Goal: Task Accomplishment & Management: Manage account settings

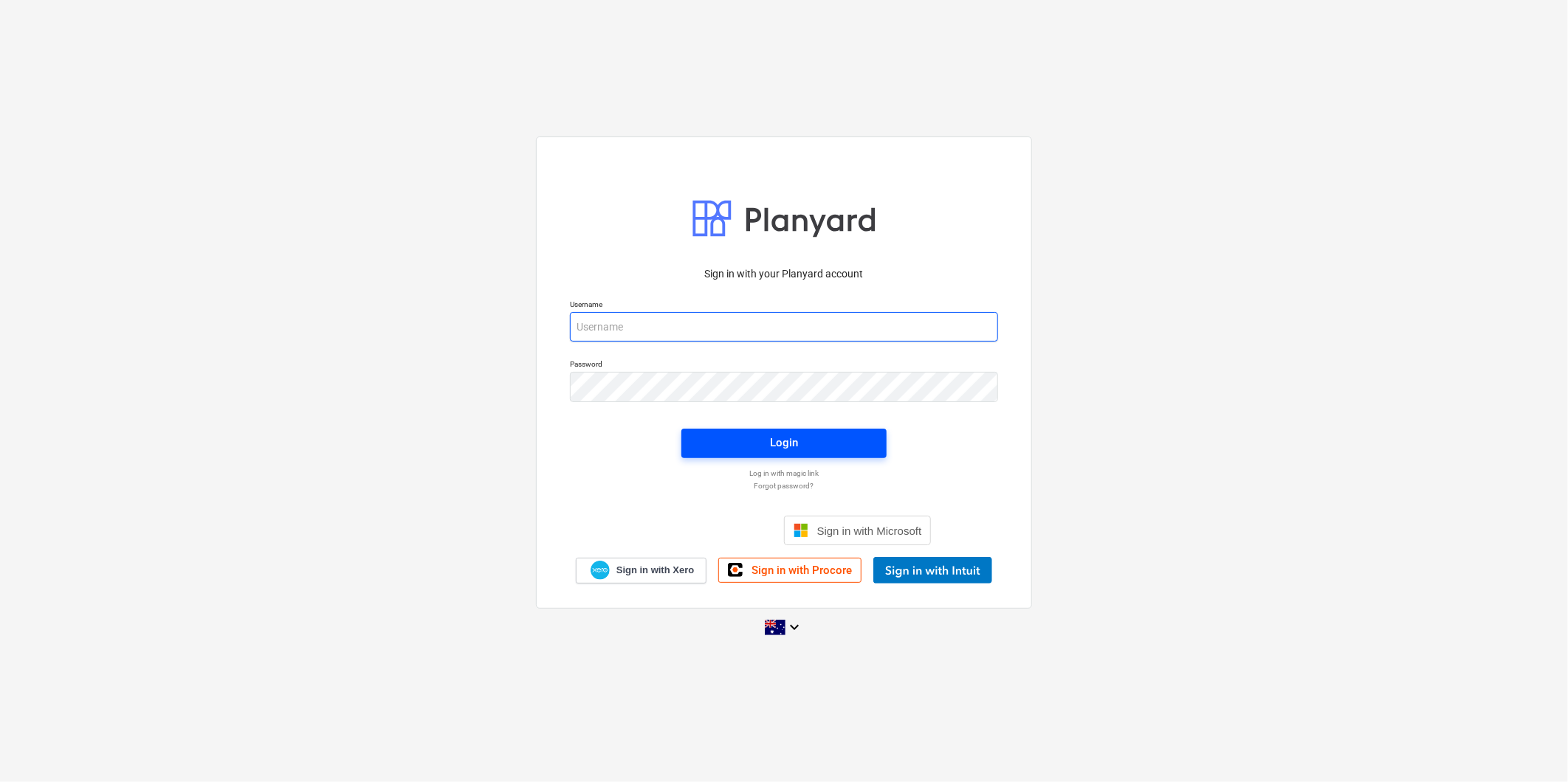
type input "[PERSON_NAME][EMAIL_ADDRESS][DOMAIN_NAME]"
click at [831, 447] on span "Login" at bounding box center [784, 443] width 170 height 19
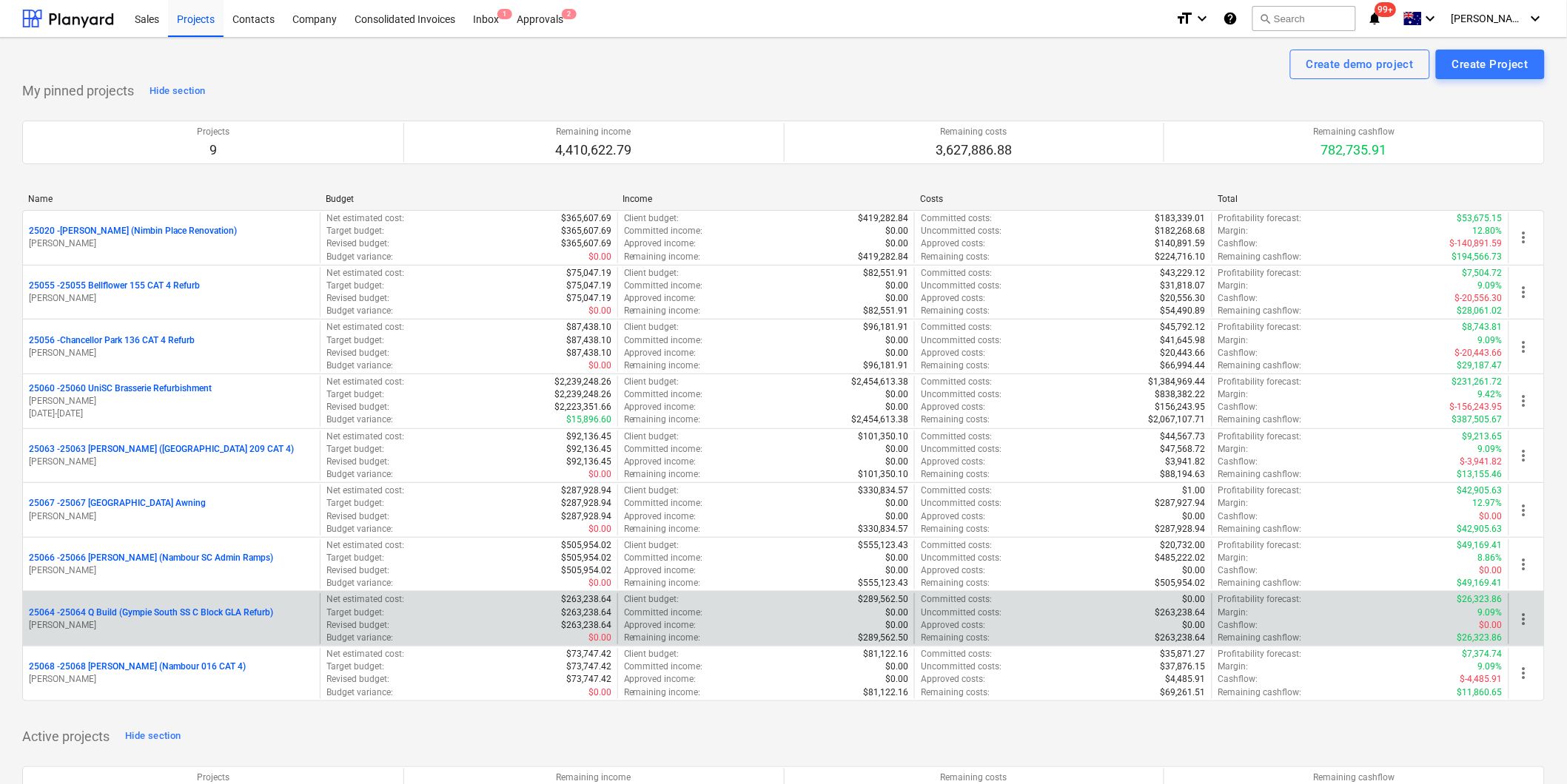
click at [212, 617] on p "25064 - 25064 Q Build (Gympie South SS C Block GLA Refurb)" at bounding box center [151, 612] width 244 height 12
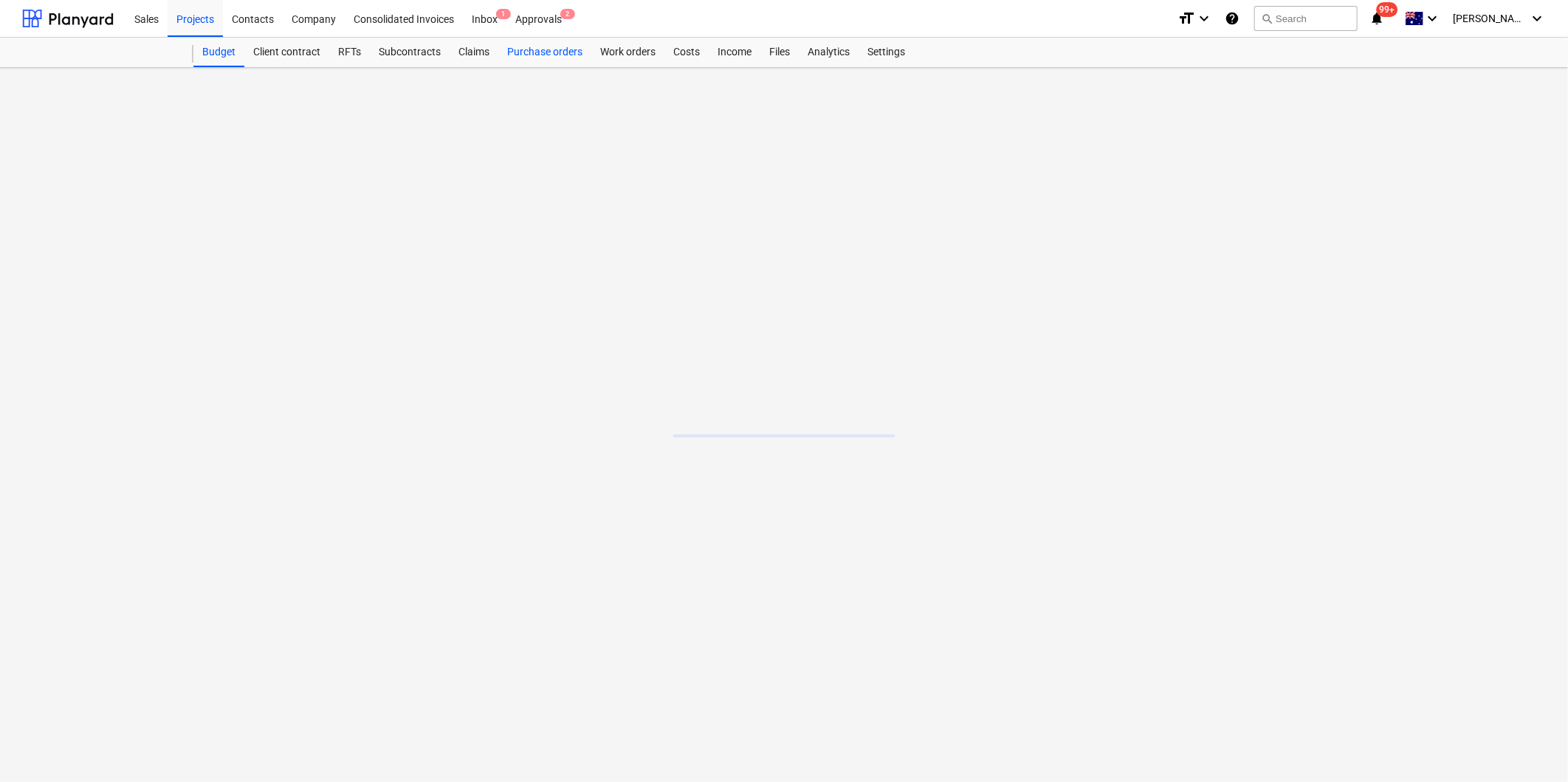
click at [555, 50] on div "Purchase orders" at bounding box center [544, 52] width 93 height 29
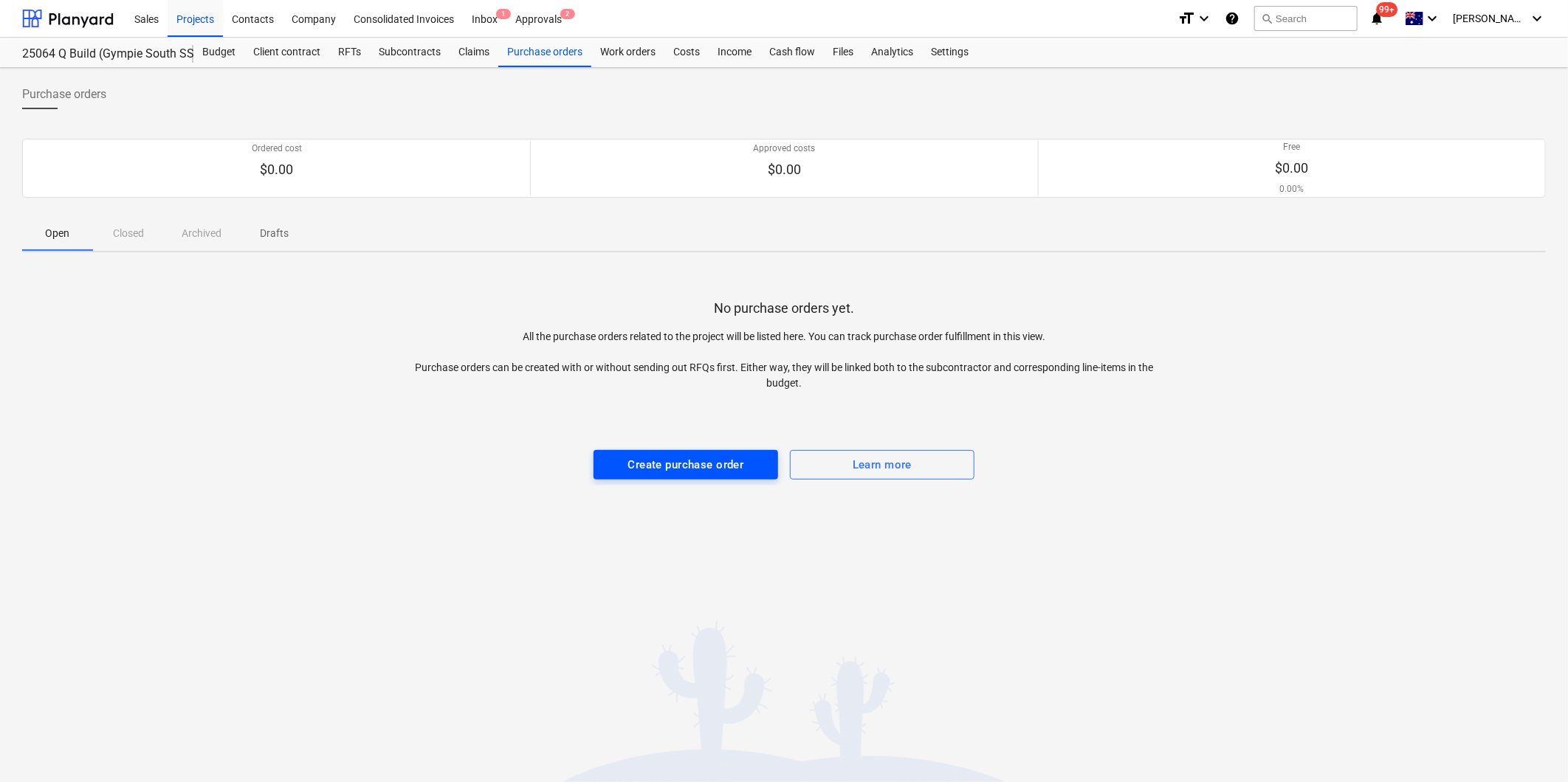
click at [672, 459] on div "Create purchase order" at bounding box center [686, 465] width 116 height 19
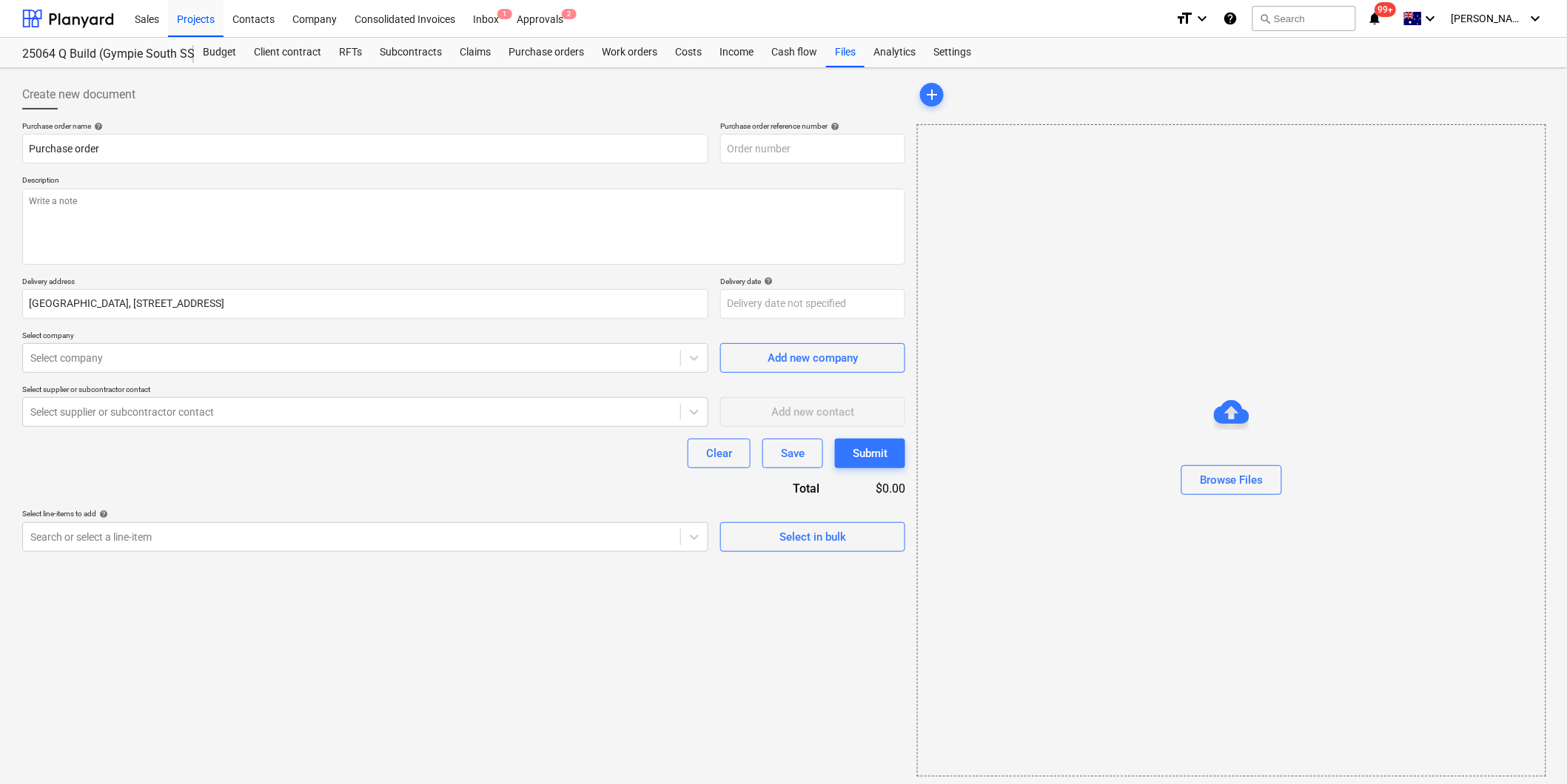
type textarea "x"
type input "25064-PO-001"
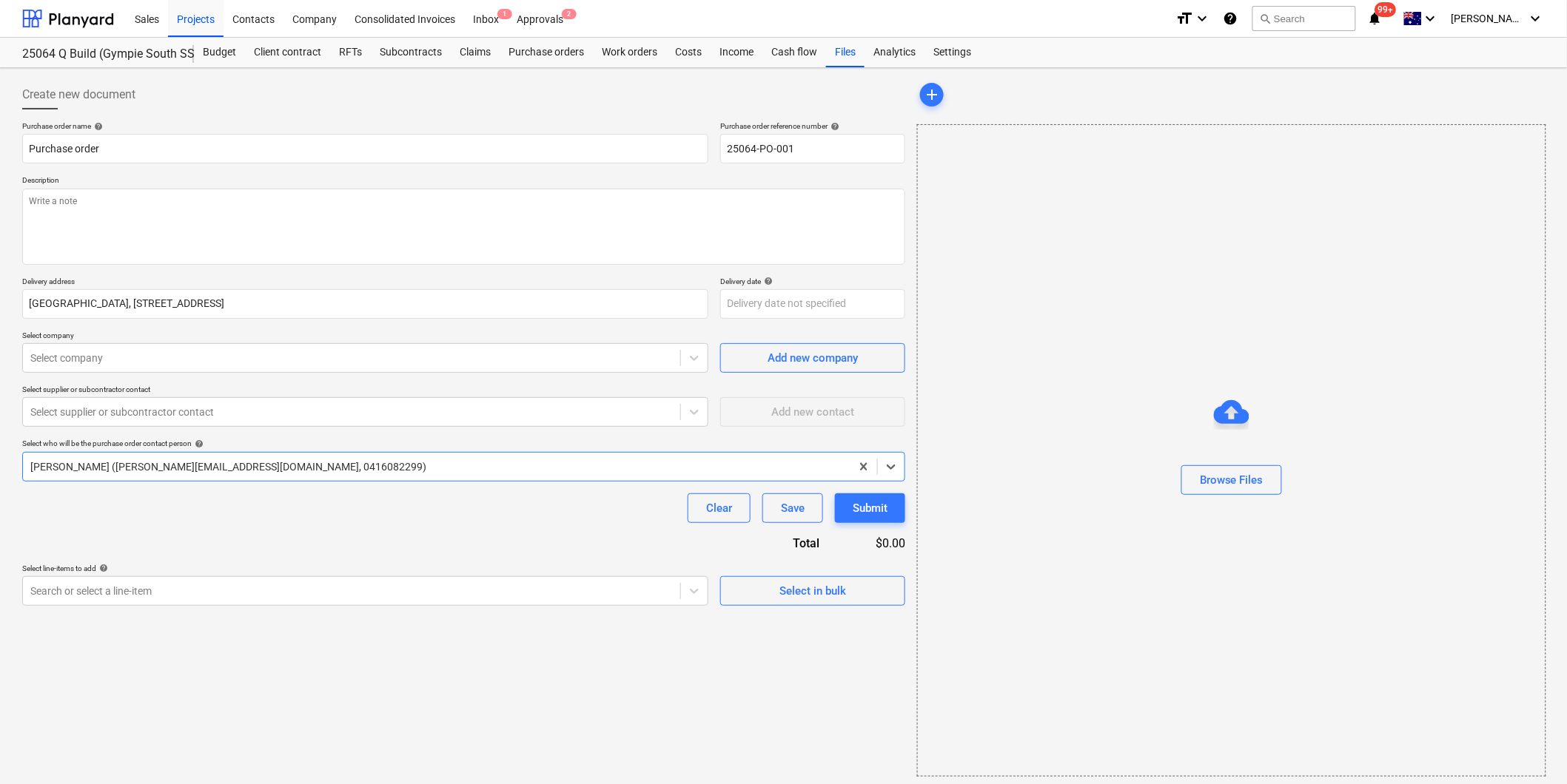
type textarea "x"
click at [125, 147] on input "Purchase order" at bounding box center [365, 148] width 686 height 29
type input "Purchase order"
type textarea "x"
type input "Purchase order -"
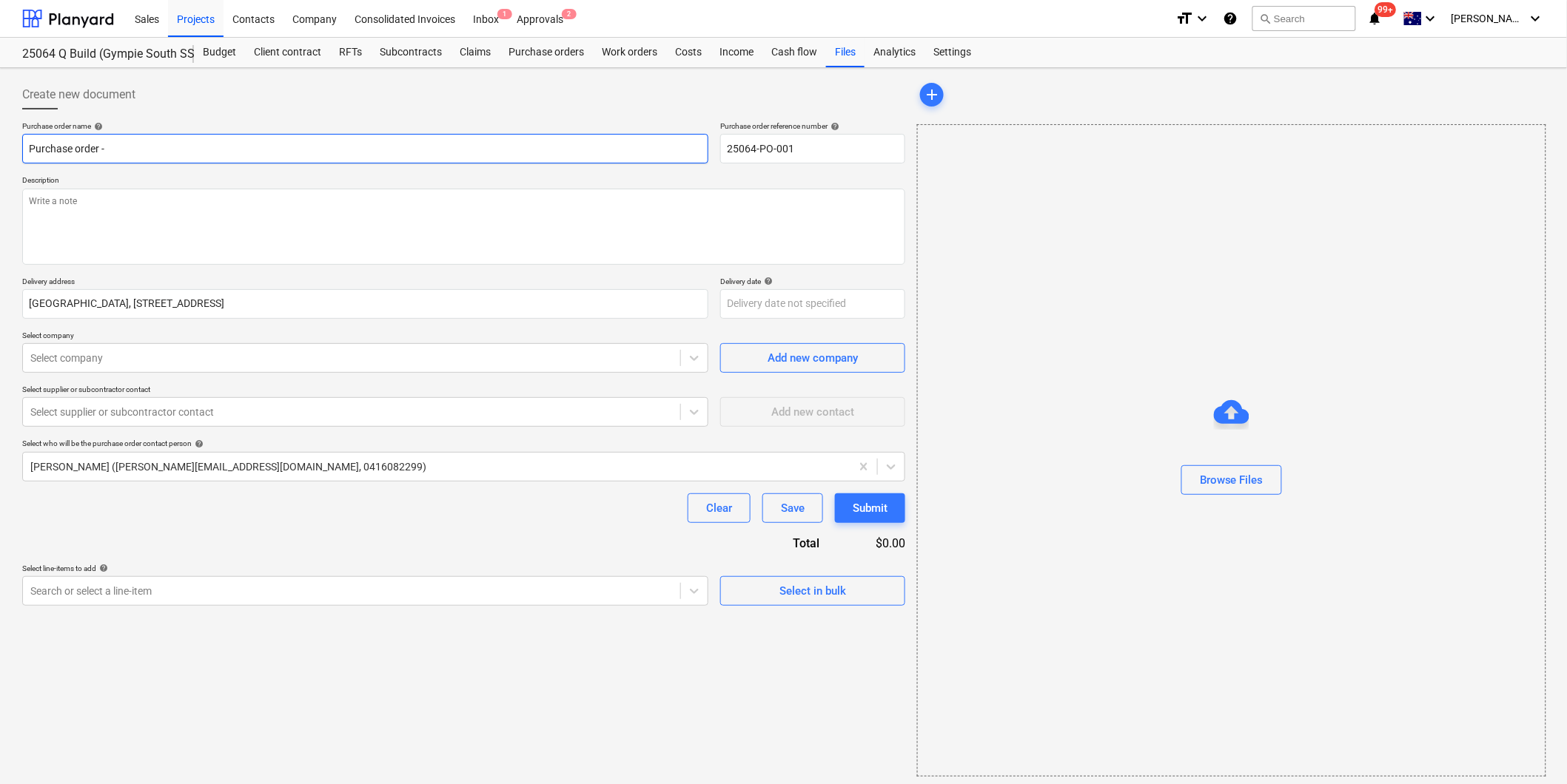
type textarea "x"
type input "Purchase order - Z"
type textarea "x"
type input "Purchase order - Ze"
type textarea "x"
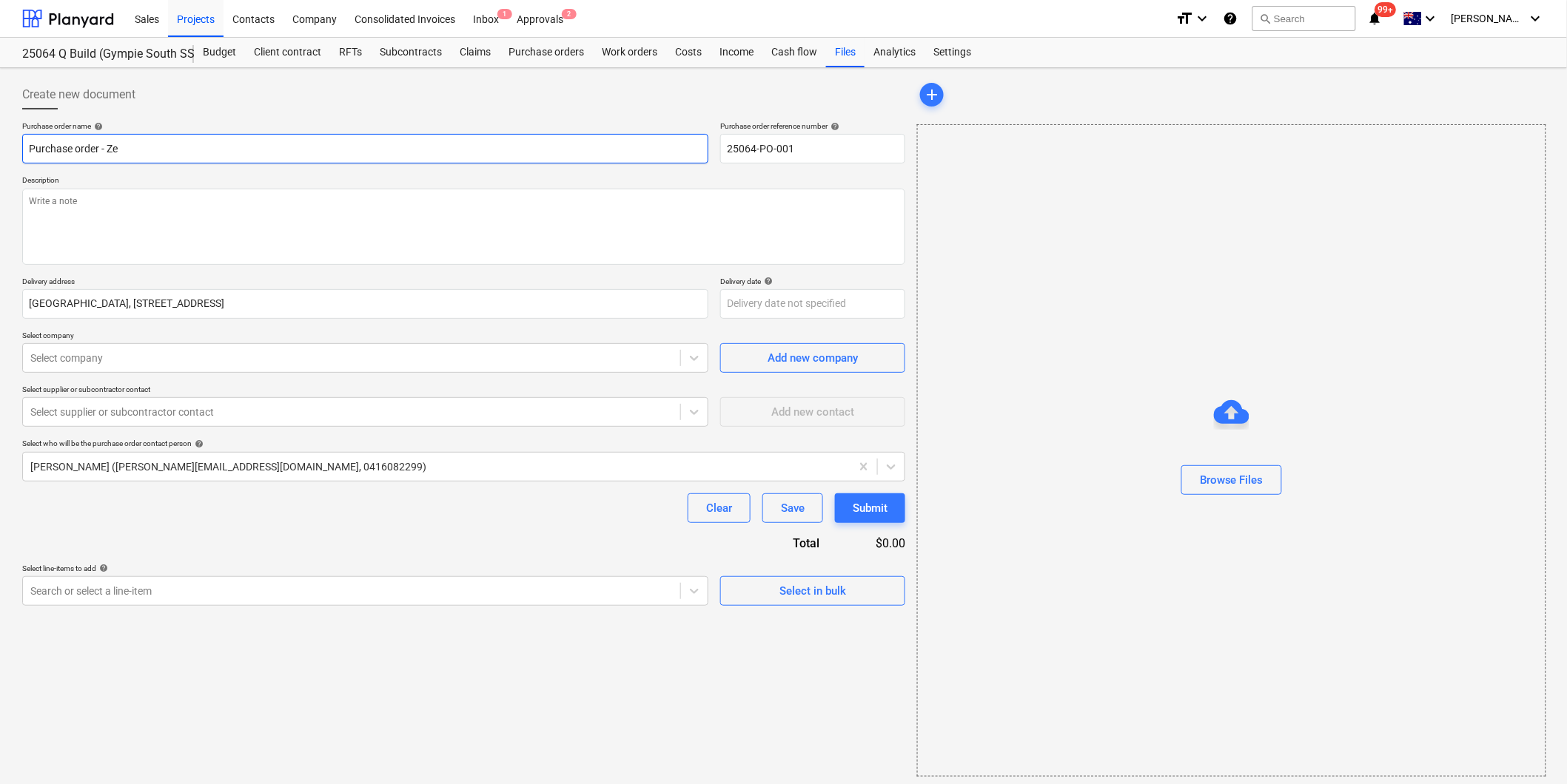
type input "Purchase order - Zer"
type textarea "x"
type input "Purchase order - Zero"
type textarea "x"
type input "Purchase order - Zero A"
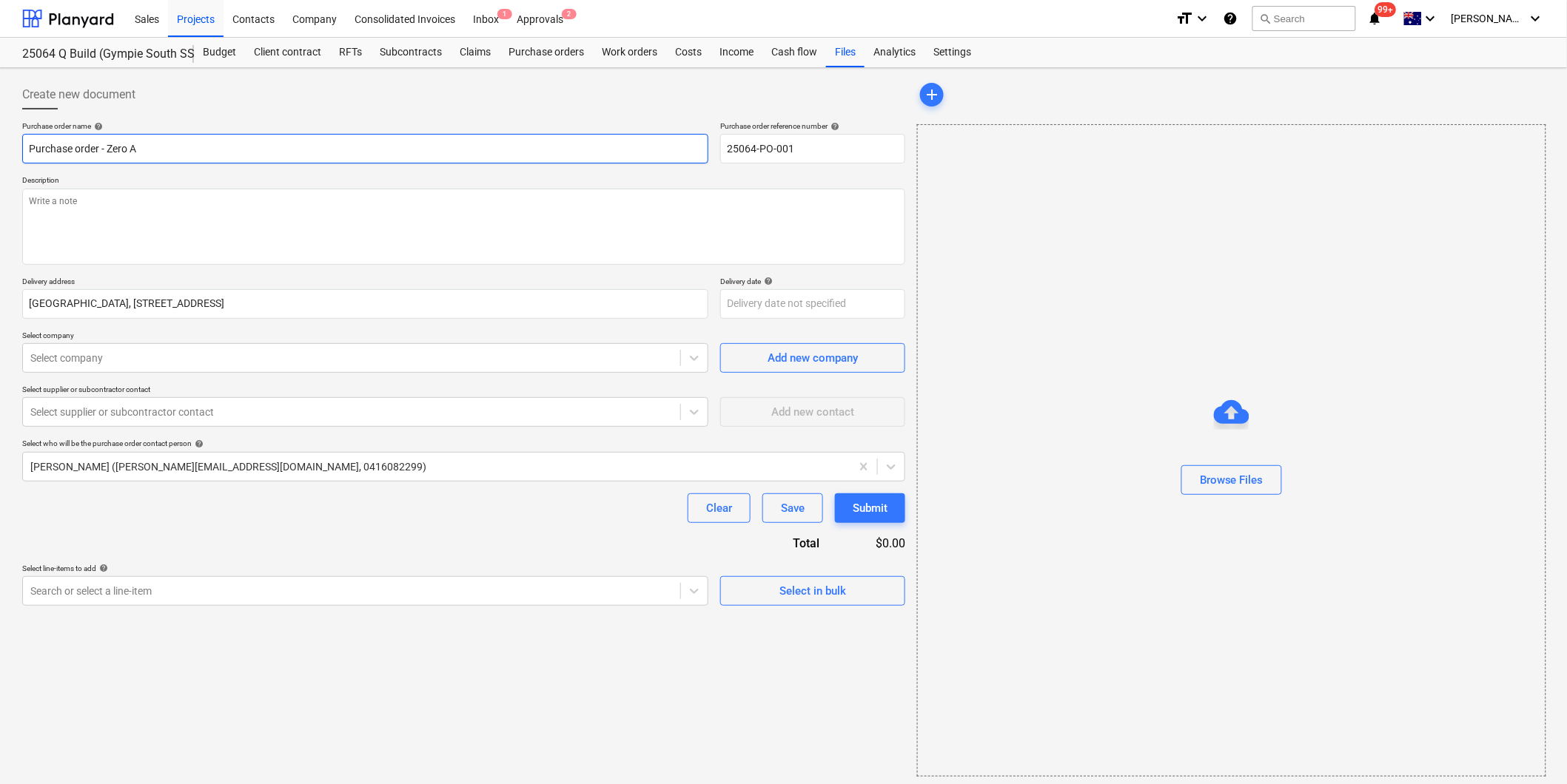
type textarea "x"
type input "Purchase order - Zero As"
type textarea "x"
type input "Purchase order - Zero Asbe"
type textarea "x"
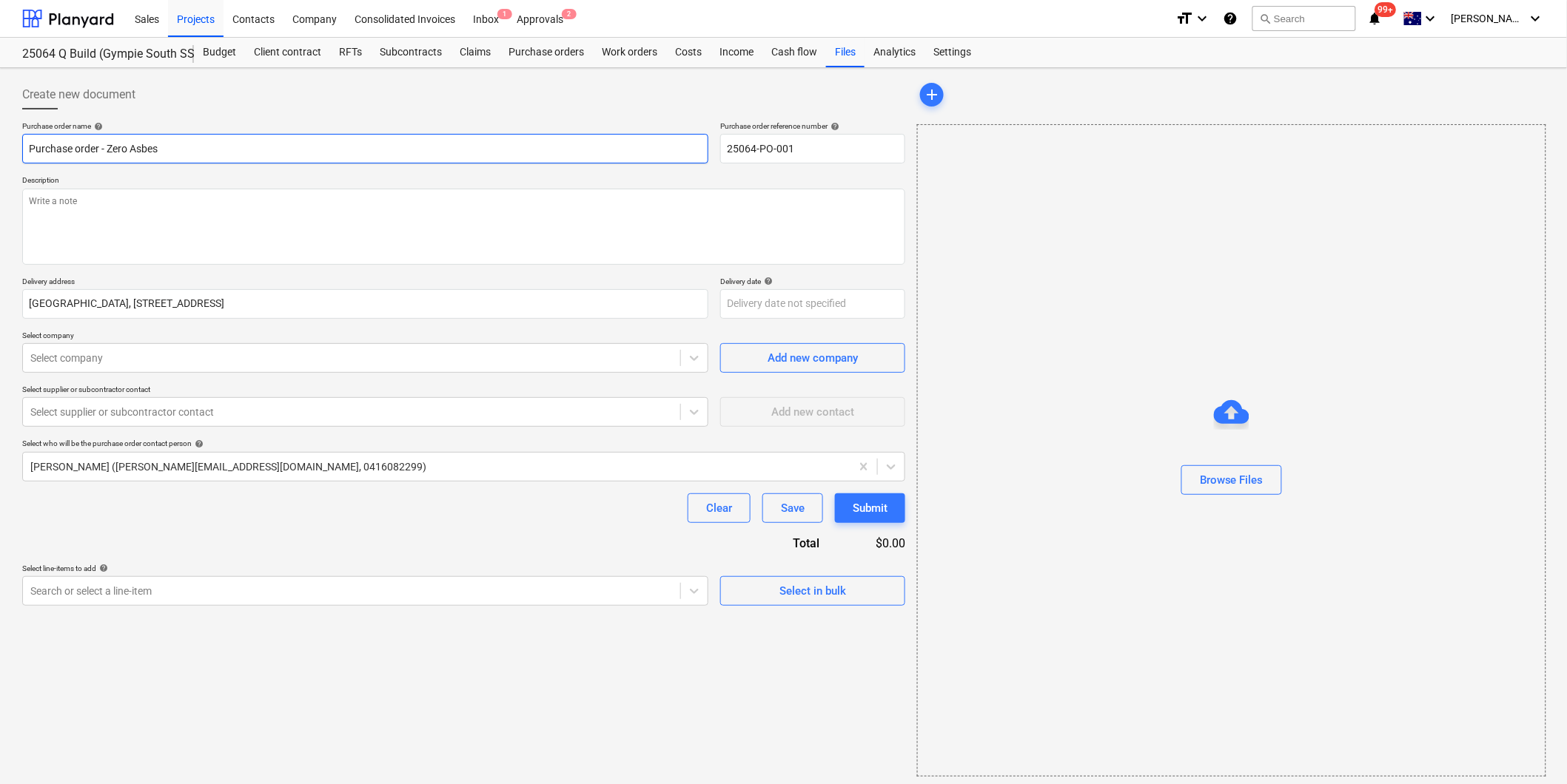
type input "Purchase order - Zero Asbest"
type textarea "x"
type input "Purchase order - Zero Asbesto"
type textarea "x"
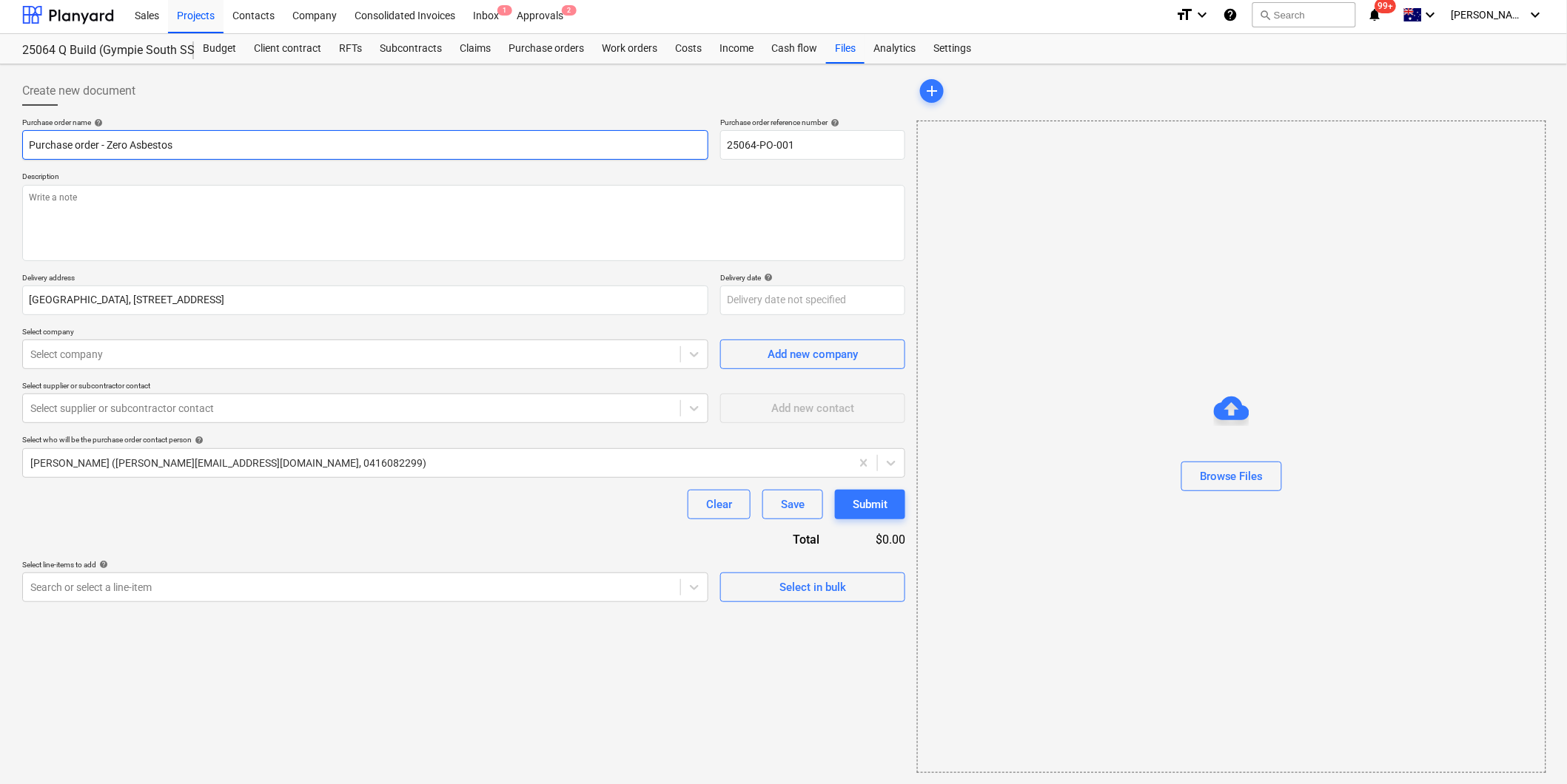
scroll to position [4, 0]
type input "Purchase order - Zero Asbestos"
type textarea "x"
click at [112, 357] on div at bounding box center [351, 353] width 643 height 15
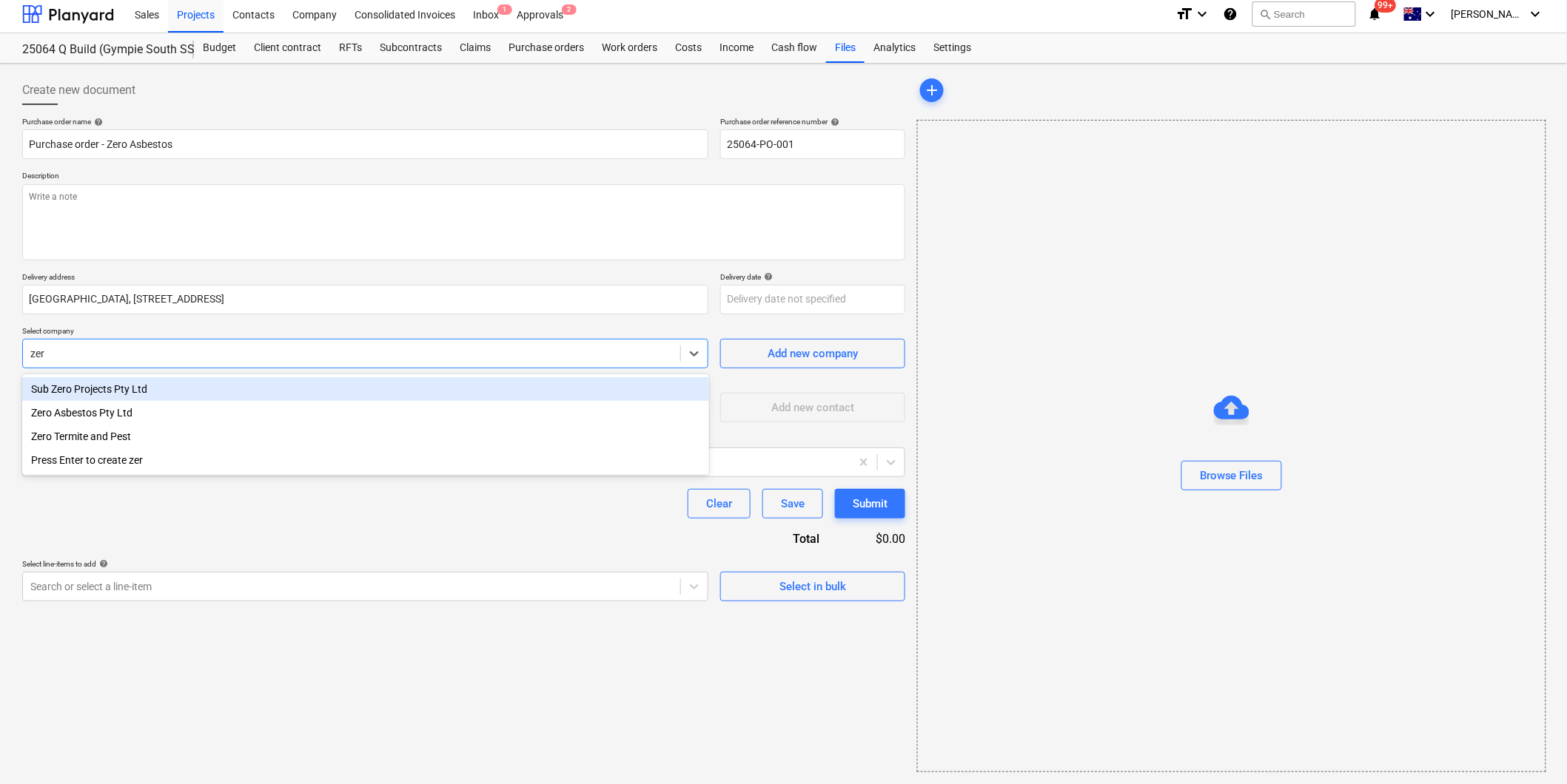
type input "zero"
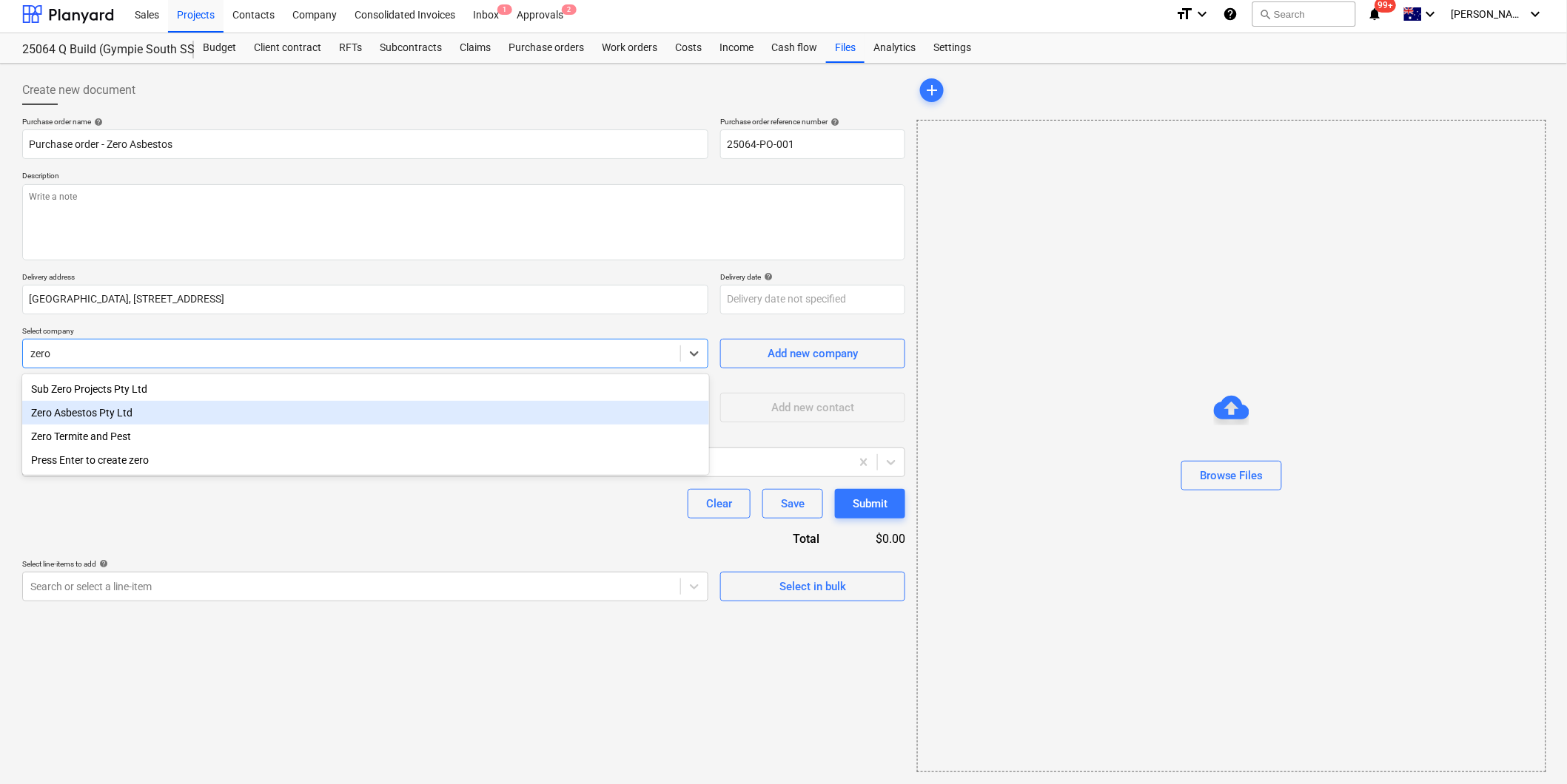
click at [102, 414] on div "Zero Asbestos Pty Ltd" at bounding box center [365, 413] width 687 height 24
type textarea "x"
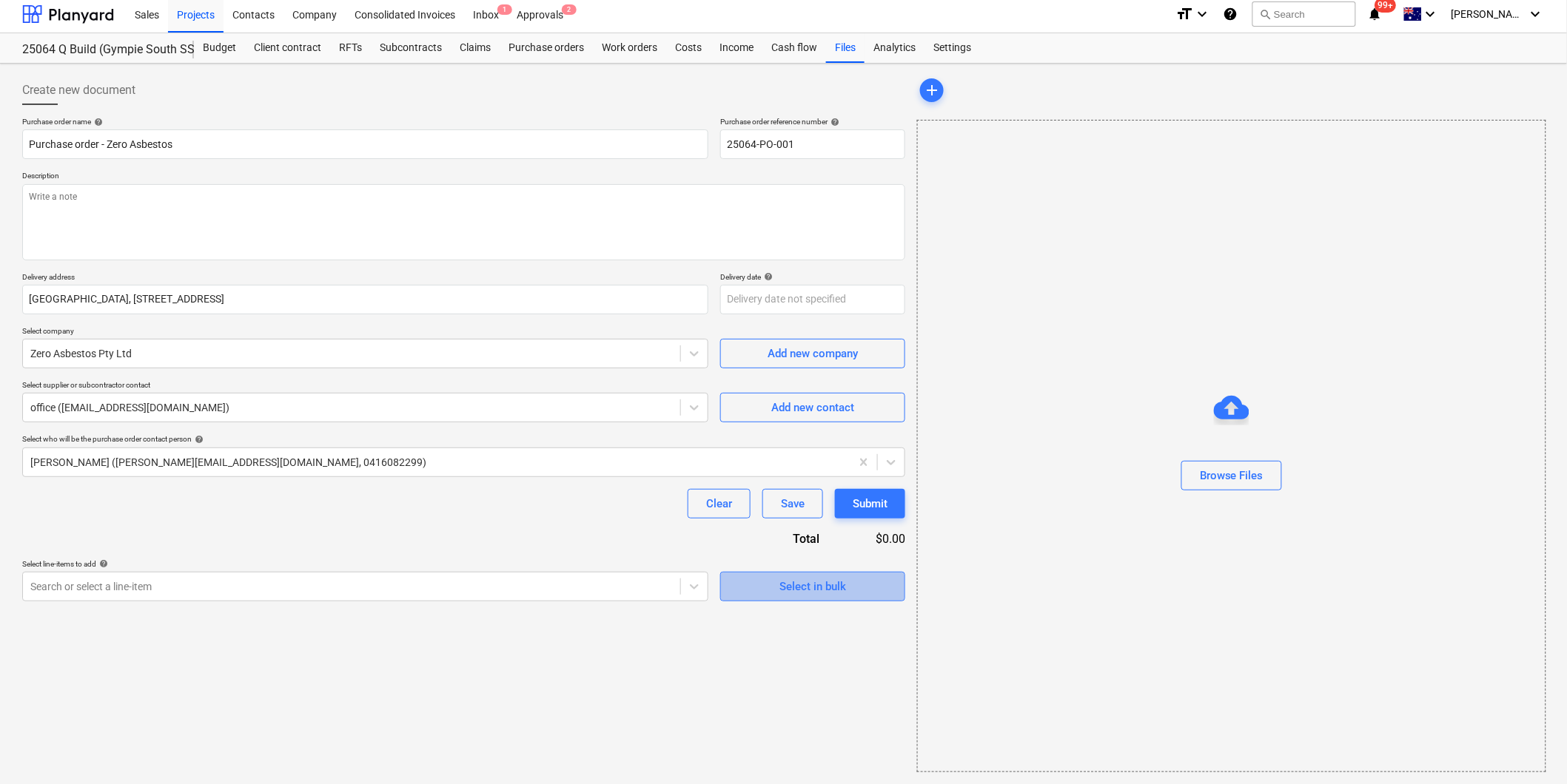
click at [823, 589] on div "Select in bulk" at bounding box center [813, 587] width 67 height 20
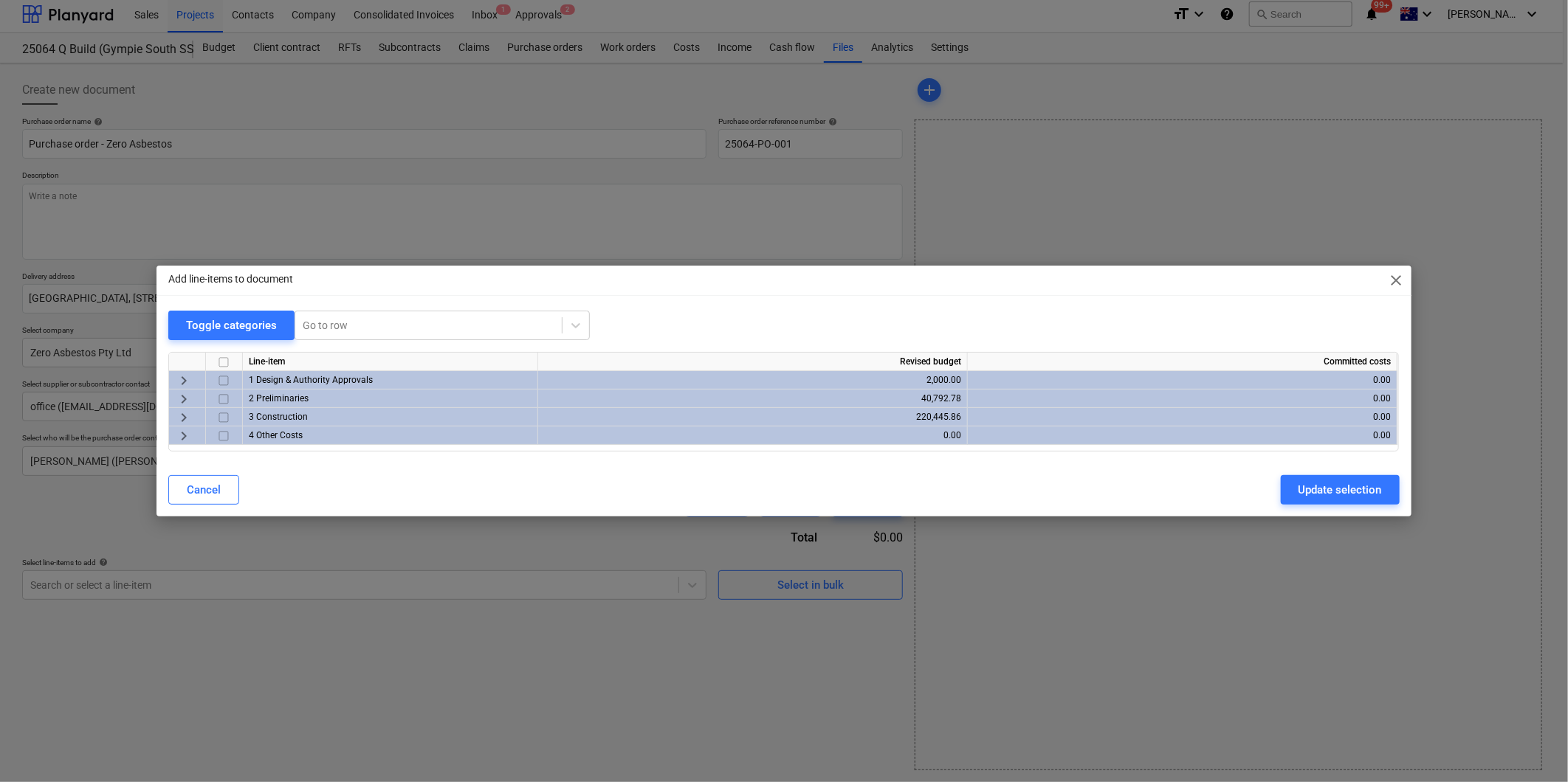
click at [182, 396] on span "keyboard_arrow_right" at bounding box center [184, 400] width 18 height 18
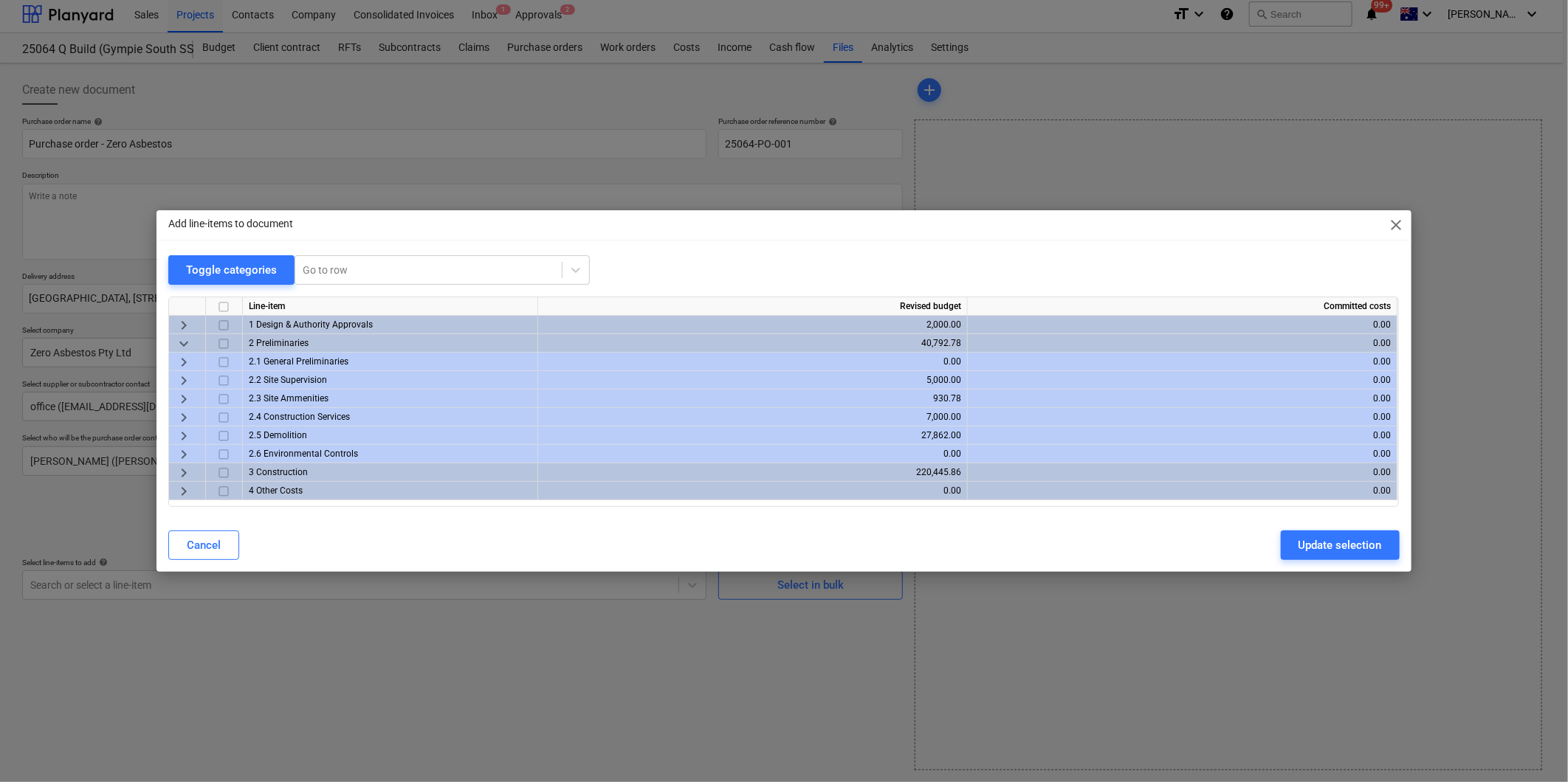
click at [183, 433] on span "keyboard_arrow_right" at bounding box center [184, 436] width 18 height 18
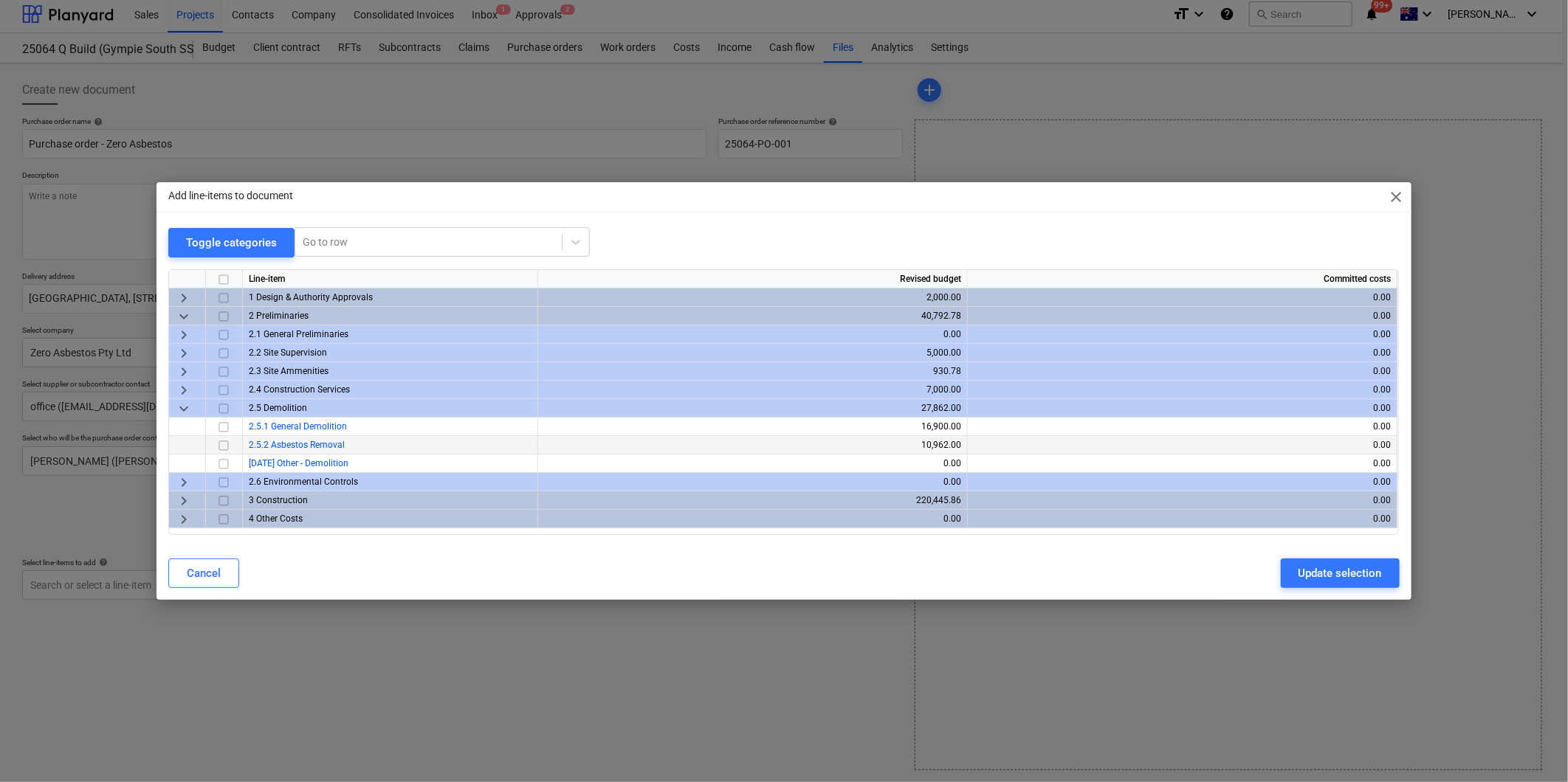
click at [227, 445] on input "checkbox" at bounding box center [223, 446] width 18 height 18
click at [1349, 577] on div "Update selection" at bounding box center [1341, 573] width 84 height 19
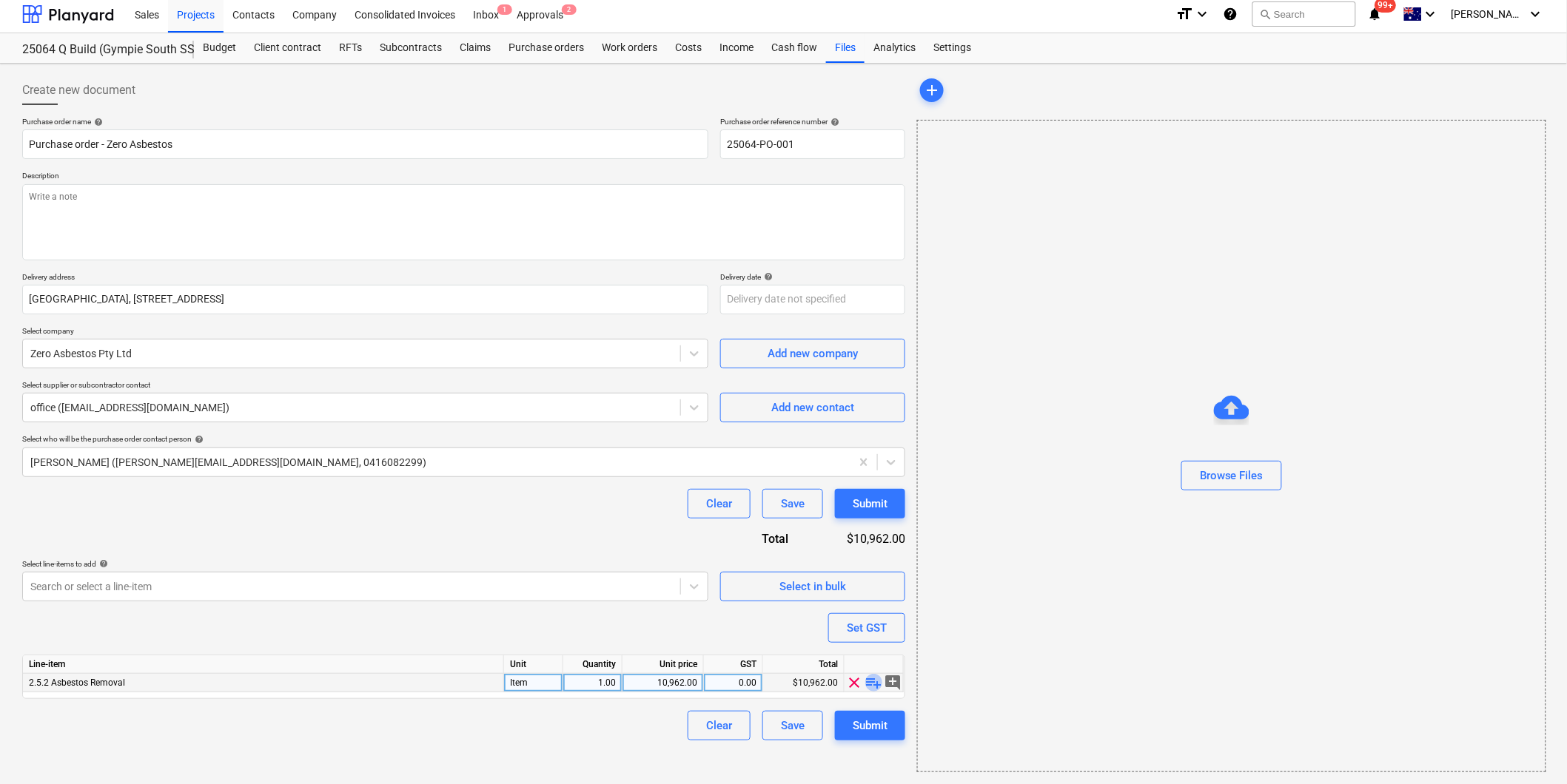
click at [876, 683] on span "playlist_add" at bounding box center [874, 683] width 18 height 18
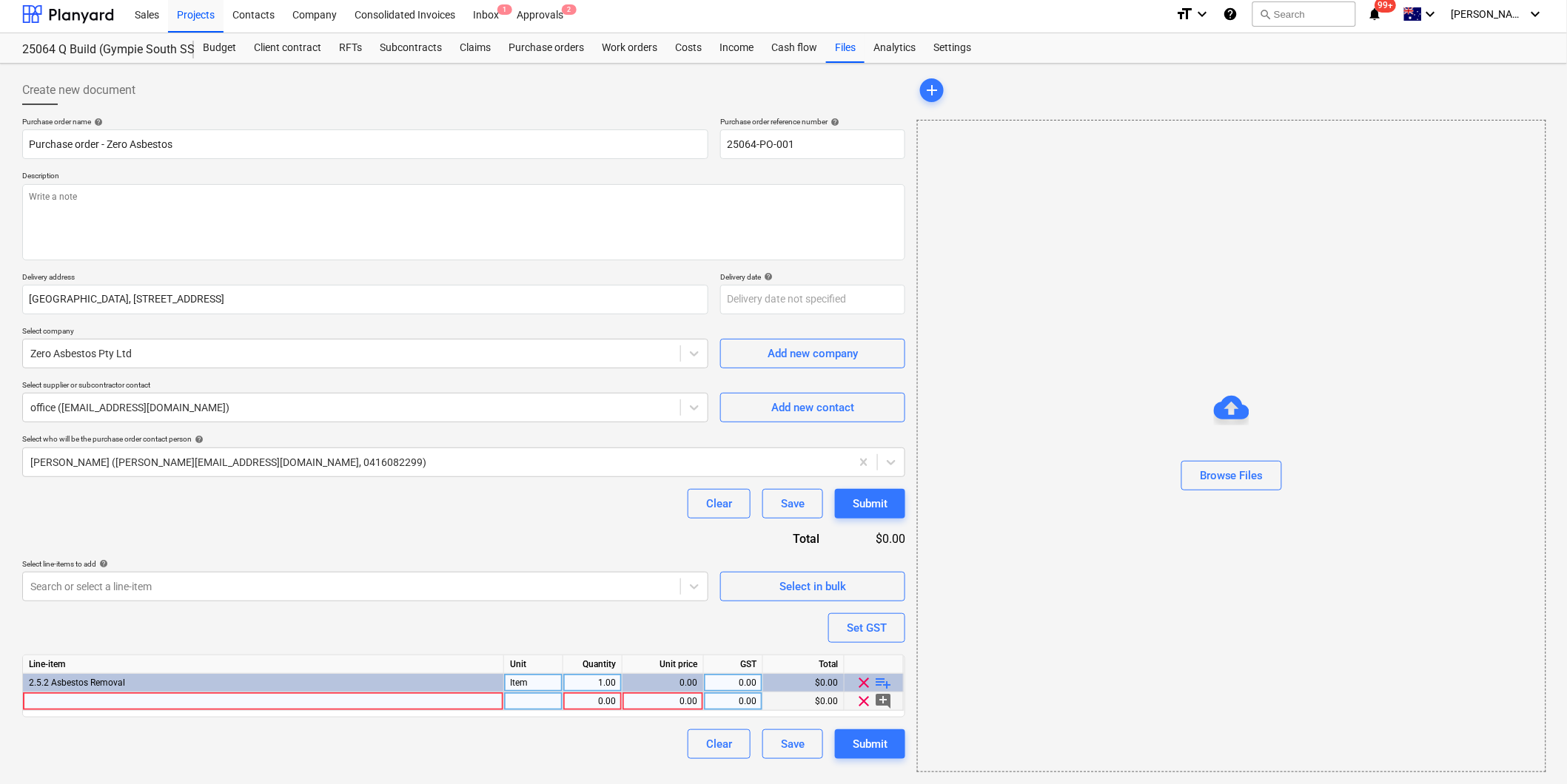
click at [194, 700] on div at bounding box center [263, 702] width 481 height 19
type textarea "x"
type input "Asbes"
type textarea "x"
type input "Asbestos removal works as per quote 35927"
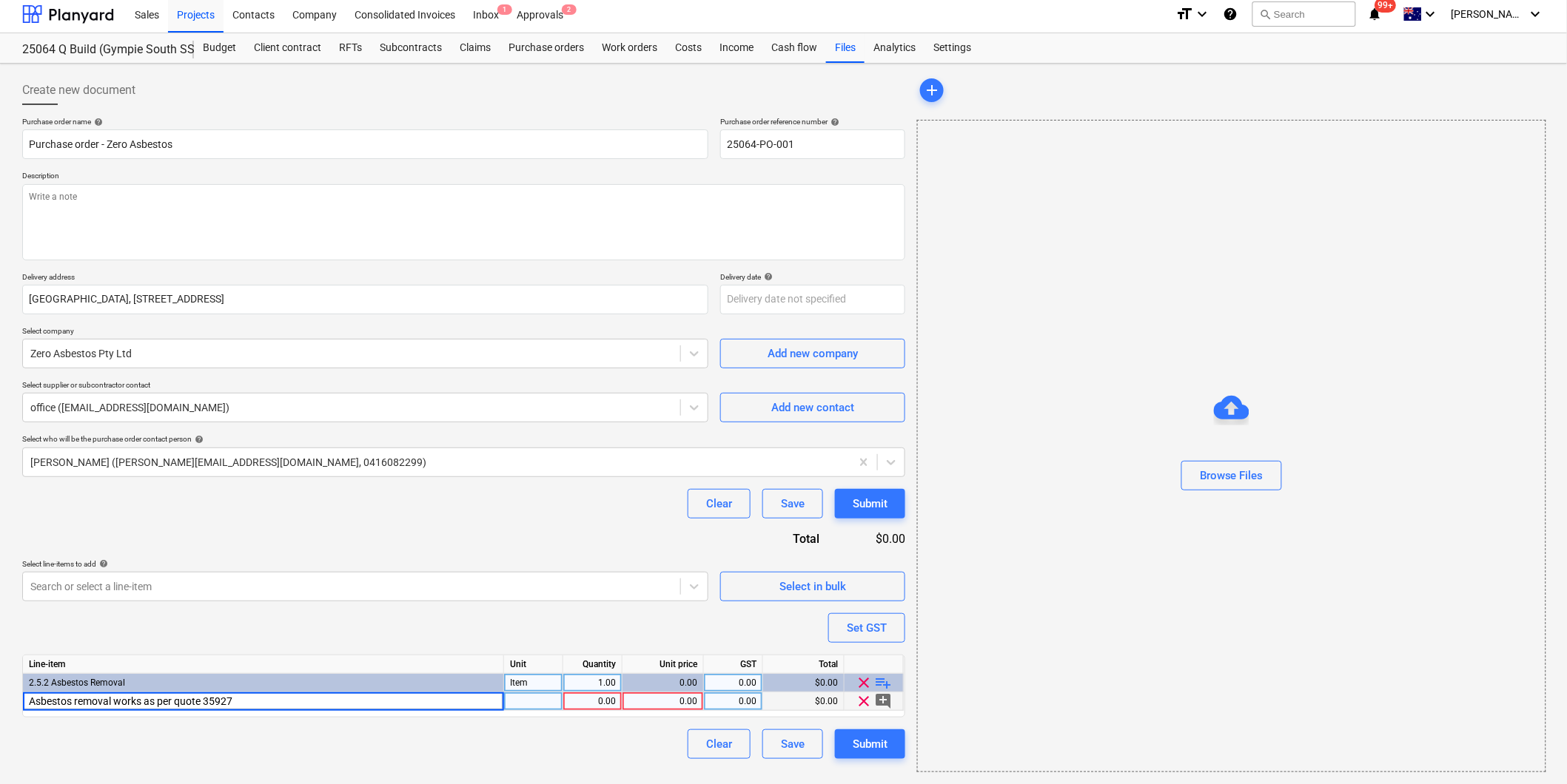
type textarea "x"
click at [540, 711] on div at bounding box center [533, 702] width 59 height 19
type input "item"
type textarea "x"
click at [689, 702] on div "0.00" at bounding box center [663, 702] width 69 height 19
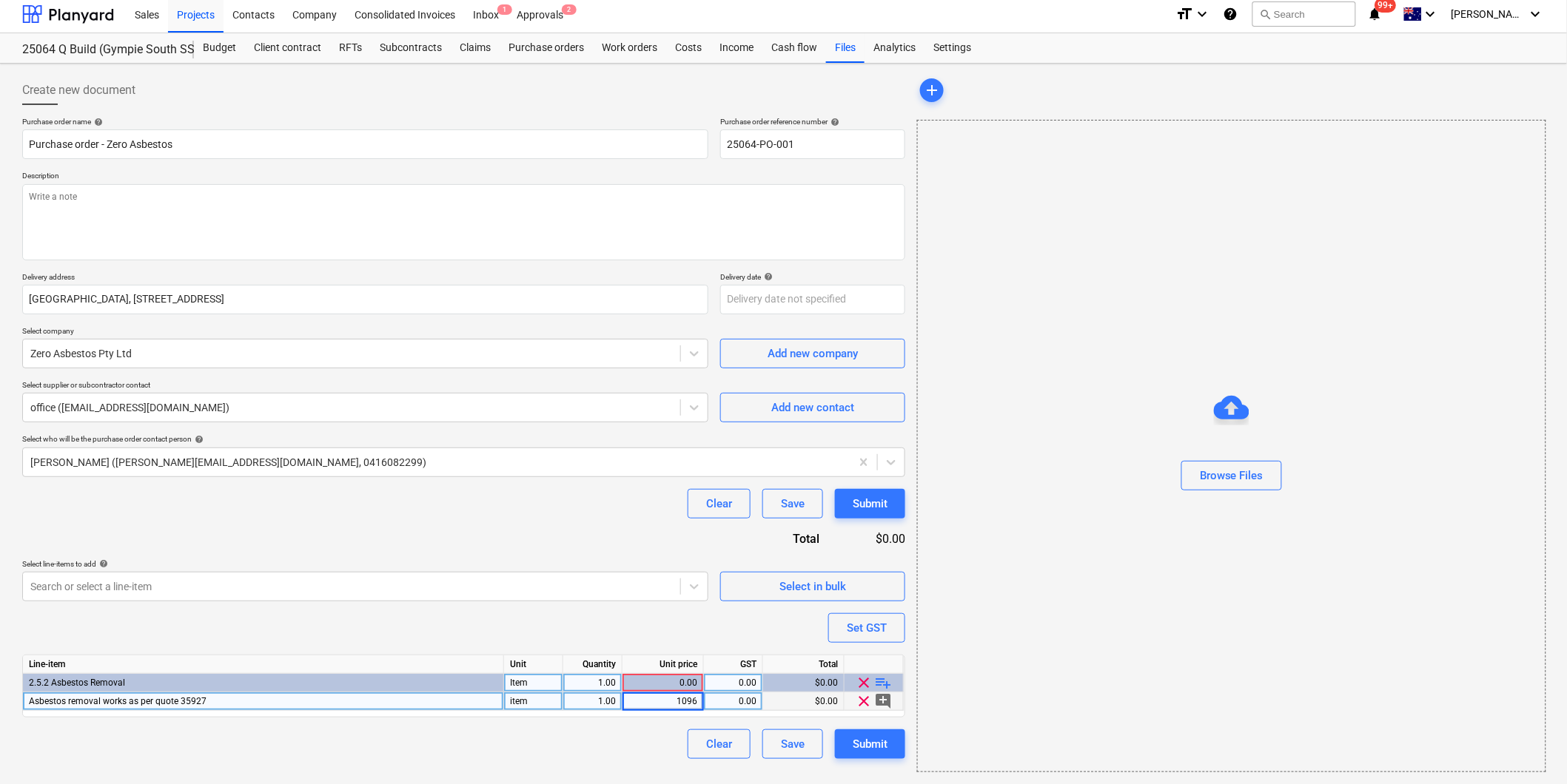
type input "10962"
type textarea "x"
click at [757, 698] on div "0.00" at bounding box center [733, 702] width 59 height 19
type input "10"
click at [340, 627] on div "Purchase order name help Purchase order - Zero Asbestos Purchase order referenc…" at bounding box center [463, 438] width 883 height 642
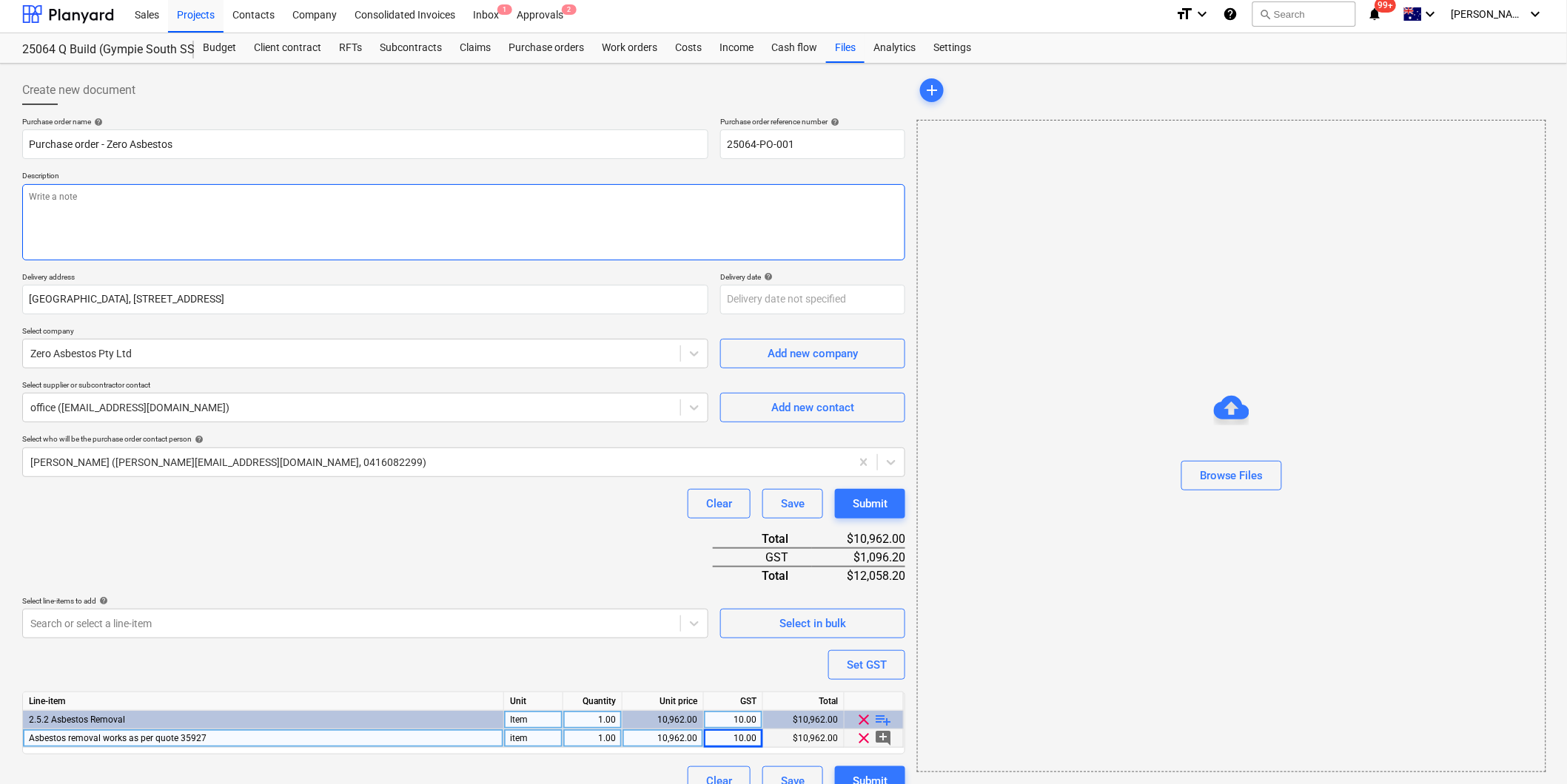
click at [59, 203] on textarea at bounding box center [463, 222] width 883 height 77
type textarea "x"
type textarea "P"
type textarea "x"
type textarea "Pa"
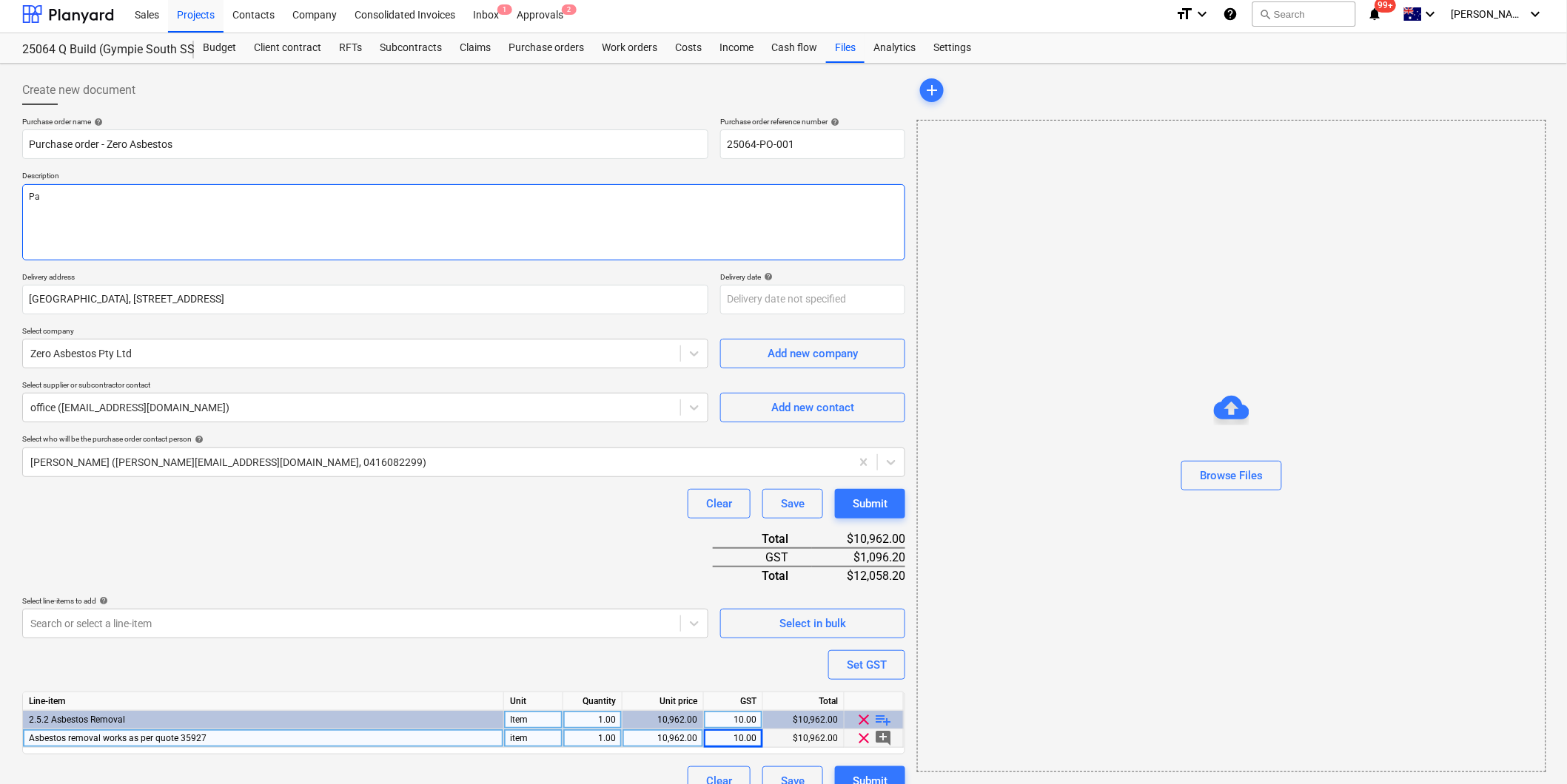
type textarea "x"
type textarea "Pay"
type textarea "x"
type textarea "Payme"
type textarea "x"
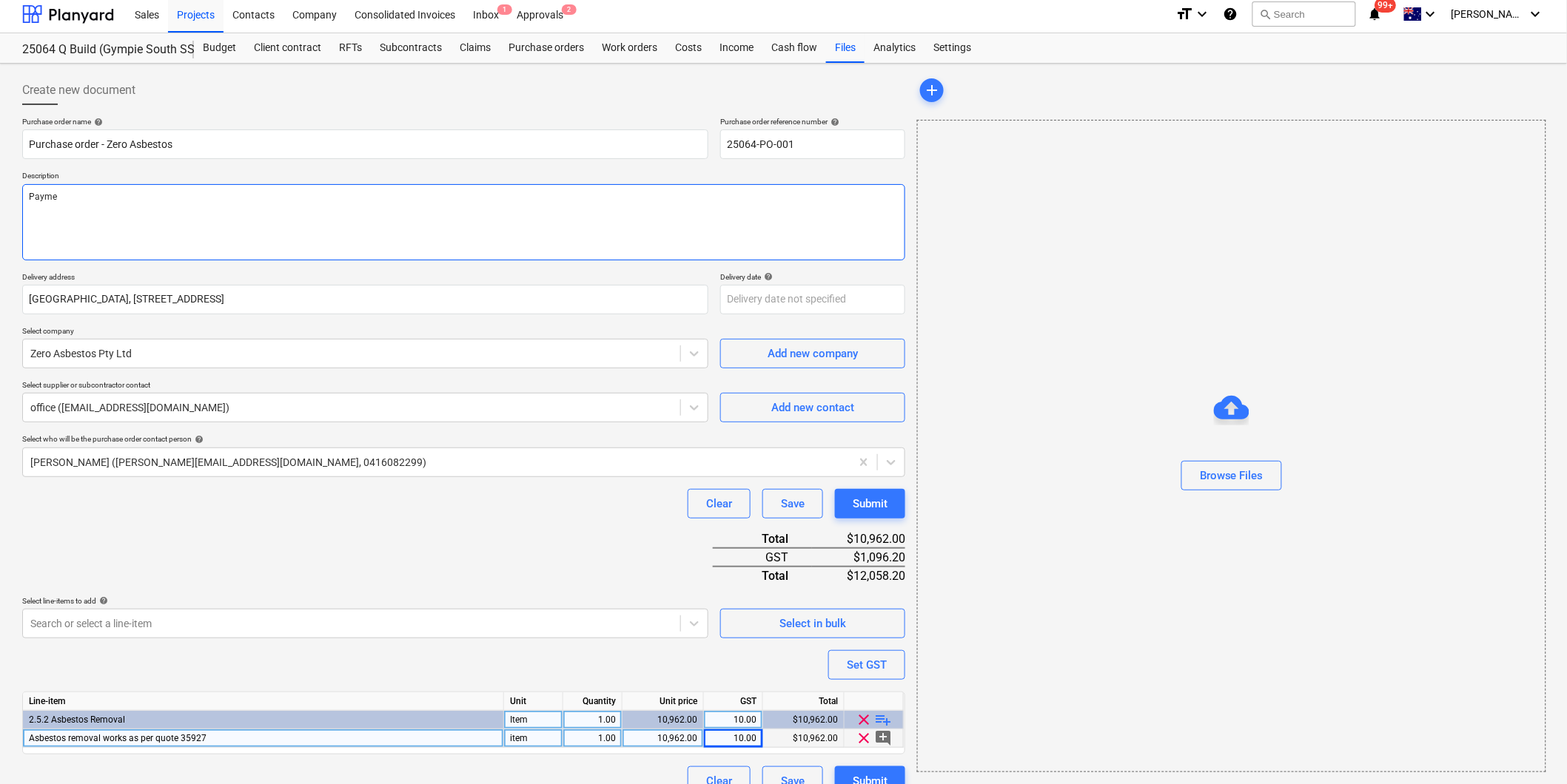
type textarea "Paymen"
type textarea "x"
type textarea "Payment"
type textarea "x"
type textarea "Payment T"
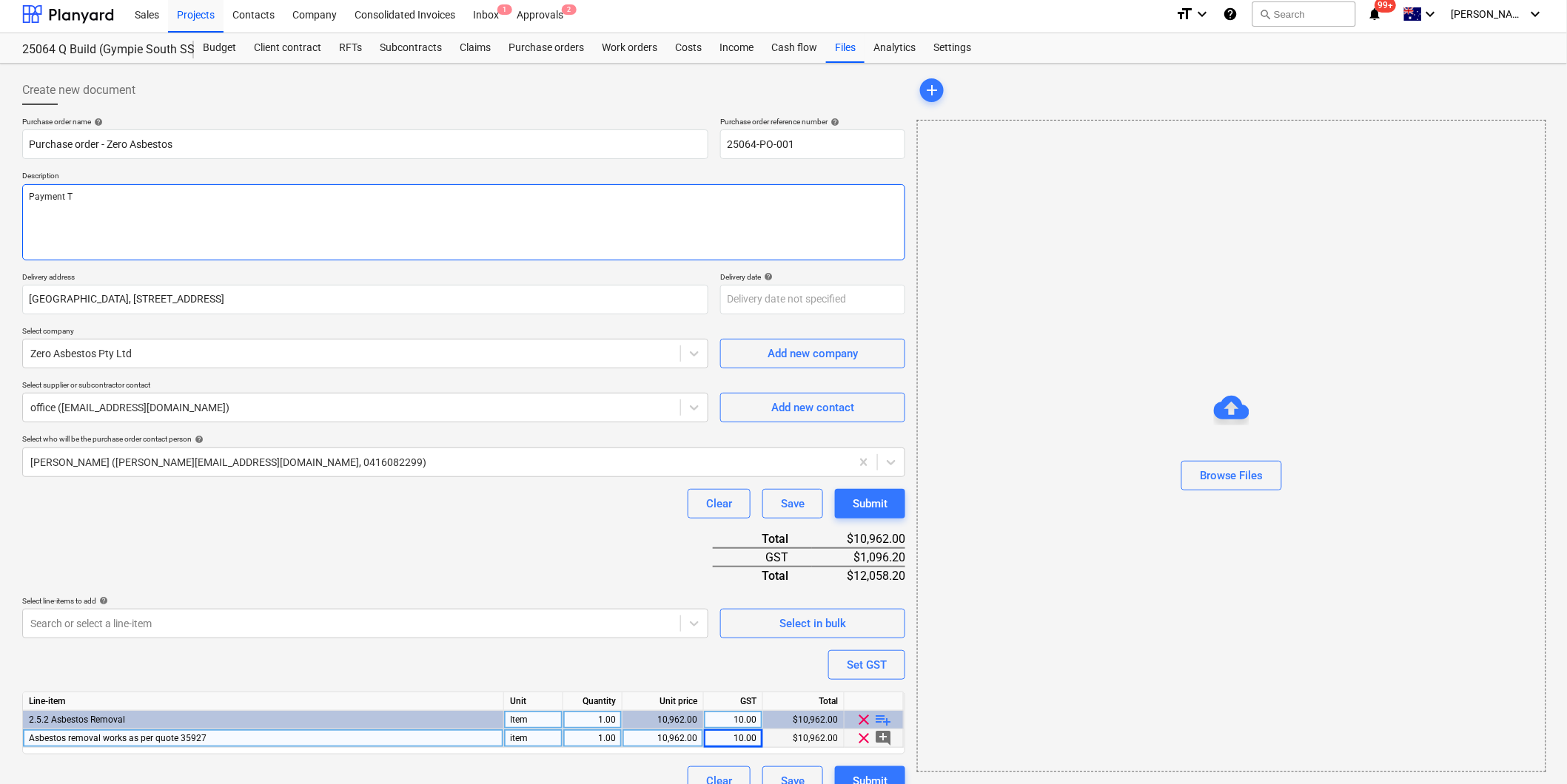
type textarea "x"
type textarea "Payment Te"
type textarea "x"
type textarea "Payment Term"
type textarea "x"
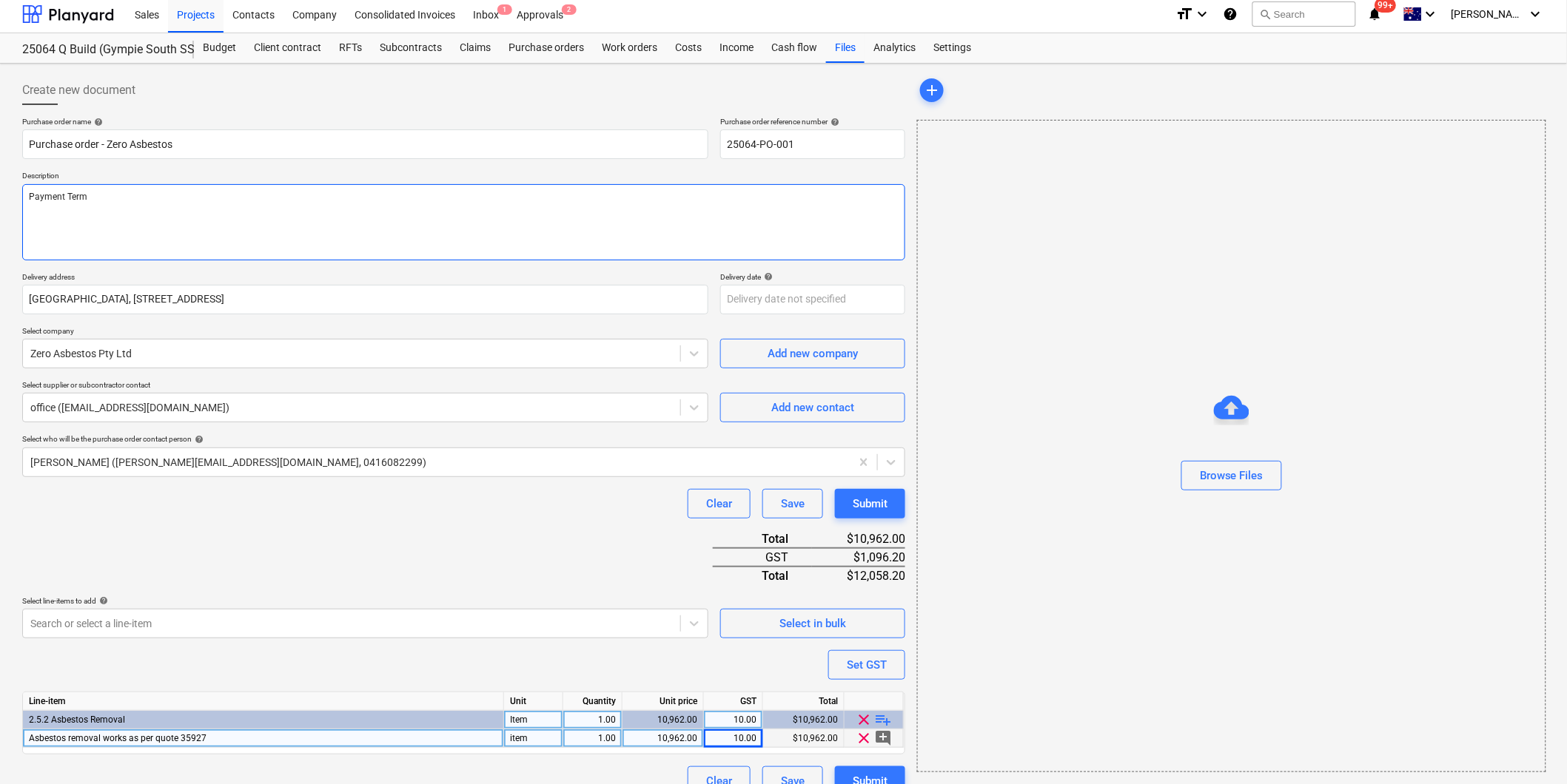
type textarea "Payment Terms"
type textarea "x"
type textarea "Payment Terms:"
type textarea "x"
type textarea "Payment Terms: 1"
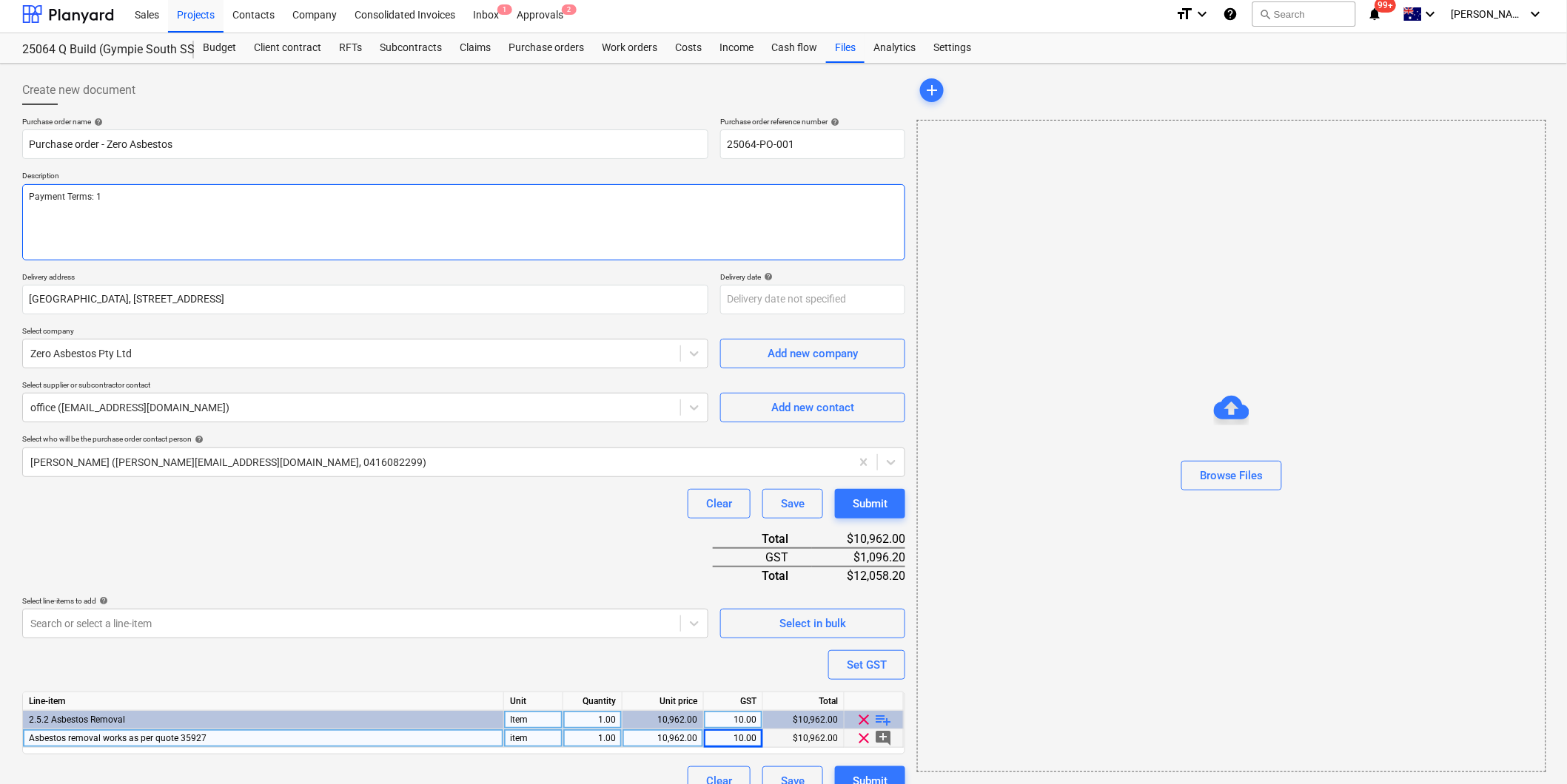
type textarea "x"
type textarea "Payment Terms: 14"
type textarea "x"
type textarea "Payment Terms: 14"
type textarea "x"
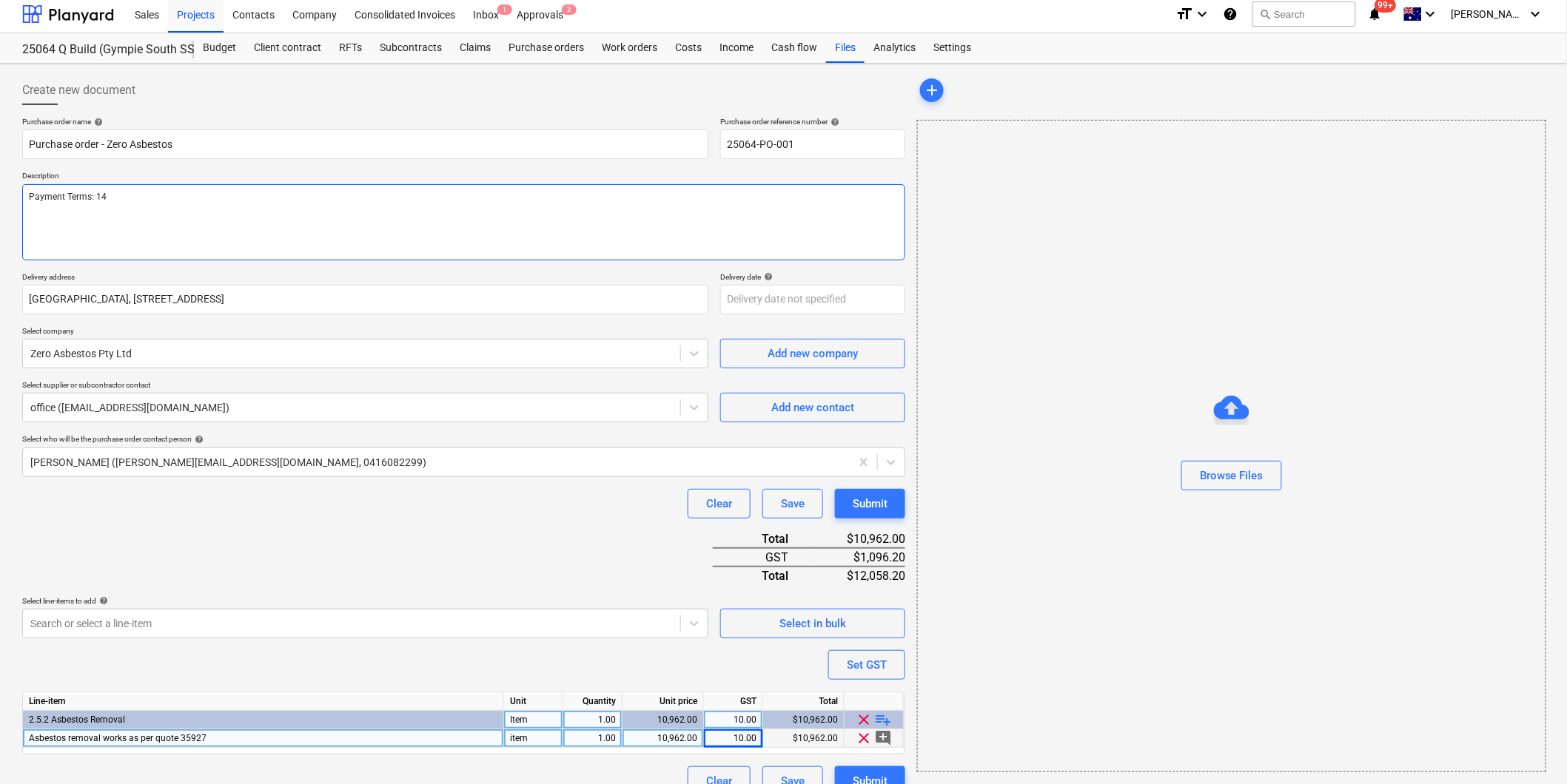
type textarea "Payment Terms: 14 d"
type textarea "x"
type textarea "Payment Terms: 14 da"
type textarea "x"
type textarea "Payment Terms: 14 day"
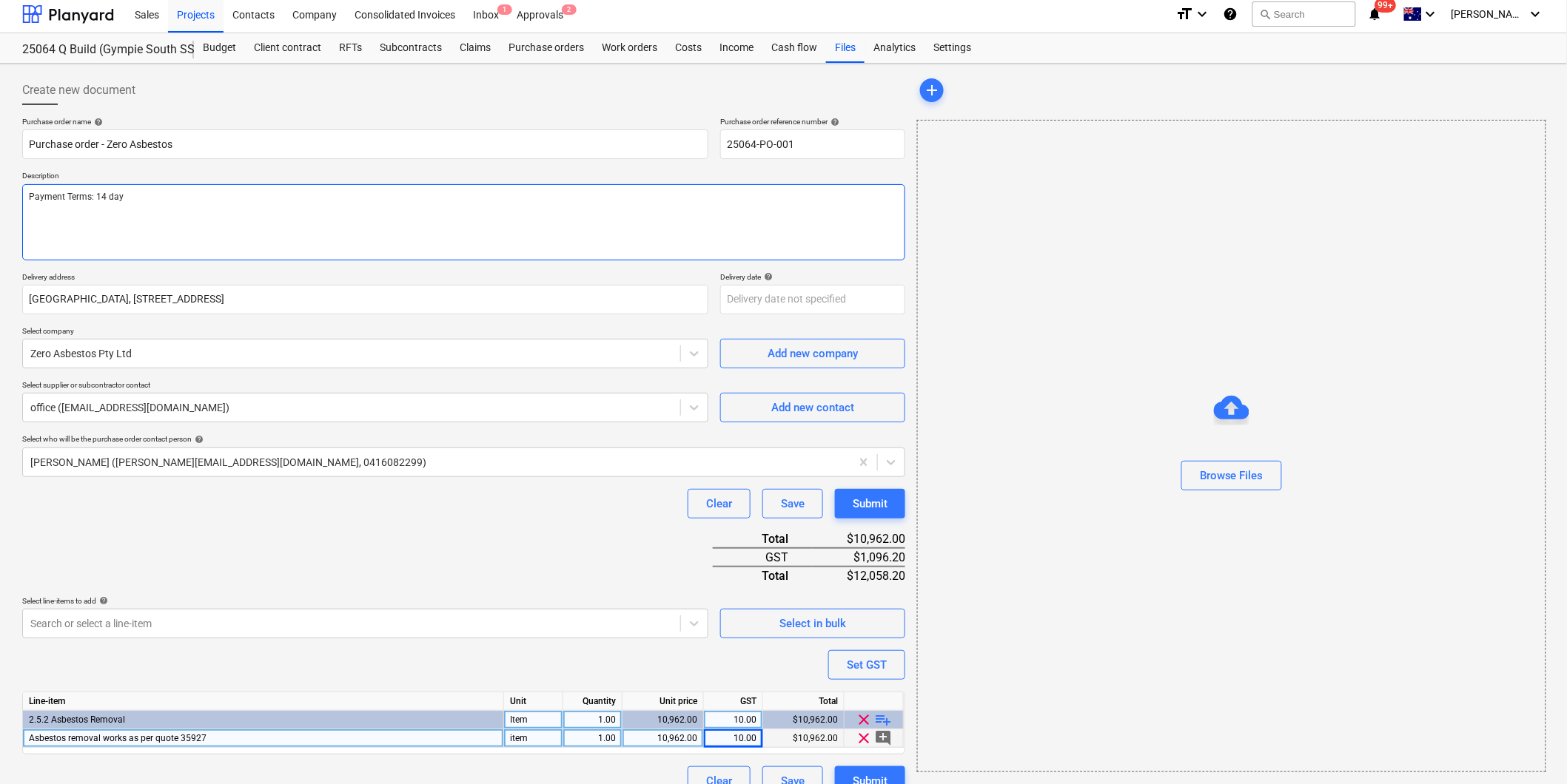
type textarea "x"
type textarea "Payment Terms: 14 days"
click at [319, 566] on div "Purchase order name help Purchase order - Zero Asbestos Purchase order referenc…" at bounding box center [463, 457] width 883 height 679
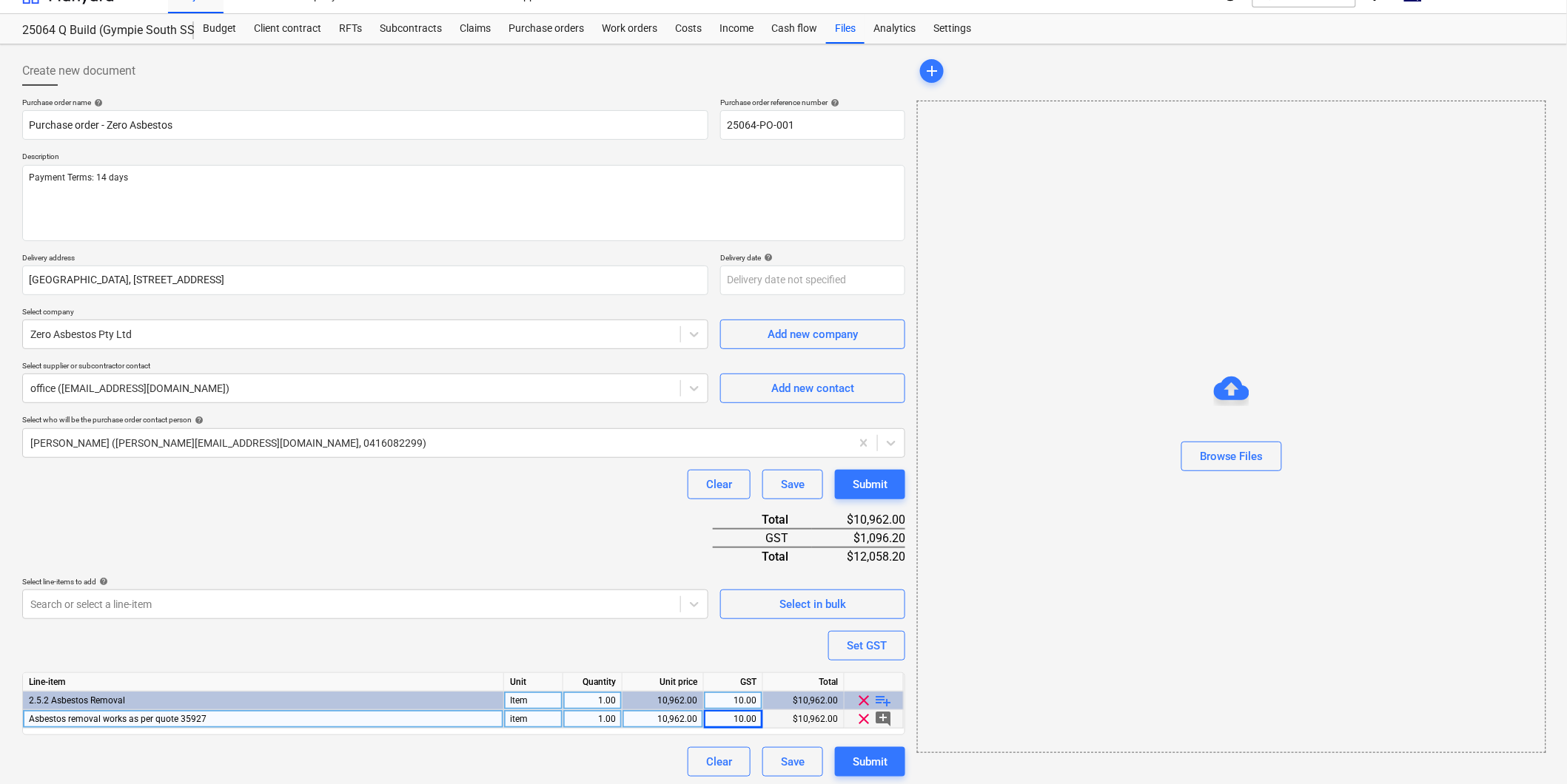
scroll to position [29, 0]
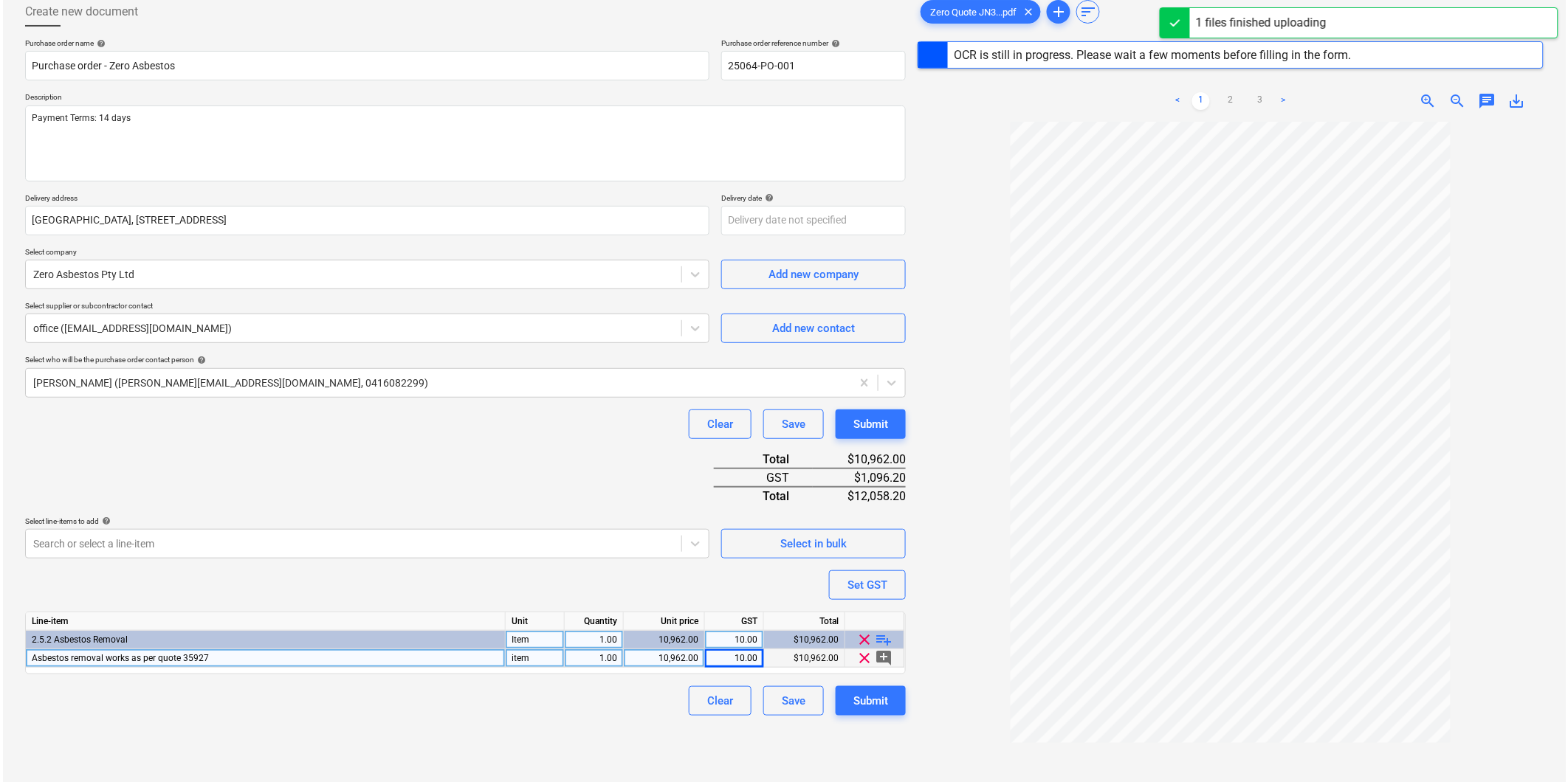
scroll to position [111, 0]
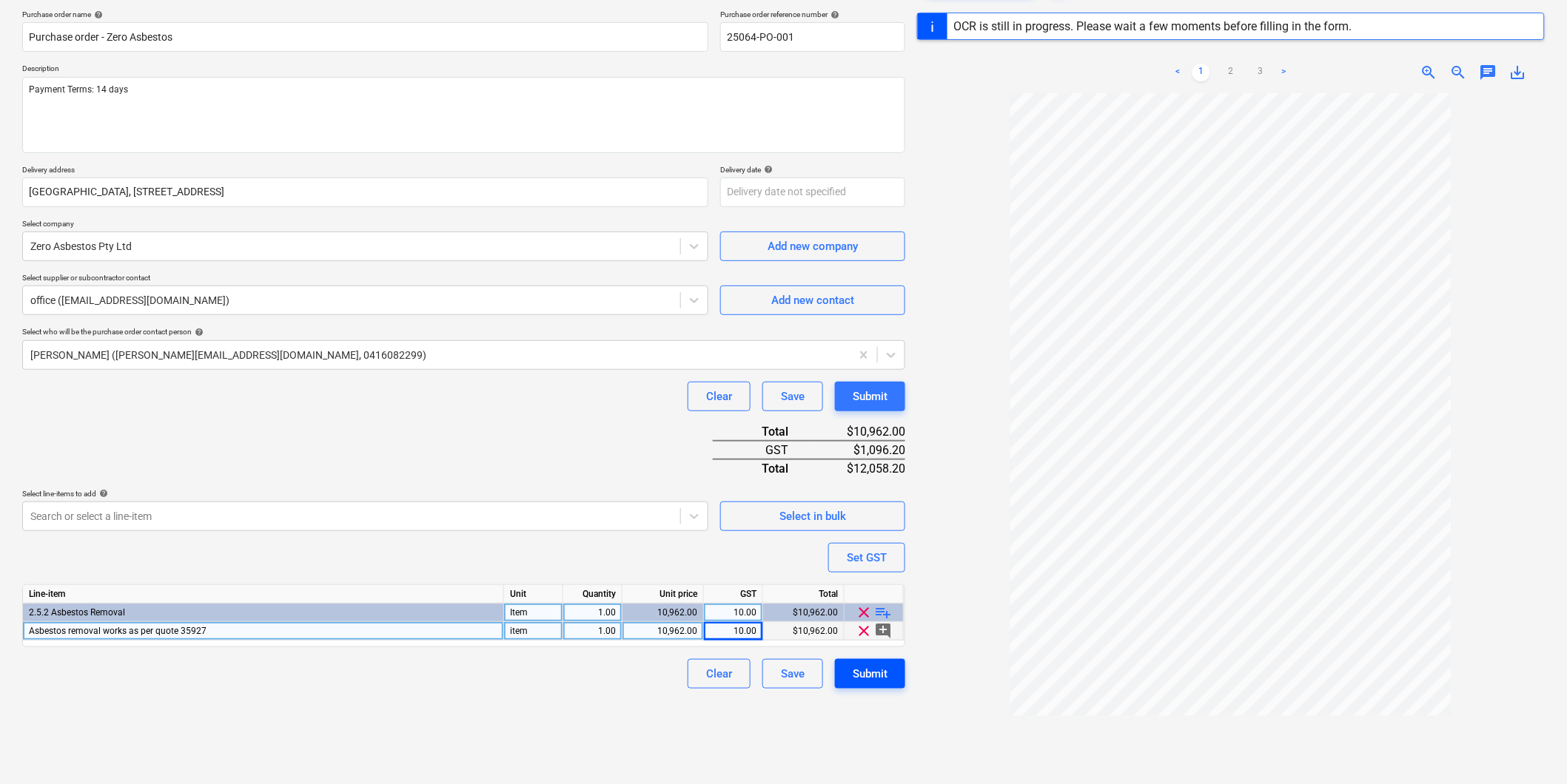
click at [866, 681] on div "Submit" at bounding box center [870, 674] width 35 height 20
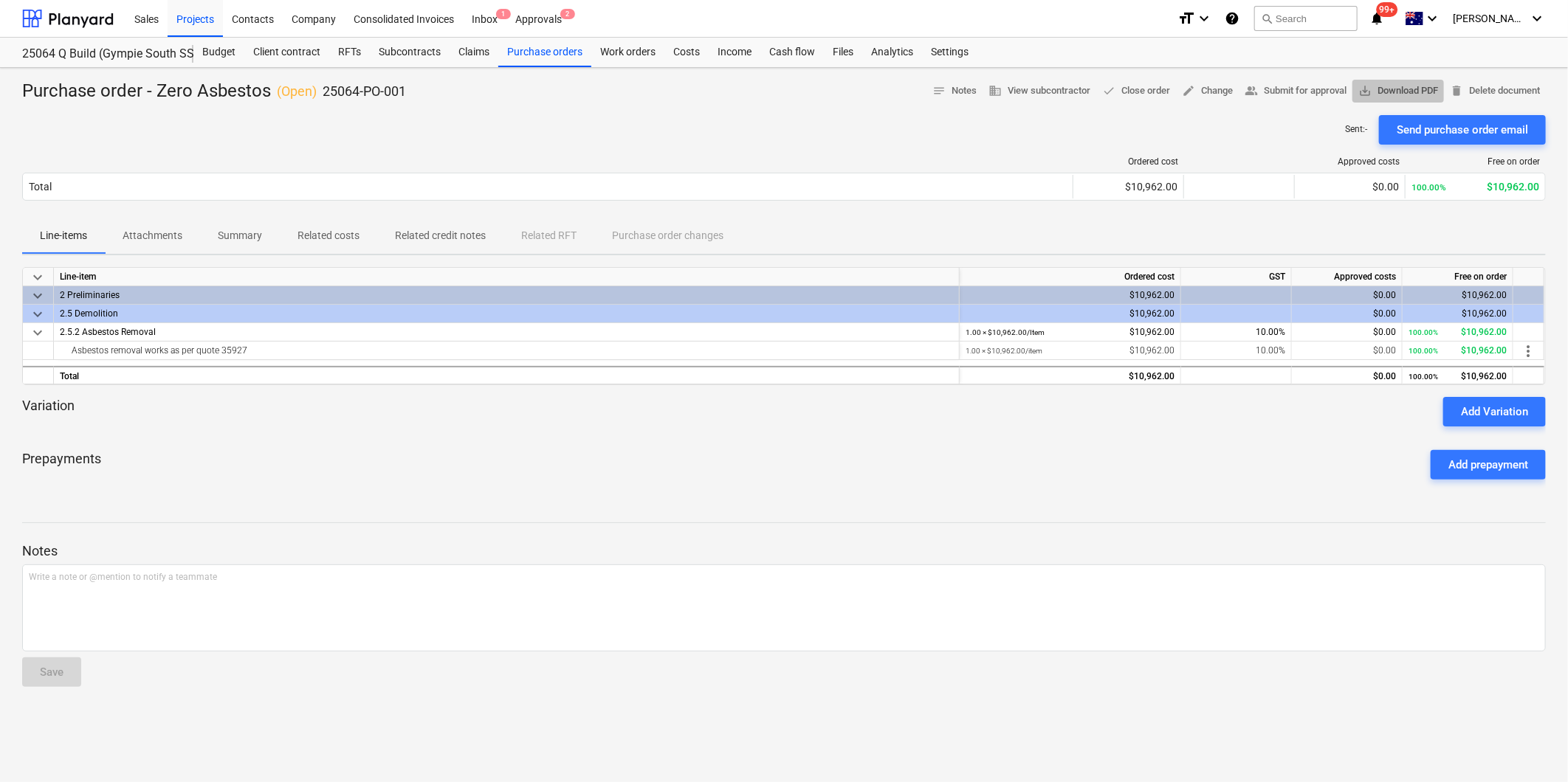
click at [1384, 89] on span "save_alt Download PDF" at bounding box center [1398, 91] width 80 height 17
click at [561, 54] on div "Purchase orders" at bounding box center [544, 52] width 93 height 29
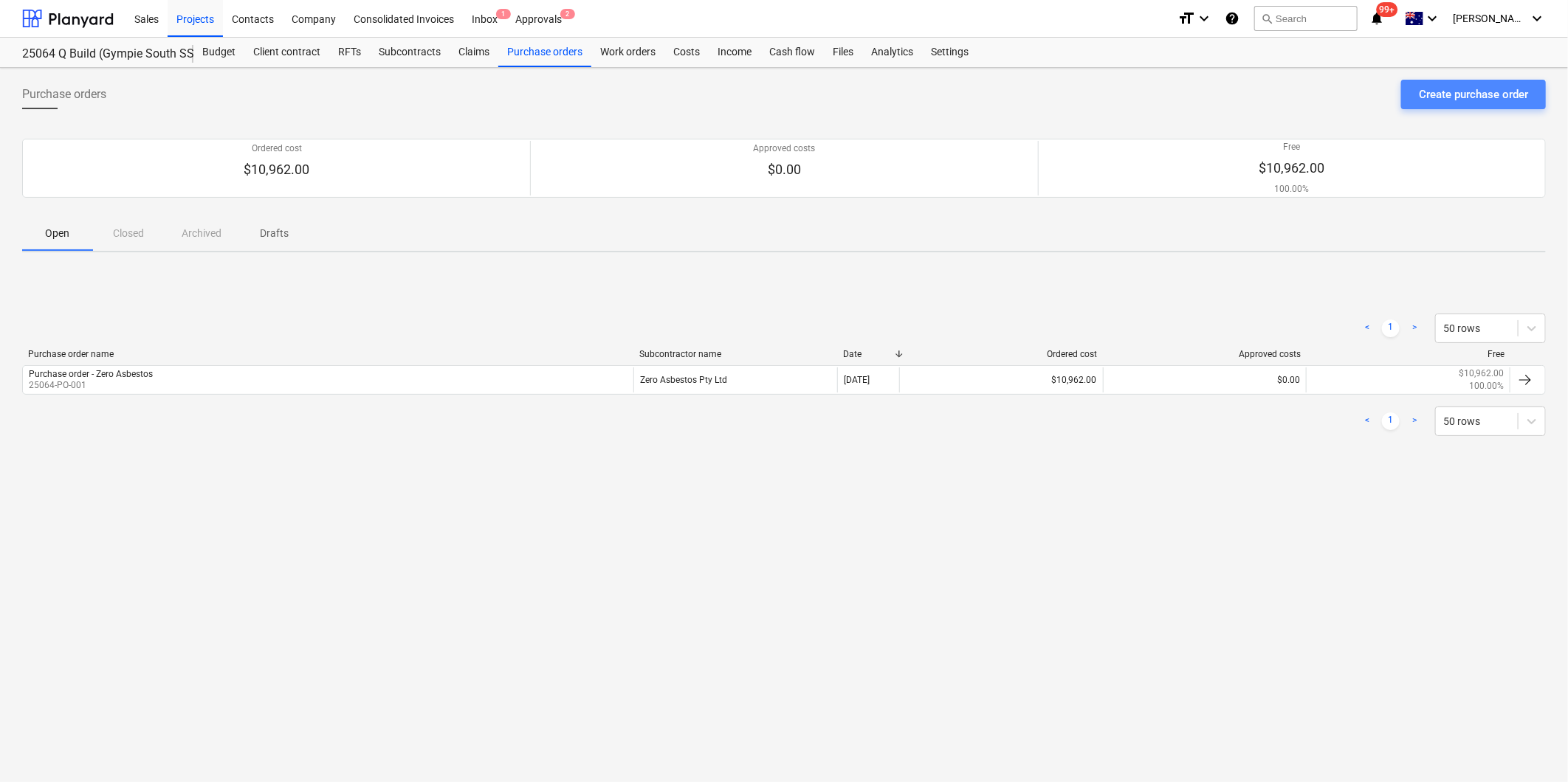
click at [1433, 98] on div "Create purchase order" at bounding box center [1474, 95] width 109 height 19
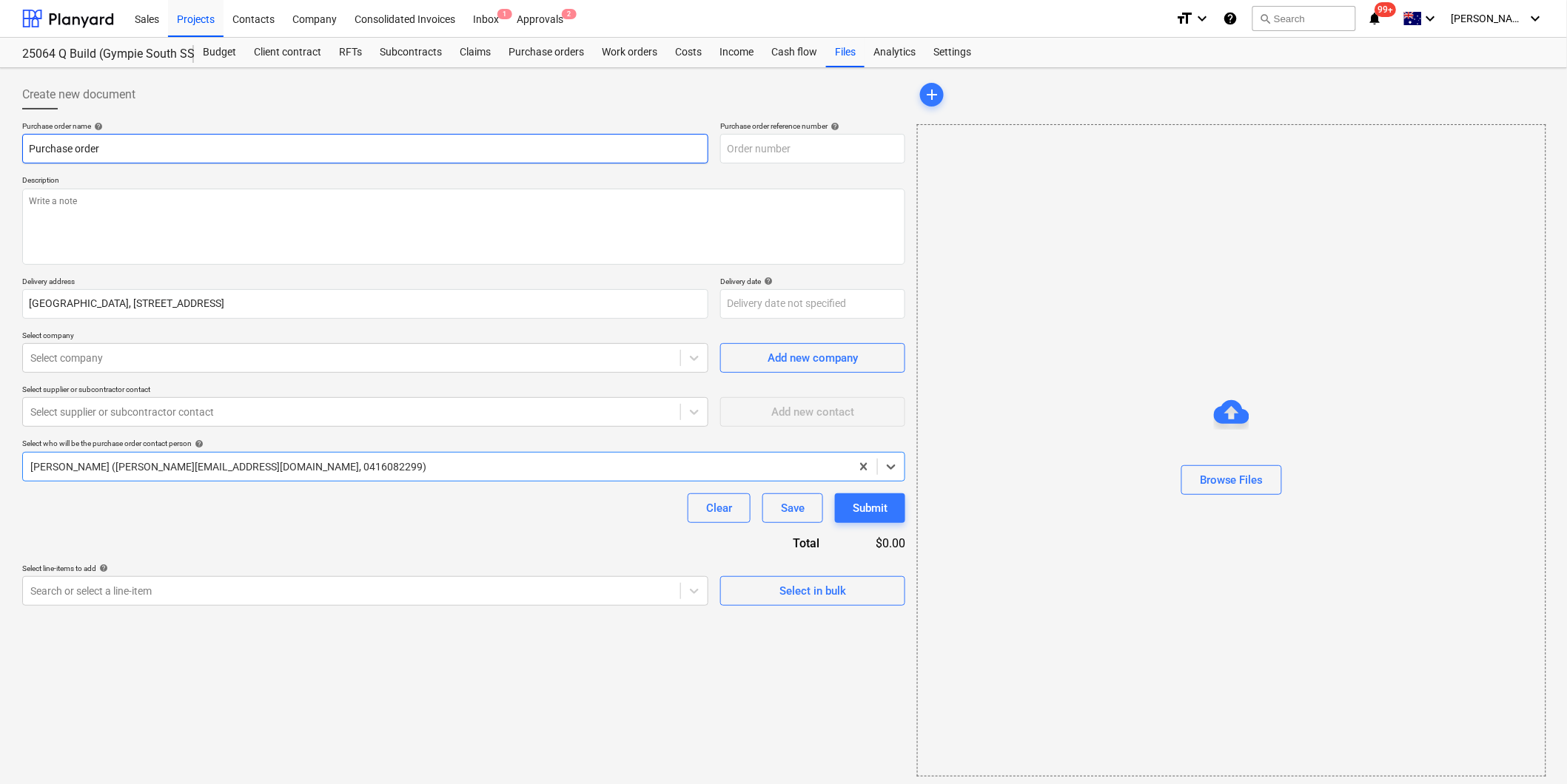
type textarea "x"
type input "25064-PO-002"
click at [207, 150] on input "Purchase order" at bounding box center [365, 148] width 686 height 29
type textarea "x"
type input "Purchase order"
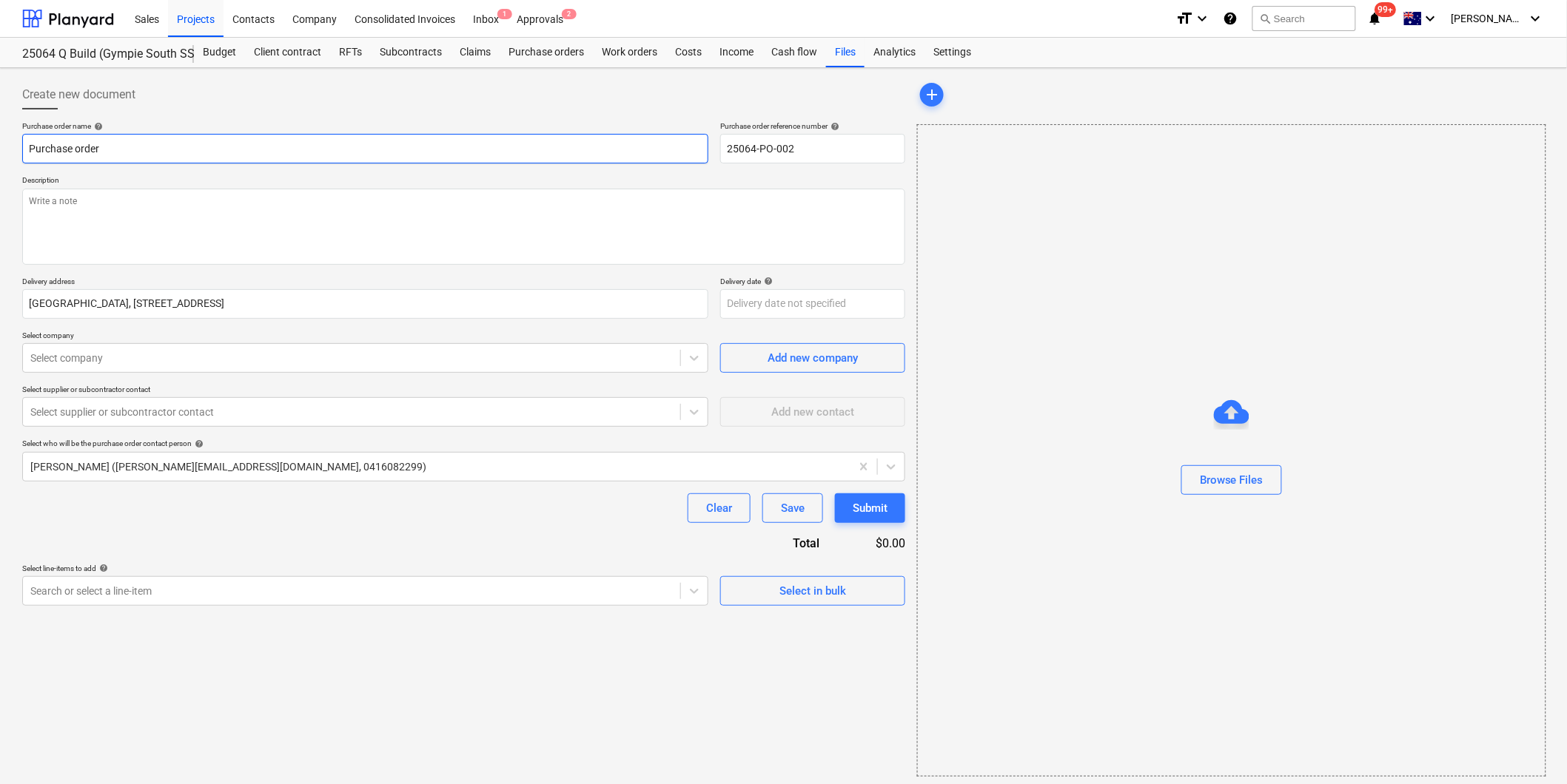
type textarea "x"
type input "Purchase order -"
type textarea "x"
type input "Purchase order - C"
type textarea "x"
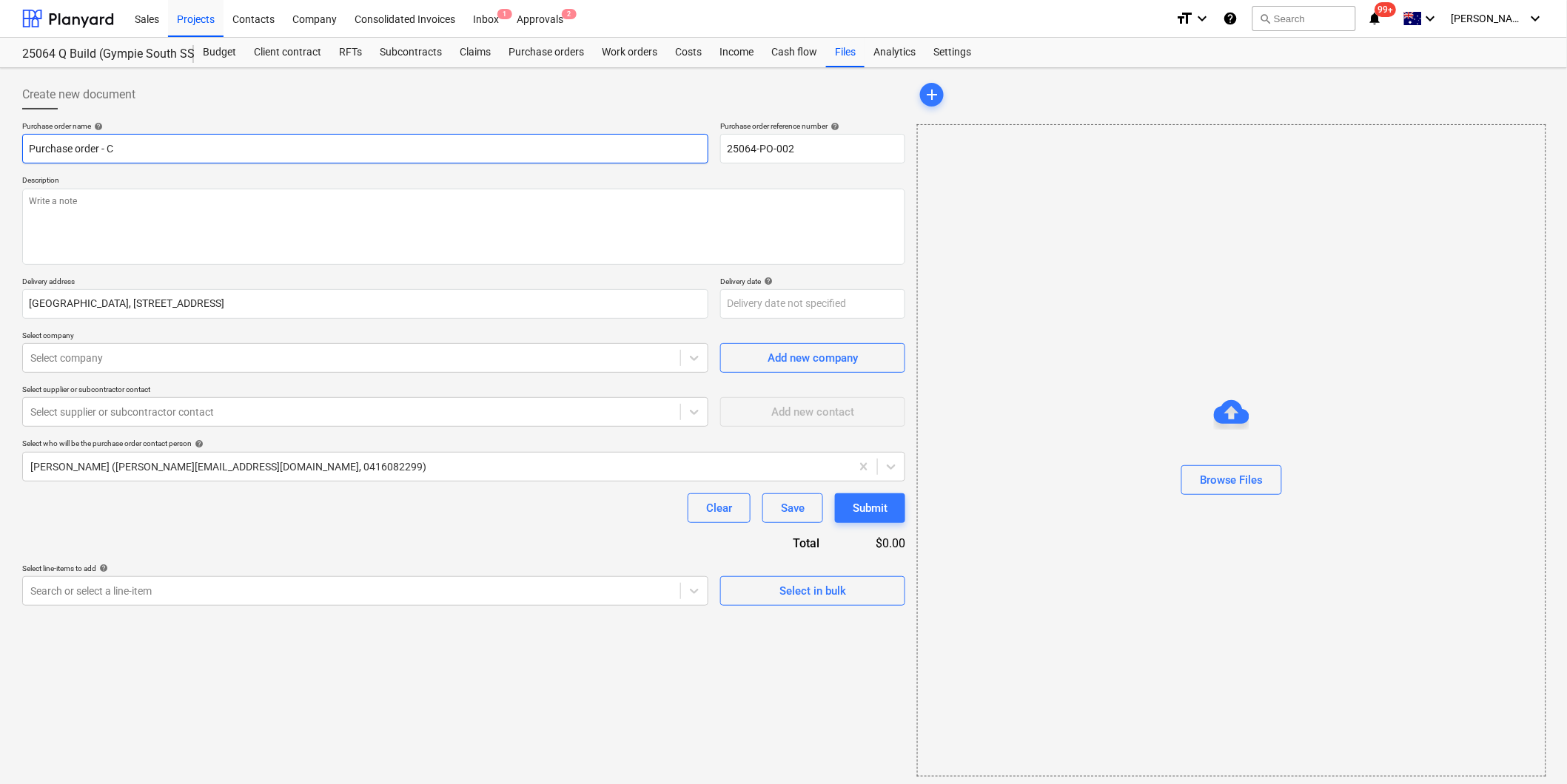
type input "Purchase order - Co"
type textarea "x"
type input "Purchase order - Cop"
type textarea "x"
type input "Purchase order - Coppe"
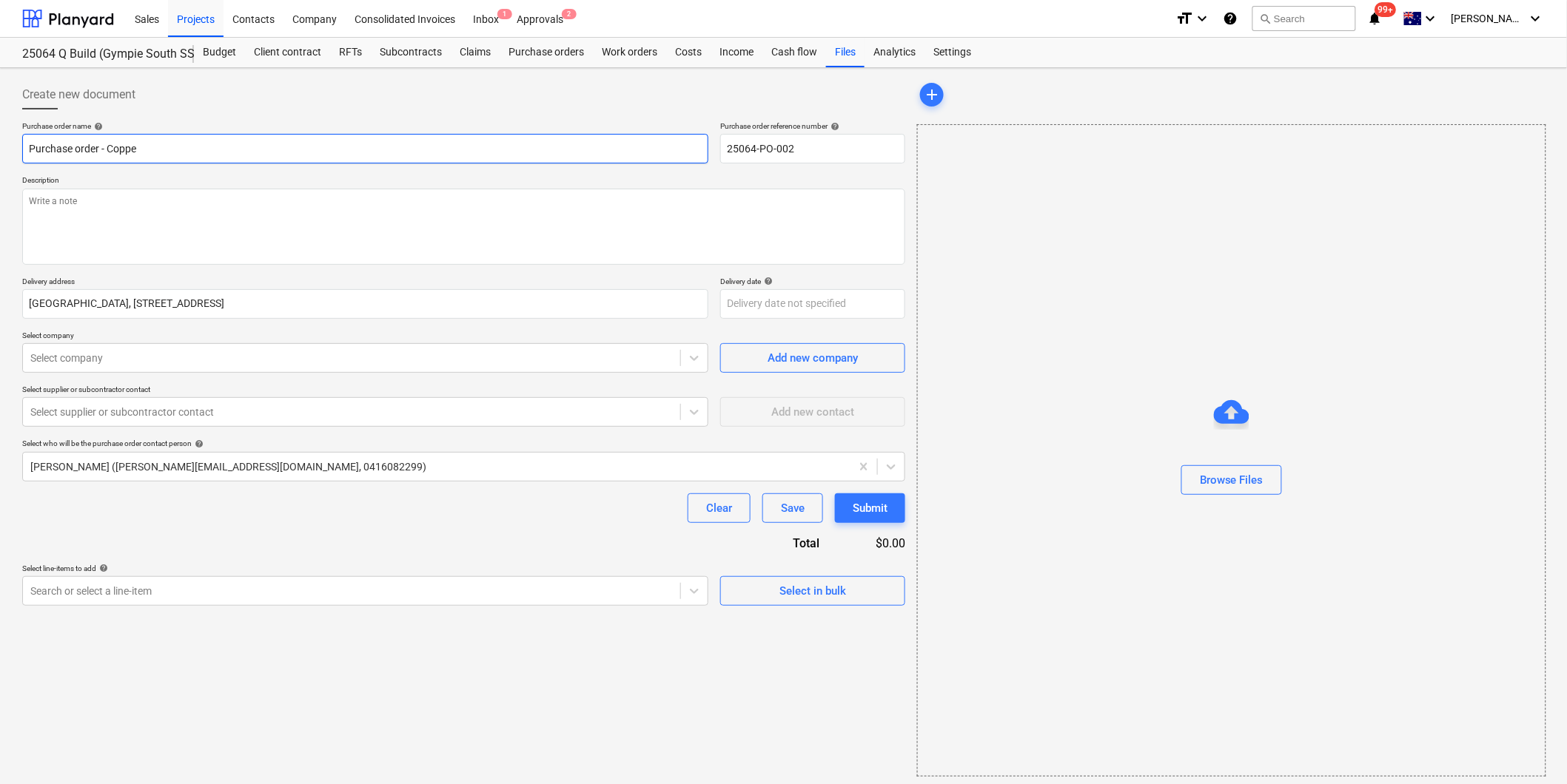
type textarea "x"
type input "Purchase order - Copper"
type textarea "x"
type input "Purchase order - Copper C"
type textarea "x"
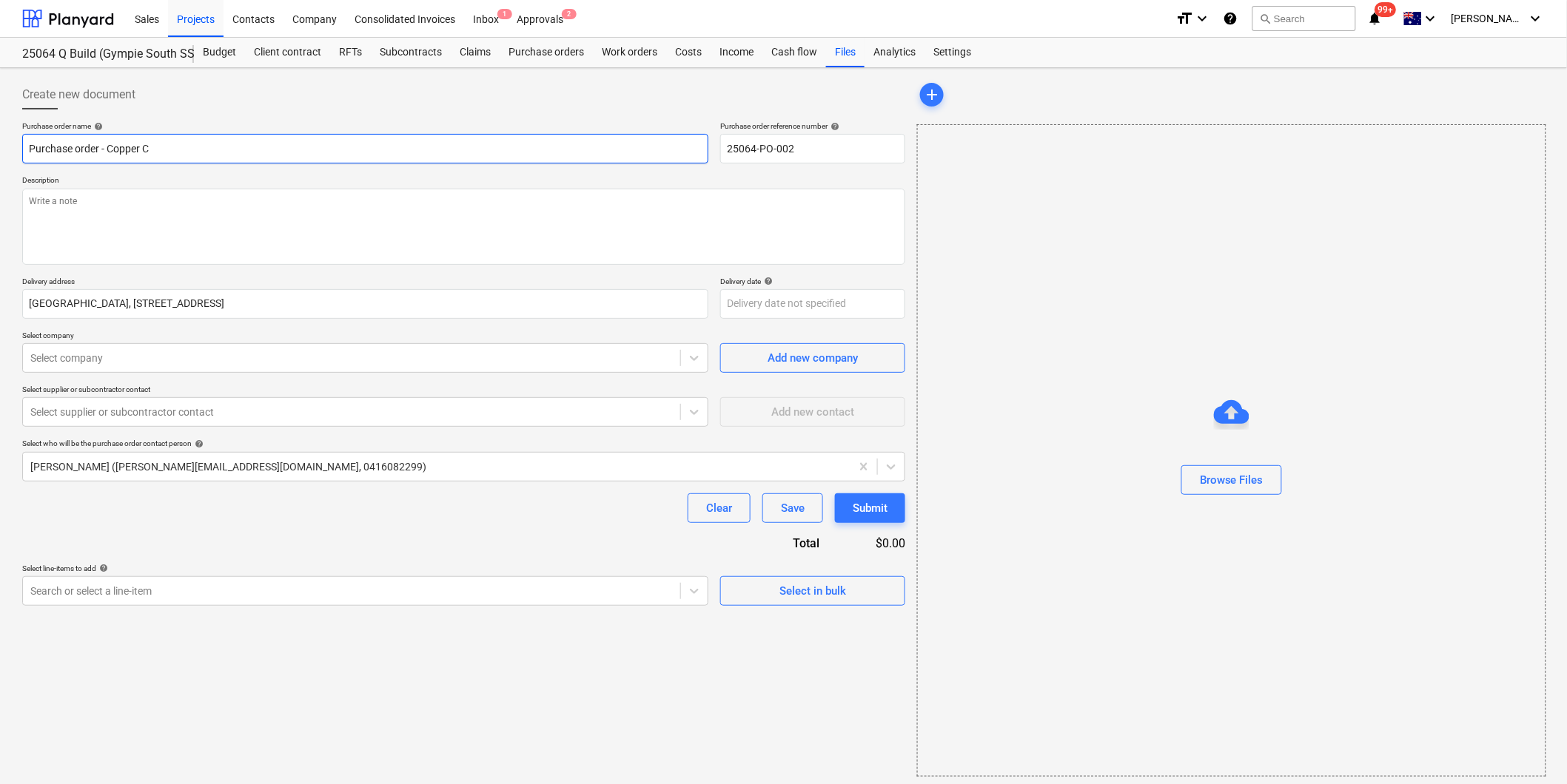
type input "Purchase order - Copper Co"
type textarea "x"
type input "Purchase order - Copper Con"
type textarea "x"
type input "Purchase order - Copper Conn"
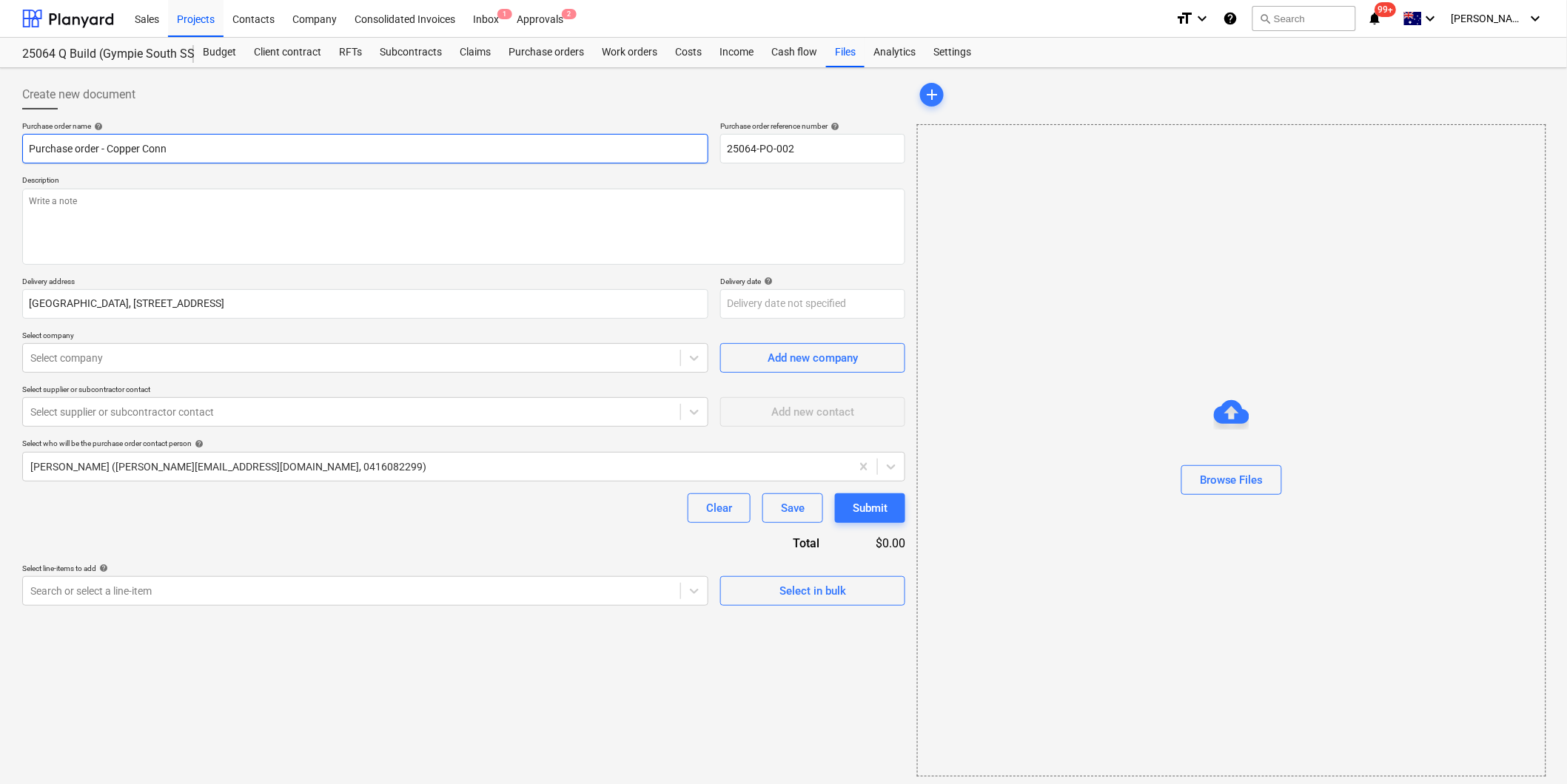
type textarea "x"
type input "Purchase order - Copper Conne"
type textarea "x"
type input "Purchase order - Copper Connec"
type textarea "x"
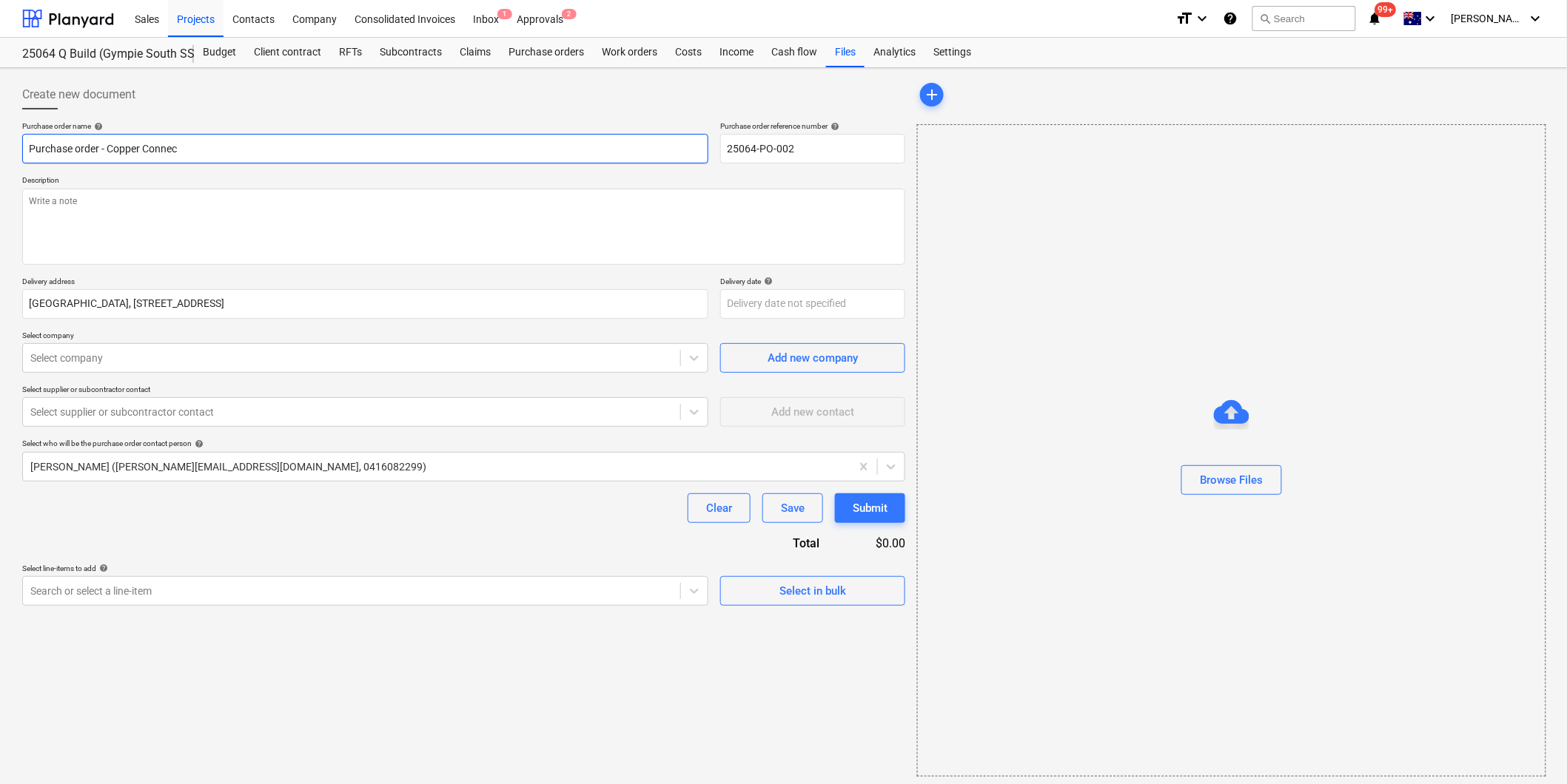
type input "Purchase order - Copper Connect"
type textarea "x"
type input "Purchase order - Copper Connectio"
type textarea "x"
type input "Purchase order - Copper Connection"
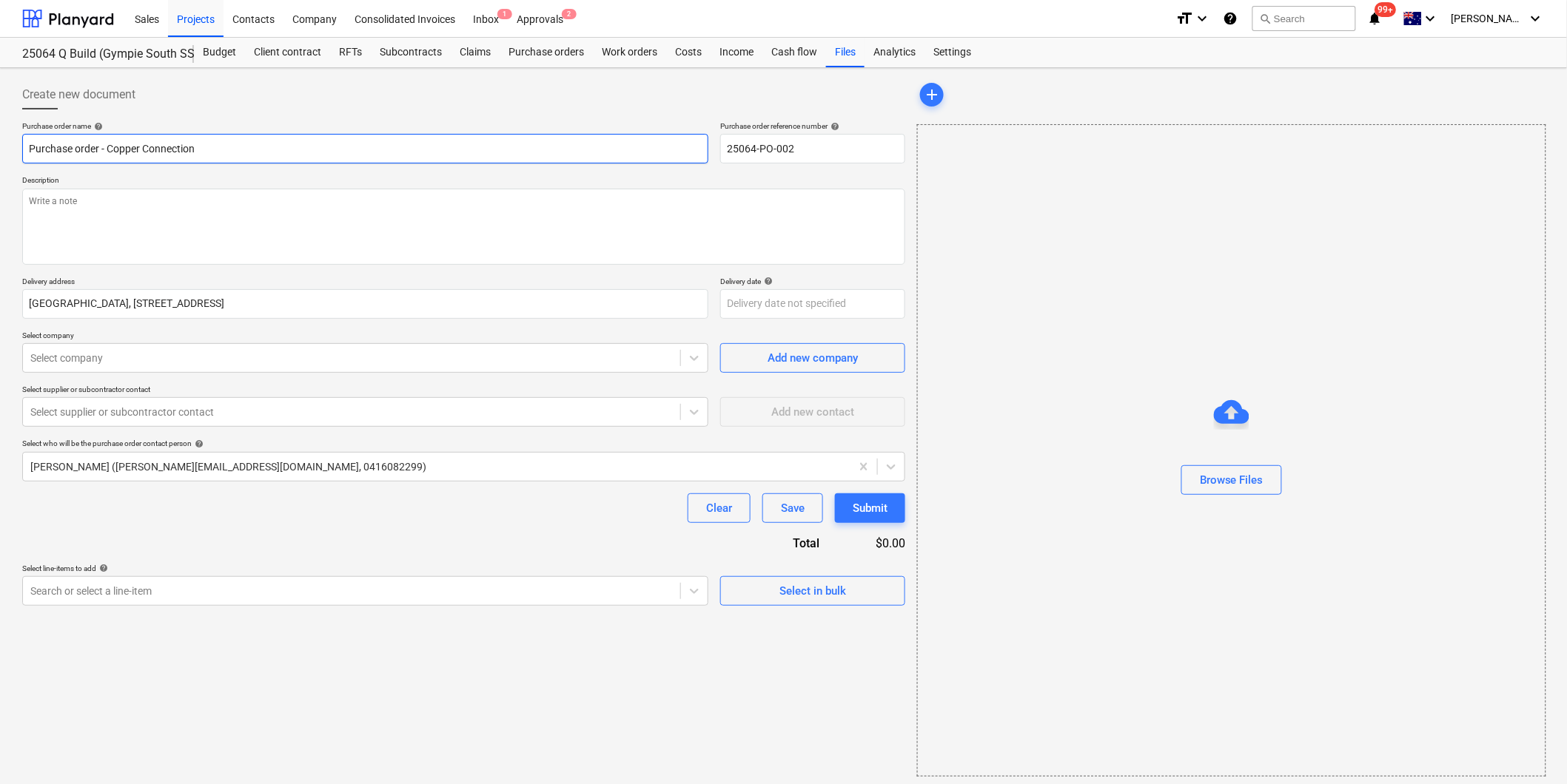
type textarea "x"
type input "Purchase order - Copper Connections"
click at [157, 201] on textarea at bounding box center [463, 227] width 883 height 77
type textarea "x"
type textarea "p"
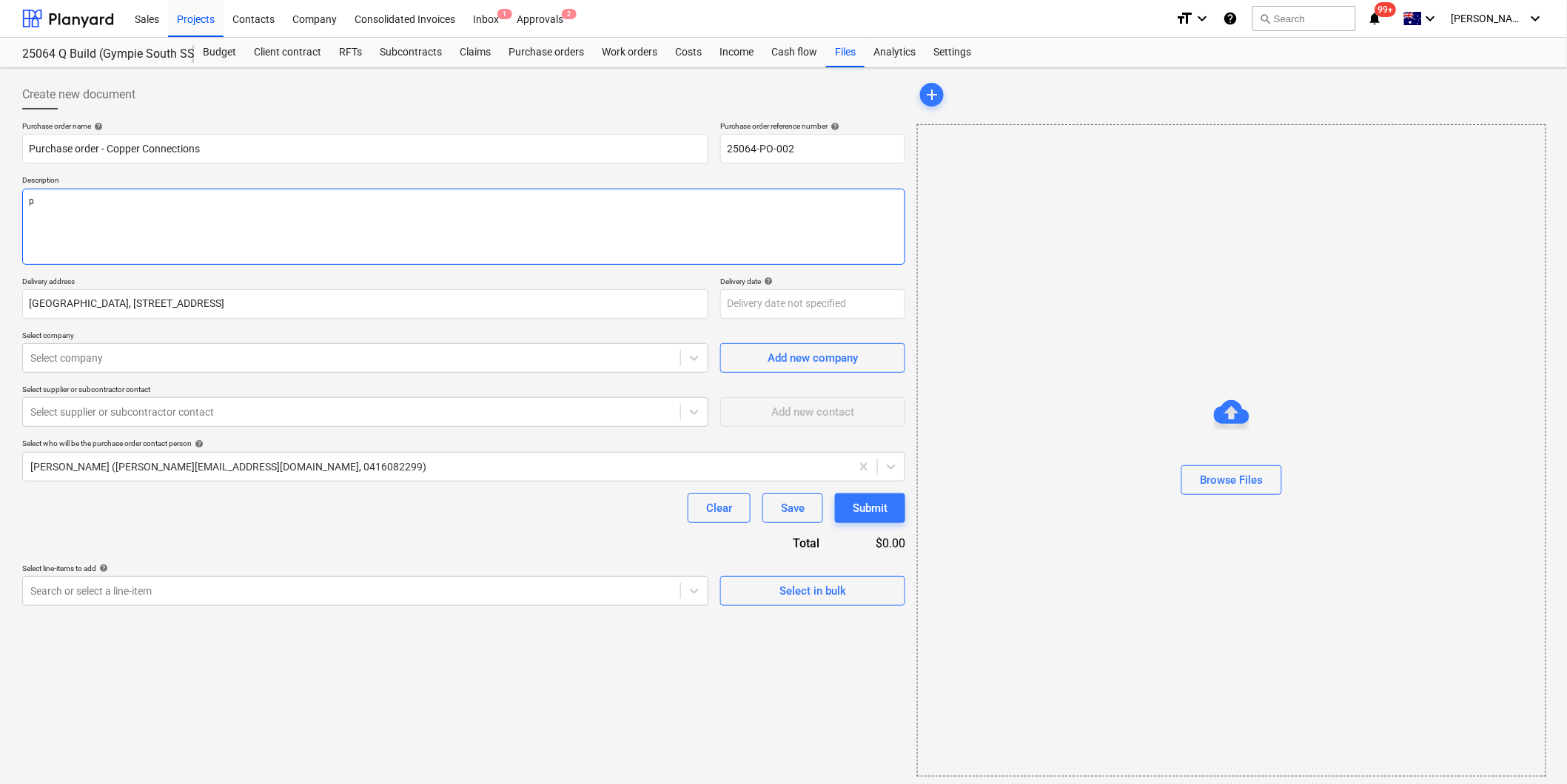
type textarea "x"
type textarea "pa"
type textarea "x"
type textarea "pay"
type textarea "x"
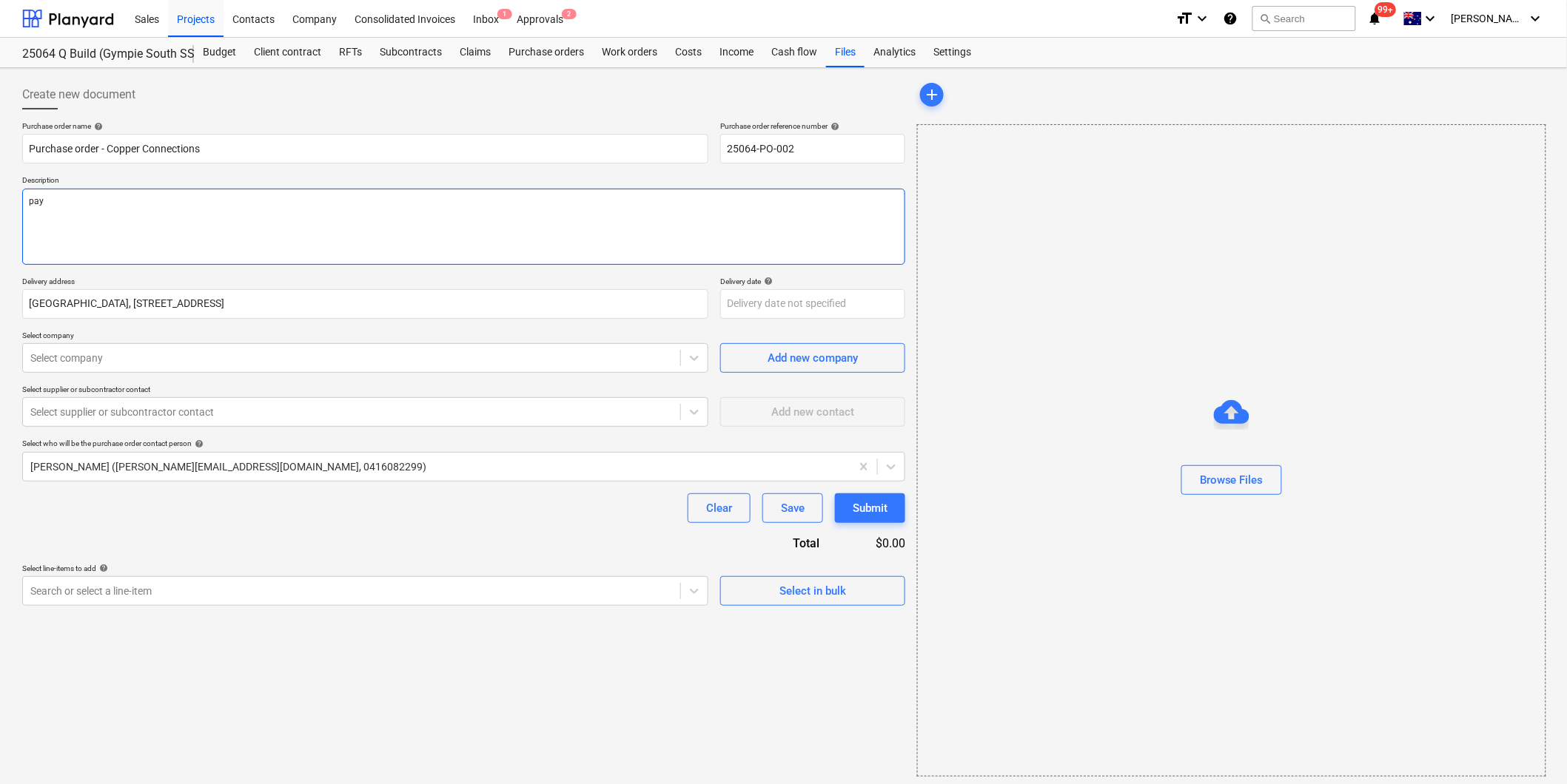
type textarea "paym"
type textarea "x"
type textarea "payme"
type textarea "x"
type textarea "paymen"
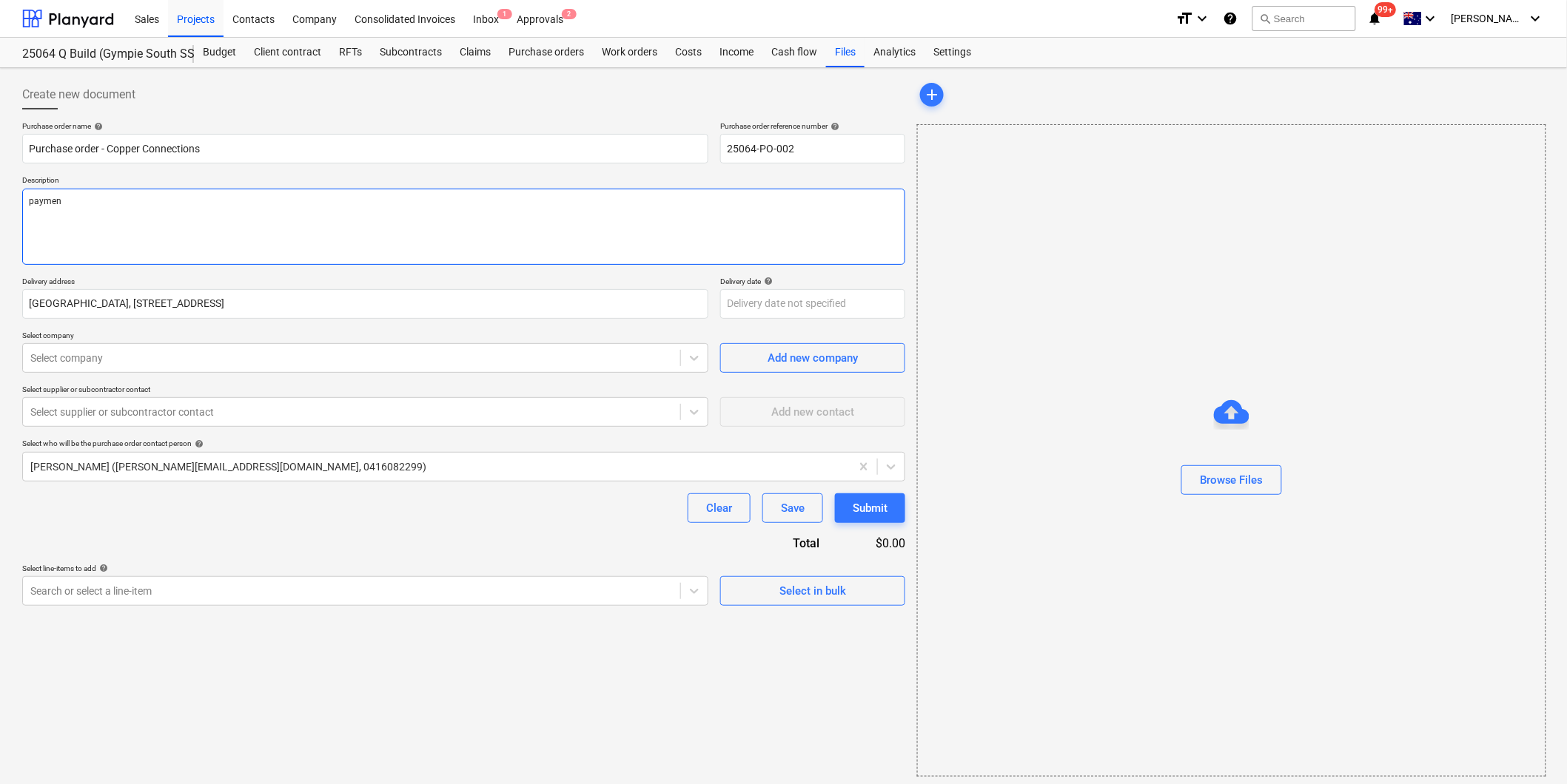
type textarea "x"
type textarea "payment"
type textarea "x"
type textarea "payment"
type textarea "x"
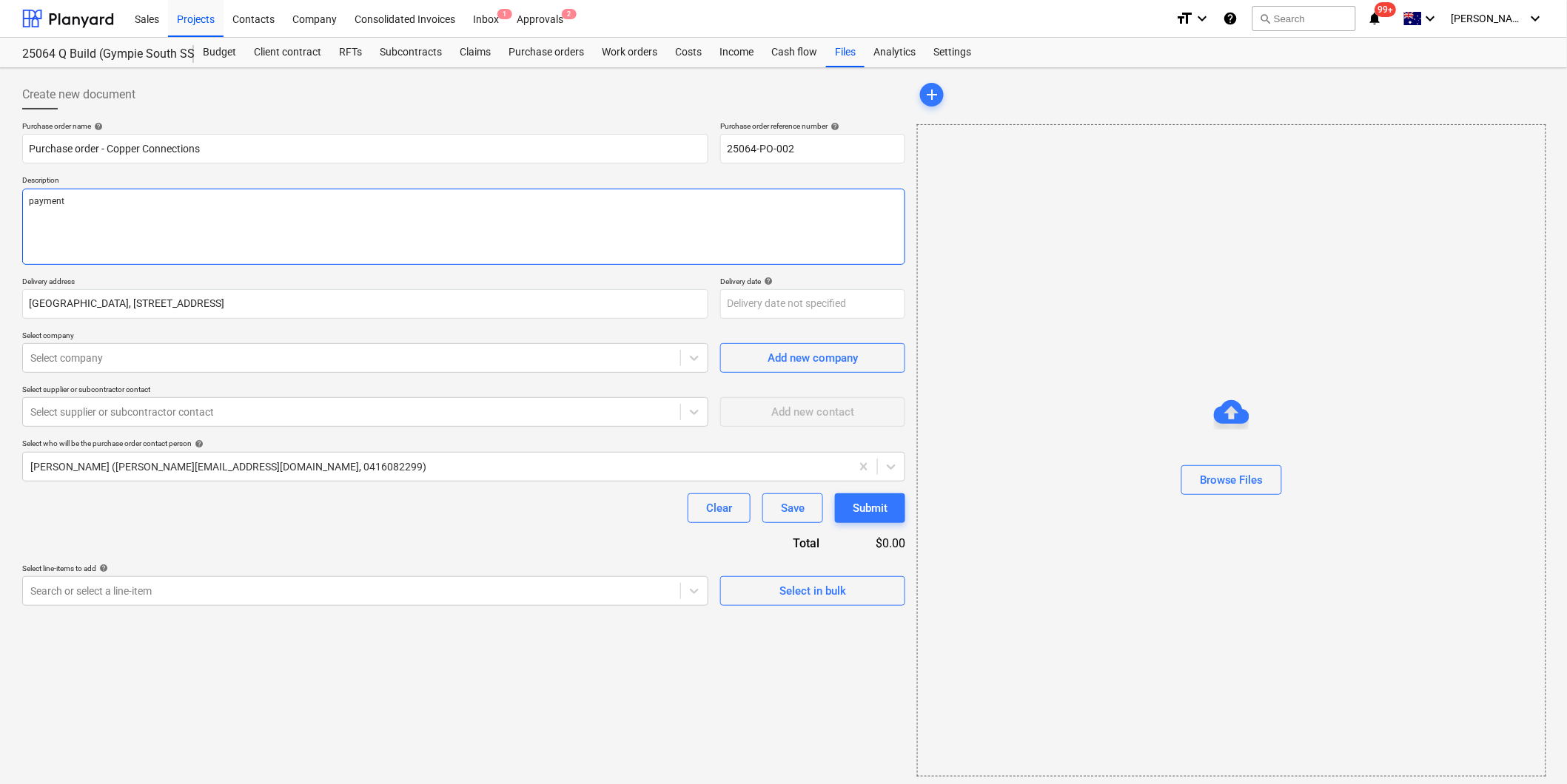
type textarea "payment T"
type textarea "x"
type textarea "payment Te"
type textarea "x"
type textarea "payment Ter"
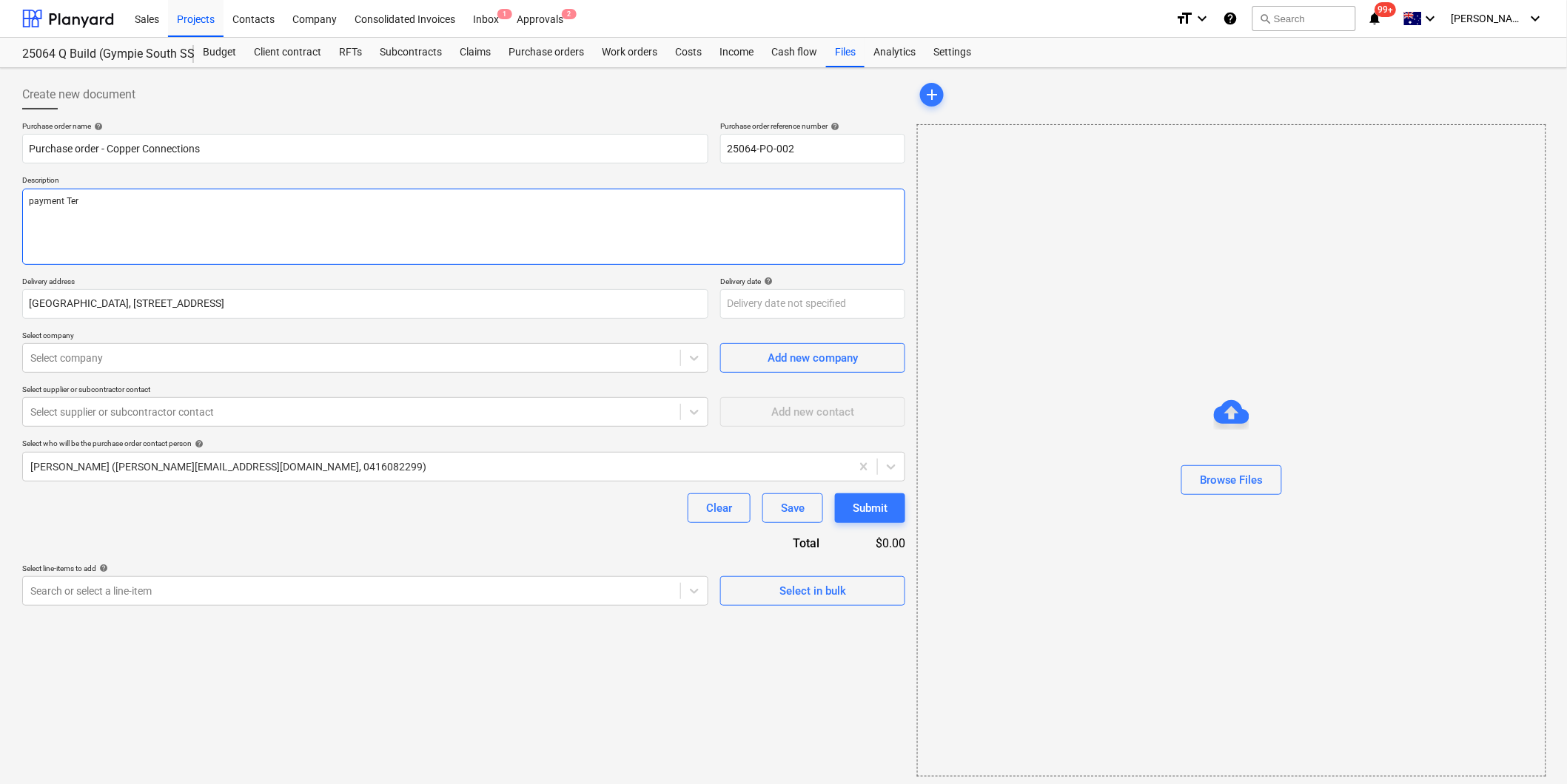
type textarea "x"
type textarea "payment Term"
type textarea "x"
type textarea "payment Terms"
type textarea "x"
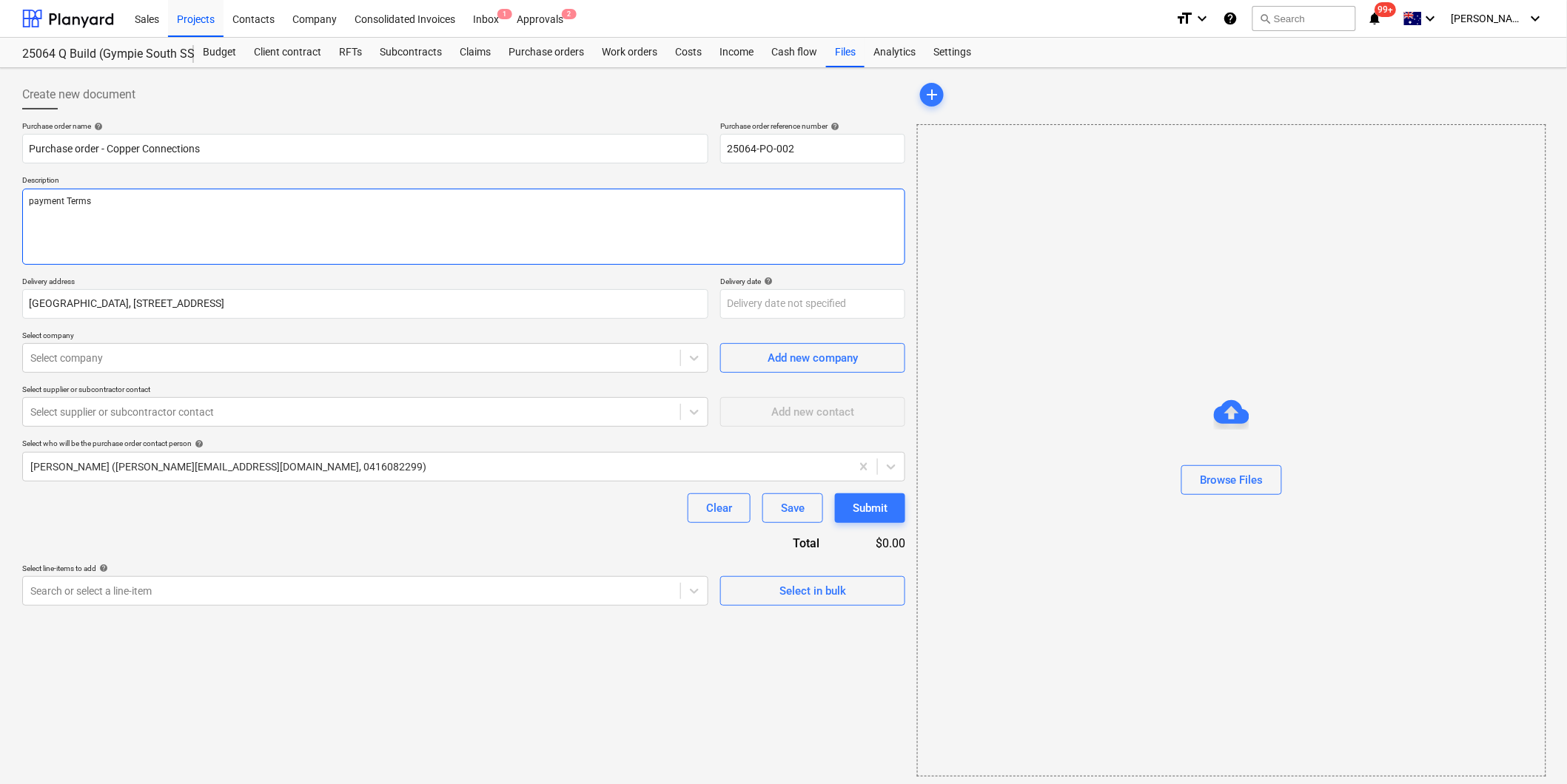
type textarea "payment Terms:"
type textarea "x"
type textarea "payment Terms:"
drag, startPoint x: 99, startPoint y: 204, endPoint x: 129, endPoint y: 204, distance: 30.0
click at [99, 204] on textarea "payment Terms:" at bounding box center [463, 227] width 883 height 77
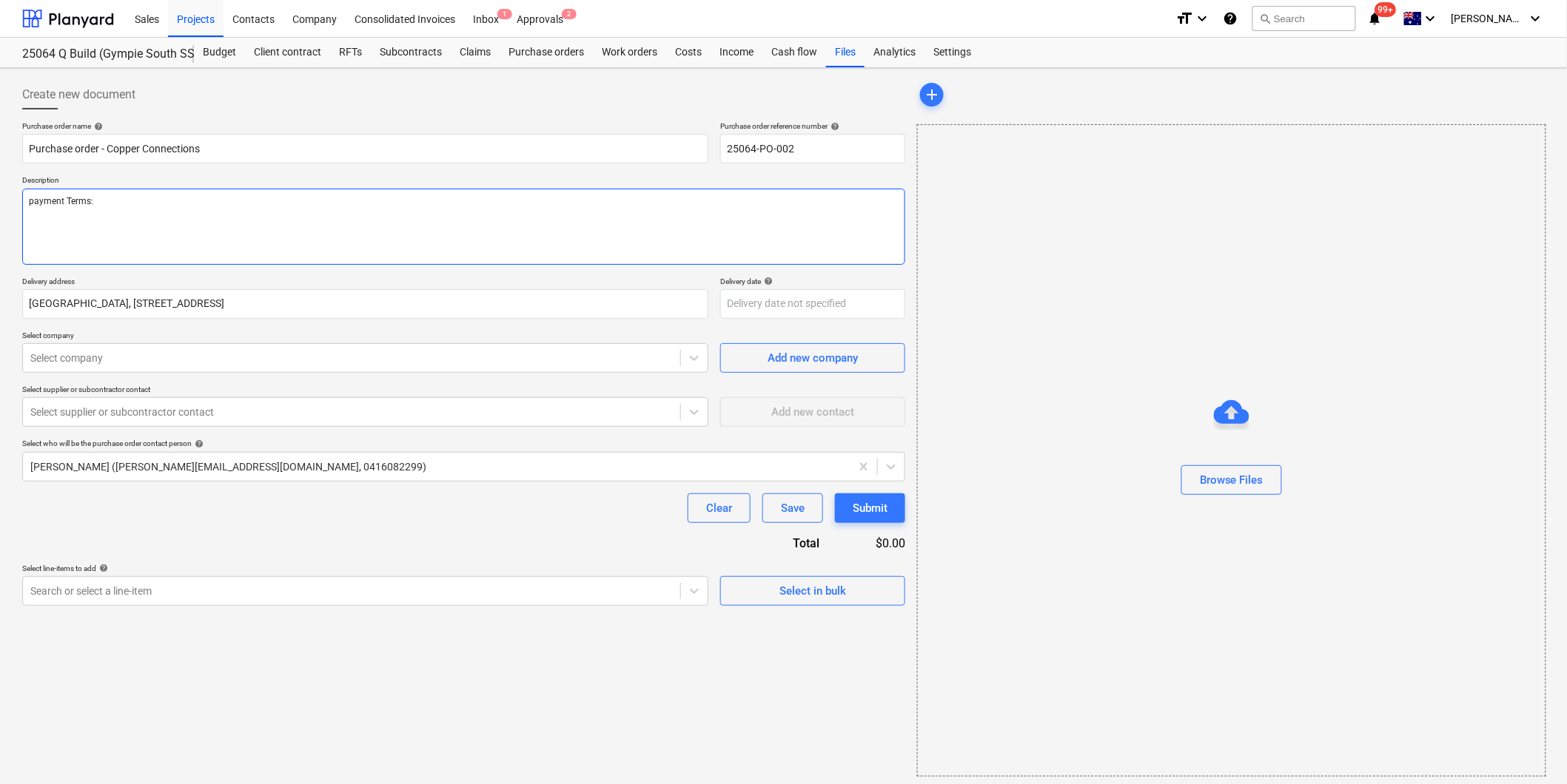
type textarea "x"
click at [33, 198] on textarea "payment Terms:" at bounding box center [463, 227] width 883 height 77
type textarea "ayment Terms:"
type textarea "x"
type textarea "Payment Terms:"
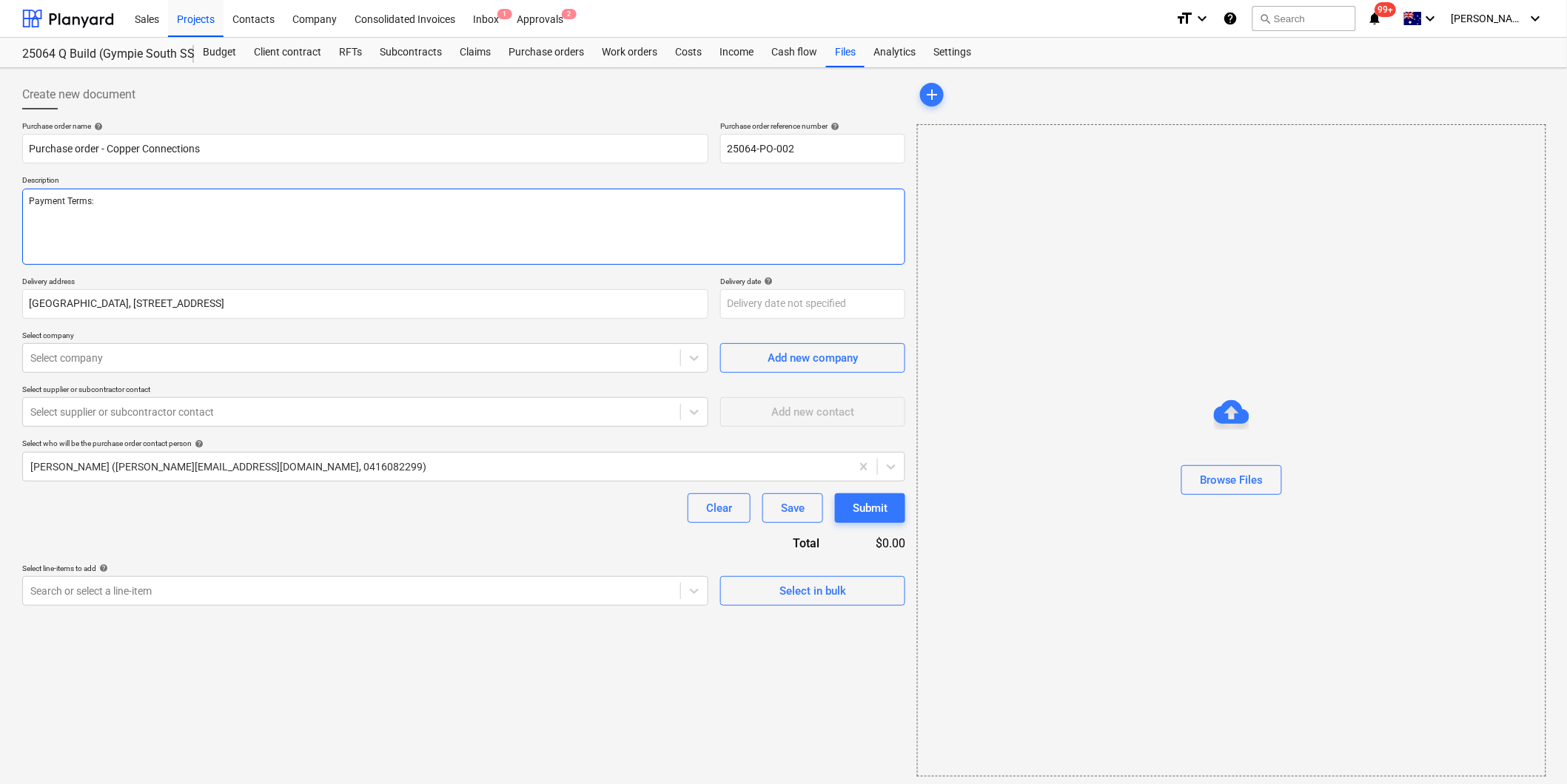
type textarea "x"
type textarea "Payment Terms:"
type textarea "x"
type textarea "Payment Terms: 2"
type textarea "x"
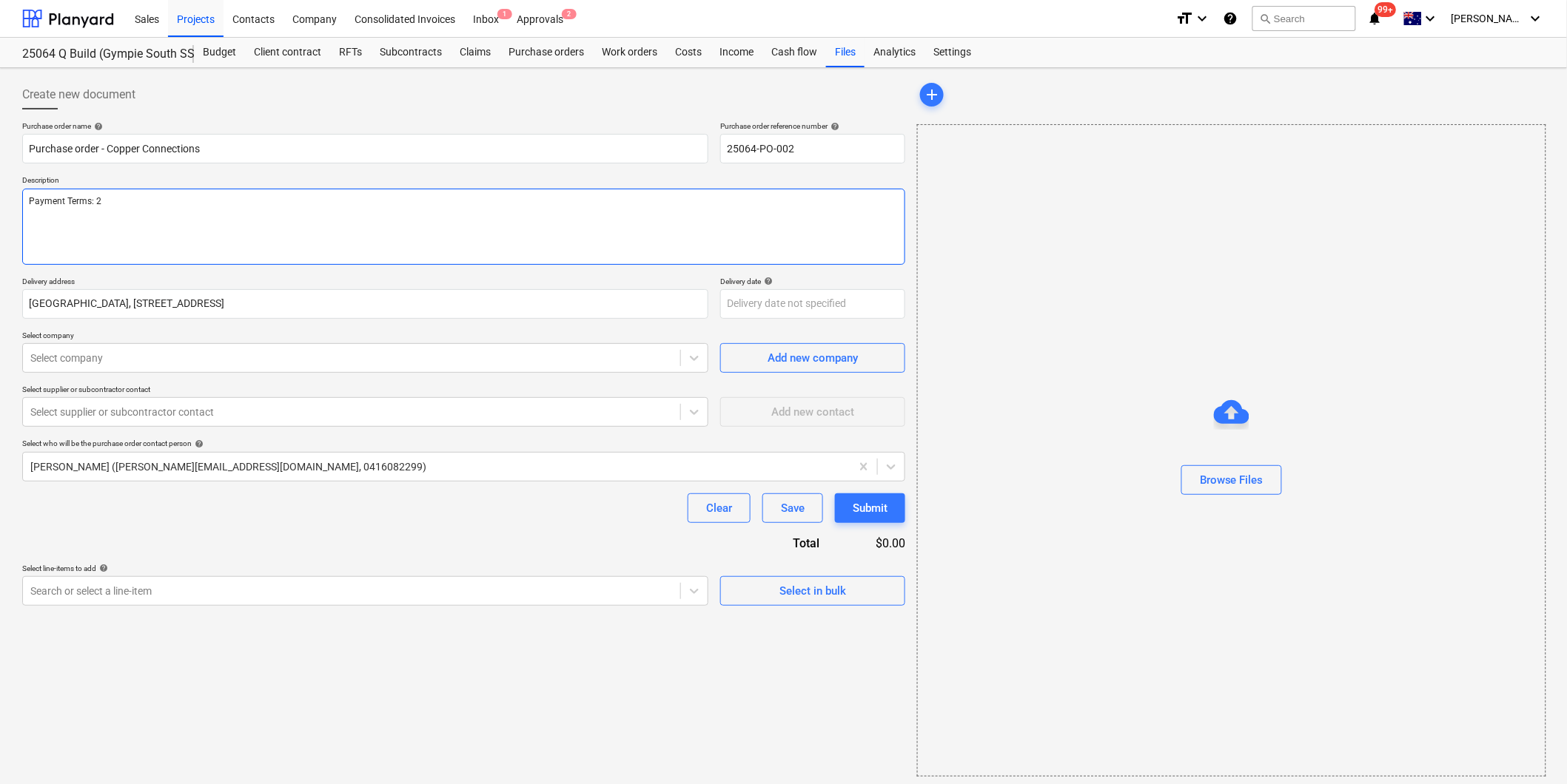
type textarea "Payment Terms: 28"
type textarea "x"
type textarea "Payment Terms: 28"
type textarea "x"
type textarea "Payment Terms: 28 d"
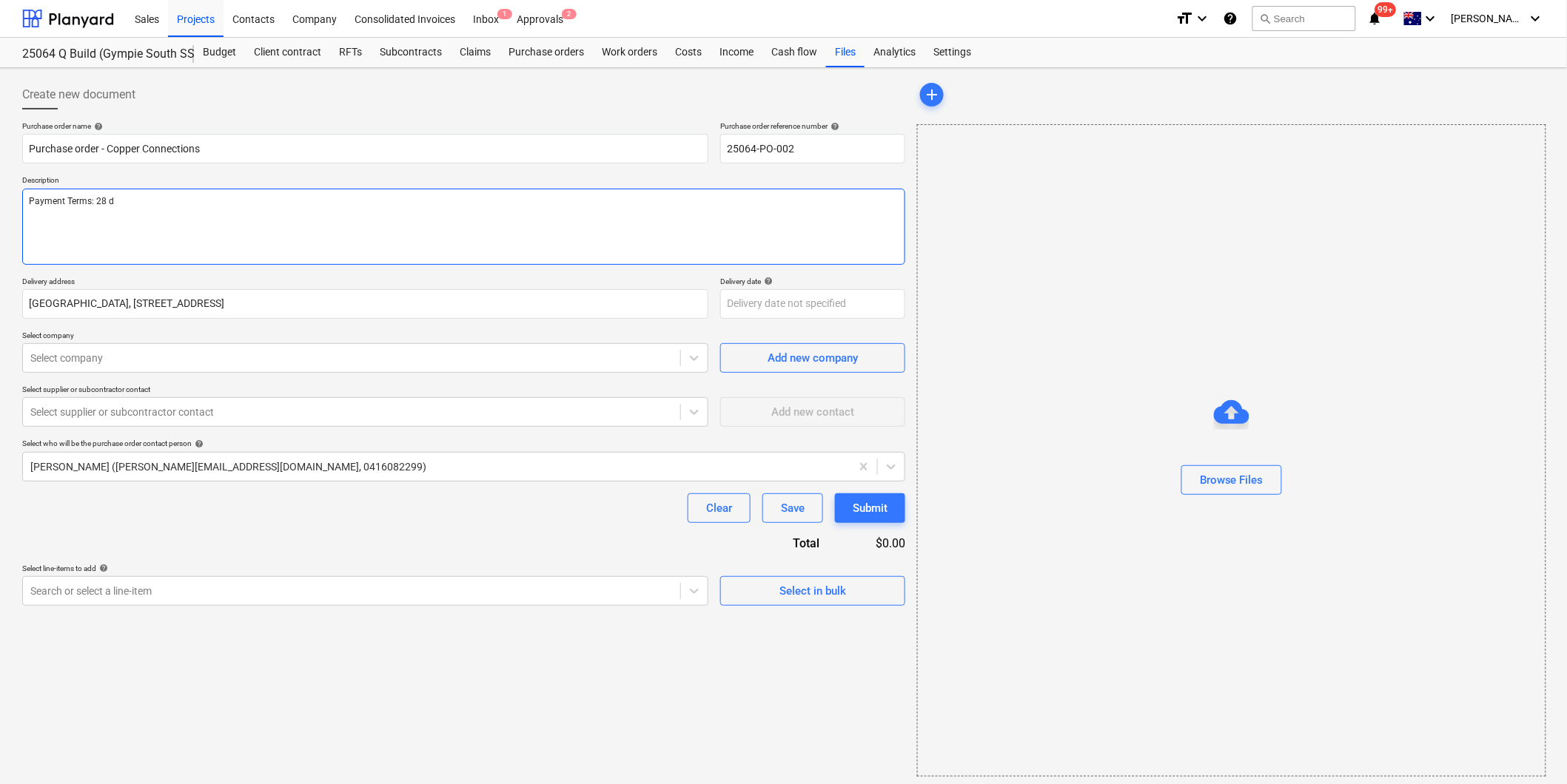
type textarea "x"
type textarea "Payment Terms: 28 da"
type textarea "x"
type textarea "Payment Terms: 28 days"
type textarea "x"
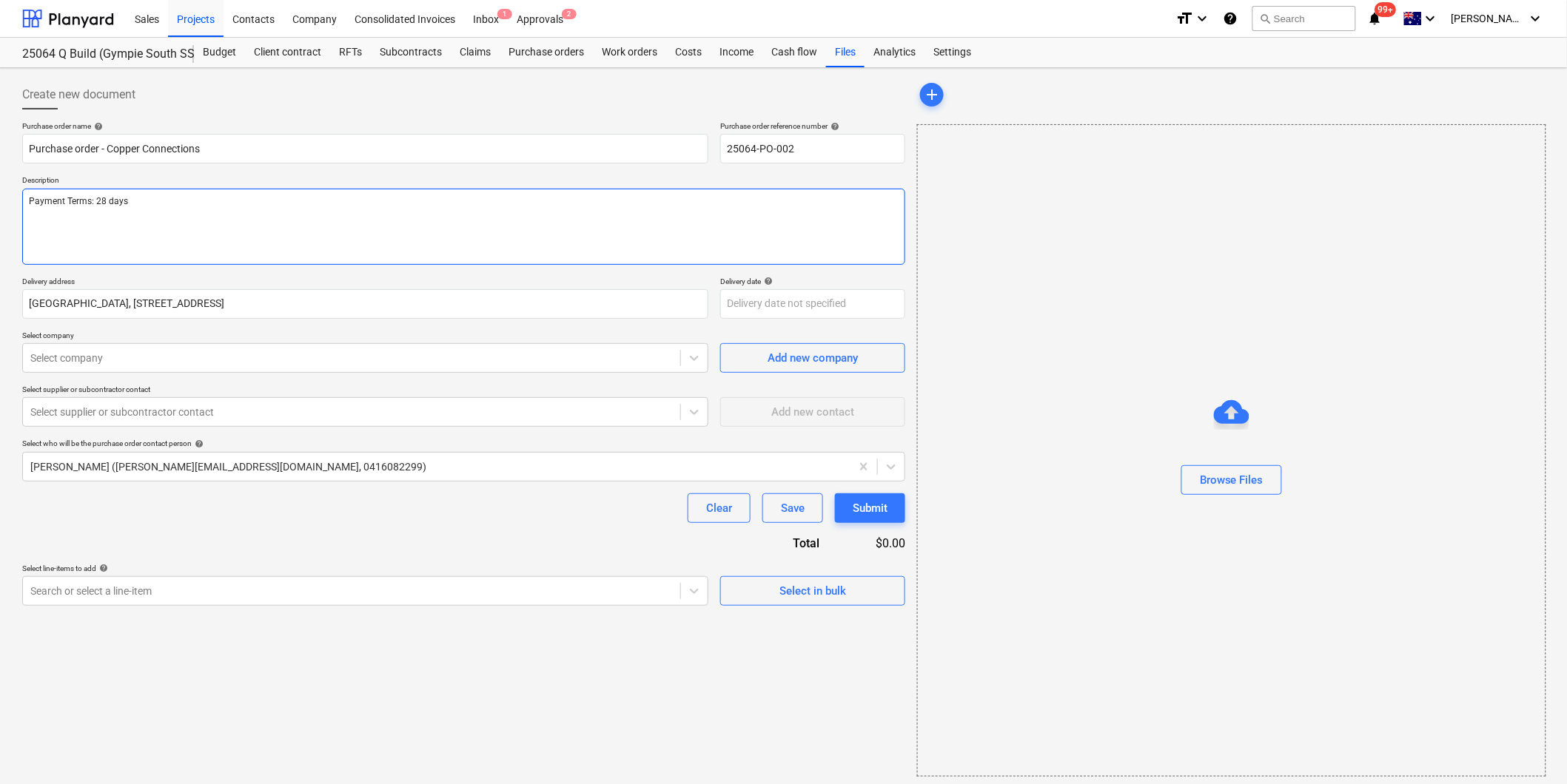
type textarea "Payment Terms: 28 days"
type textarea "x"
type textarea "Payment Terms: 28 days ("
type textarea "x"
type textarea "Payment Terms: 28 days (2"
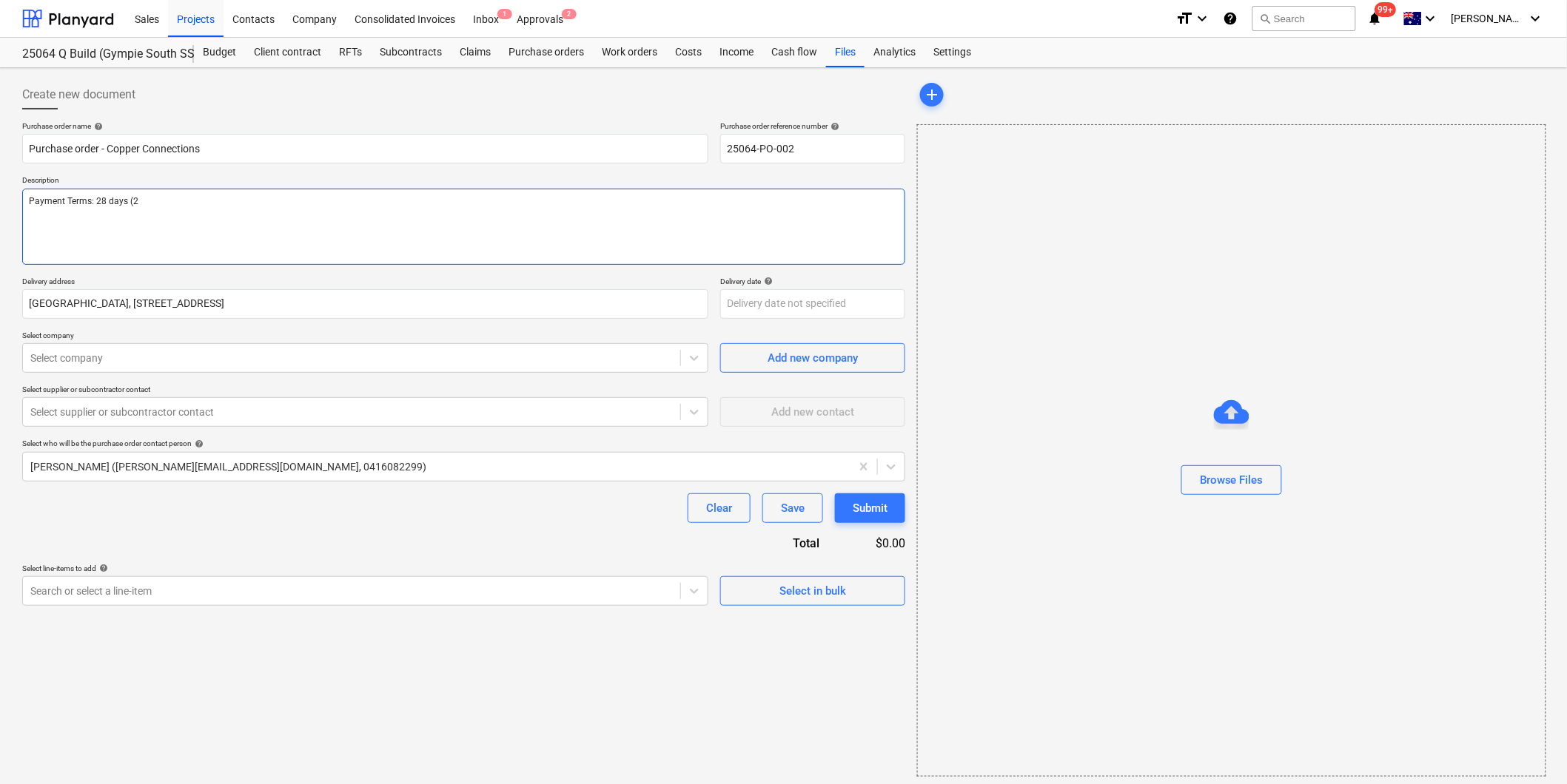
type textarea "x"
type textarea "Payment Terms: 28 days (20"
type textarea "x"
type textarea "Payment Terms: 28 days (20"
type textarea "x"
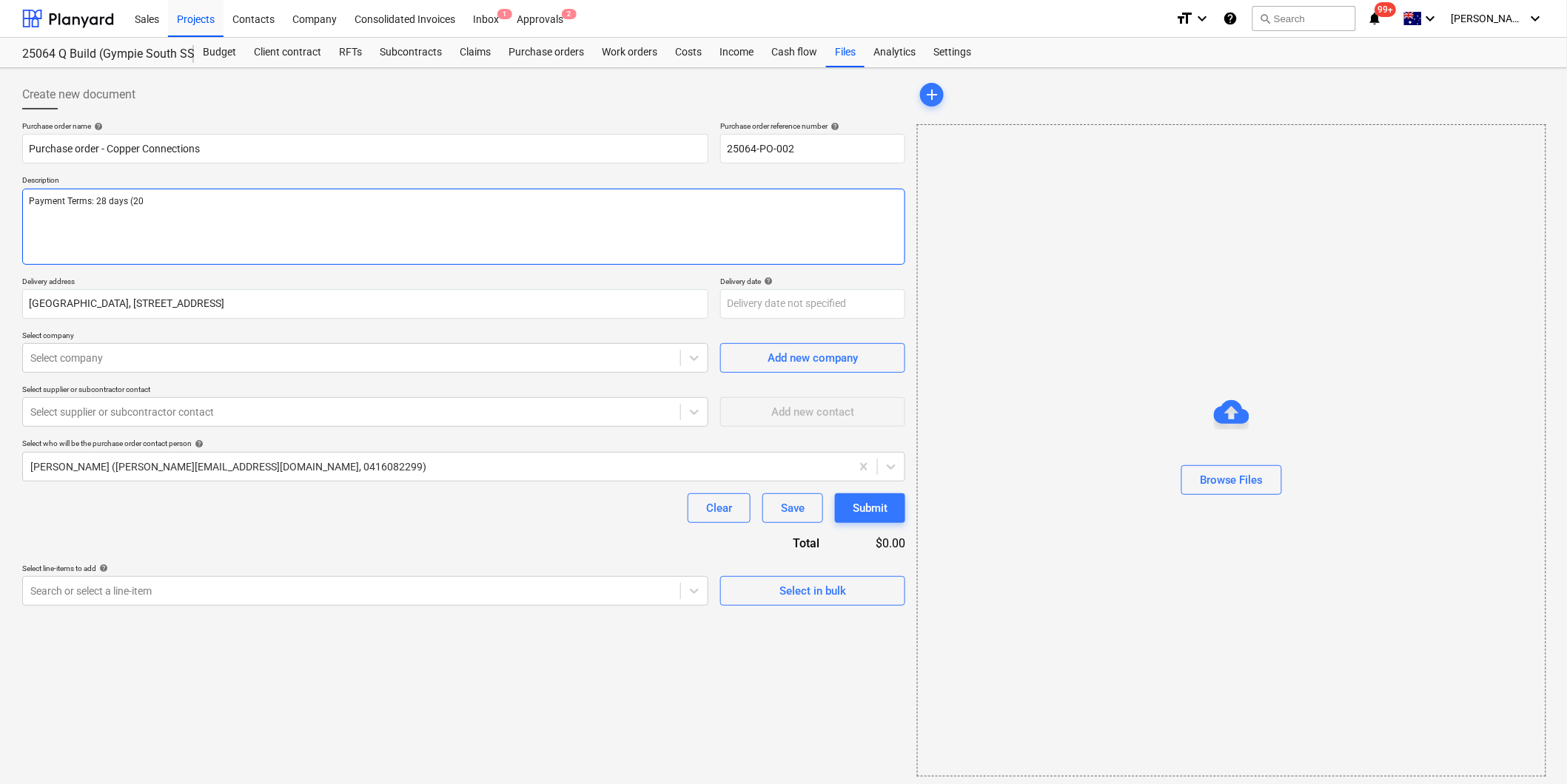
type textarea "Payment Terms: 28 days (20 B"
type textarea "x"
type textarea "Payment Terms: 28 days (20 Bu"
type textarea "x"
type textarea "Payment Terms: 28 days (20 Bus"
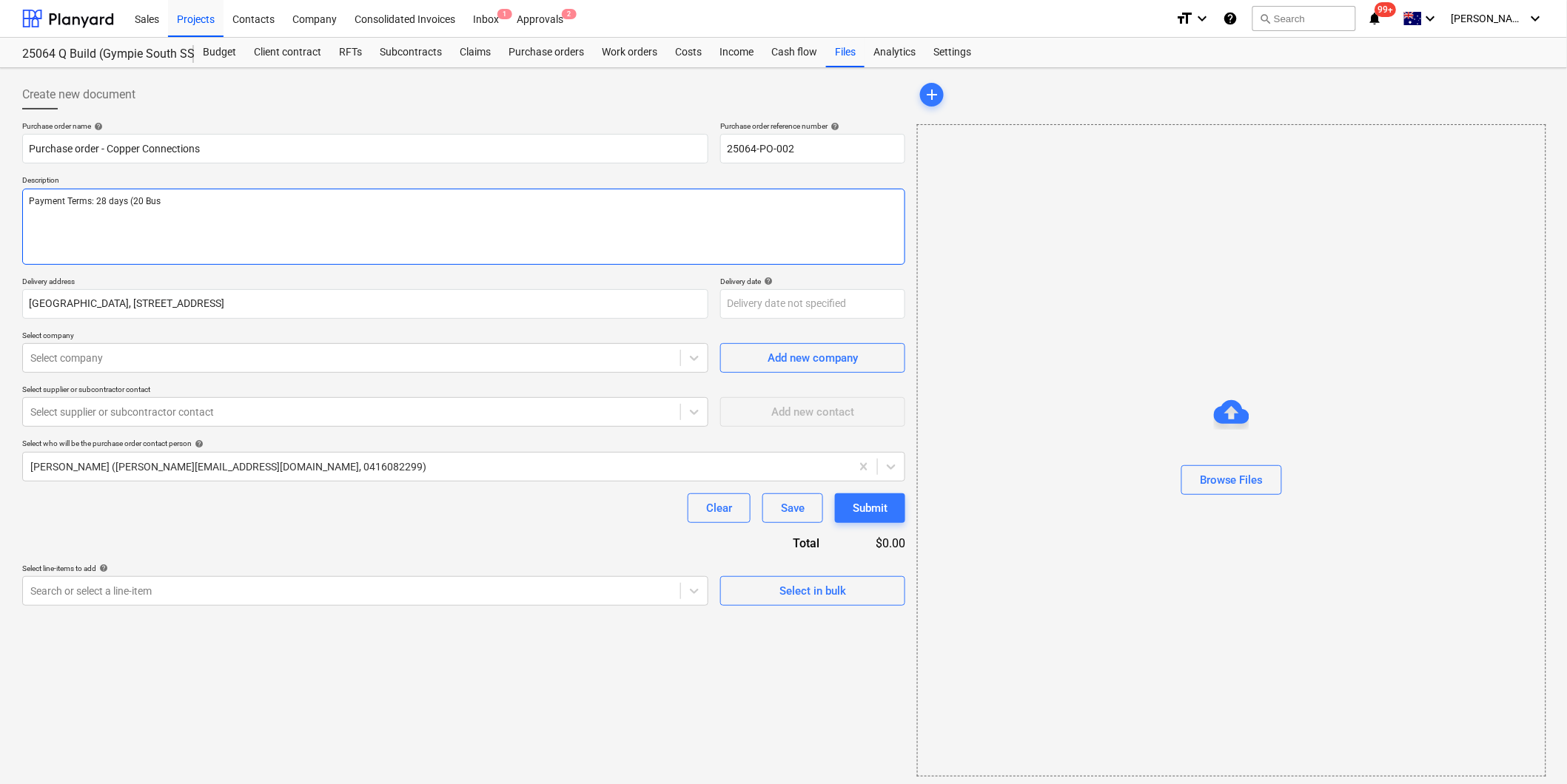
type textarea "x"
type textarea "Payment Terms: 28 days (20 Busi"
type textarea "x"
type textarea "Payment Terms: 28 days (20 Busine"
type textarea "x"
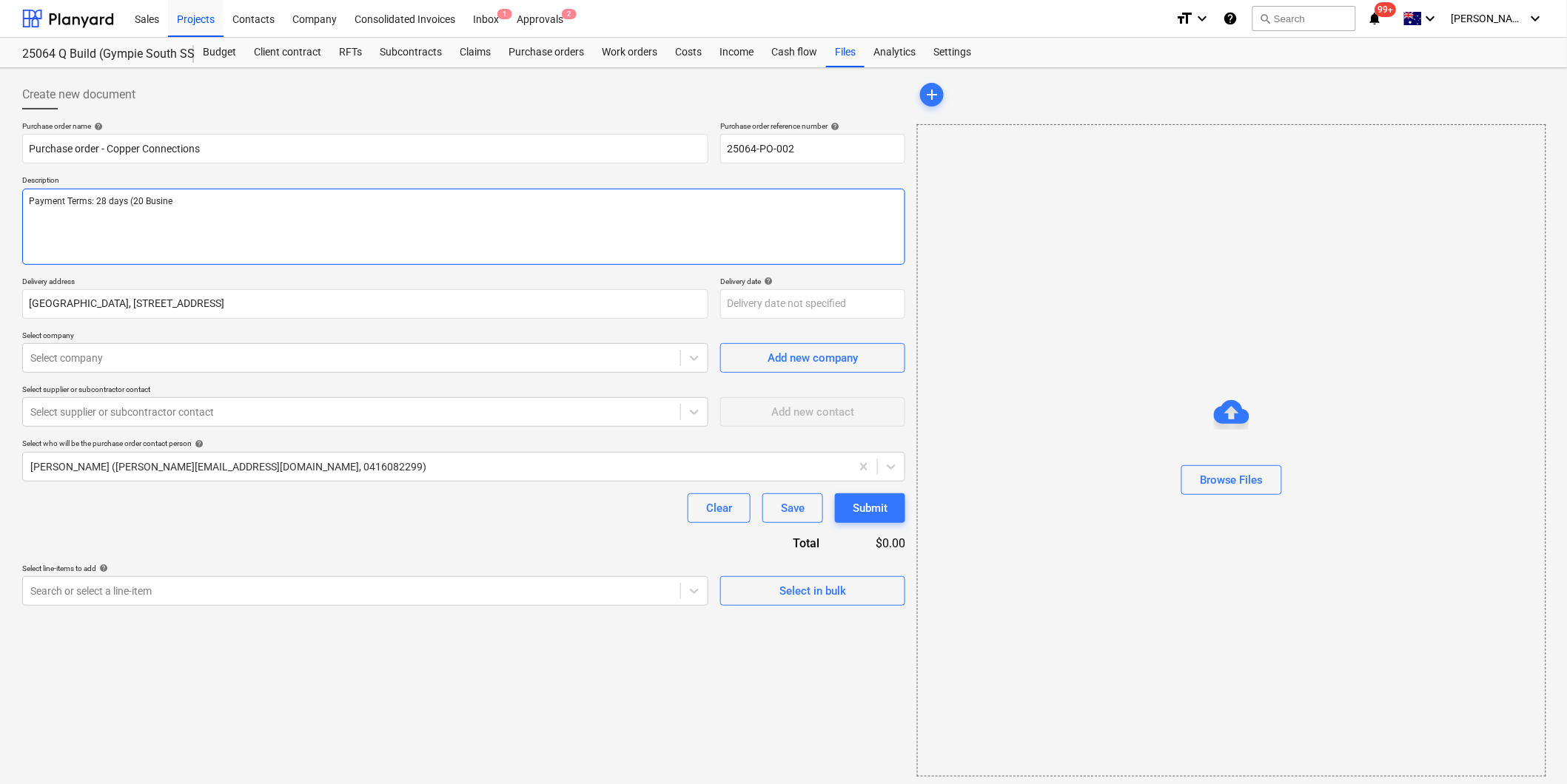
type textarea "Payment Terms: 28 days (20 Busines"
type textarea "x"
type textarea "Payment Terms: 28 days (20 Business"
type textarea "x"
type textarea "Payment Terms: 28 days (20 Business"
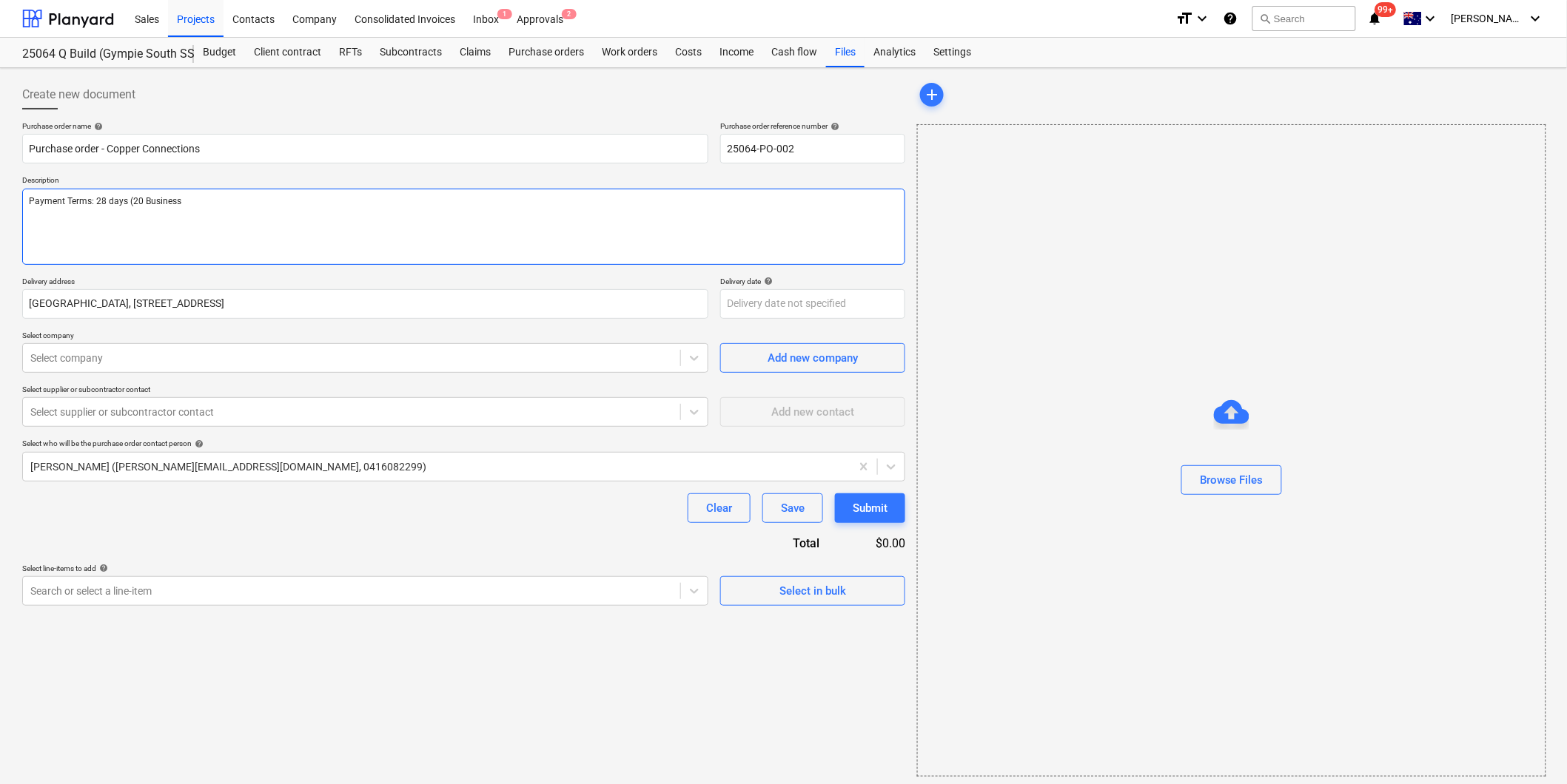
type textarea "x"
type textarea "Payment Terms: 28 days (20 Business D"
type textarea "x"
type textarea "Payment Terms: 28 days (20 Business Da"
type textarea "x"
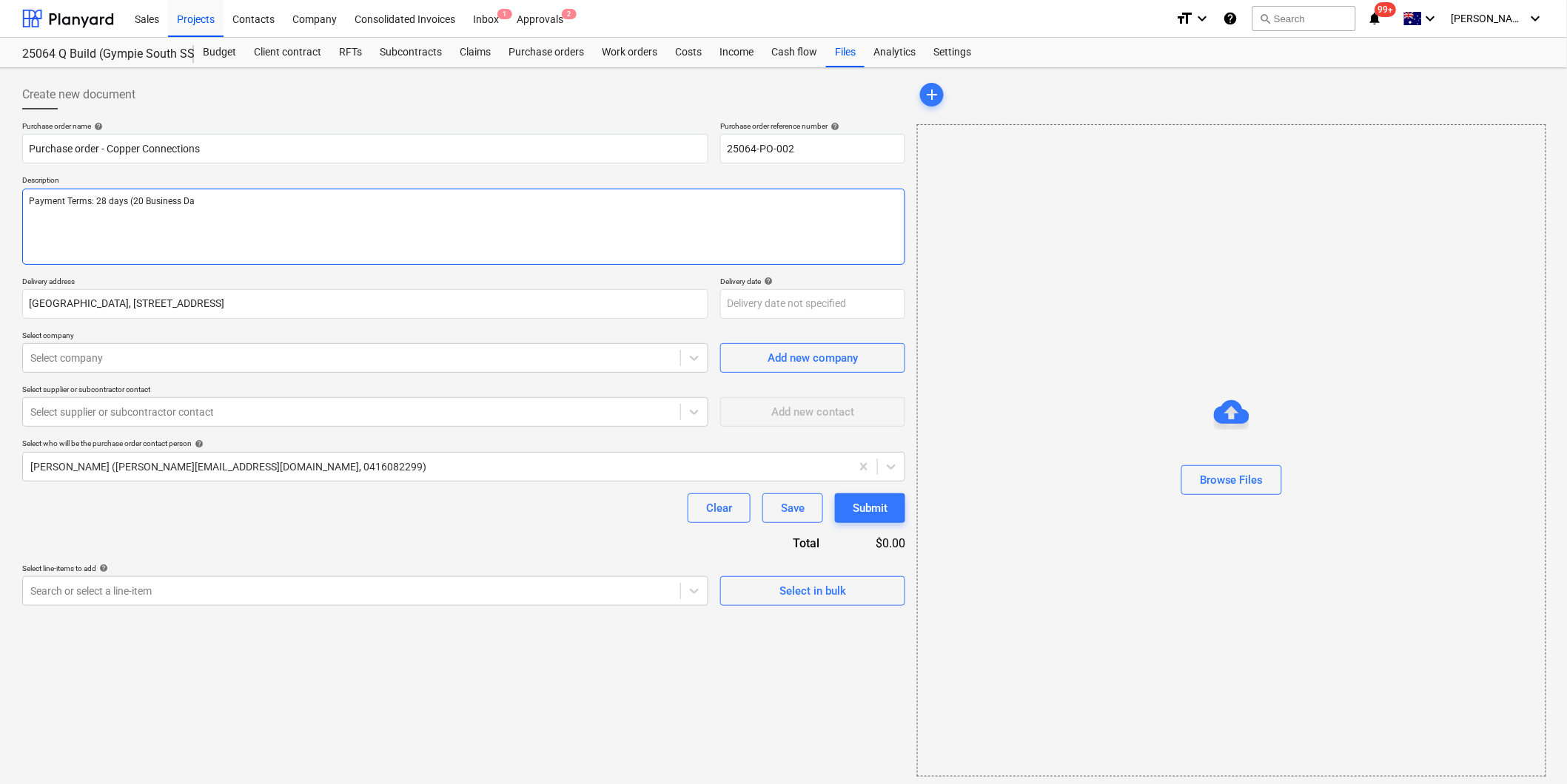
type textarea "Payment Terms: 28 days (20 Business Day"
type textarea "x"
type textarea "Payment Terms: 28 days (20 Business Days"
type textarea "x"
type textarea "Payment Terms: 28 days (20 Business Days)"
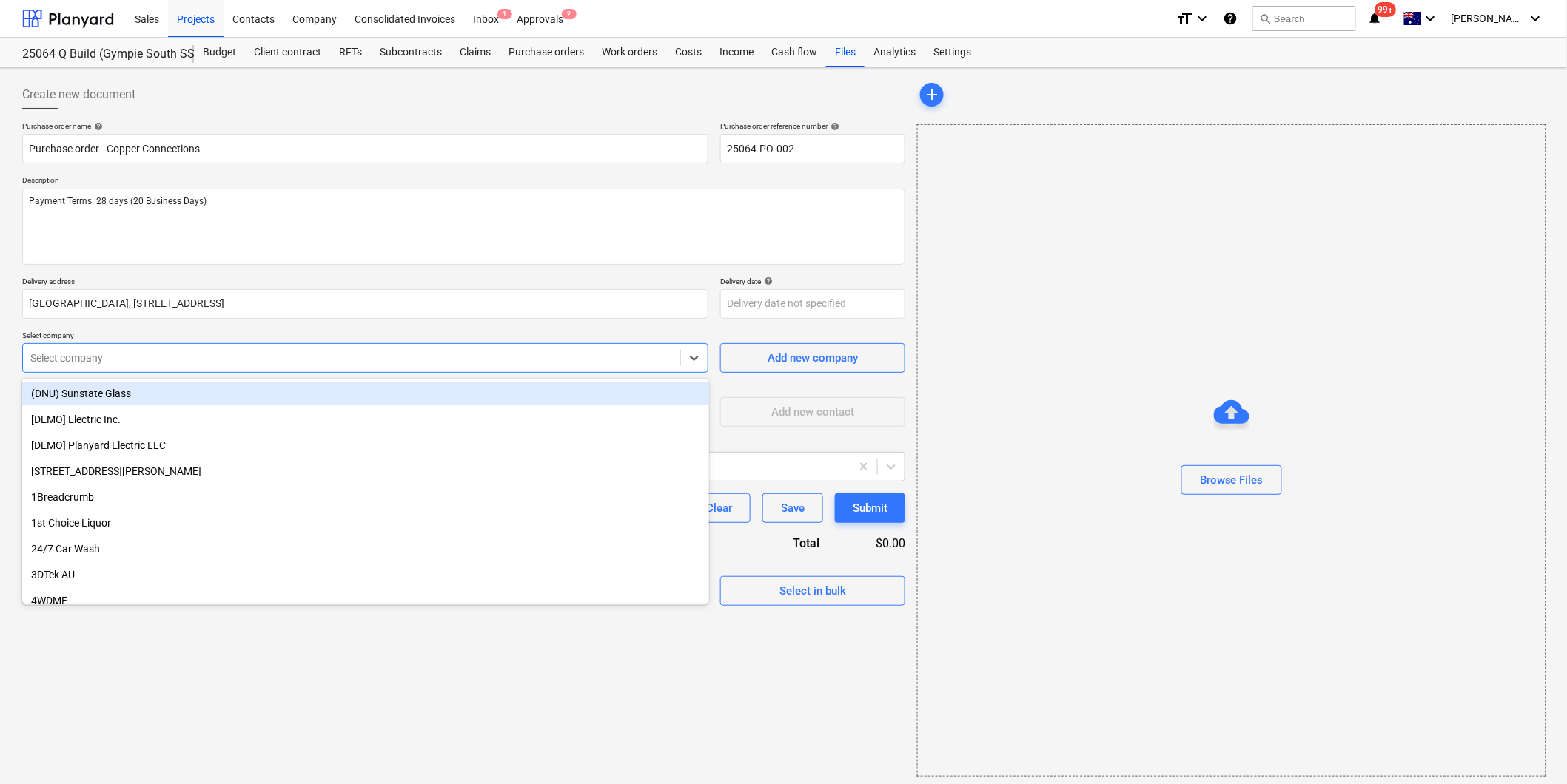
click at [121, 366] on div "Select company" at bounding box center [351, 357] width 657 height 20
type textarea "x"
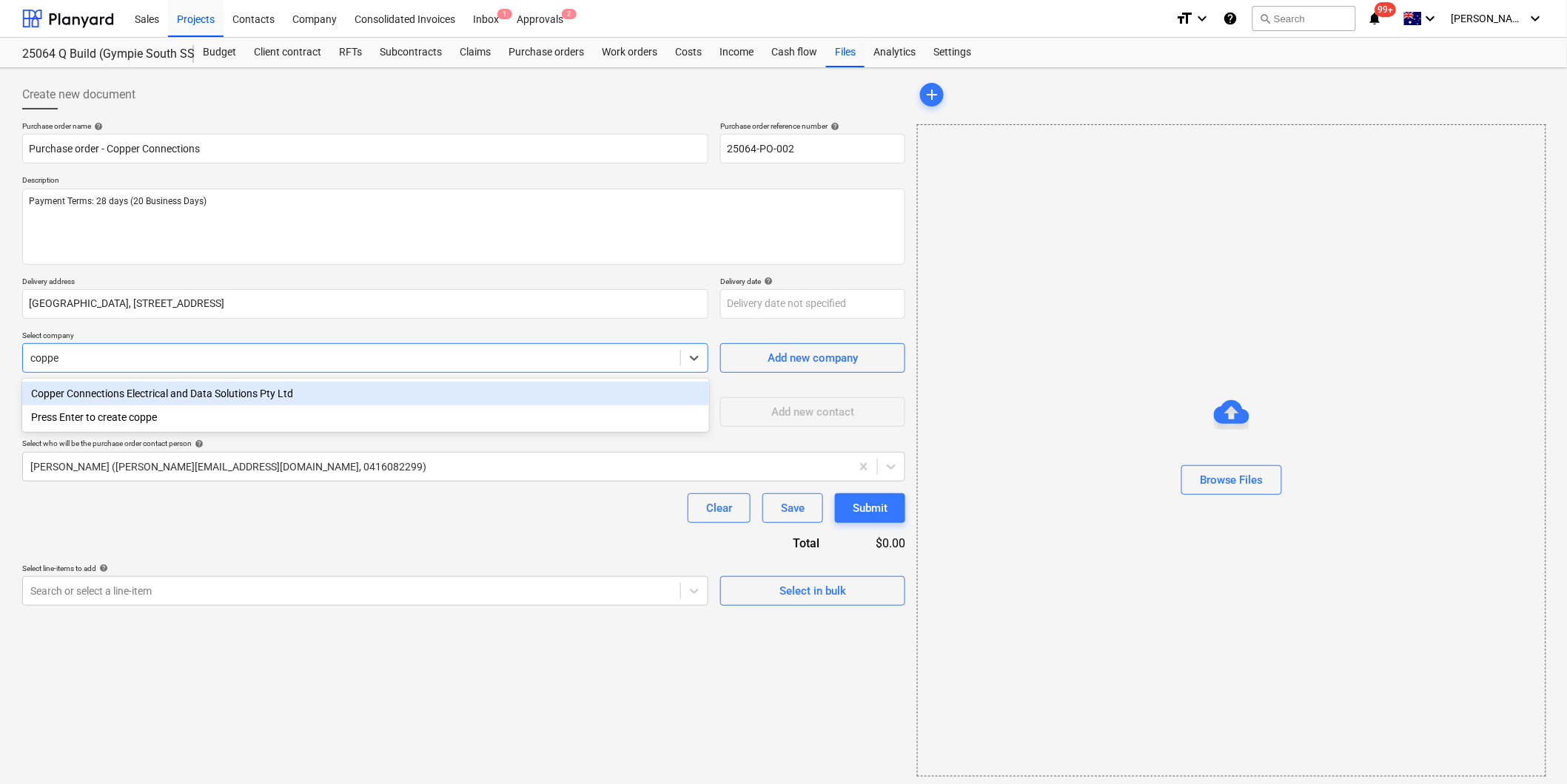
type input "copper"
click at [148, 394] on div "Copper Connections Electrical and Data Solutions Pty Ltd" at bounding box center [365, 393] width 687 height 24
type textarea "x"
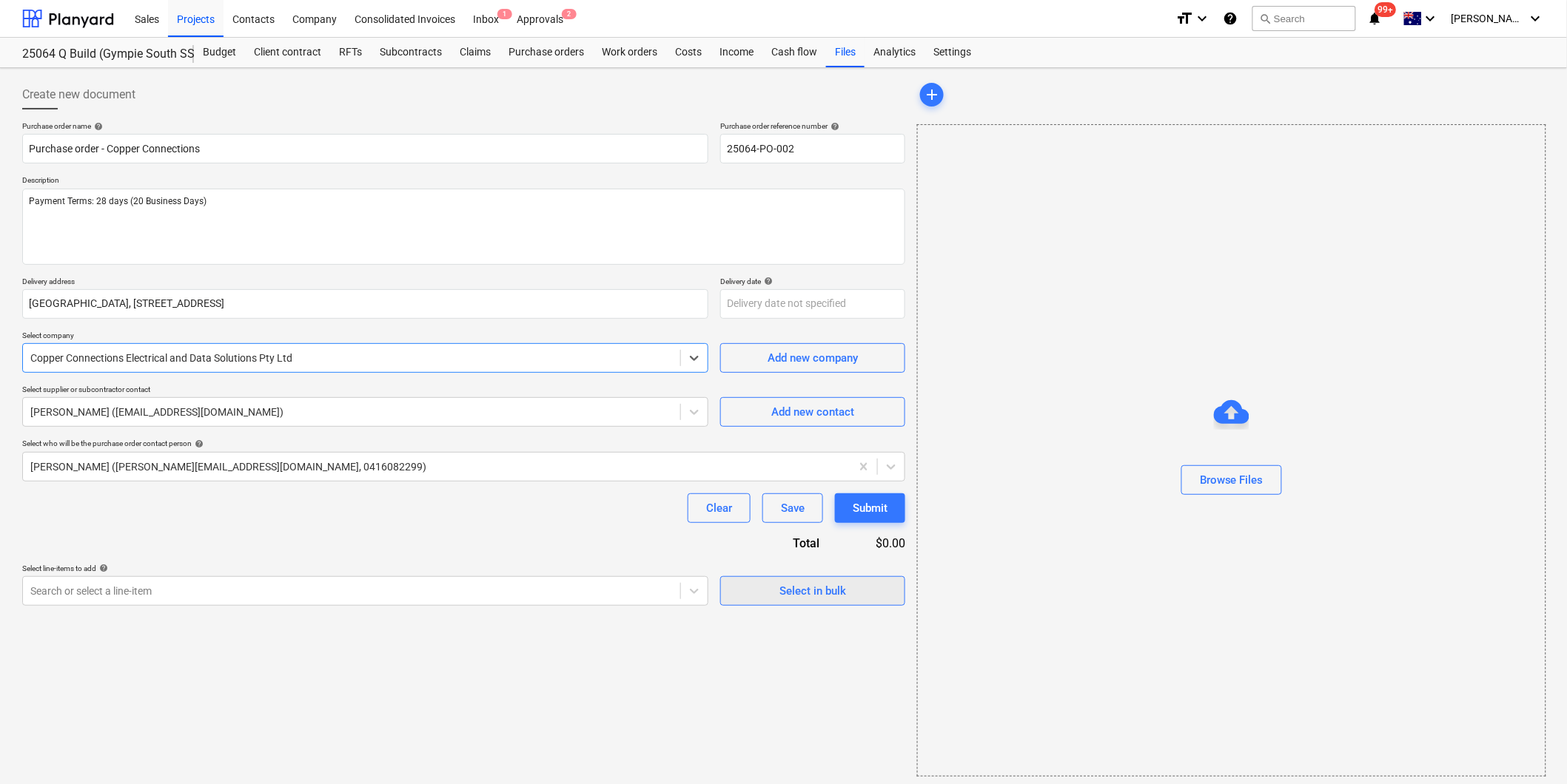
scroll to position [4, 0]
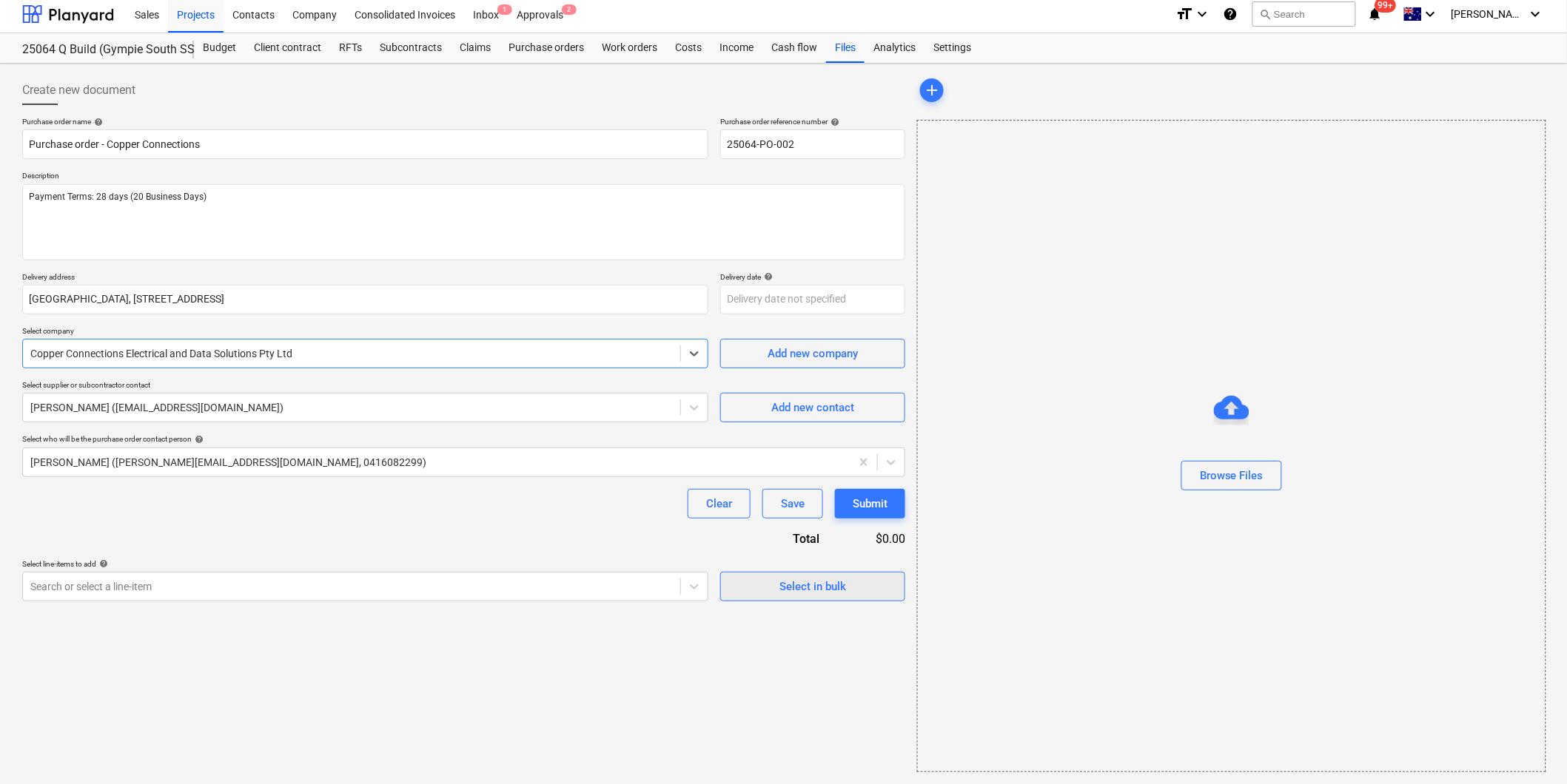
click at [829, 593] on div "Select in bulk" at bounding box center [813, 587] width 67 height 20
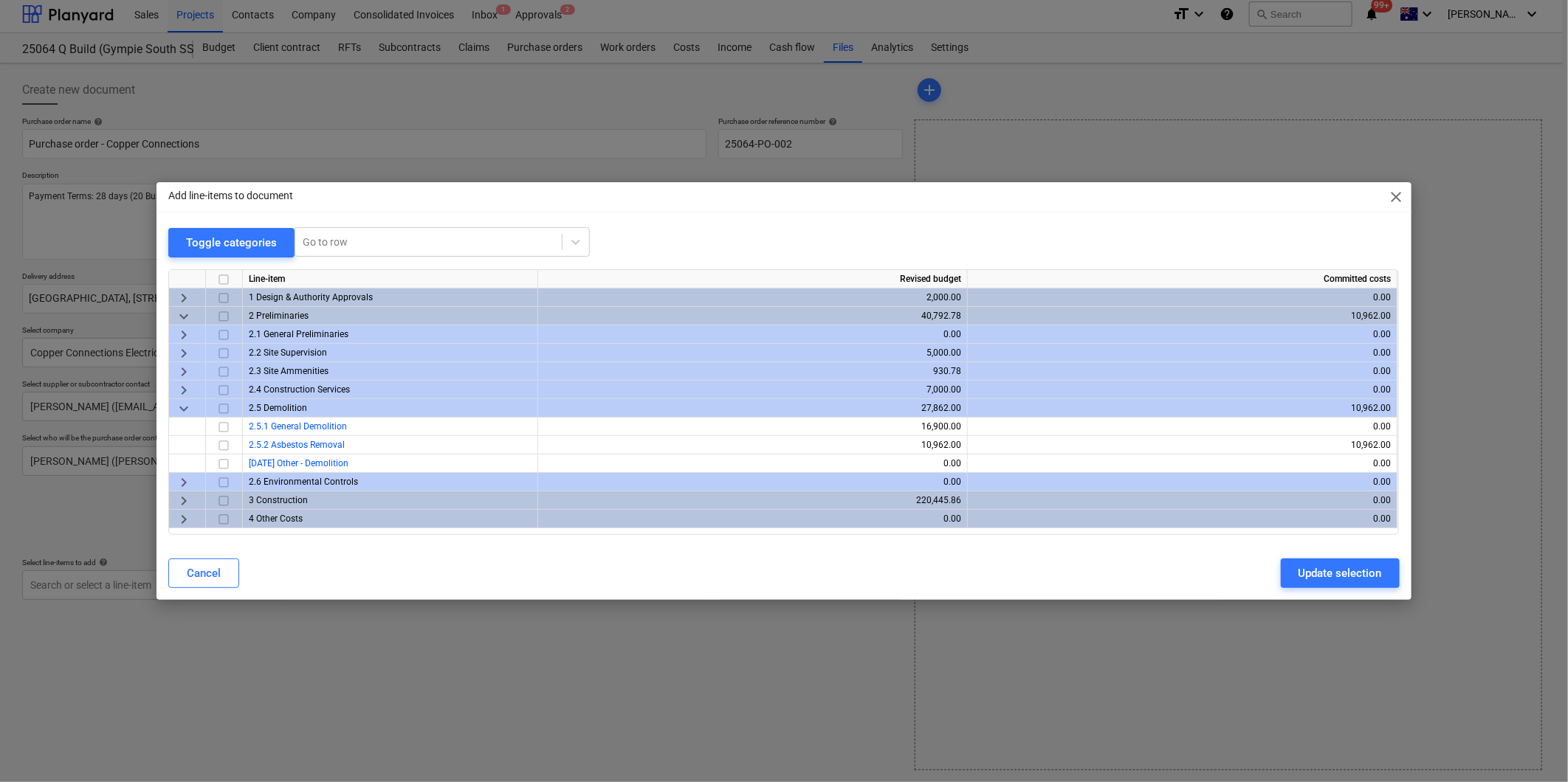
click at [180, 403] on span "keyboard_arrow_down" at bounding box center [184, 409] width 18 height 18
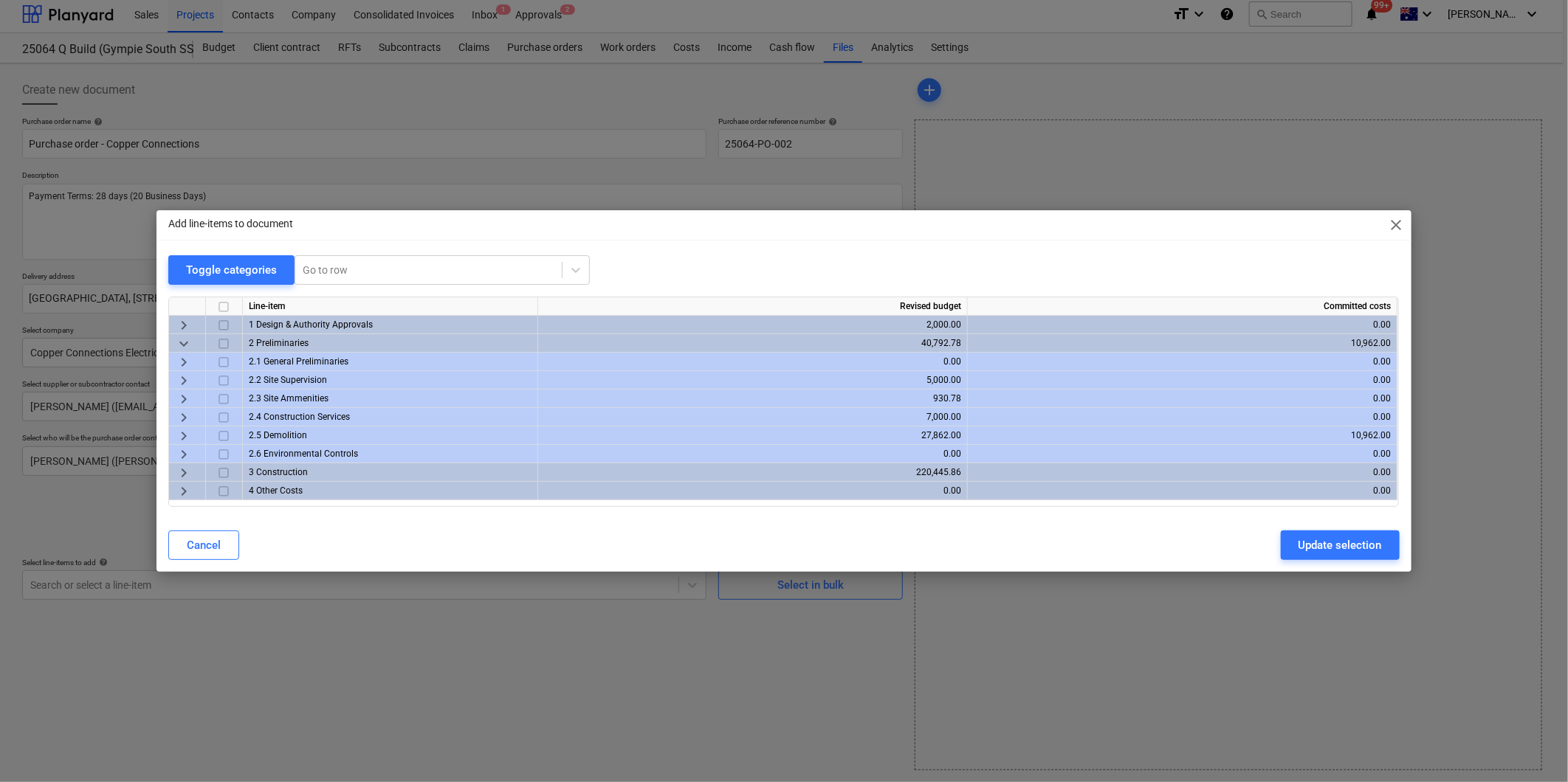
click at [185, 473] on span "keyboard_arrow_right" at bounding box center [184, 473] width 18 height 18
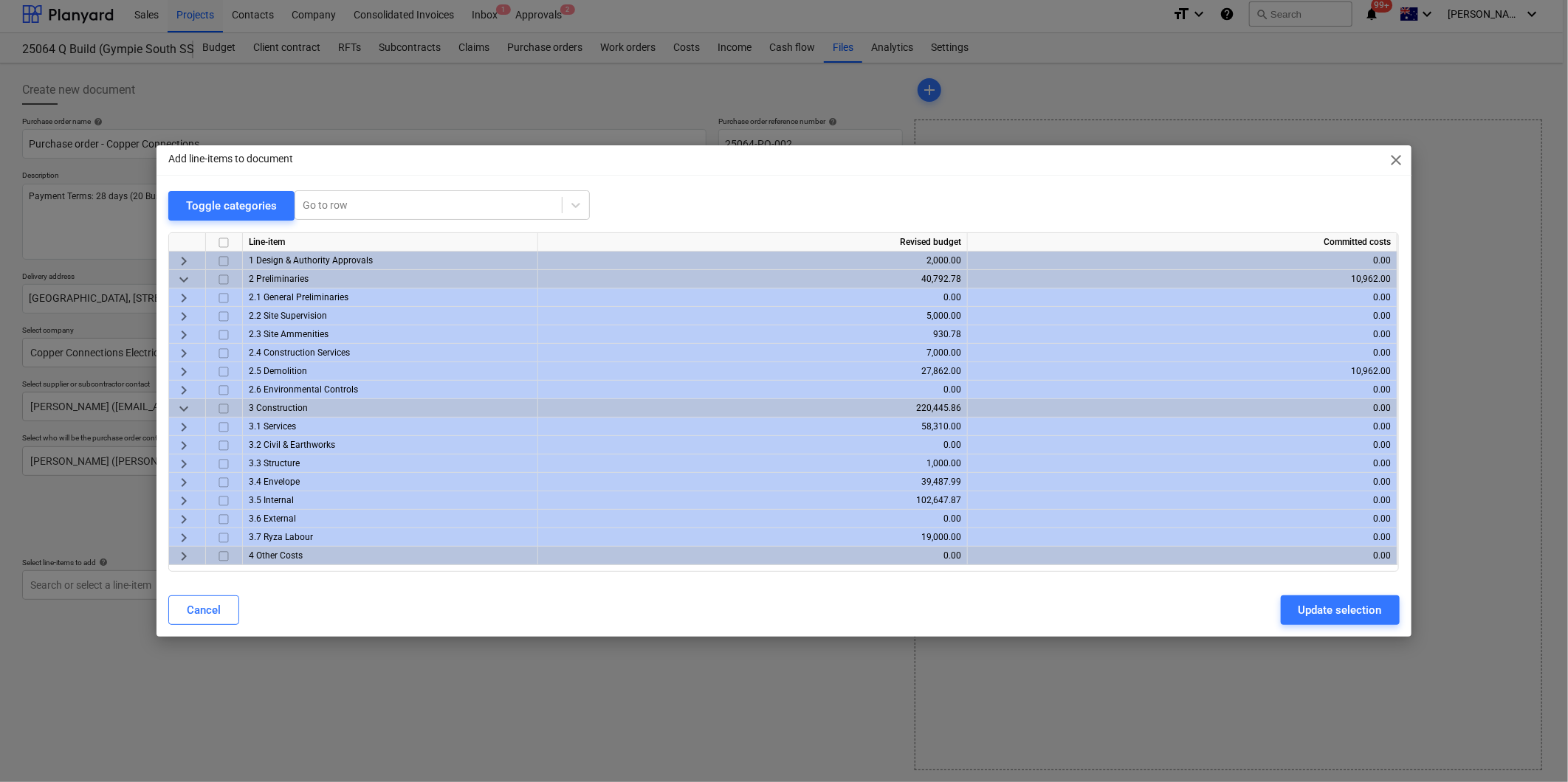
click at [180, 426] on span "keyboard_arrow_right" at bounding box center [184, 427] width 18 height 18
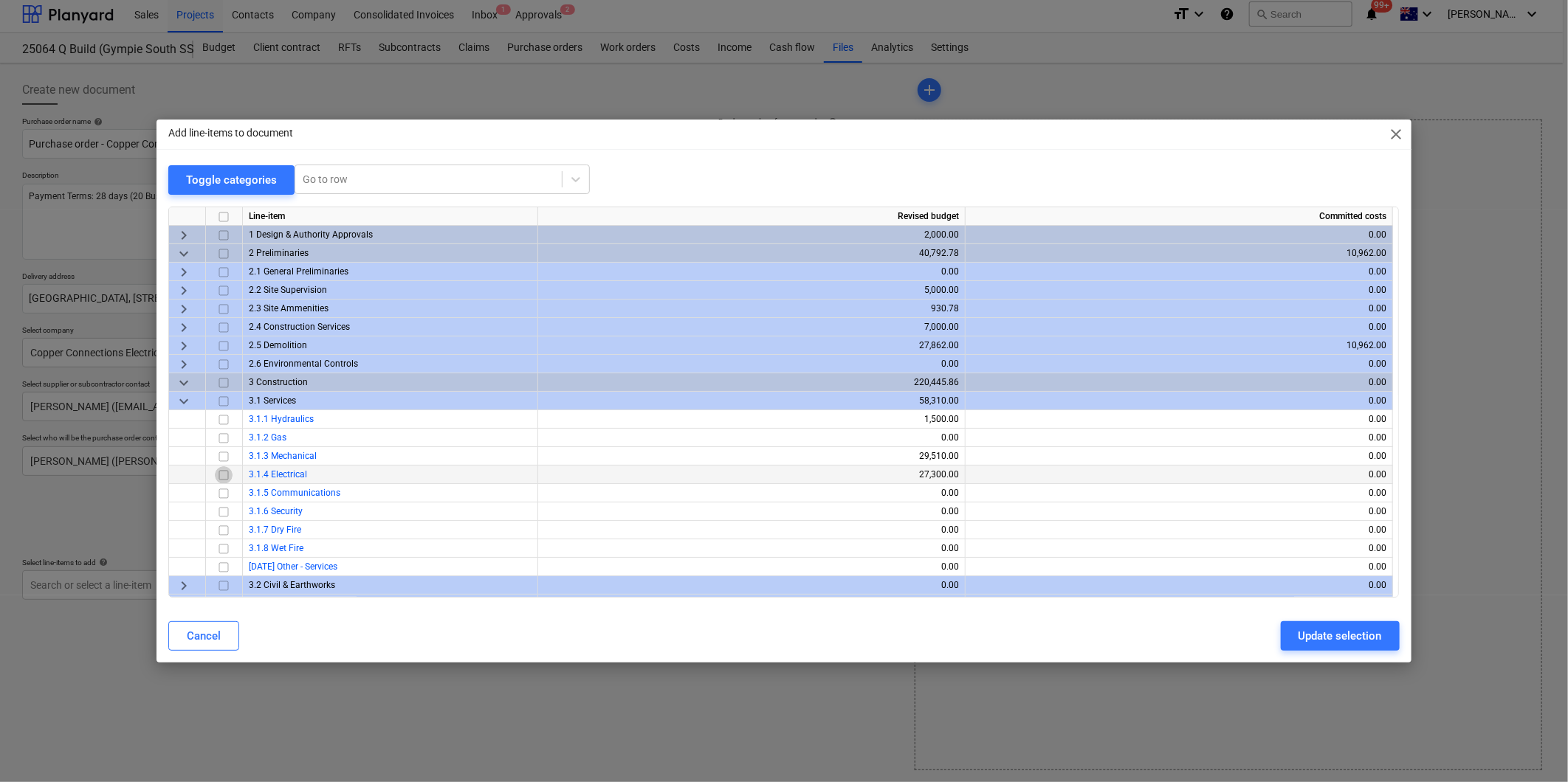
click at [229, 473] on input "checkbox" at bounding box center [223, 475] width 18 height 18
click at [1311, 631] on div "Update selection" at bounding box center [1341, 637] width 84 height 19
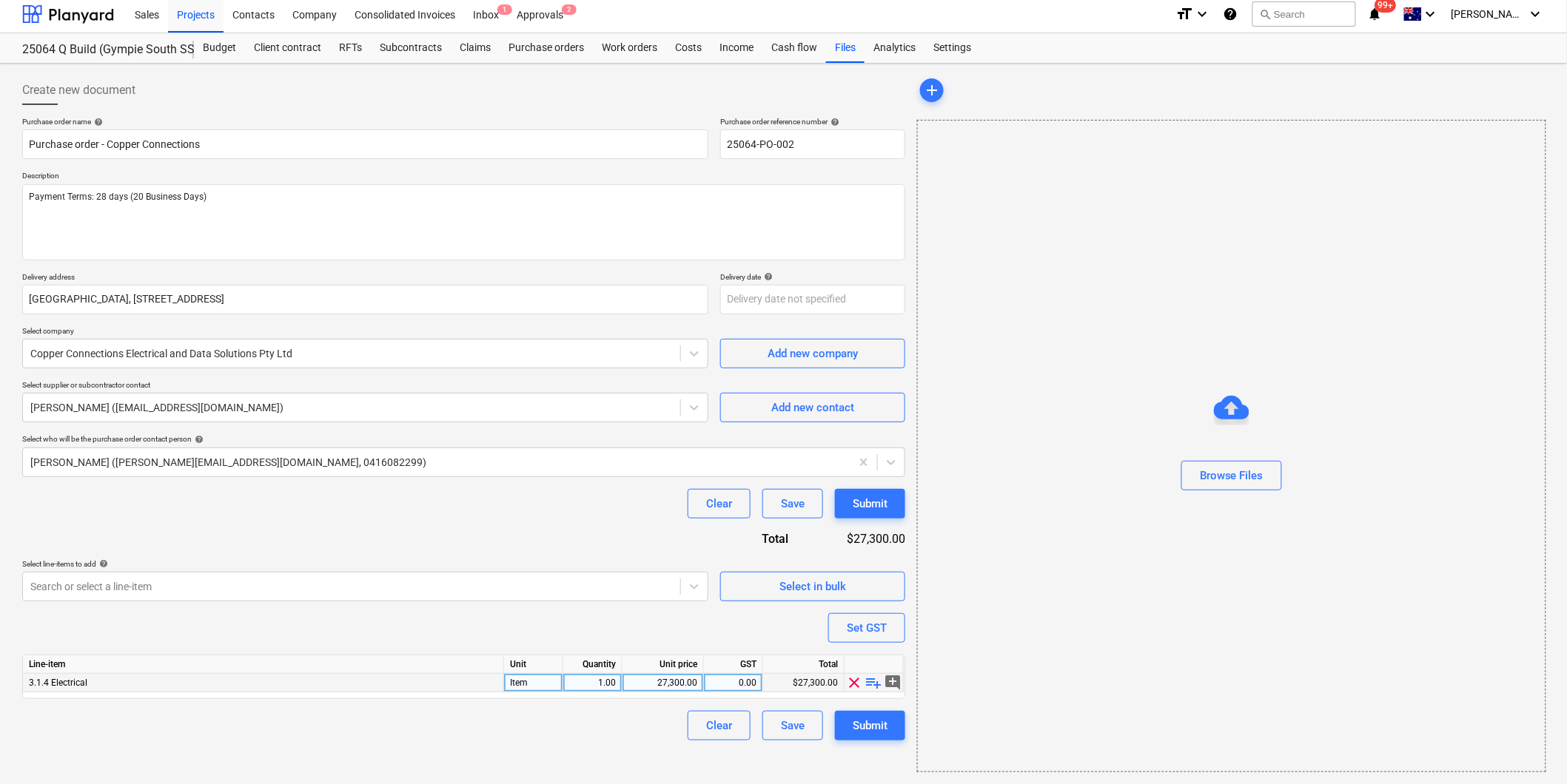
click at [877, 685] on span "playlist_add" at bounding box center [874, 683] width 18 height 18
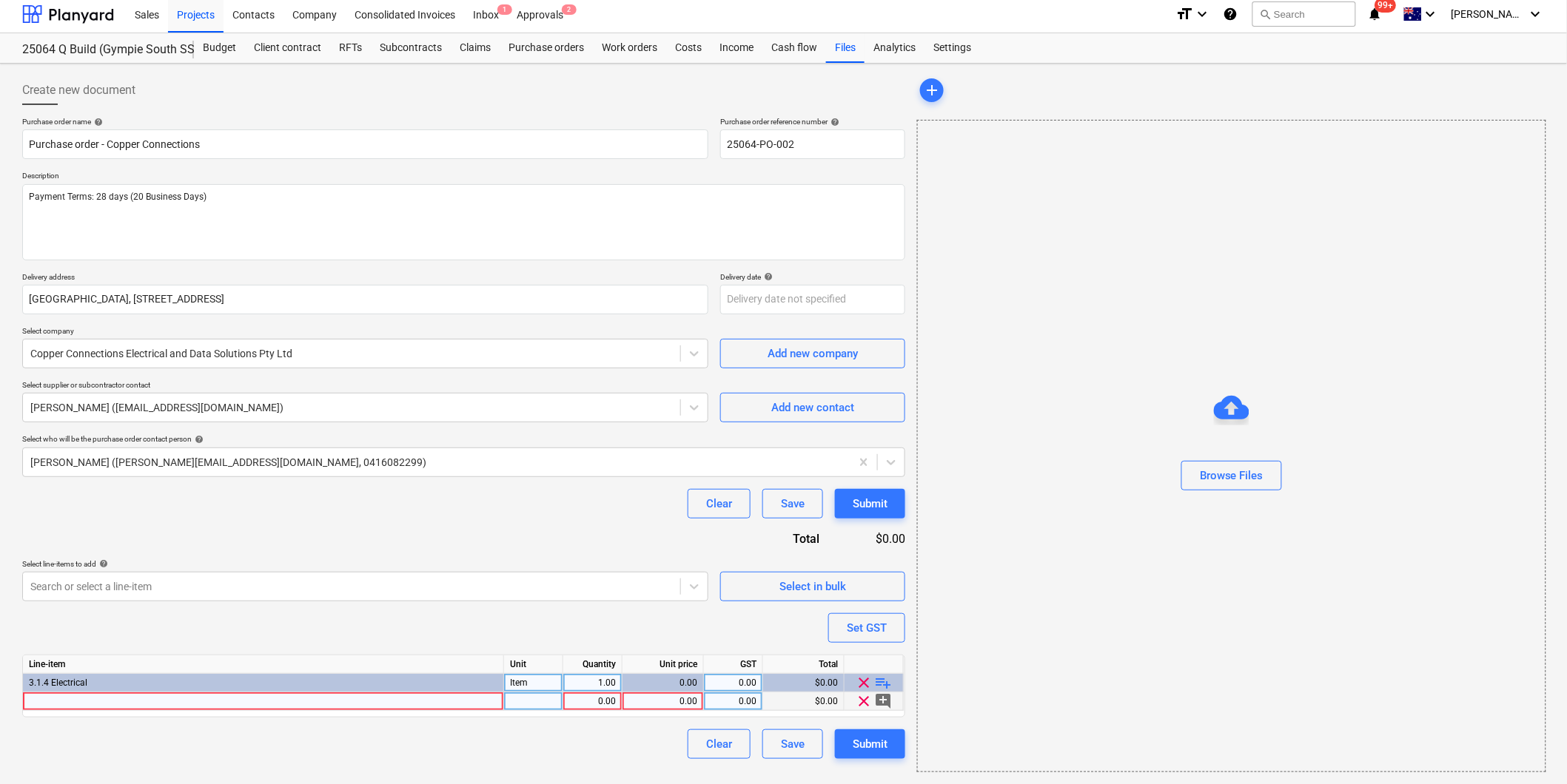
click at [71, 699] on div at bounding box center [263, 702] width 481 height 19
click at [222, 705] on div at bounding box center [263, 702] width 481 height 19
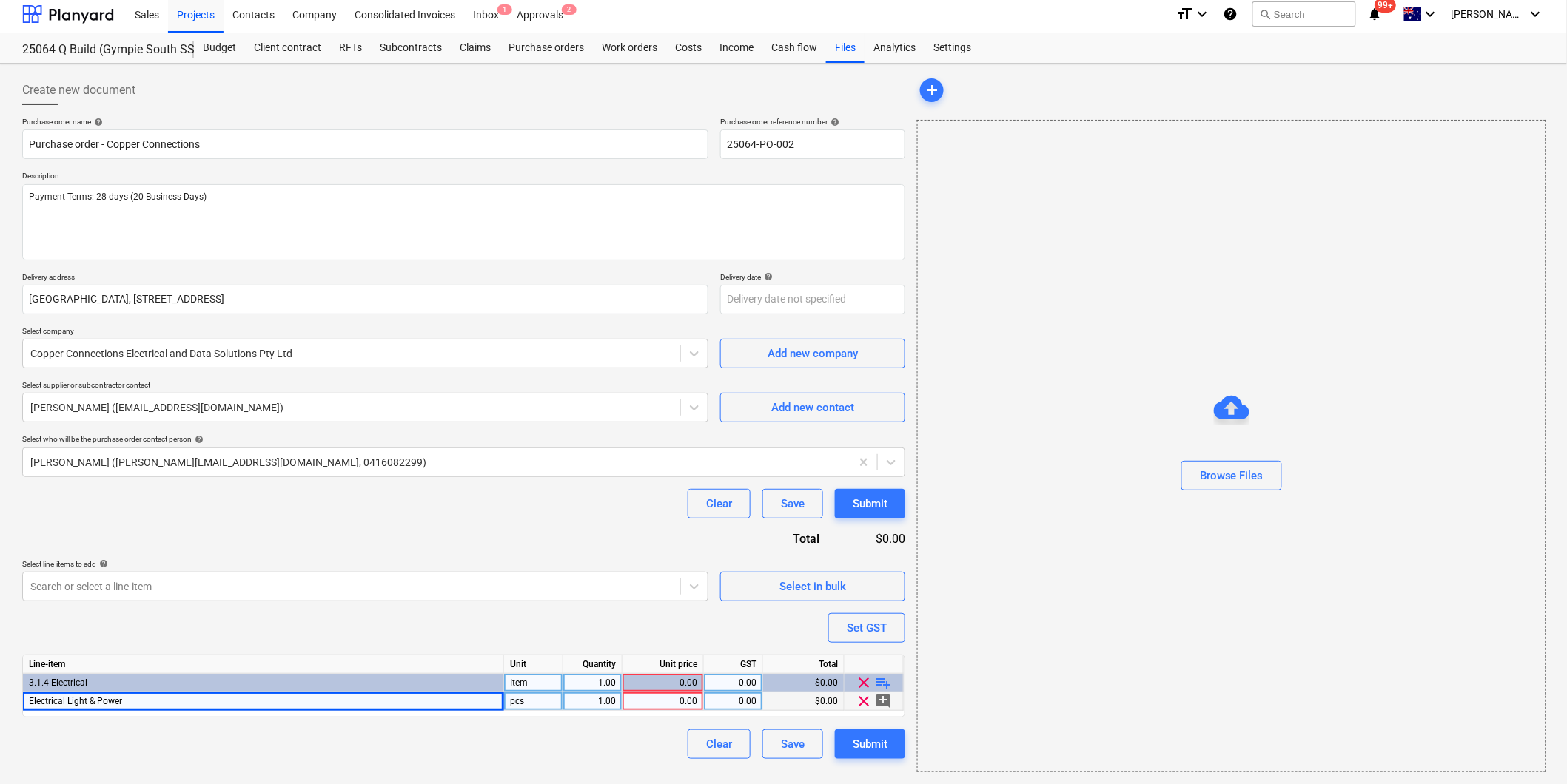
click at [604, 691] on div "1.00" at bounding box center [592, 683] width 46 height 19
click at [654, 697] on div "0.00" at bounding box center [663, 702] width 69 height 19
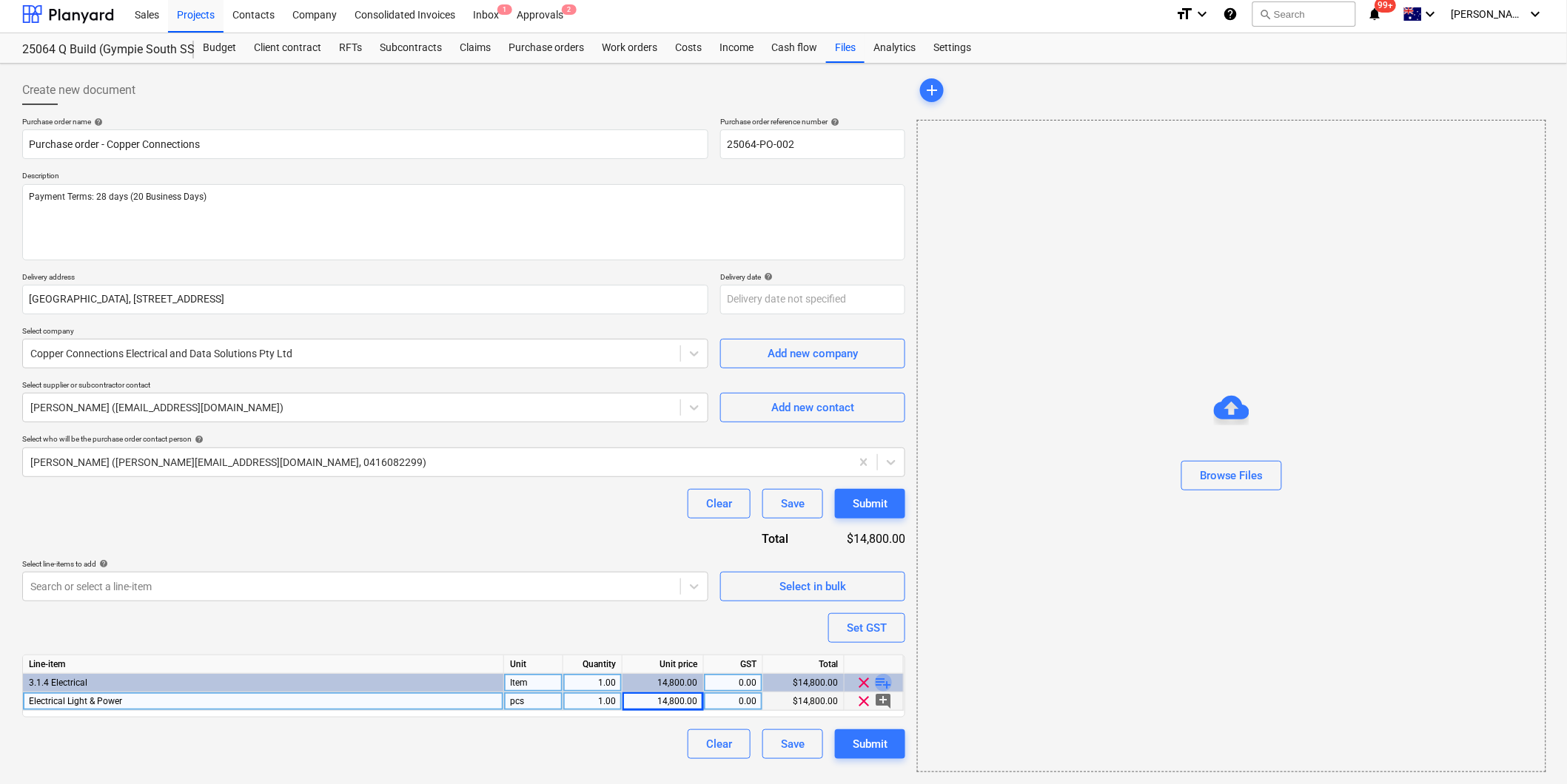
click at [885, 679] on span "playlist_add" at bounding box center [884, 683] width 18 height 18
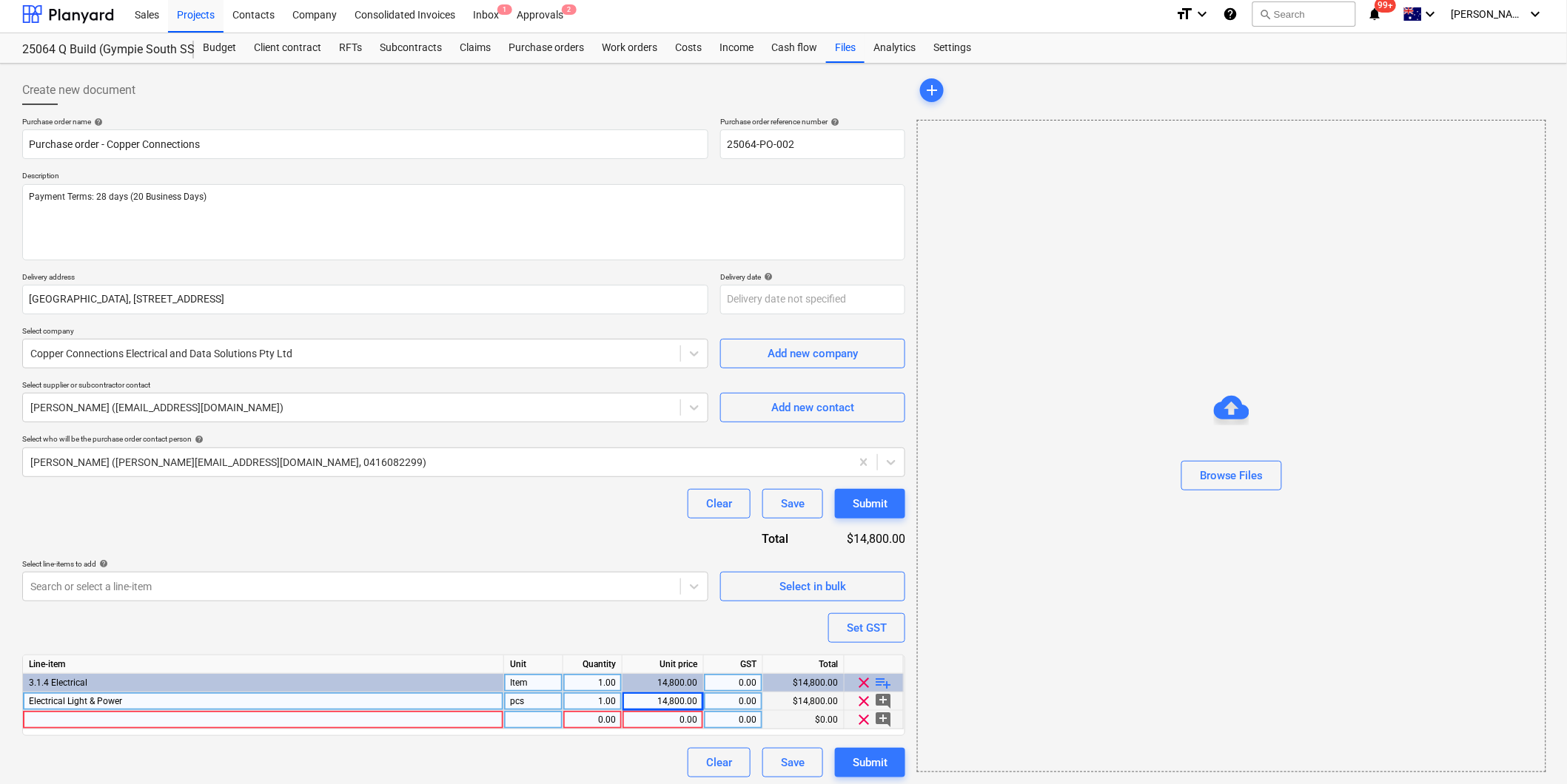
click at [149, 723] on div at bounding box center [263, 720] width 481 height 19
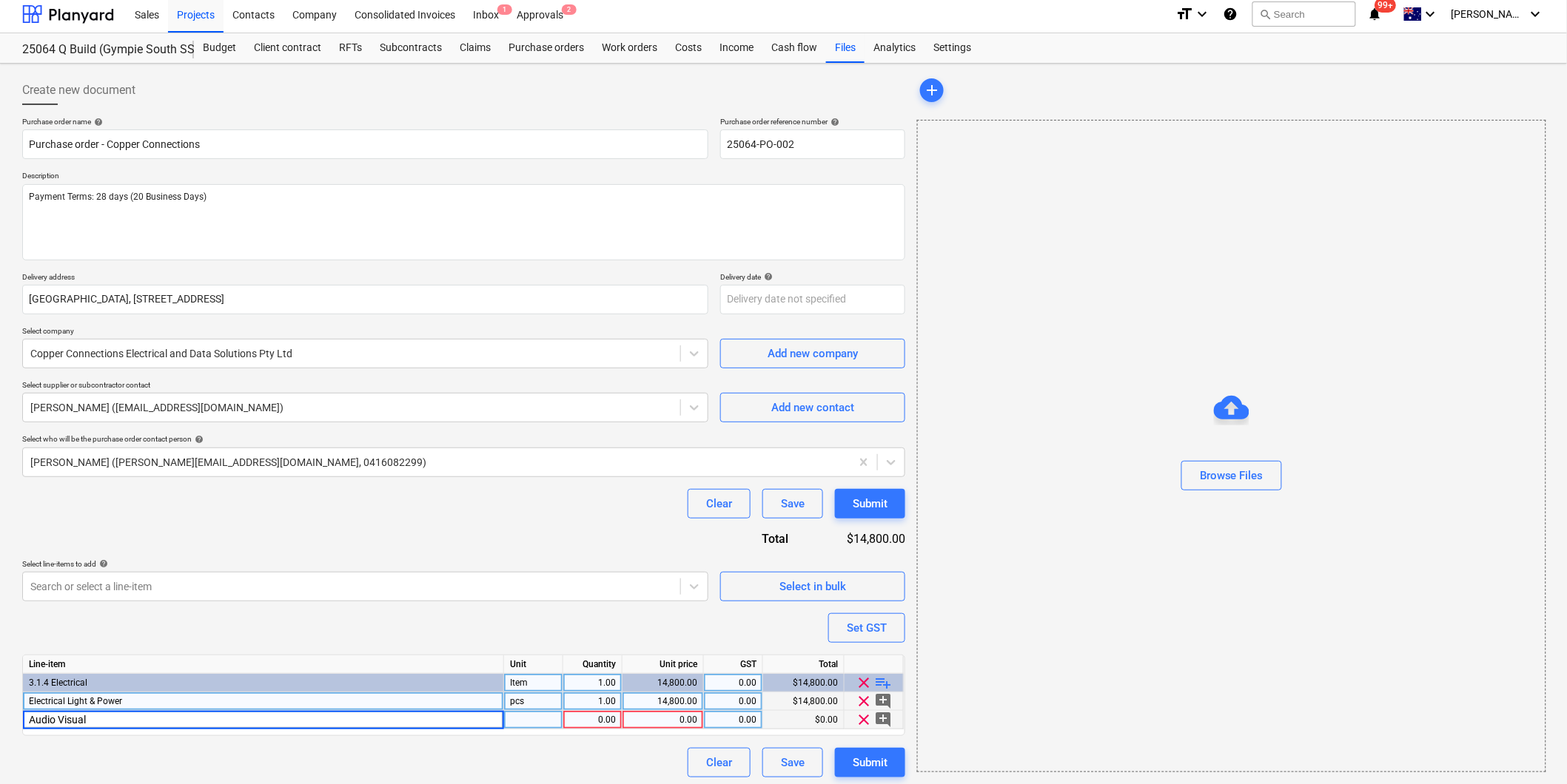
click at [661, 722] on div "0.00" at bounding box center [663, 720] width 69 height 19
click at [681, 720] on div "0.00" at bounding box center [663, 720] width 69 height 19
click at [883, 679] on span "playlist_add" at bounding box center [884, 683] width 18 height 18
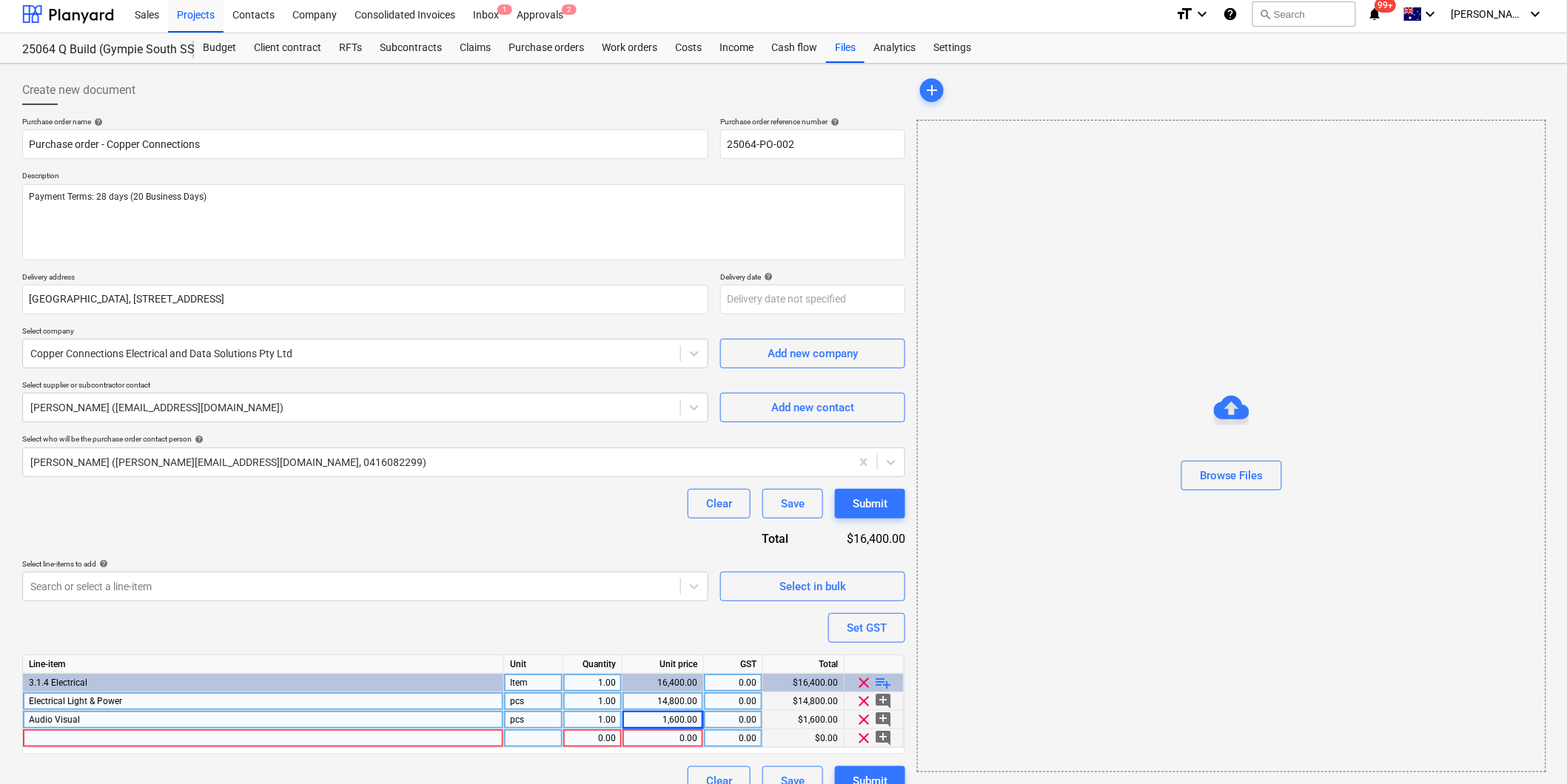
click at [114, 737] on div at bounding box center [263, 738] width 481 height 19
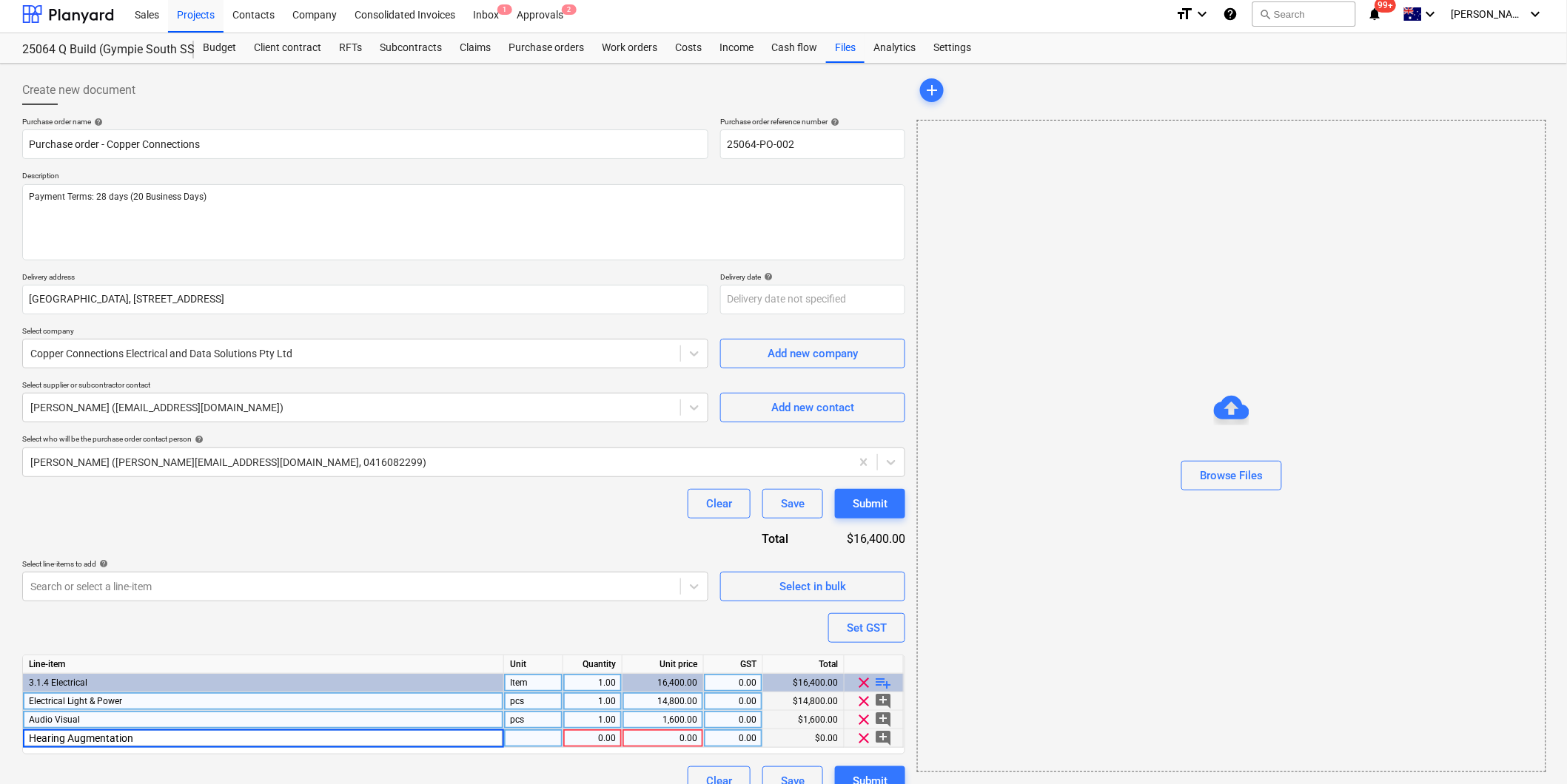
click at [653, 741] on div "0.00" at bounding box center [663, 738] width 69 height 19
click at [886, 685] on span "playlist_add" at bounding box center [884, 683] width 18 height 18
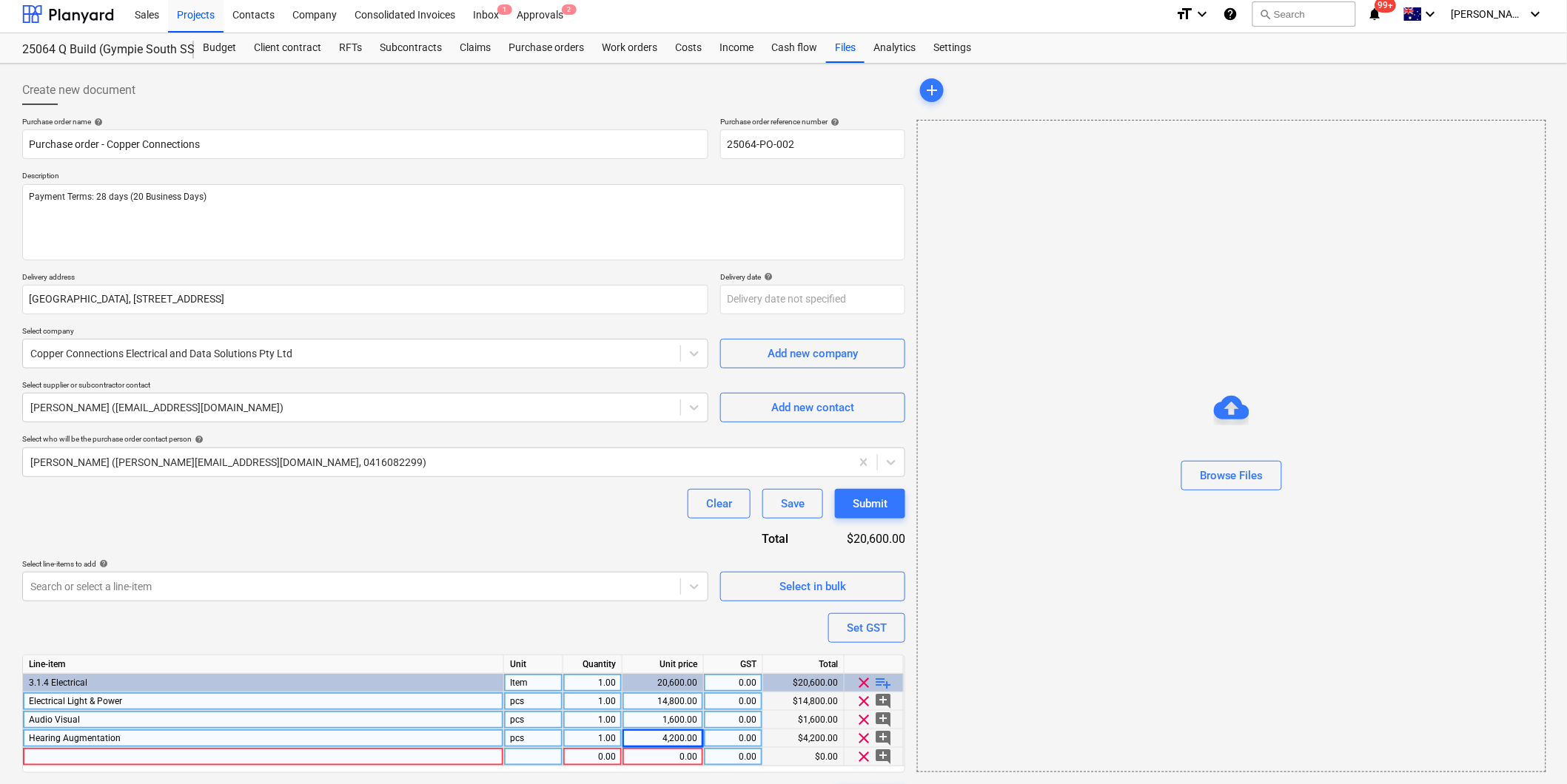
click at [217, 758] on div at bounding box center [263, 757] width 481 height 19
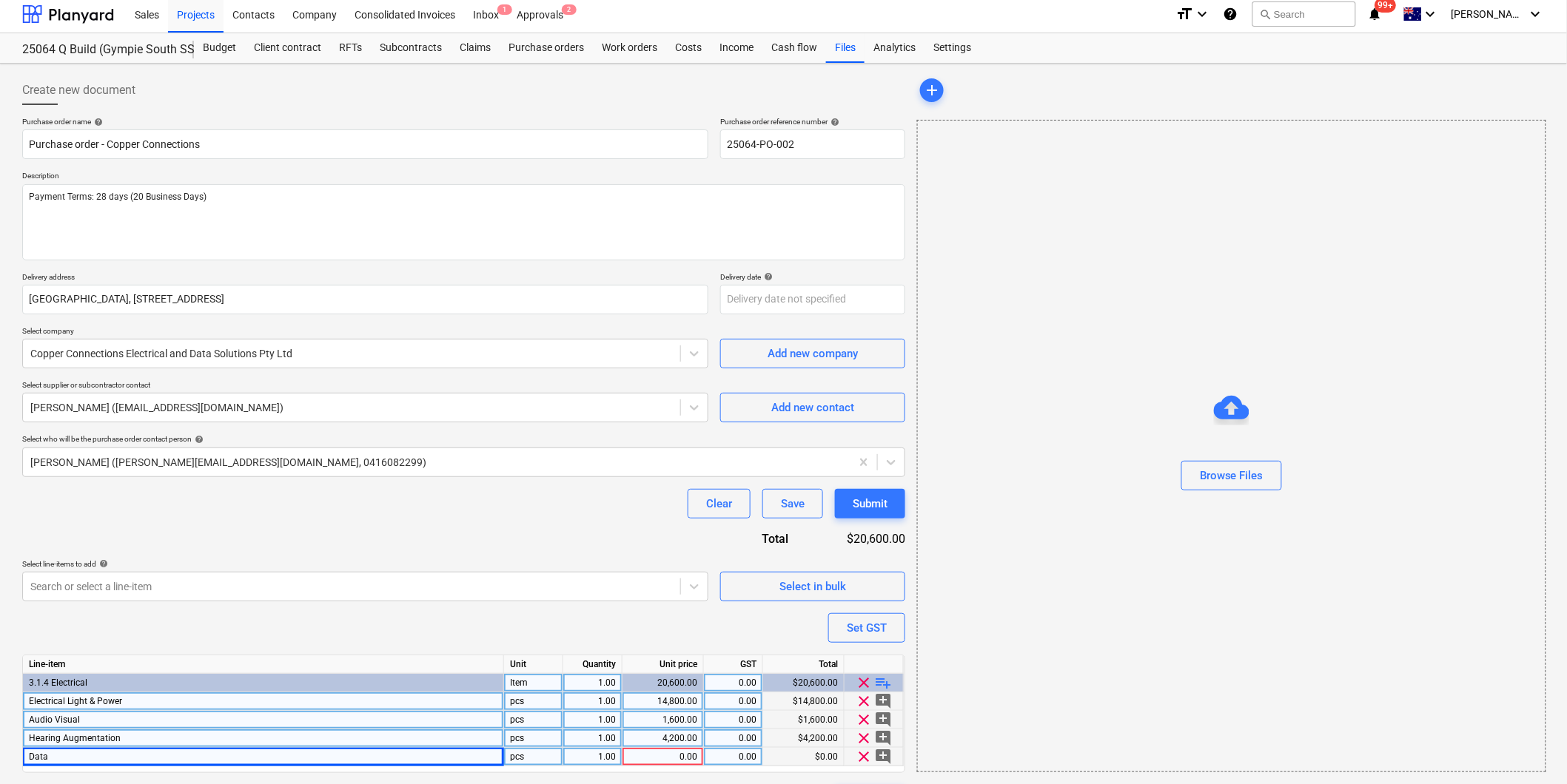
click at [649, 758] on div "0.00" at bounding box center [663, 757] width 69 height 19
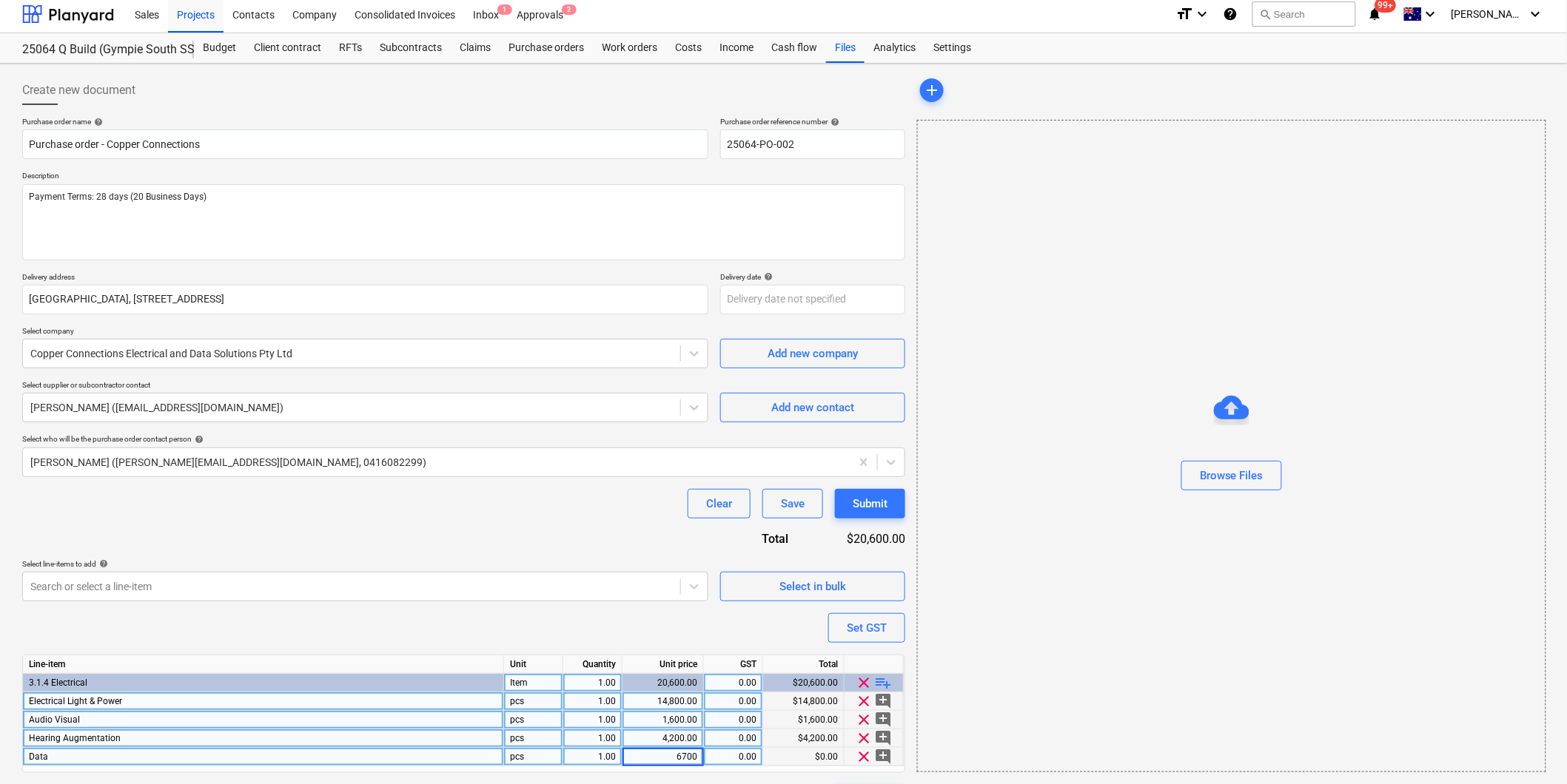
click at [605, 519] on div "Purchase order name help Purchase order - Copper Connections Purchase order ref…" at bounding box center [463, 466] width 883 height 698
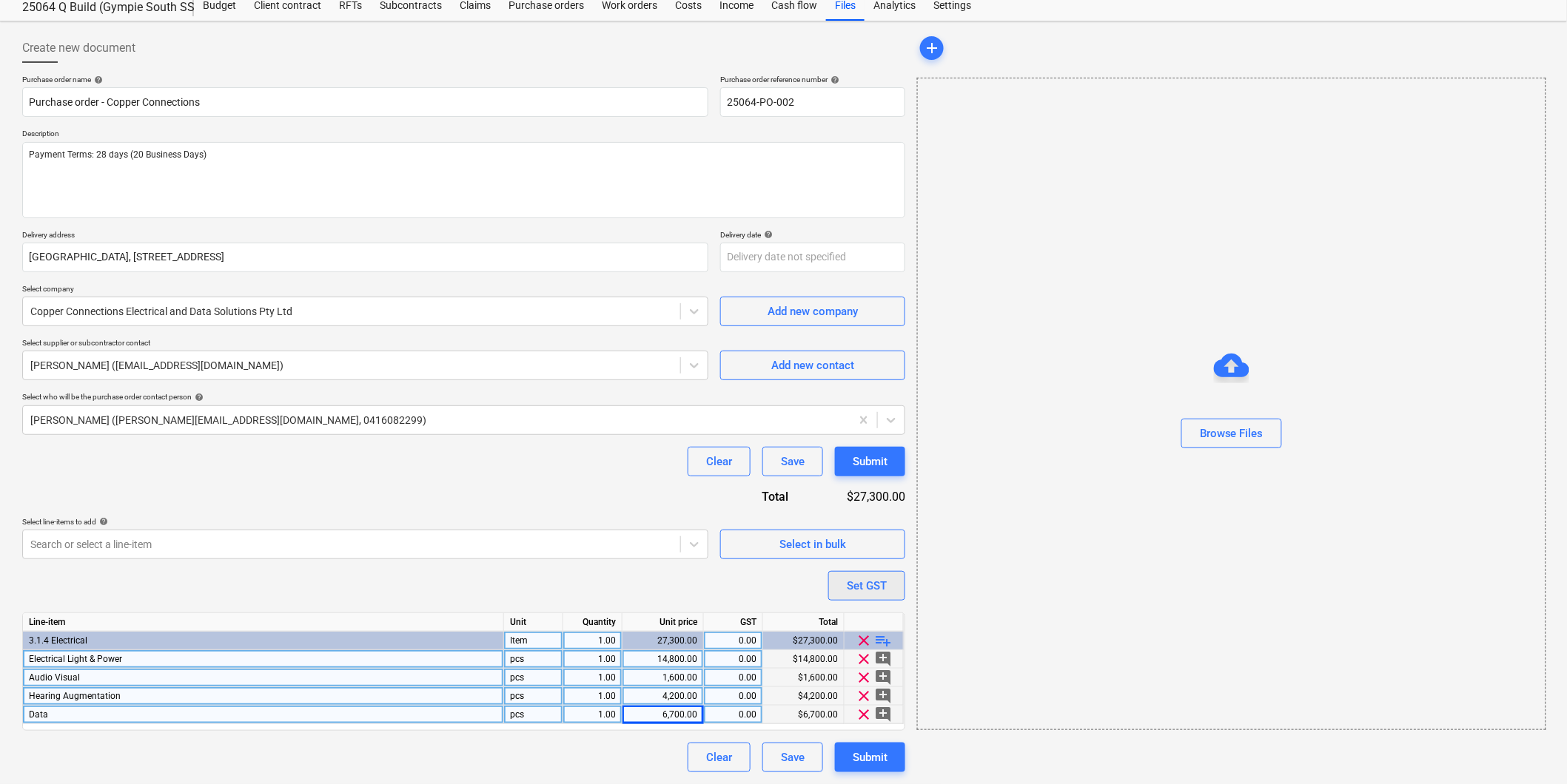
click at [877, 585] on div "Set GST" at bounding box center [867, 586] width 40 height 20
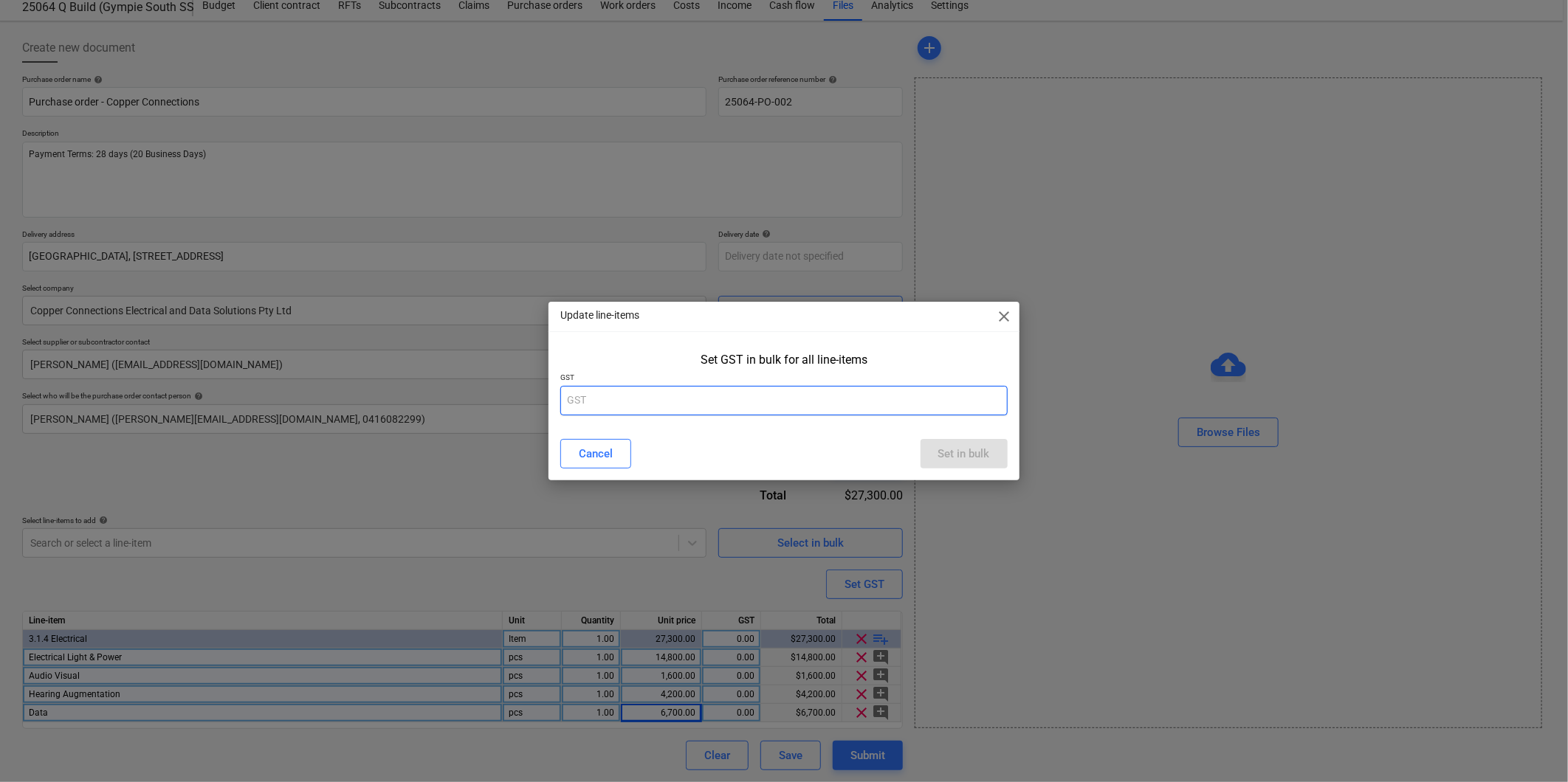
click at [677, 404] on input "text" at bounding box center [784, 400] width 447 height 29
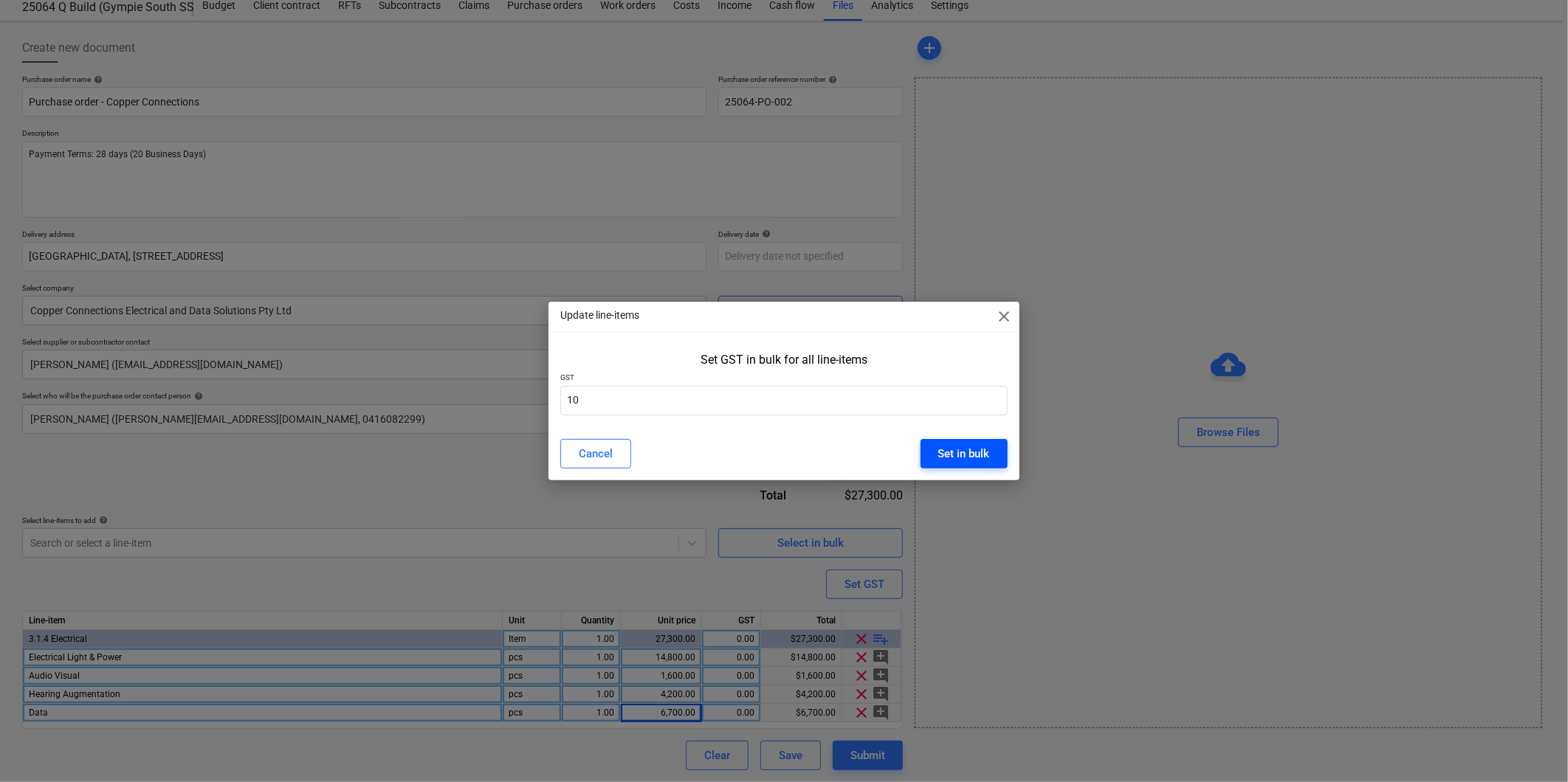
click at [994, 443] on button "Set in bulk" at bounding box center [964, 454] width 87 height 29
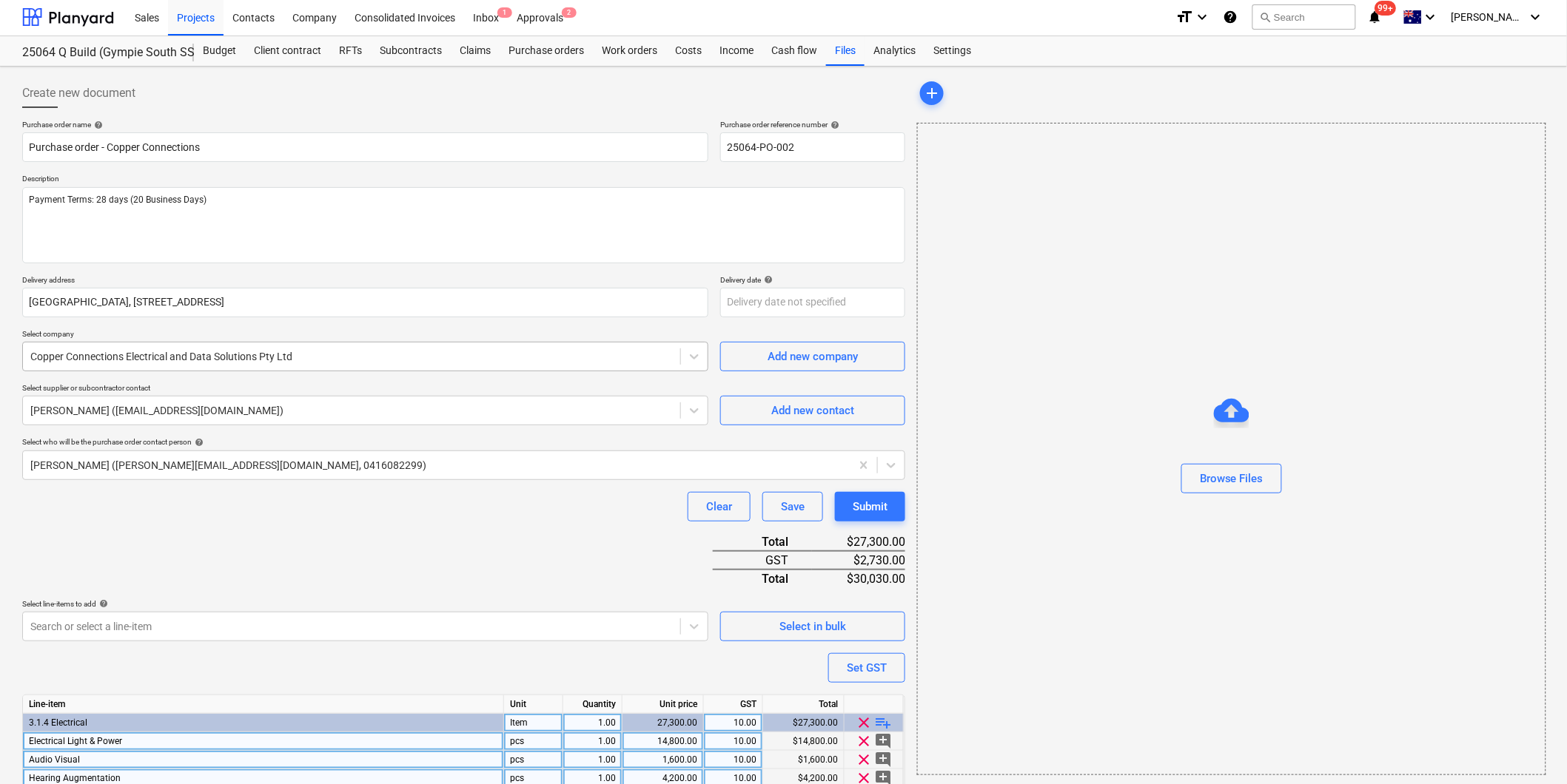
scroll to position [0, 0]
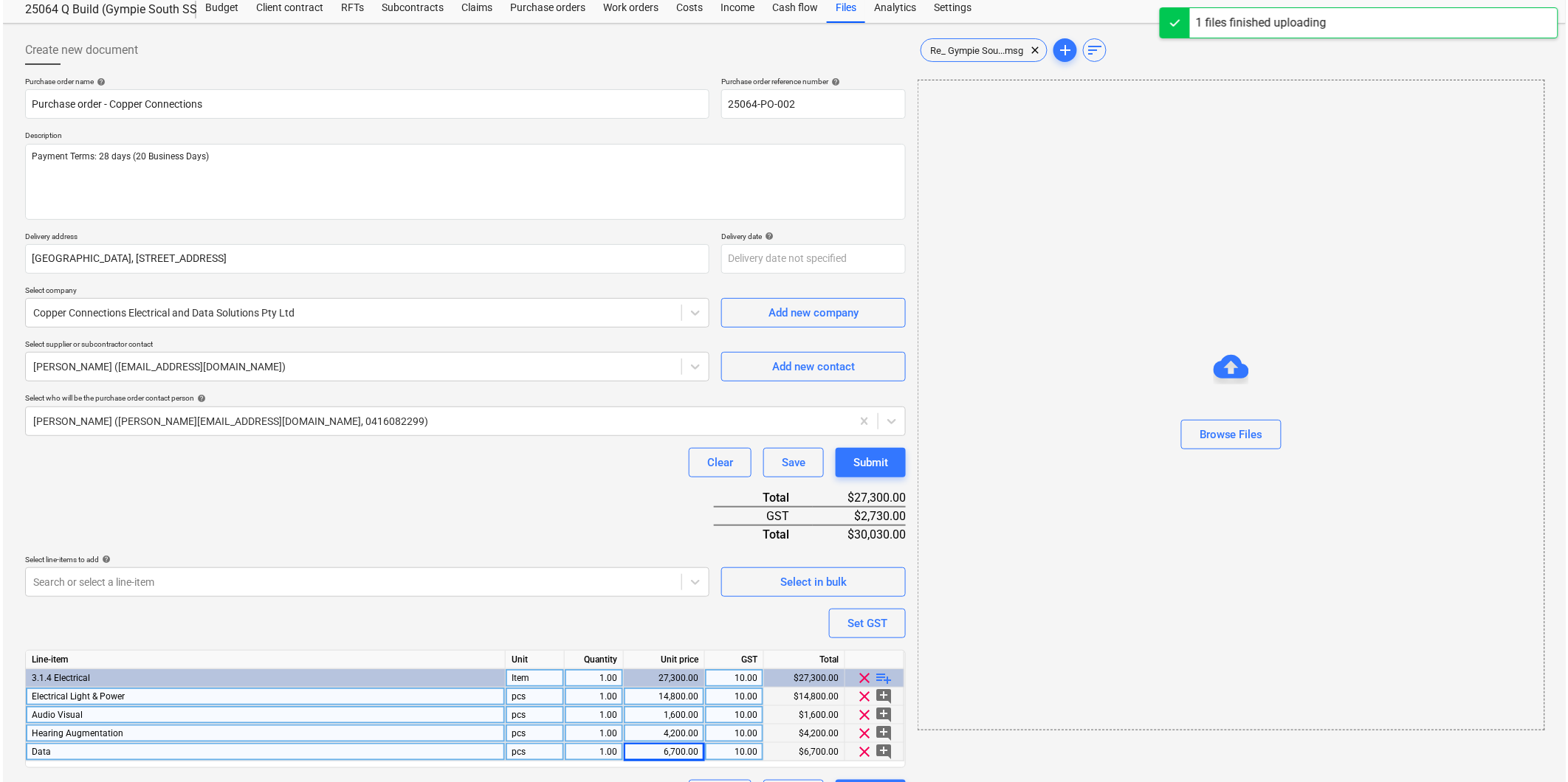
scroll to position [84, 0]
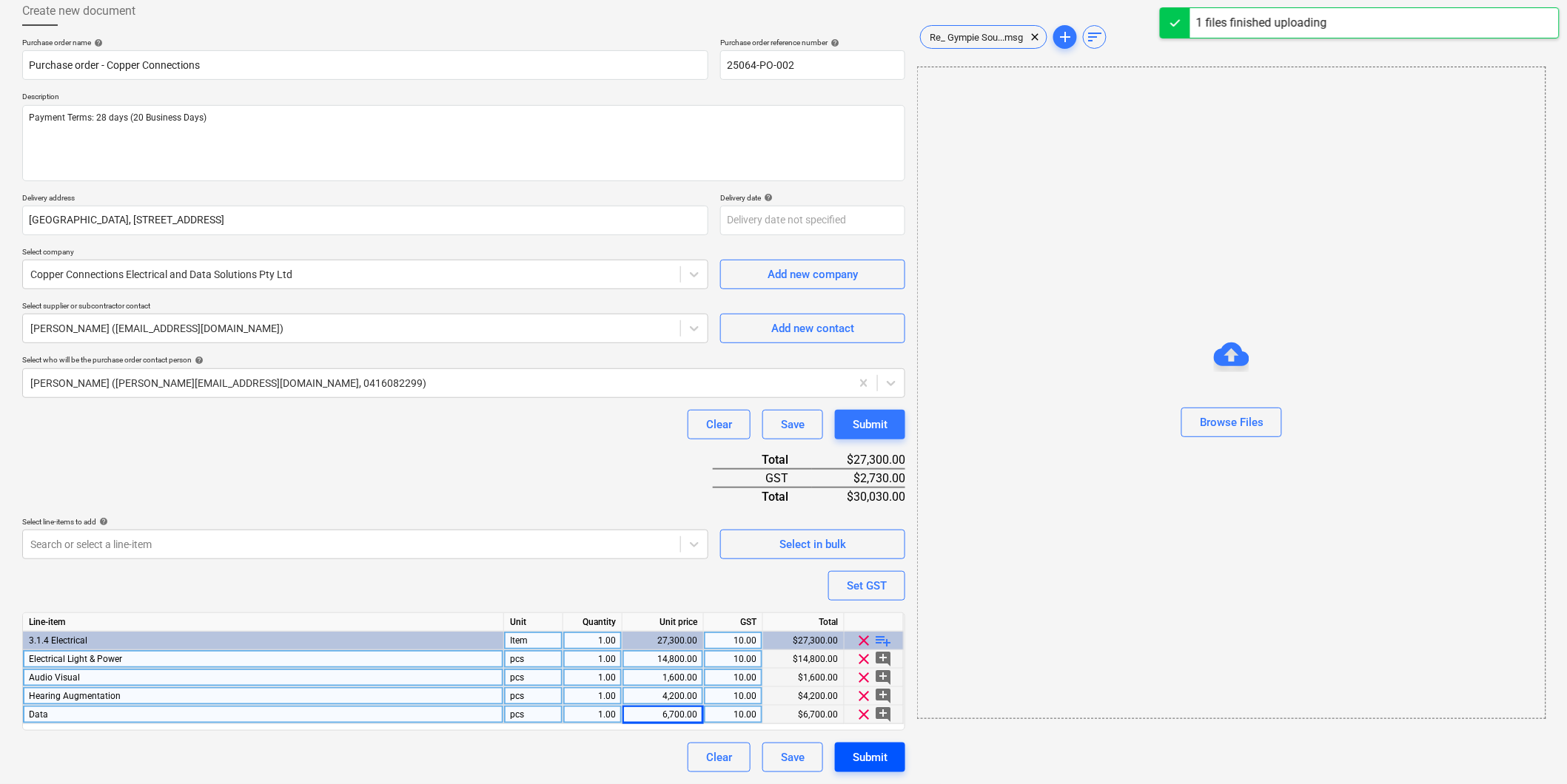
click at [868, 760] on div "Submit" at bounding box center [870, 758] width 35 height 20
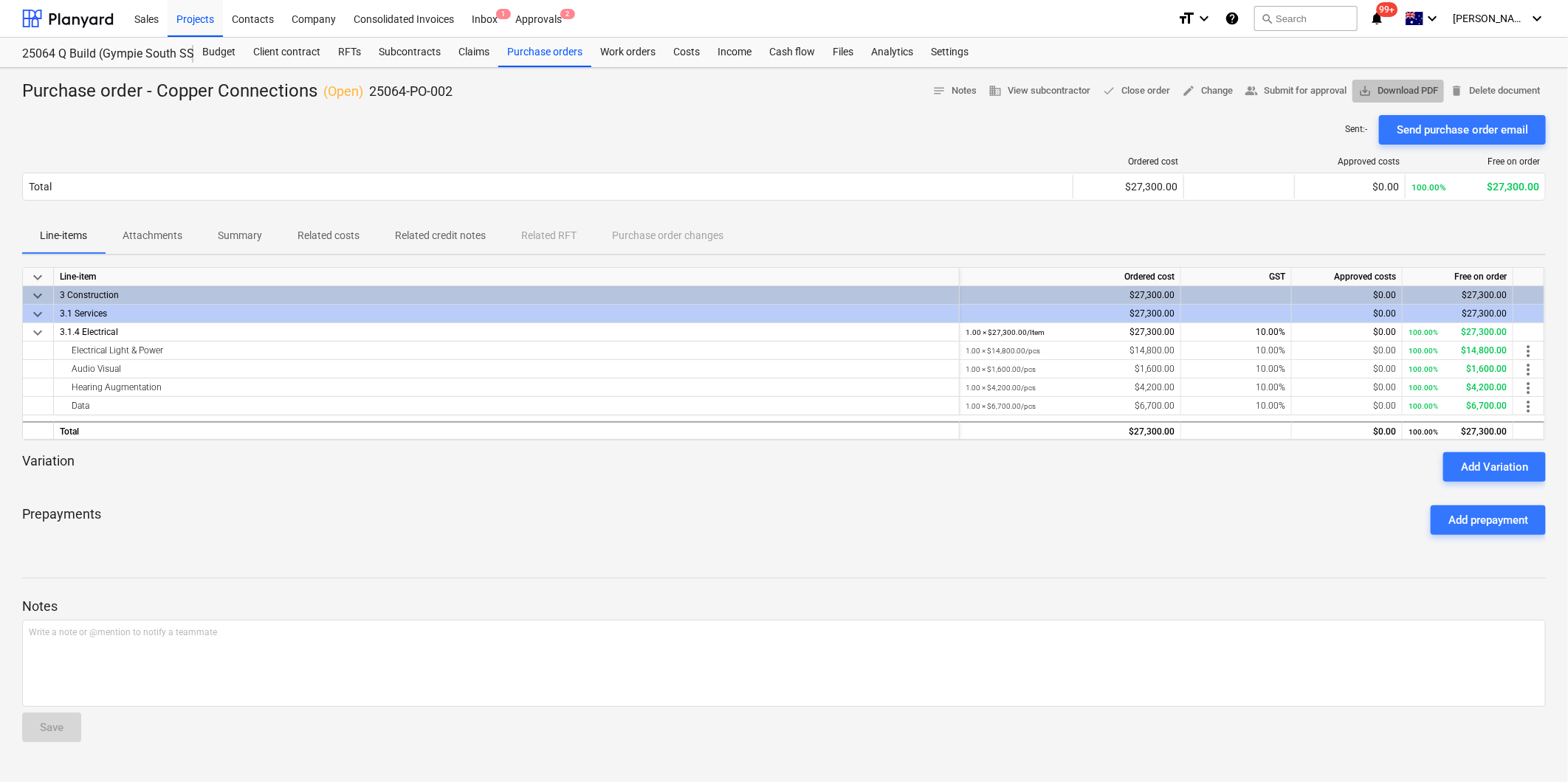
click at [1380, 87] on span "save_alt Download PDF" at bounding box center [1398, 91] width 80 height 17
click at [525, 49] on div "Purchase orders" at bounding box center [544, 52] width 93 height 29
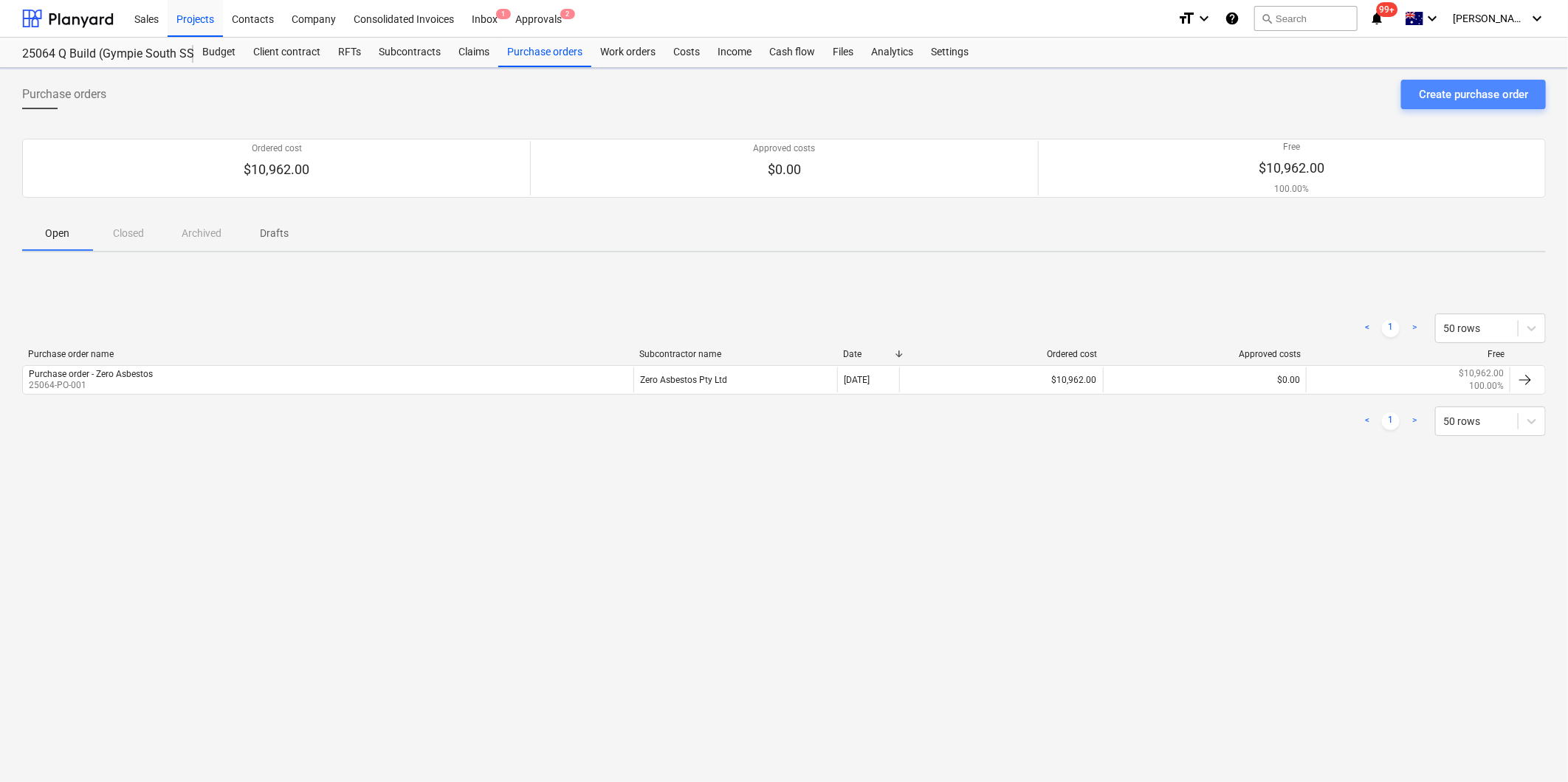
click at [1457, 96] on div "Create purchase order" at bounding box center [1474, 95] width 109 height 19
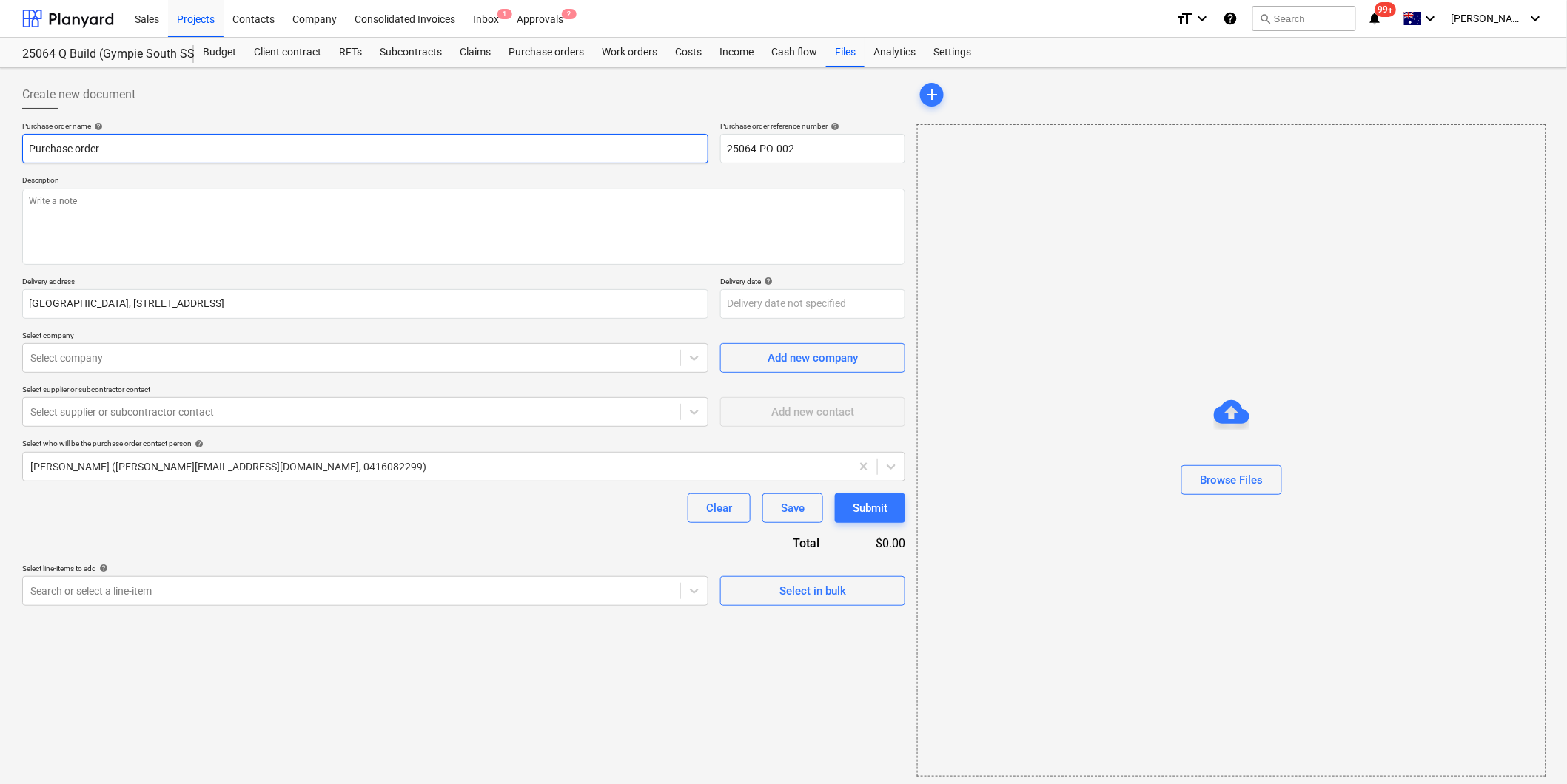
click at [213, 147] on input "Purchase order" at bounding box center [365, 148] width 686 height 29
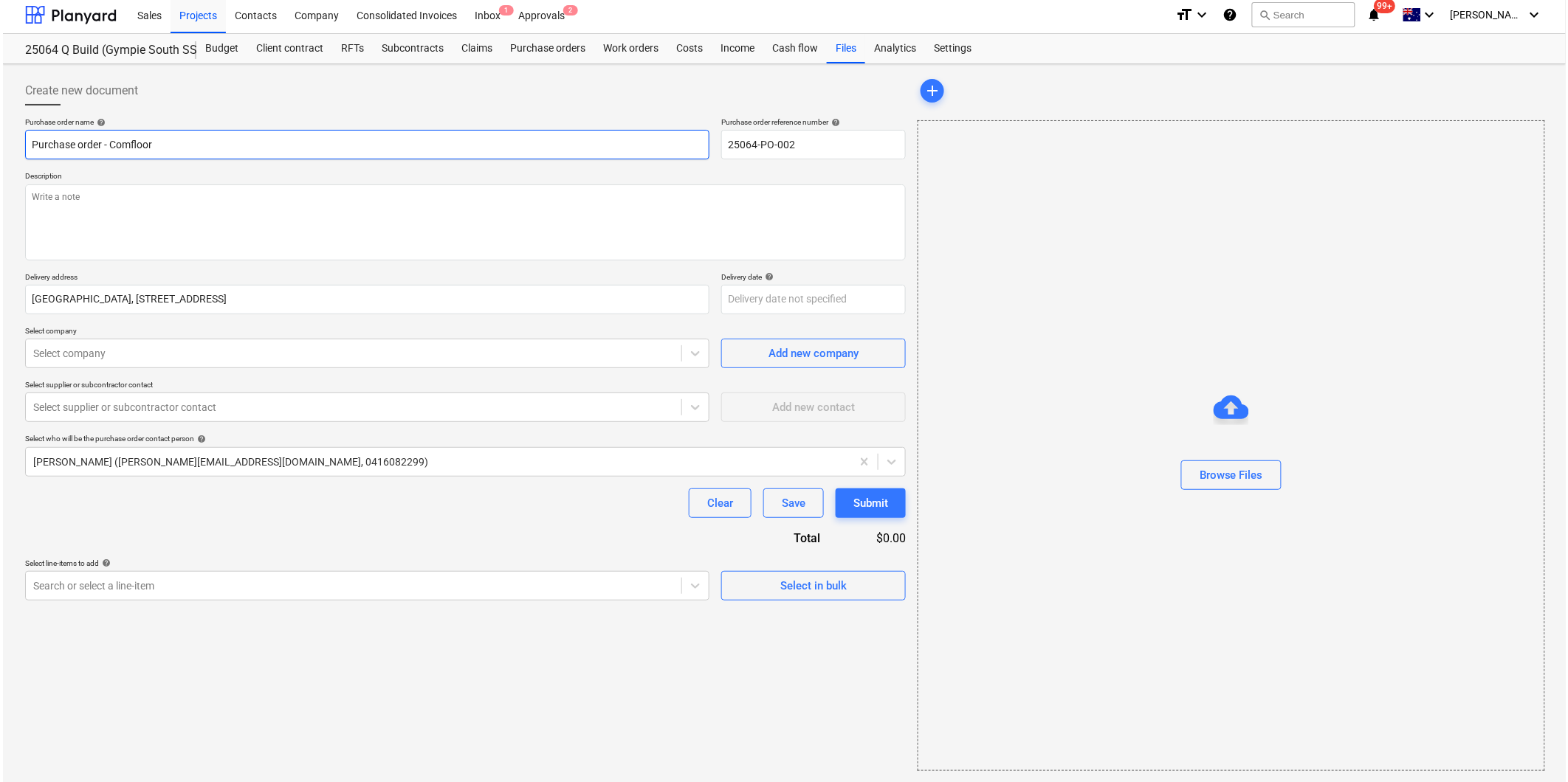
scroll to position [4, 0]
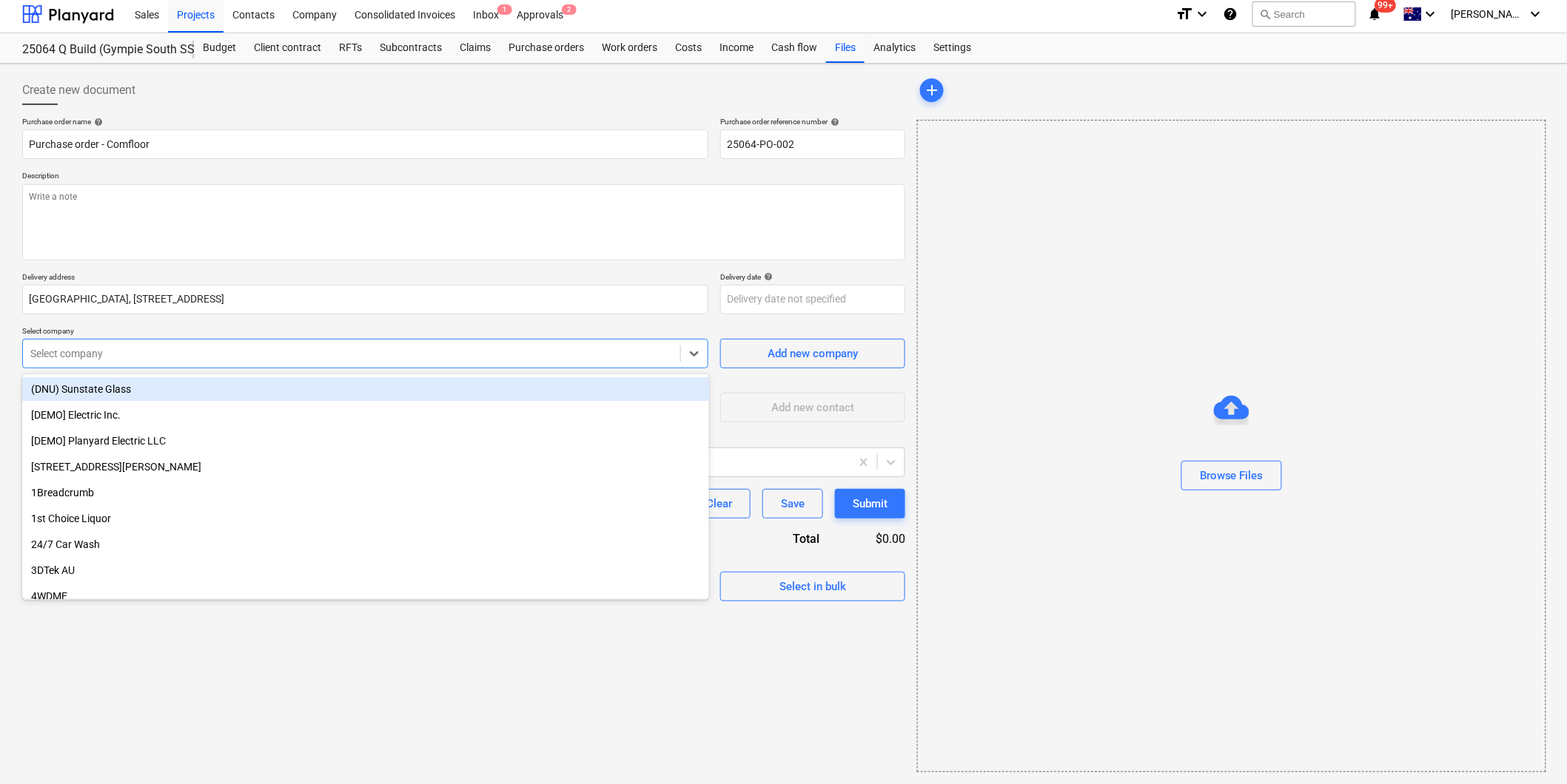
click at [62, 355] on div at bounding box center [351, 353] width 643 height 15
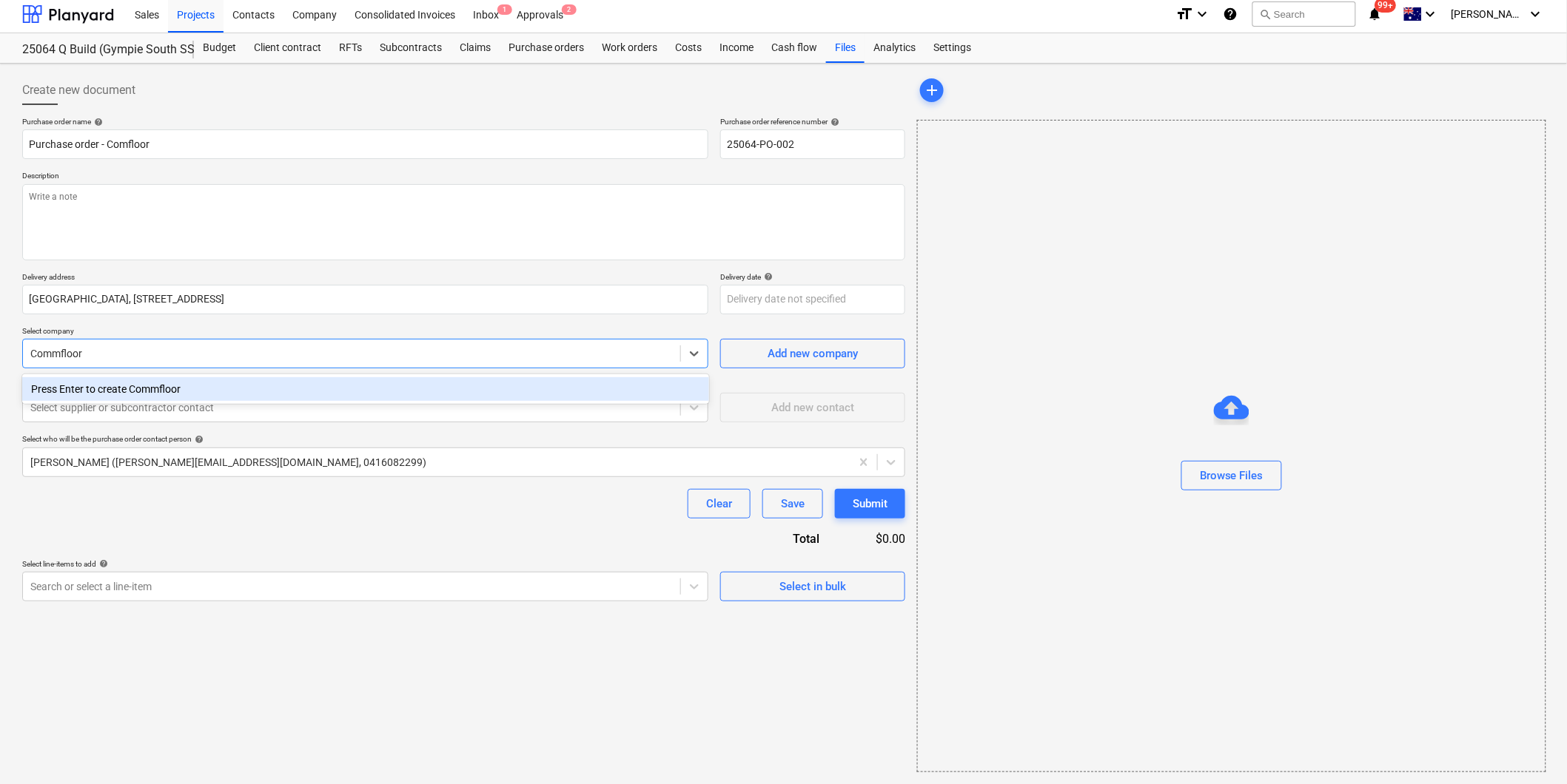
click at [60, 355] on input "Commfloor" at bounding box center [57, 353] width 54 height 12
click at [78, 386] on div "COMFLOOR" at bounding box center [365, 388] width 687 height 24
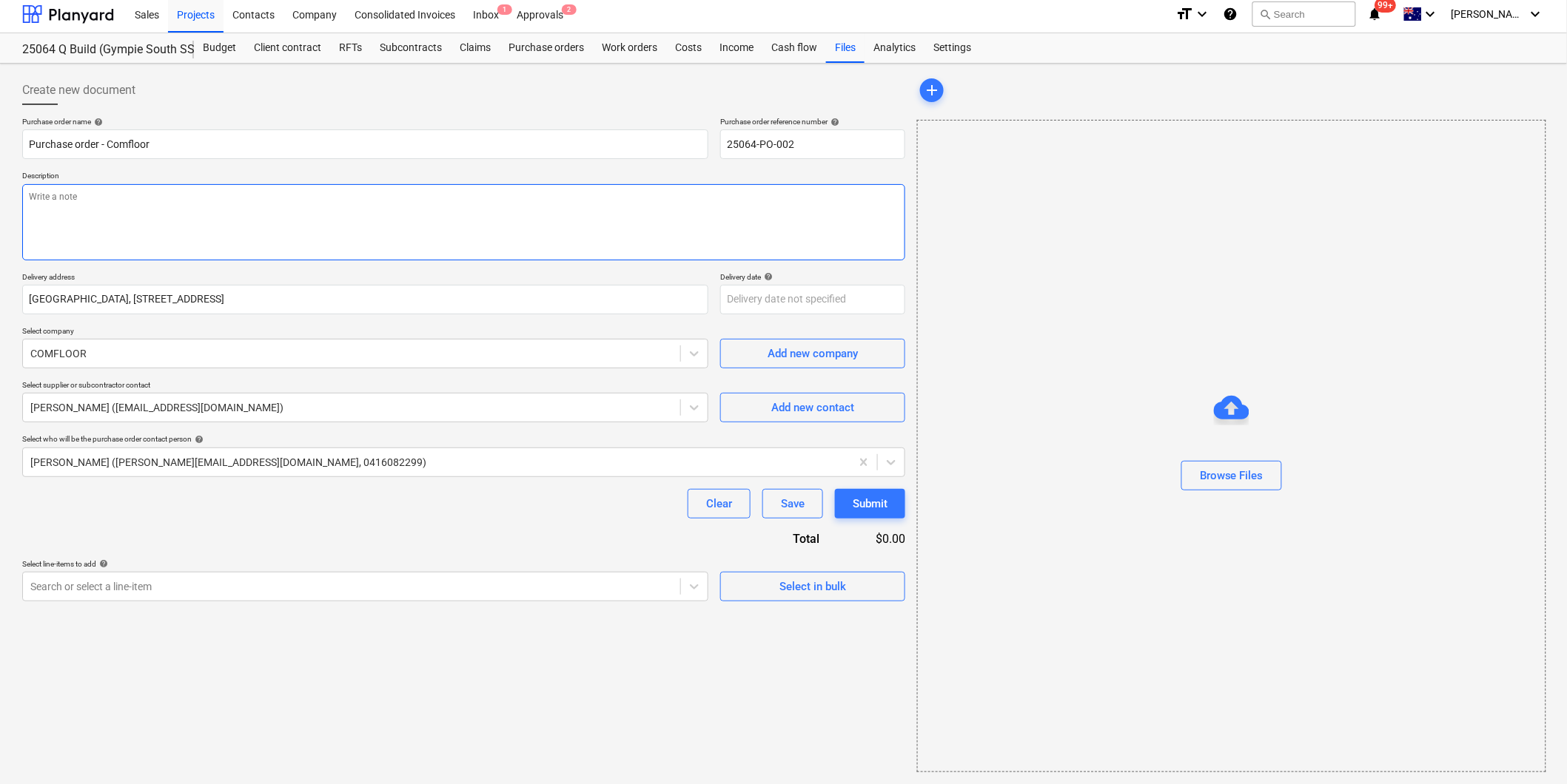
click at [69, 205] on textarea at bounding box center [463, 222] width 883 height 77
click at [121, 491] on div "Clear Save Submit" at bounding box center [463, 504] width 883 height 29
click at [802, 586] on div "Select in bulk" at bounding box center [813, 587] width 67 height 20
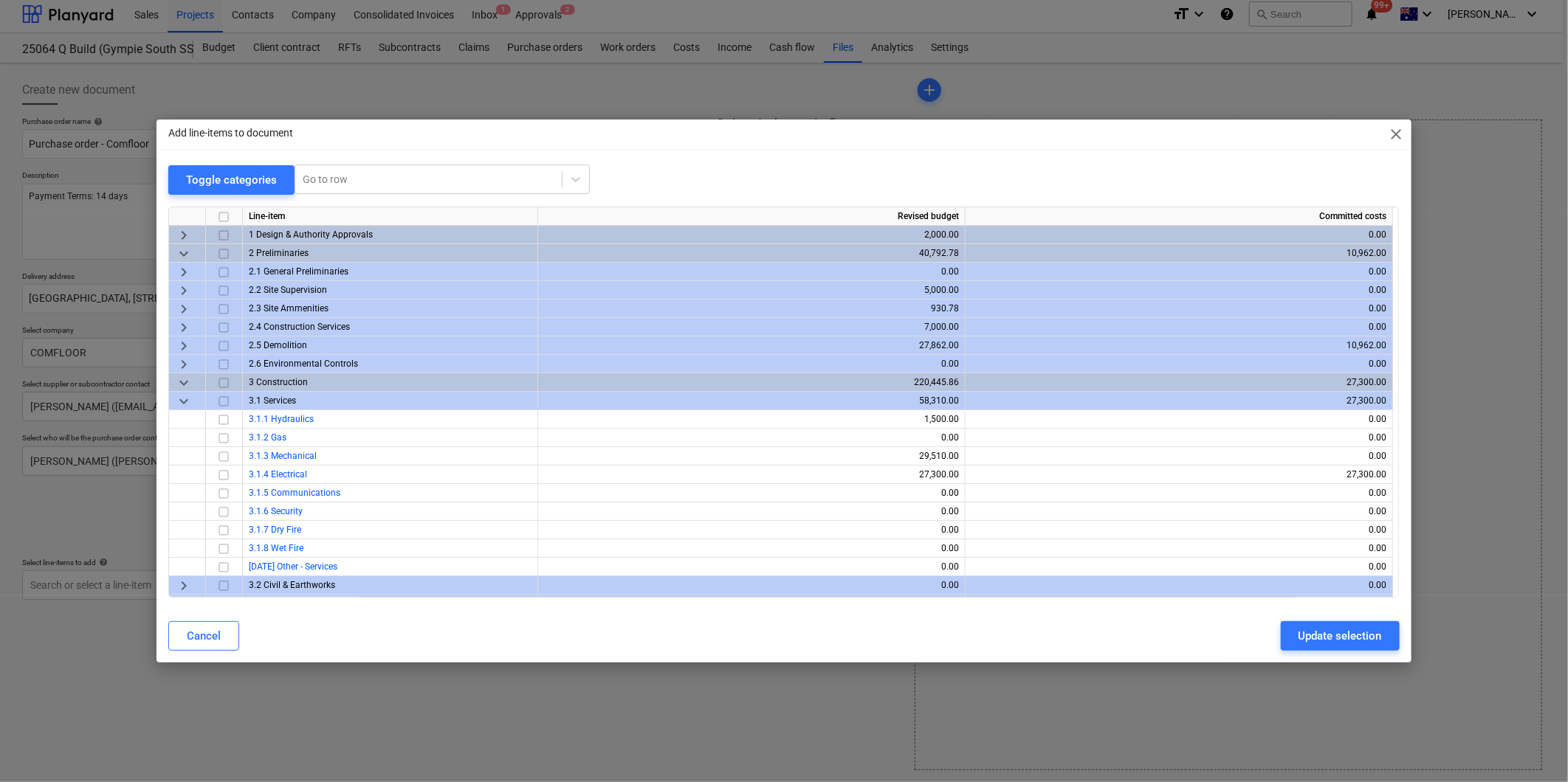
click at [180, 400] on span "keyboard_arrow_down" at bounding box center [184, 401] width 18 height 18
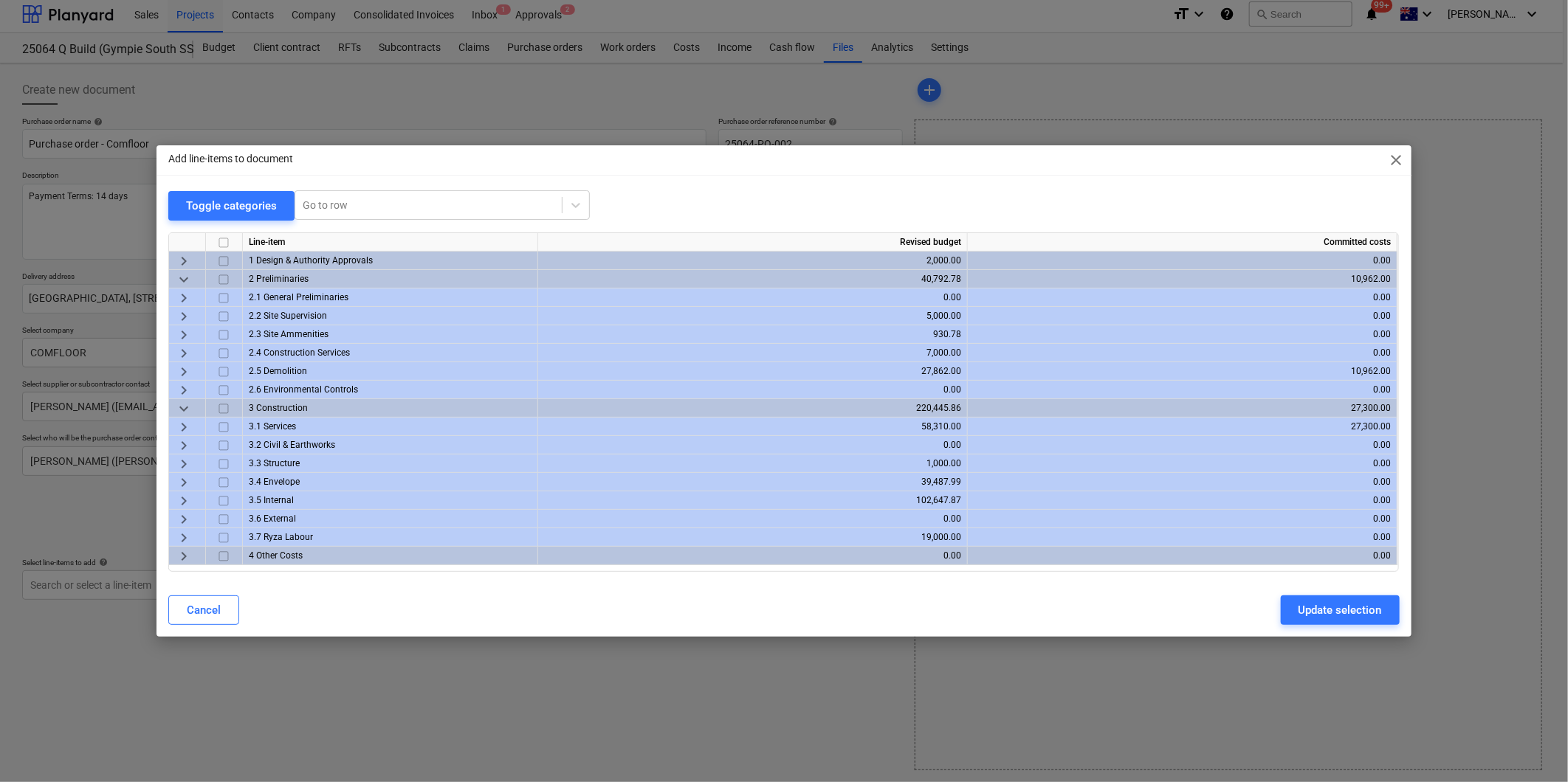
click at [183, 498] on span "keyboard_arrow_right" at bounding box center [184, 501] width 18 height 18
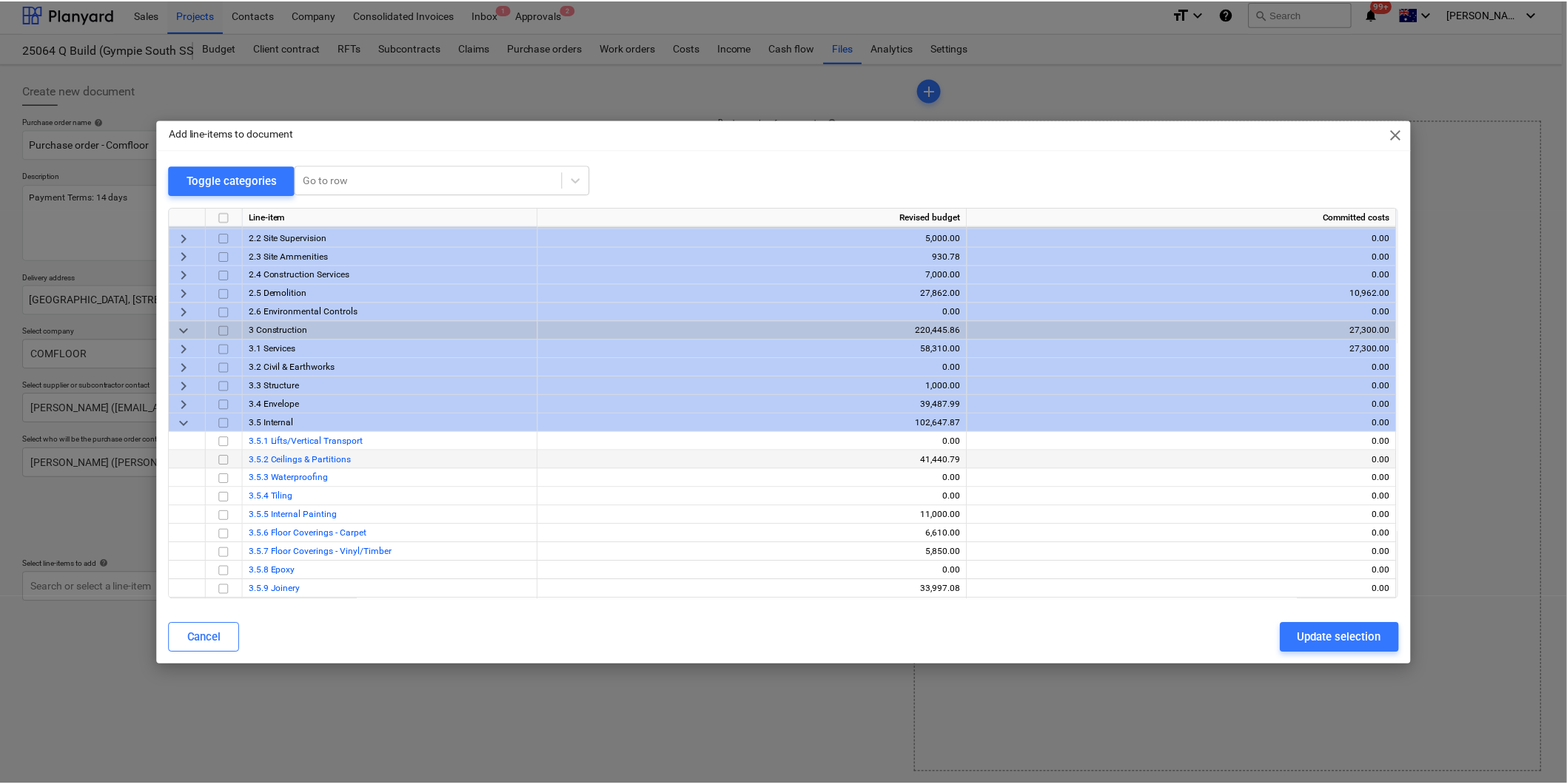
scroll to position [82, 0]
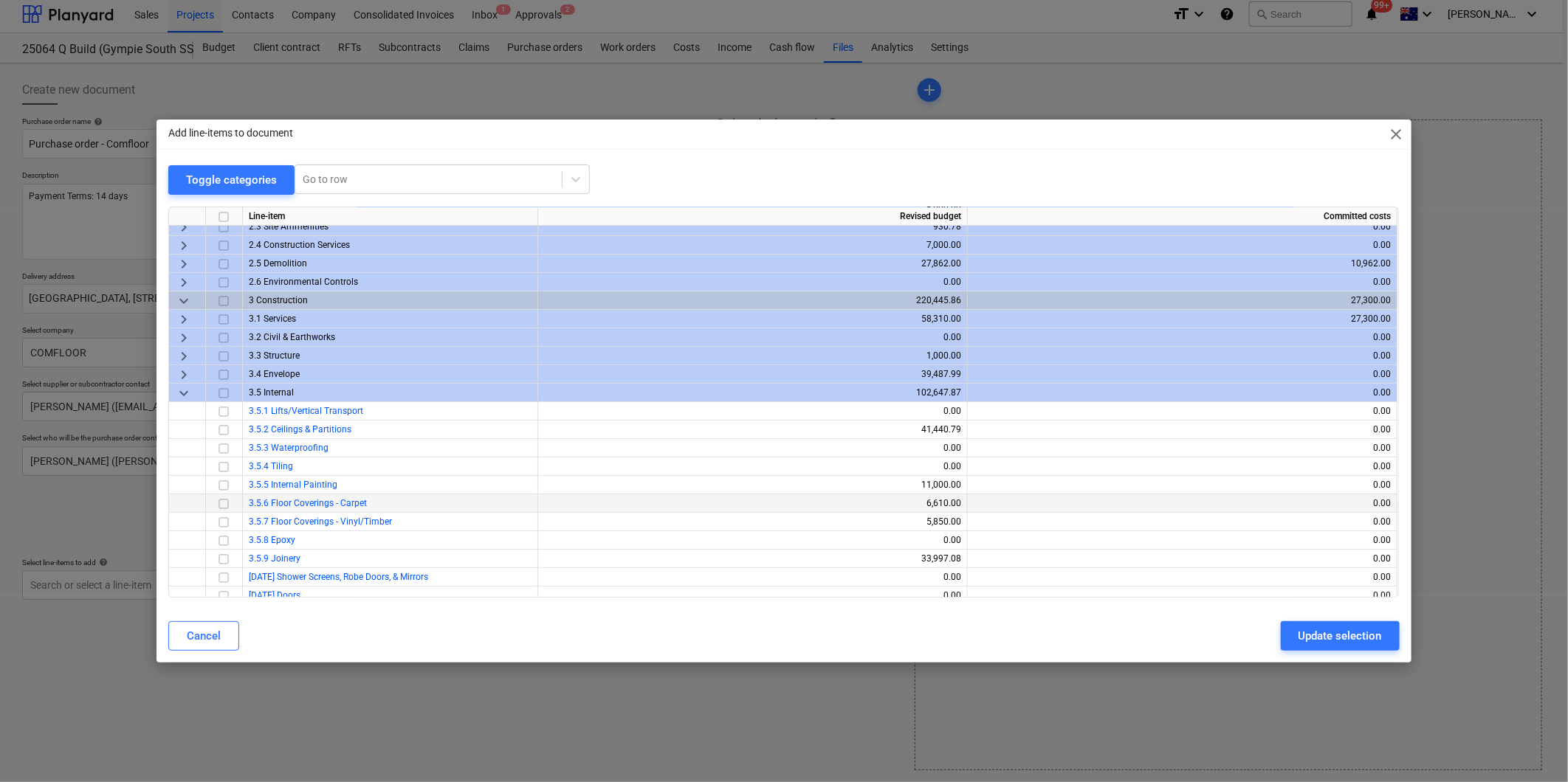
click at [220, 502] on input "checkbox" at bounding box center [223, 504] width 18 height 18
click at [224, 520] on input "checkbox" at bounding box center [223, 523] width 18 height 18
click at [1345, 640] on div "Update selection" at bounding box center [1341, 637] width 84 height 19
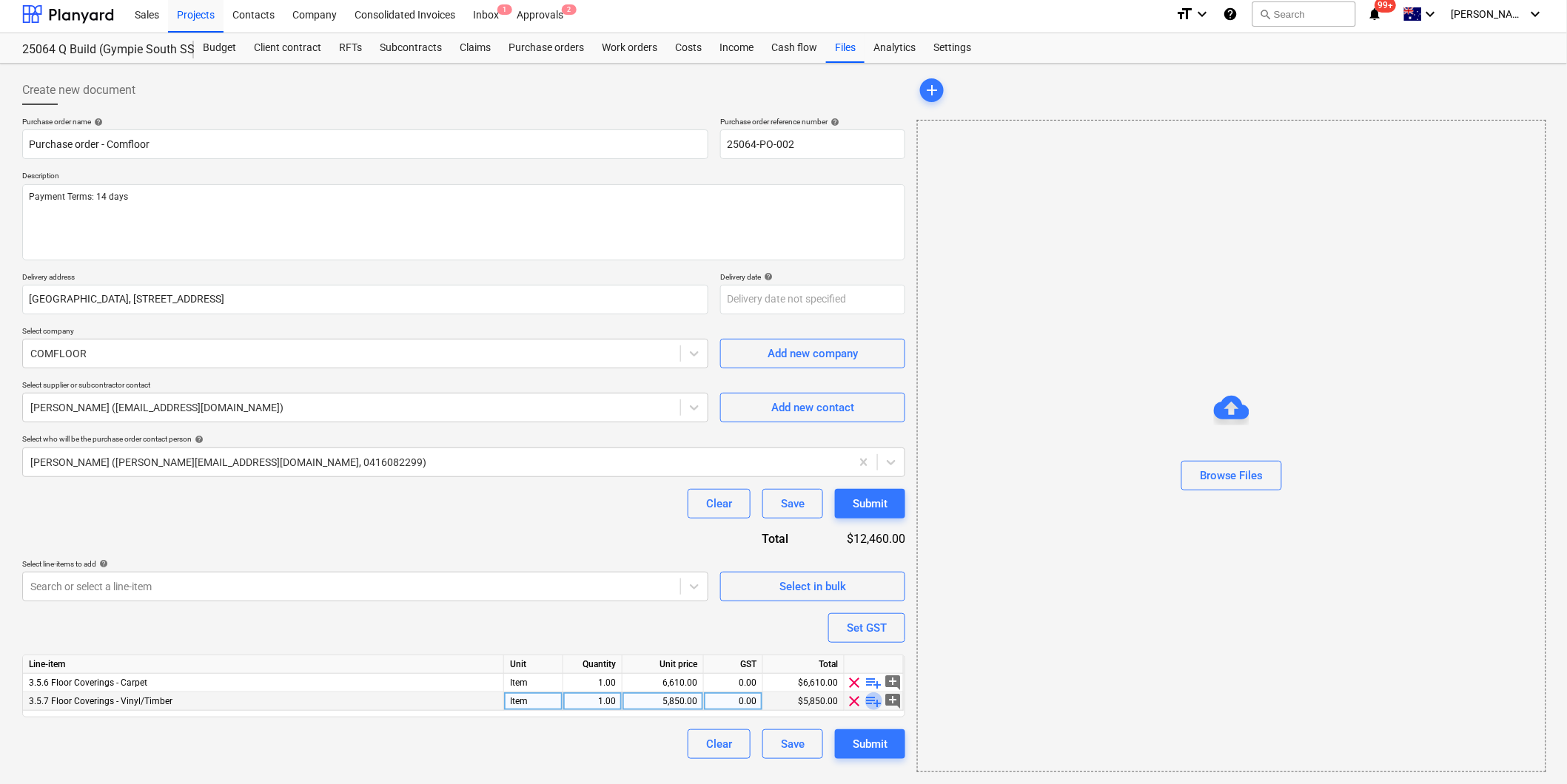
click at [873, 705] on span "playlist_add" at bounding box center [874, 702] width 18 height 18
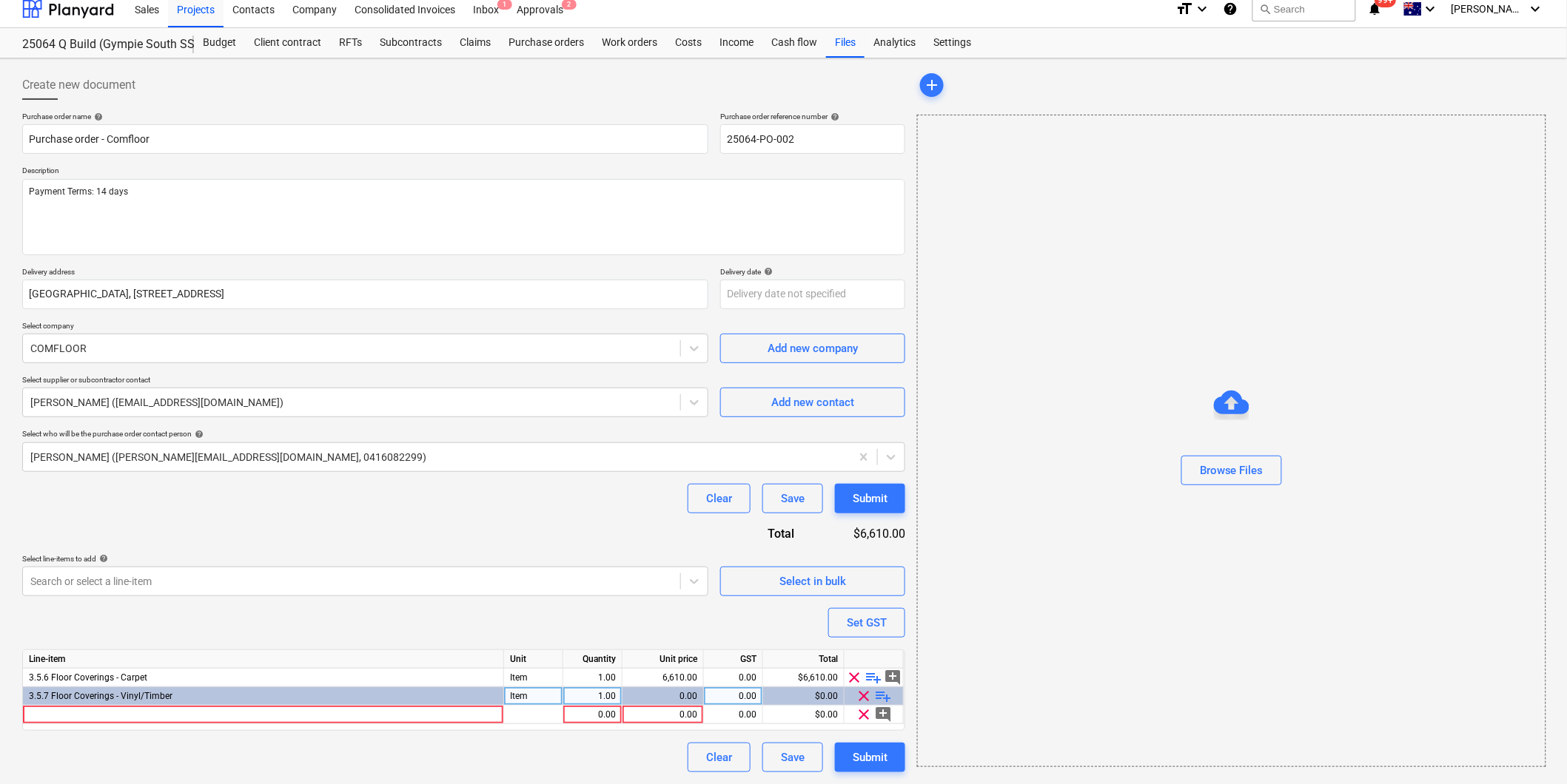
scroll to position [11, 0]
click at [59, 715] on div at bounding box center [263, 715] width 481 height 19
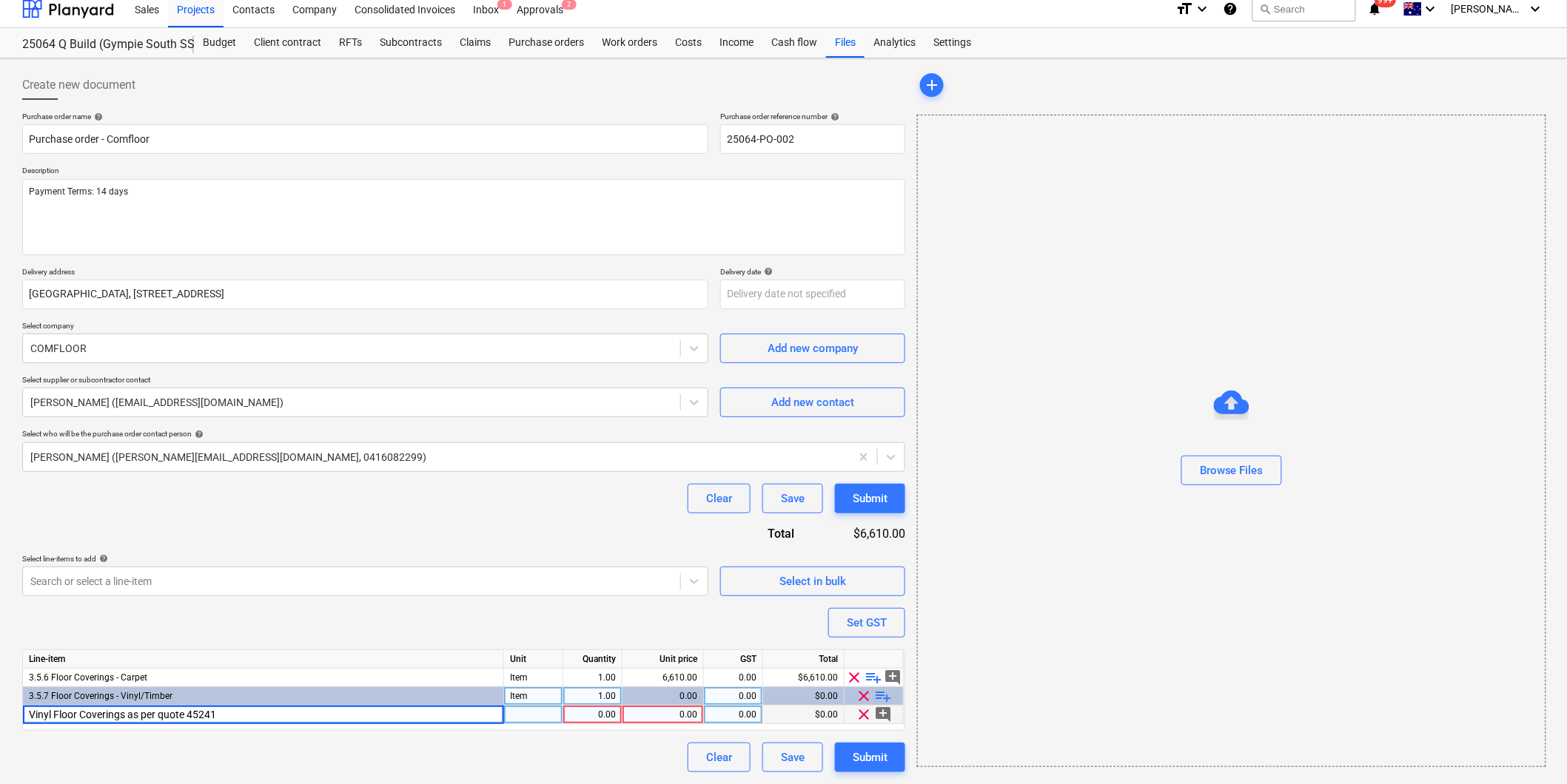
click at [191, 712] on input "Vinyl Floor Coverings as per quote 45241" at bounding box center [263, 715] width 481 height 18
click at [572, 716] on div "0.00" at bounding box center [592, 715] width 46 height 19
click at [657, 716] on div "0.00" at bounding box center [663, 715] width 69 height 19
click at [872, 675] on span "playlist_add" at bounding box center [874, 678] width 18 height 18
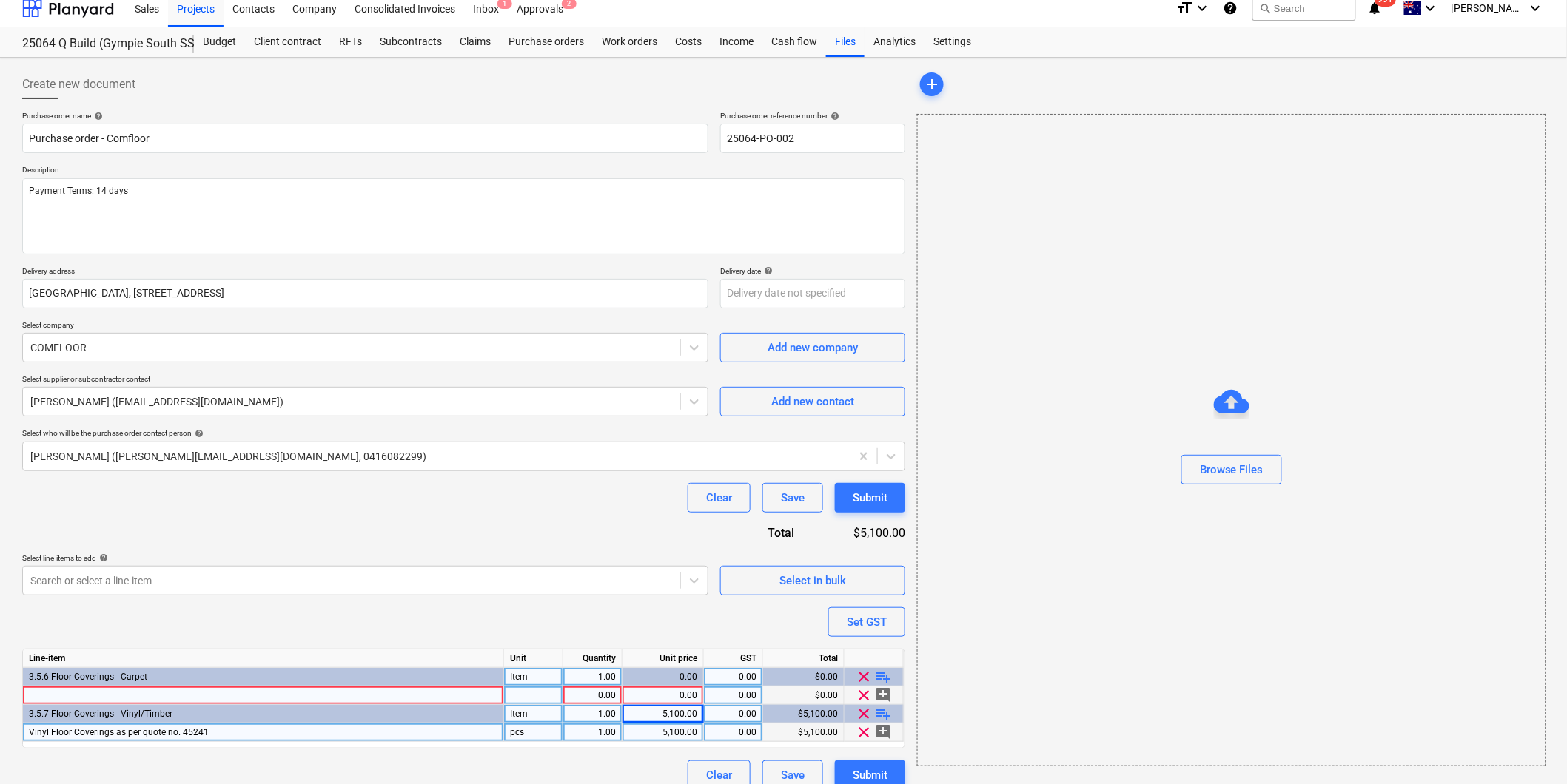
click at [195, 730] on span "Vinyl Floor Coverings as per quote no. 45241" at bounding box center [118, 732] width 180 height 11
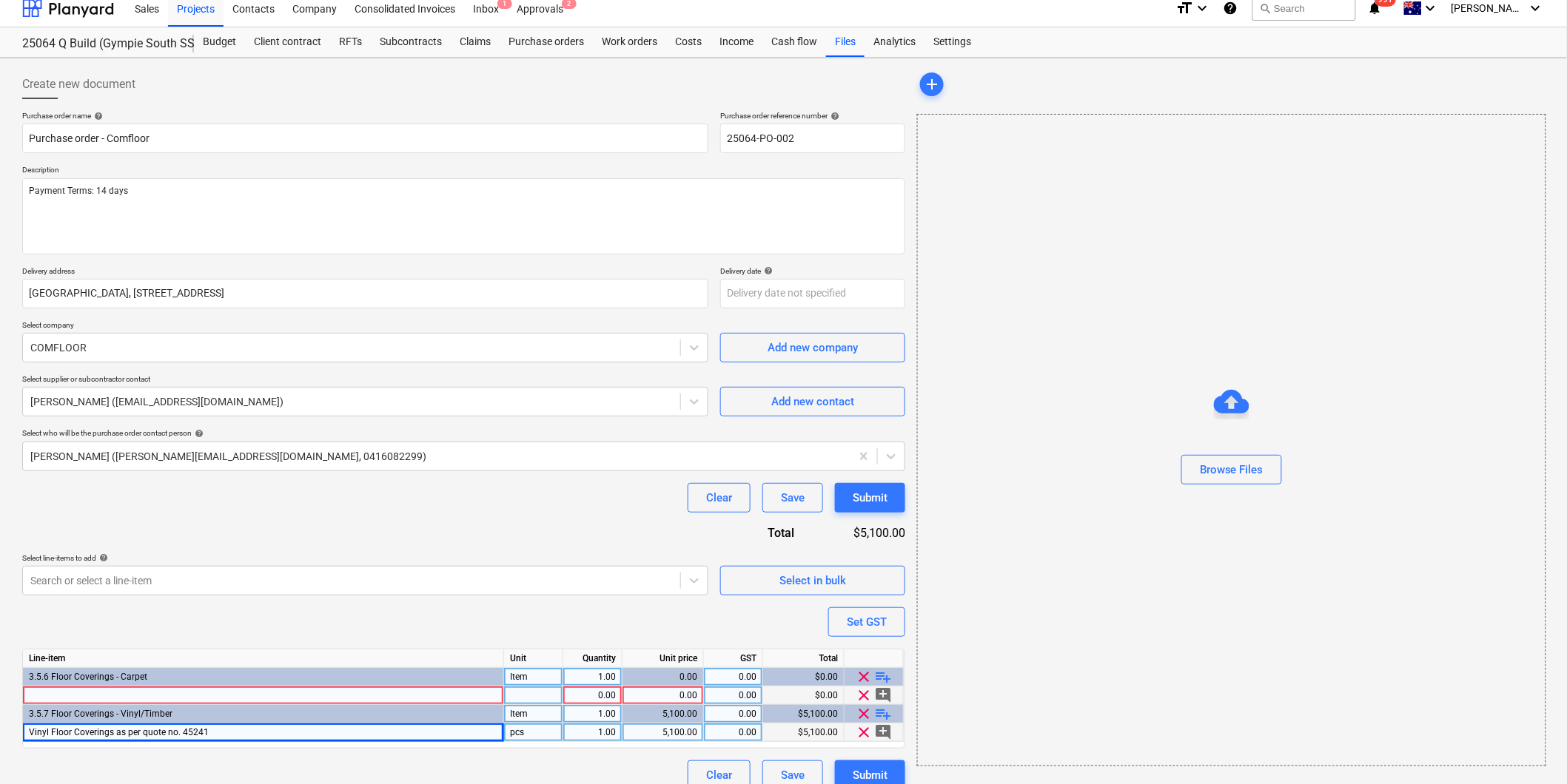
click at [104, 696] on div at bounding box center [263, 695] width 481 height 19
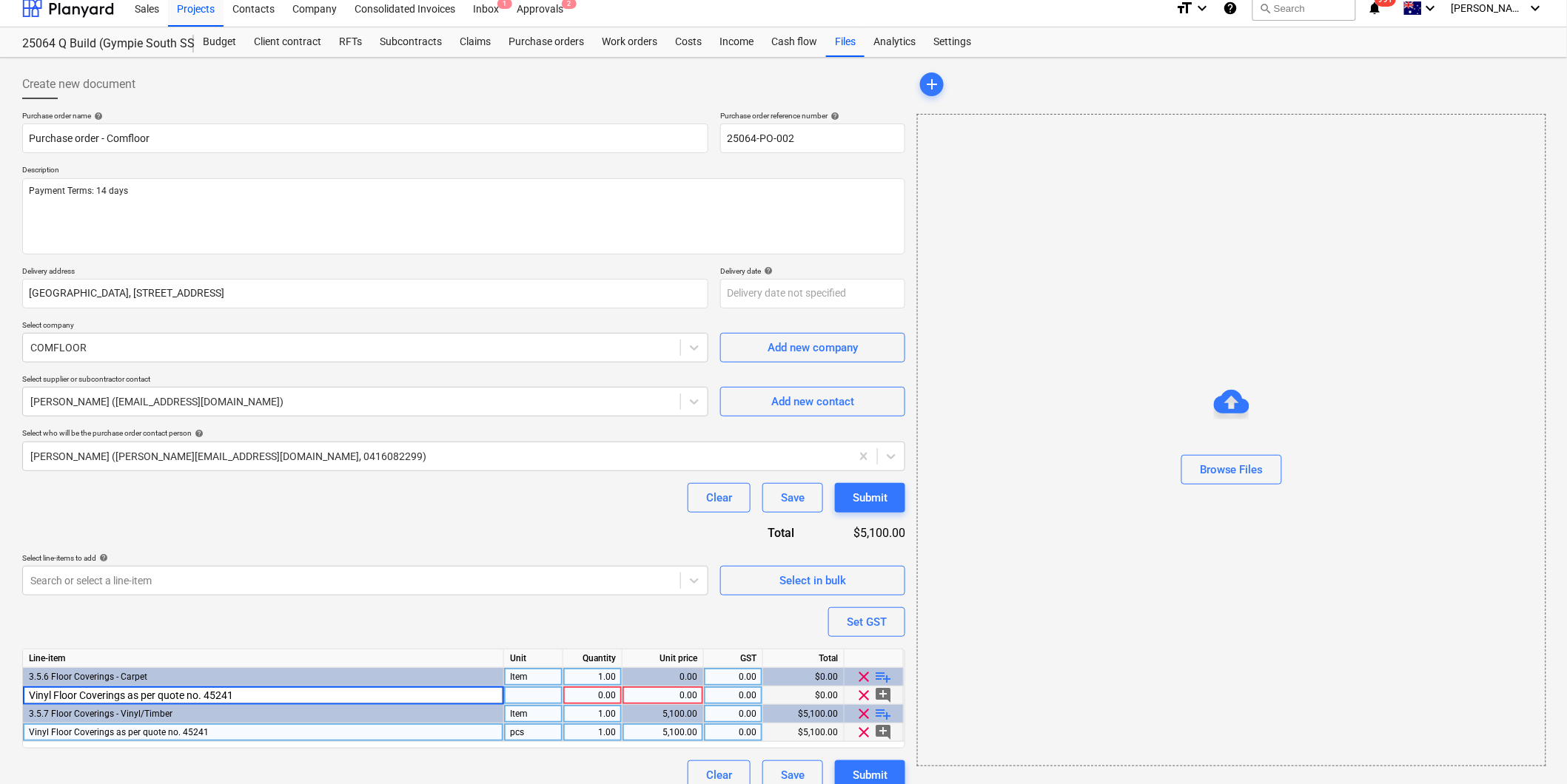
click at [53, 699] on input "Vinyl Floor Coverings as per quote no. 45241" at bounding box center [263, 695] width 481 height 18
click at [653, 691] on div "0.00" at bounding box center [663, 695] width 69 height 19
click at [550, 620] on div "Purchase order name help Purchase order - Comfloor Purchase order reference num…" at bounding box center [463, 450] width 883 height 679
click at [876, 615] on div "Set GST" at bounding box center [867, 622] width 40 height 20
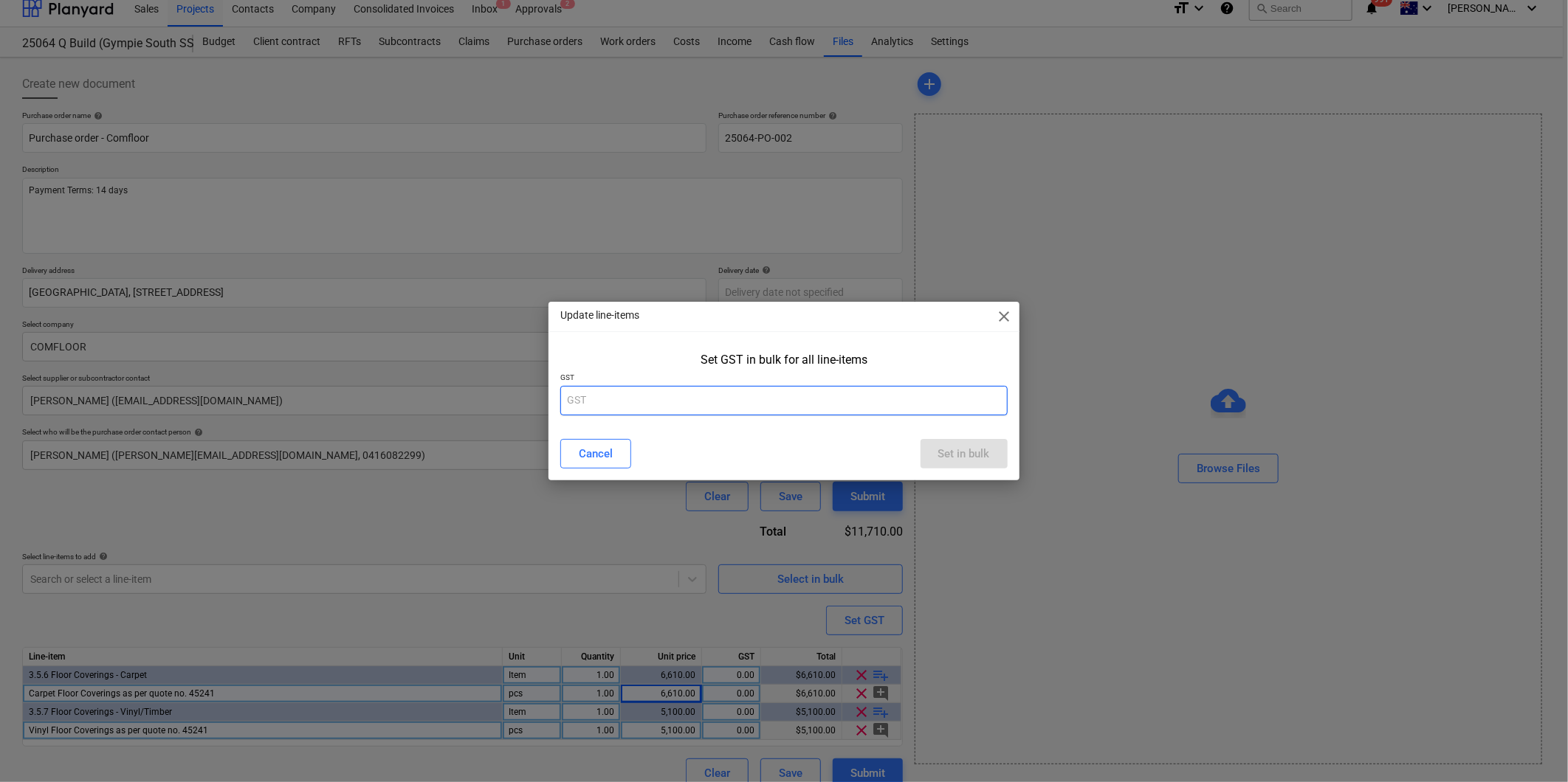
click at [696, 404] on input "text" at bounding box center [784, 400] width 447 height 29
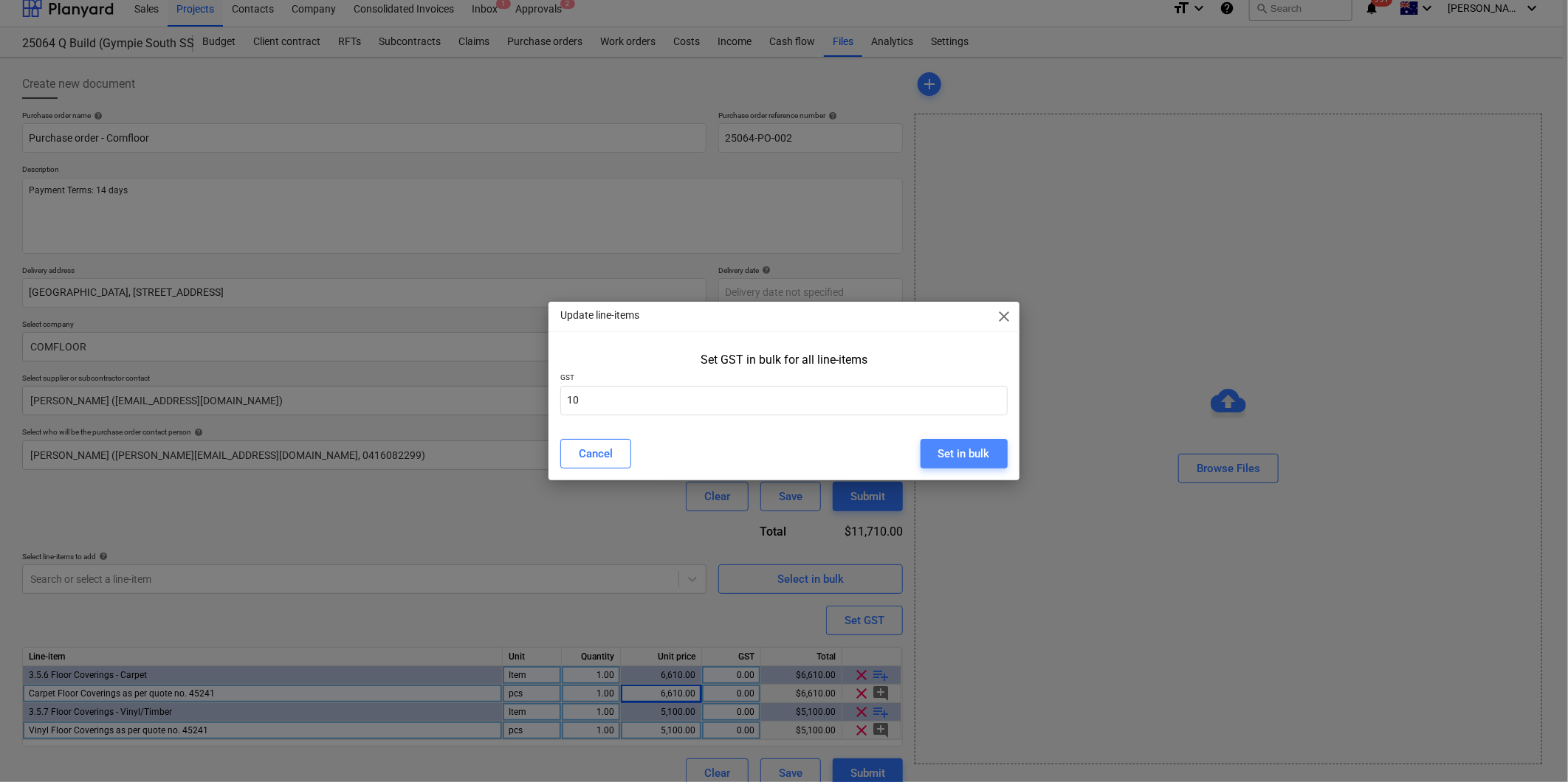
click at [978, 451] on div "Set in bulk" at bounding box center [964, 454] width 52 height 19
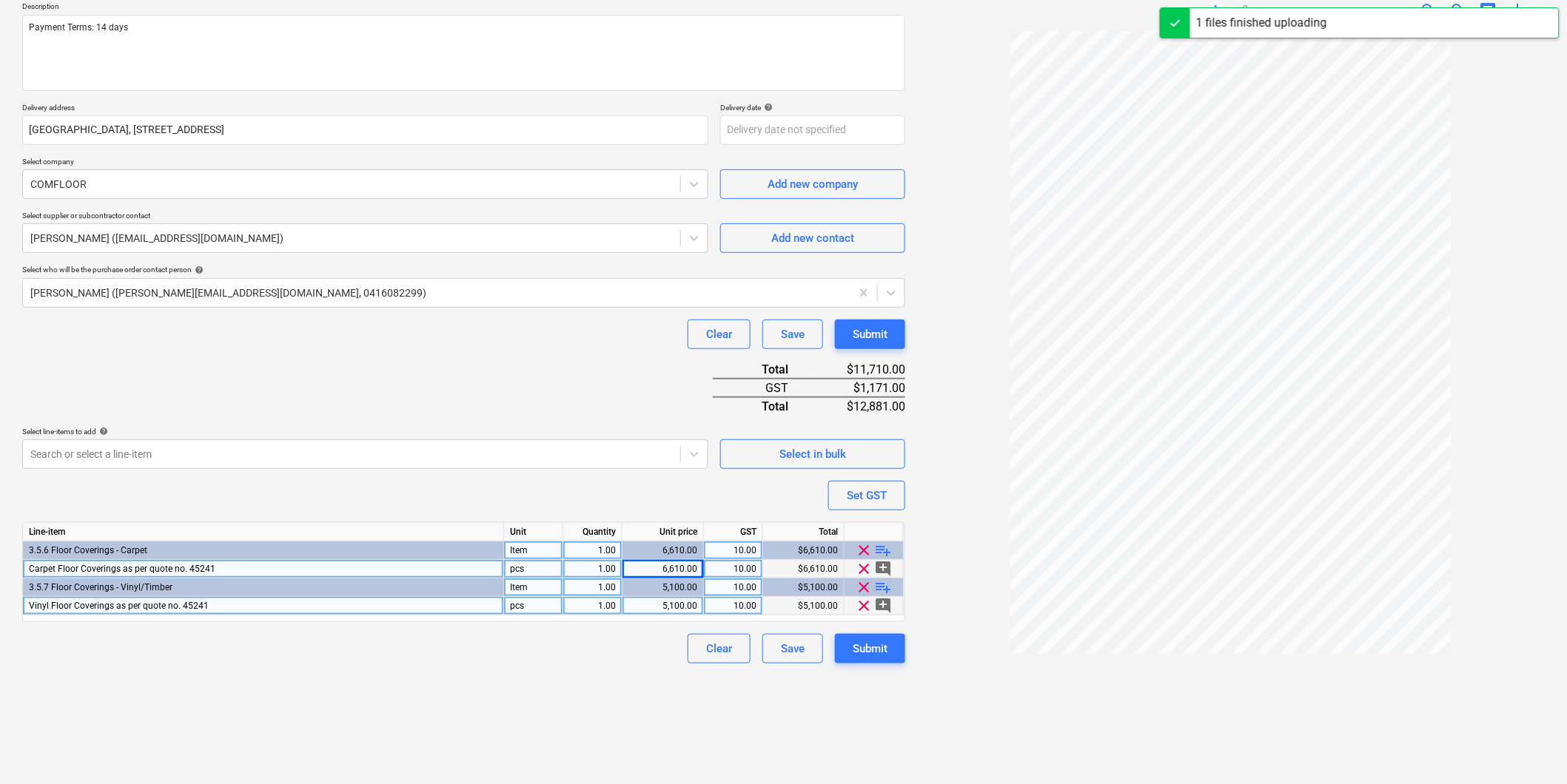
scroll to position [175, 0]
click at [864, 646] on div "Submit" at bounding box center [870, 647] width 35 height 20
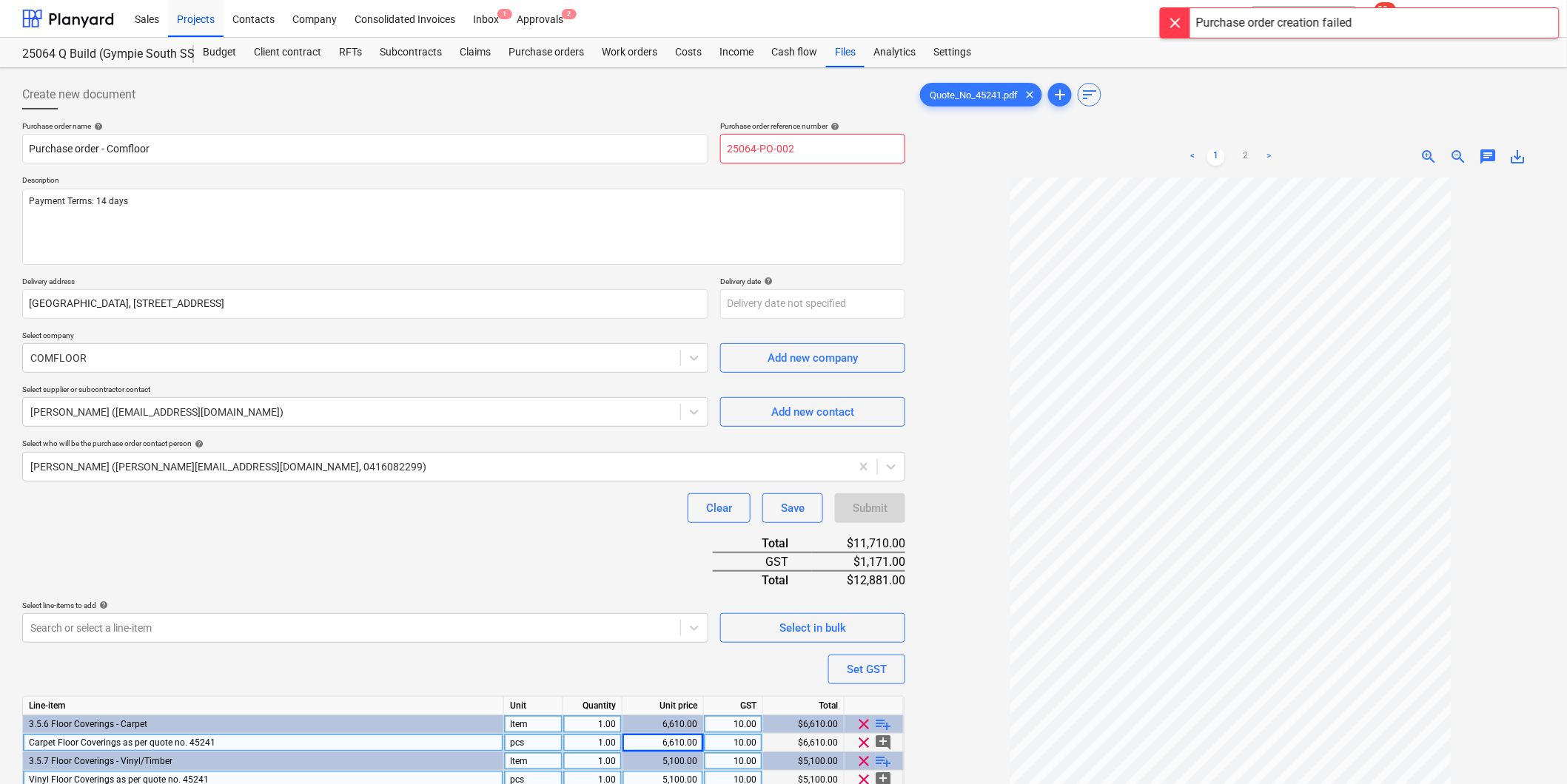
click at [799, 150] on input "25064-PO-002" at bounding box center [812, 148] width 185 height 29
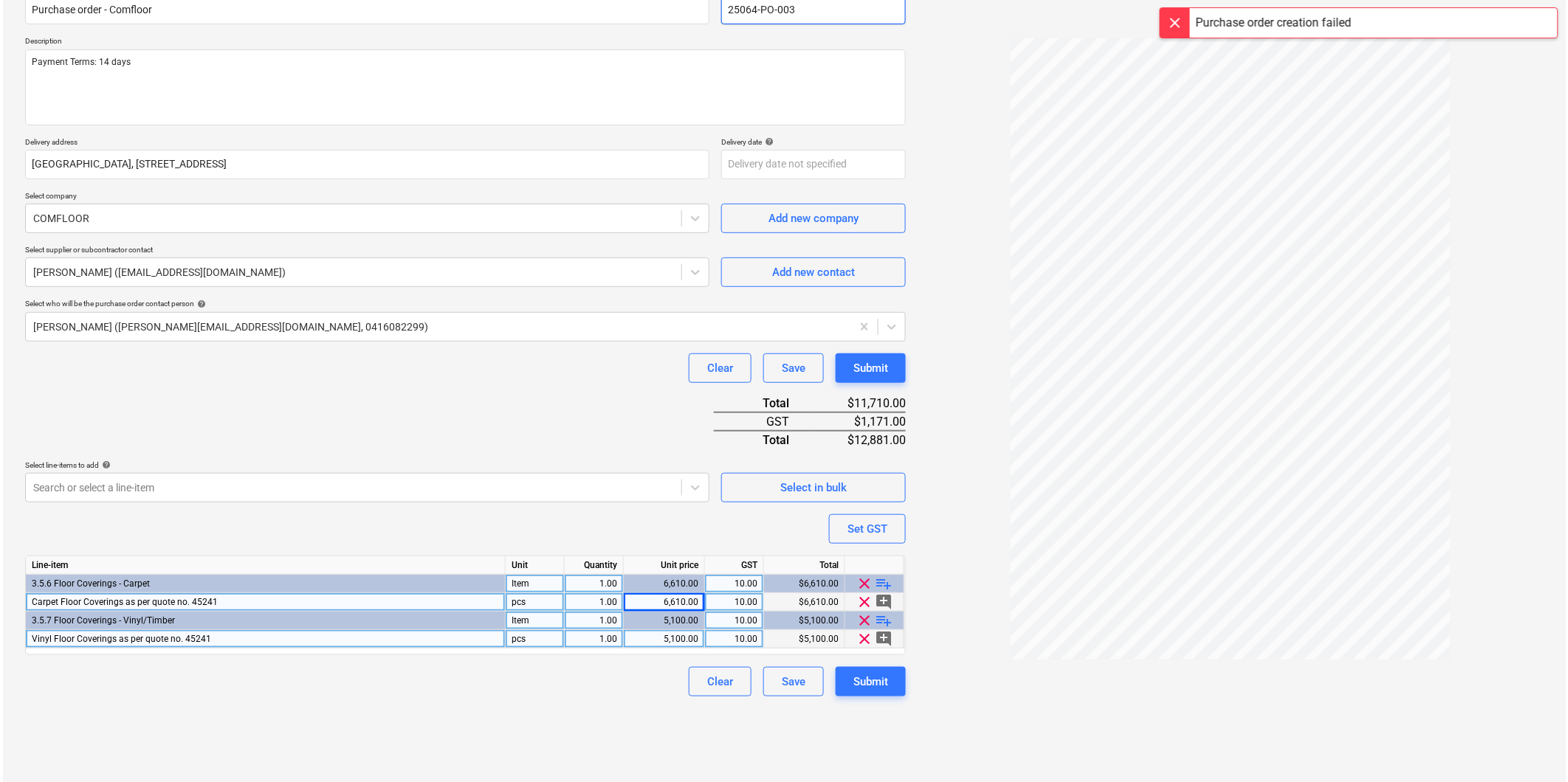
scroll to position [148, 0]
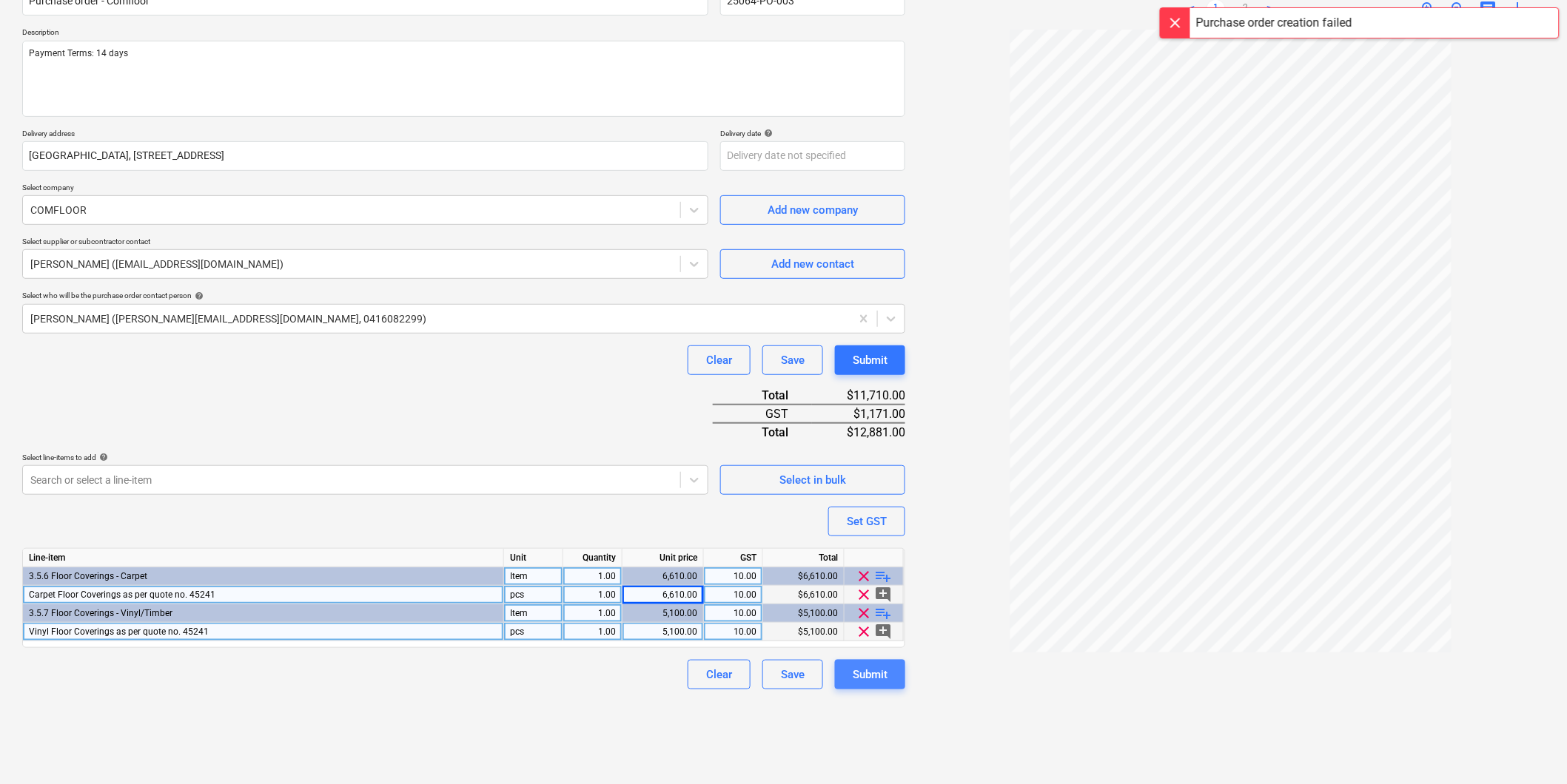
click at [864, 683] on div "Submit" at bounding box center [870, 675] width 35 height 20
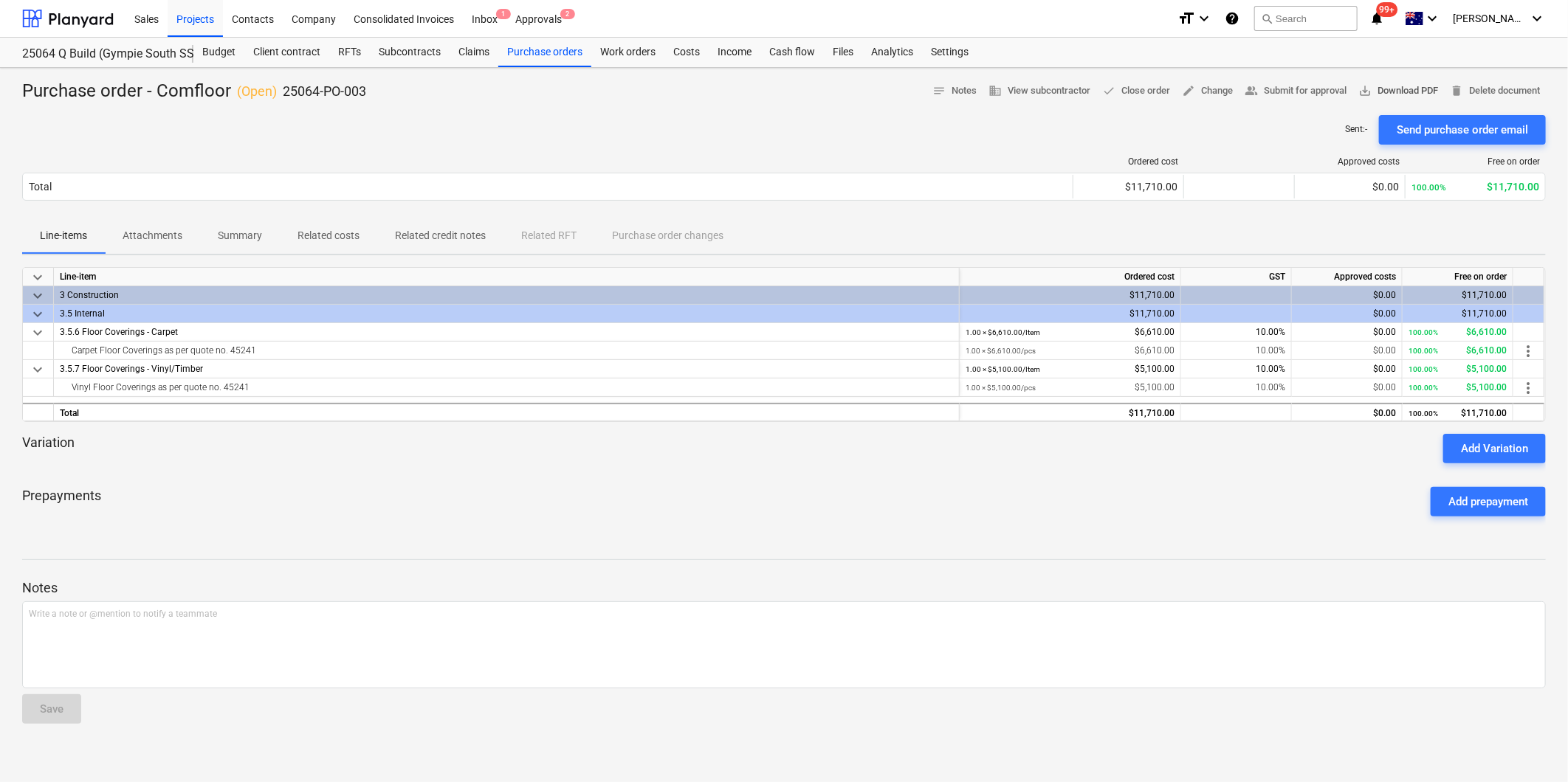
click at [1393, 81] on button "save_alt Download PDF" at bounding box center [1398, 91] width 92 height 23
click at [520, 50] on div "Purchase orders" at bounding box center [544, 52] width 93 height 29
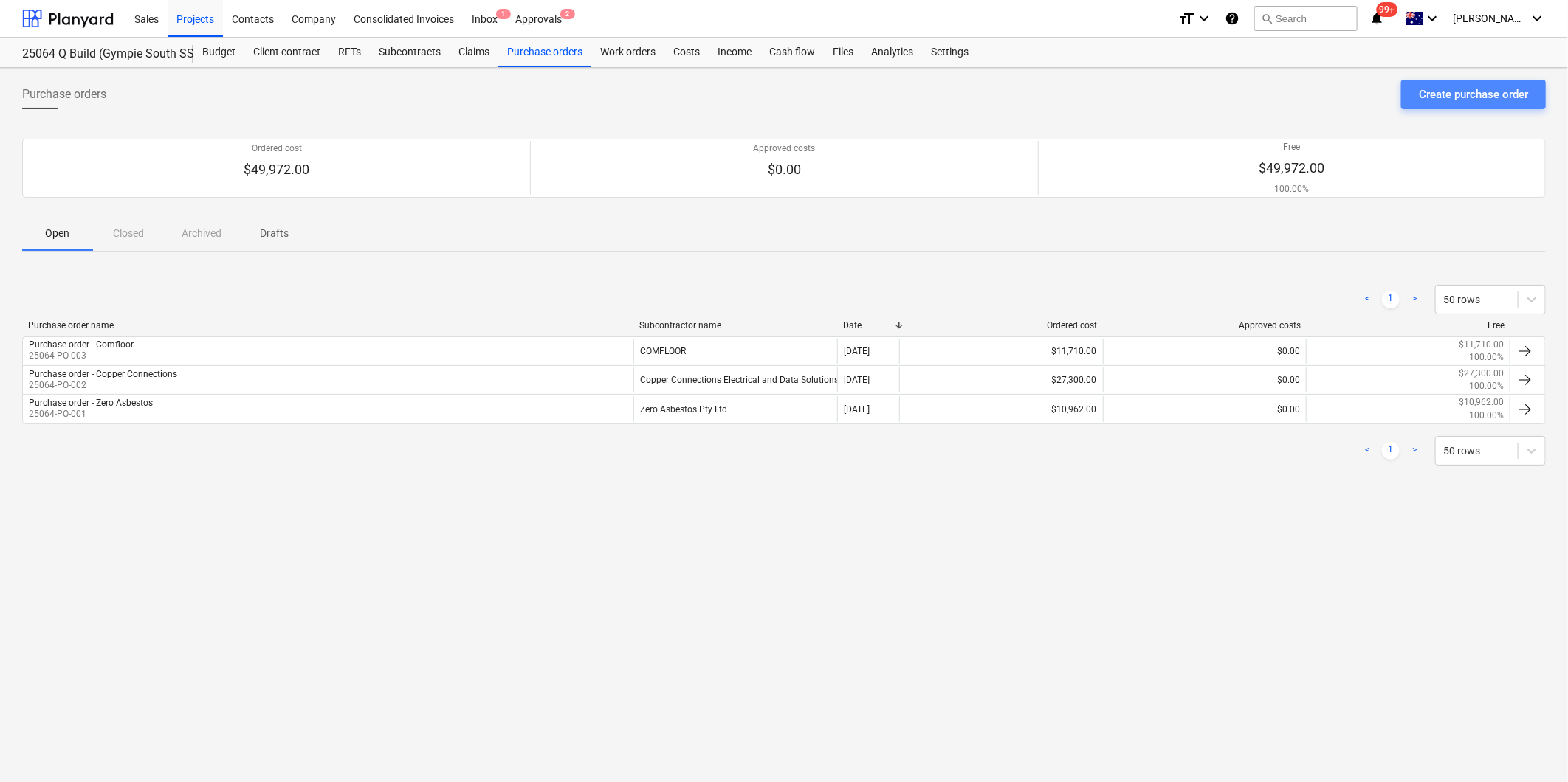
click at [1468, 94] on div "Create purchase order" at bounding box center [1474, 95] width 109 height 19
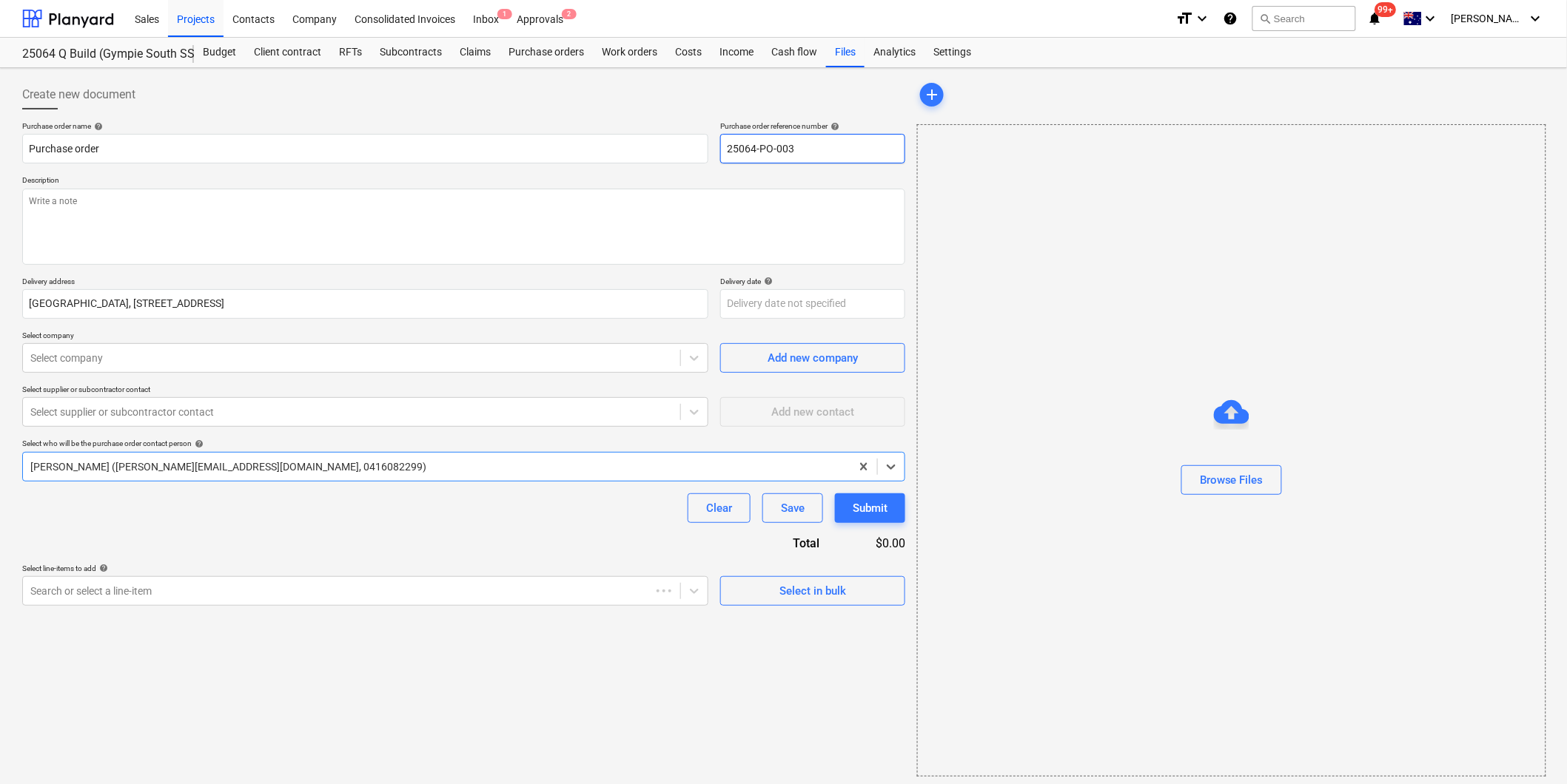
click at [847, 146] on input "25064-PO-003" at bounding box center [812, 148] width 185 height 29
click at [244, 196] on textarea at bounding box center [463, 227] width 883 height 77
click at [67, 195] on textarea at bounding box center [463, 227] width 883 height 77
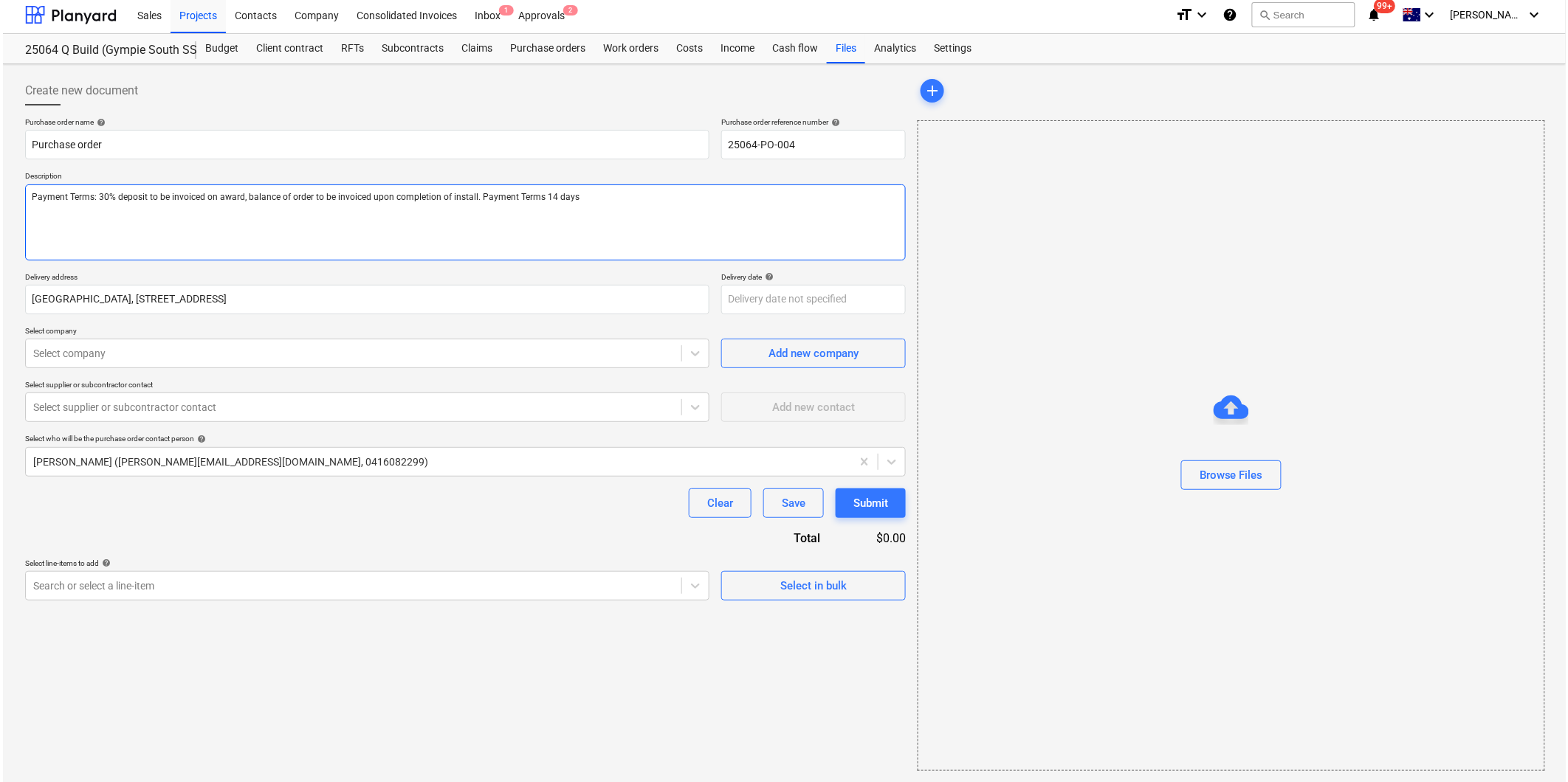
scroll to position [4, 0]
click at [151, 141] on input "Purchase order" at bounding box center [364, 144] width 684 height 29
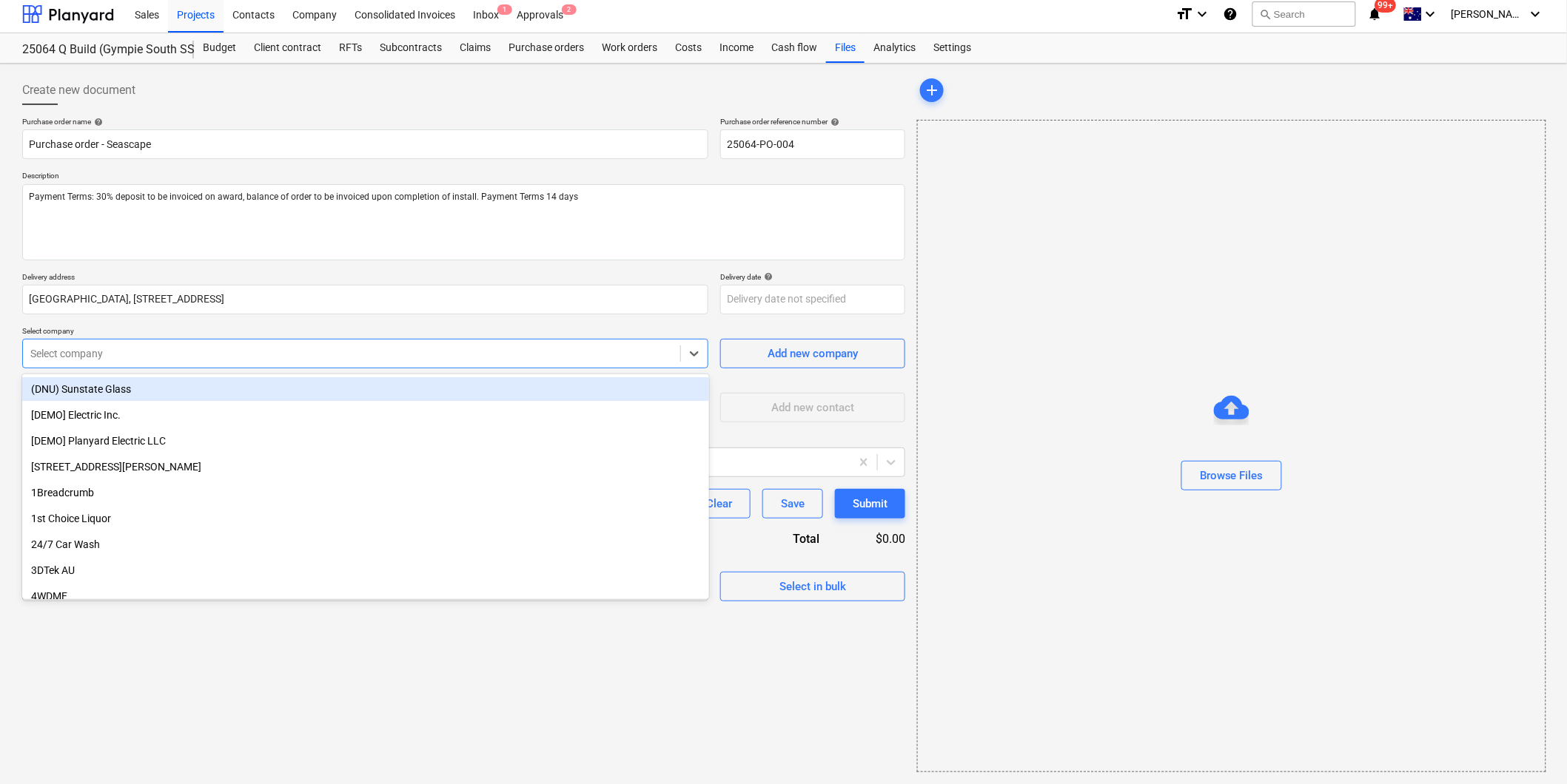
click at [546, 356] on div at bounding box center [351, 353] width 643 height 15
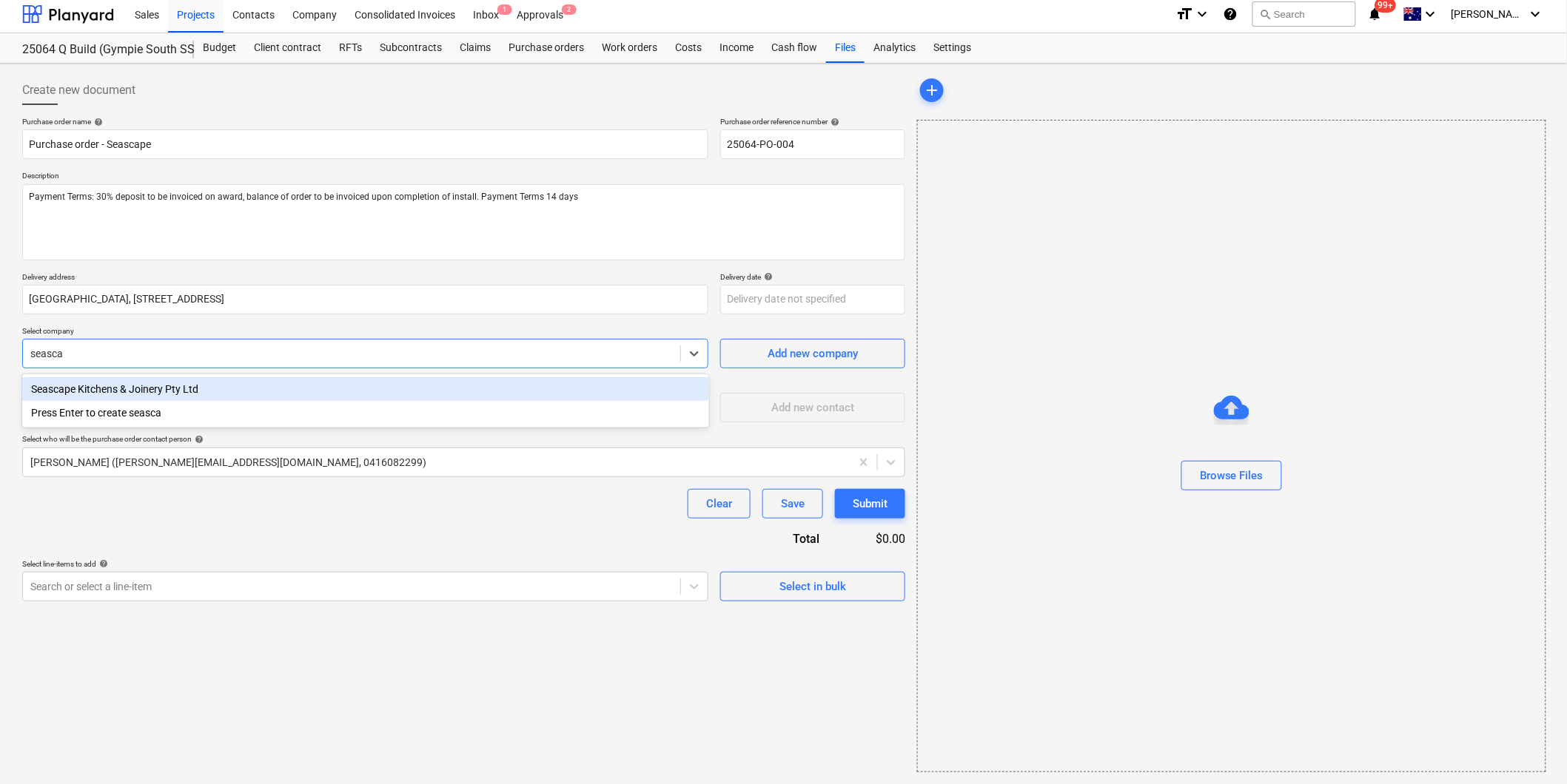
click at [189, 388] on div "Seascape Kitchens & Joinery Pty Ltd" at bounding box center [365, 388] width 687 height 24
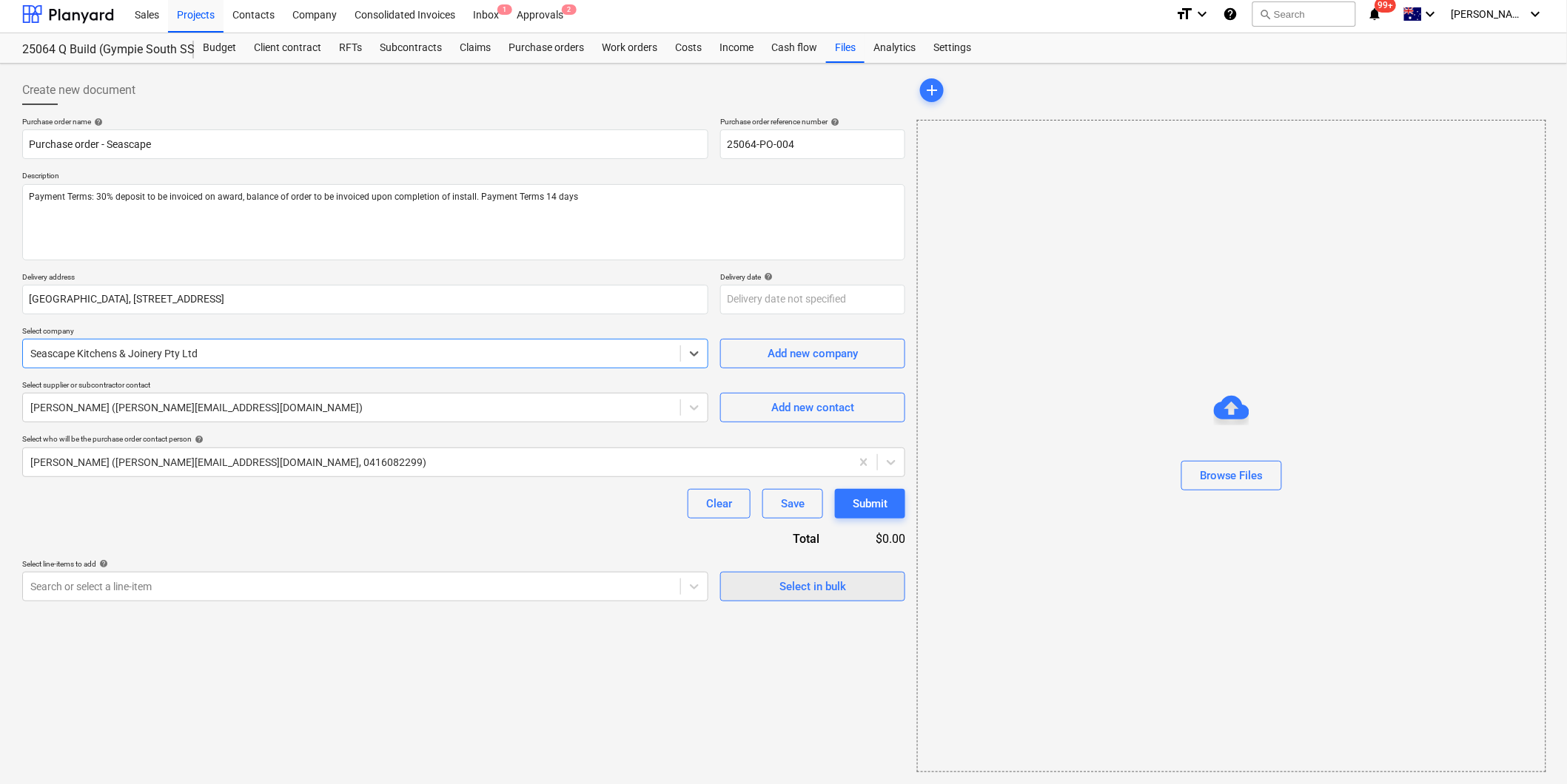
click at [825, 588] on div "Select in bulk" at bounding box center [813, 587] width 67 height 20
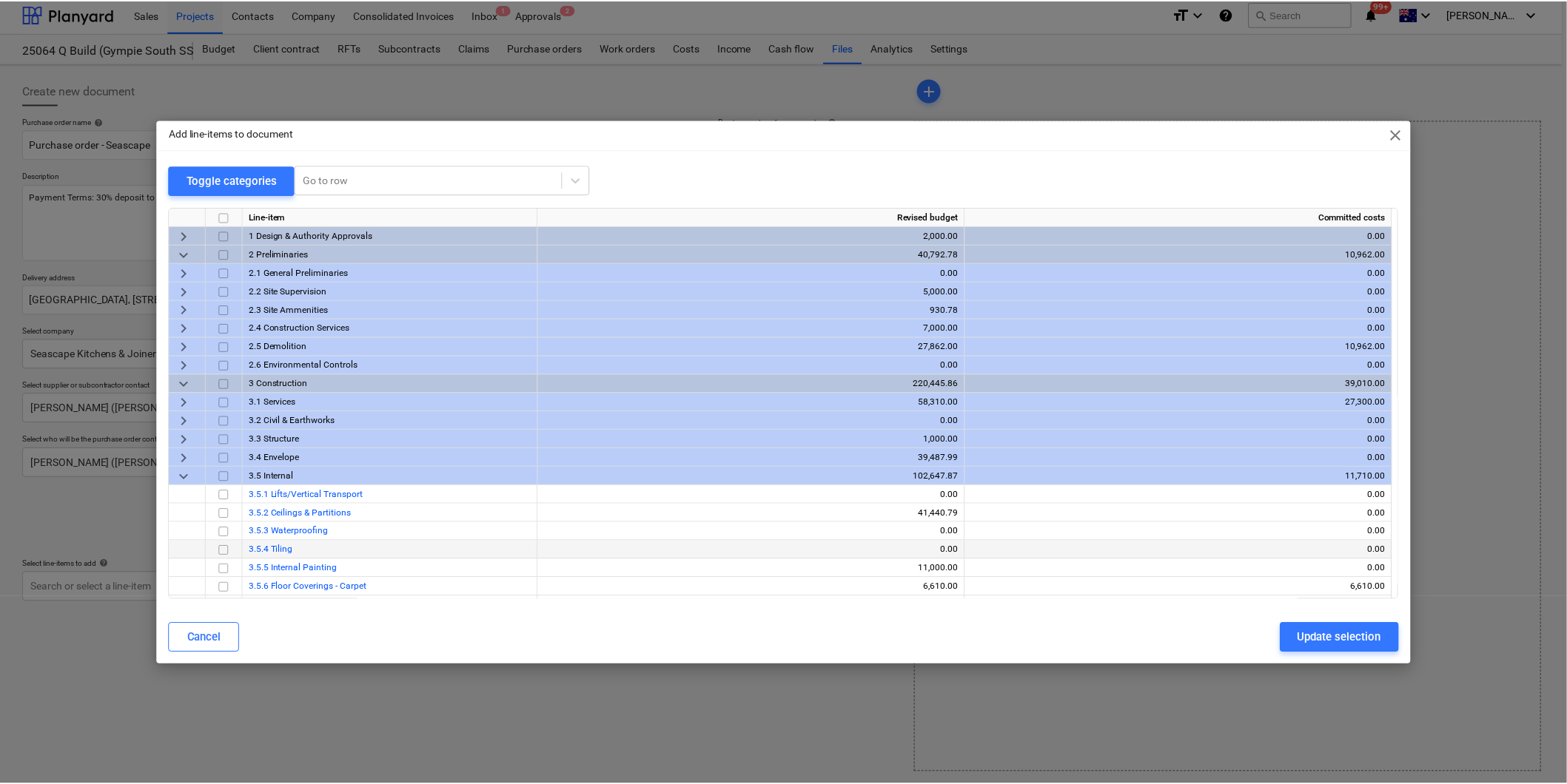
scroll to position [82, 0]
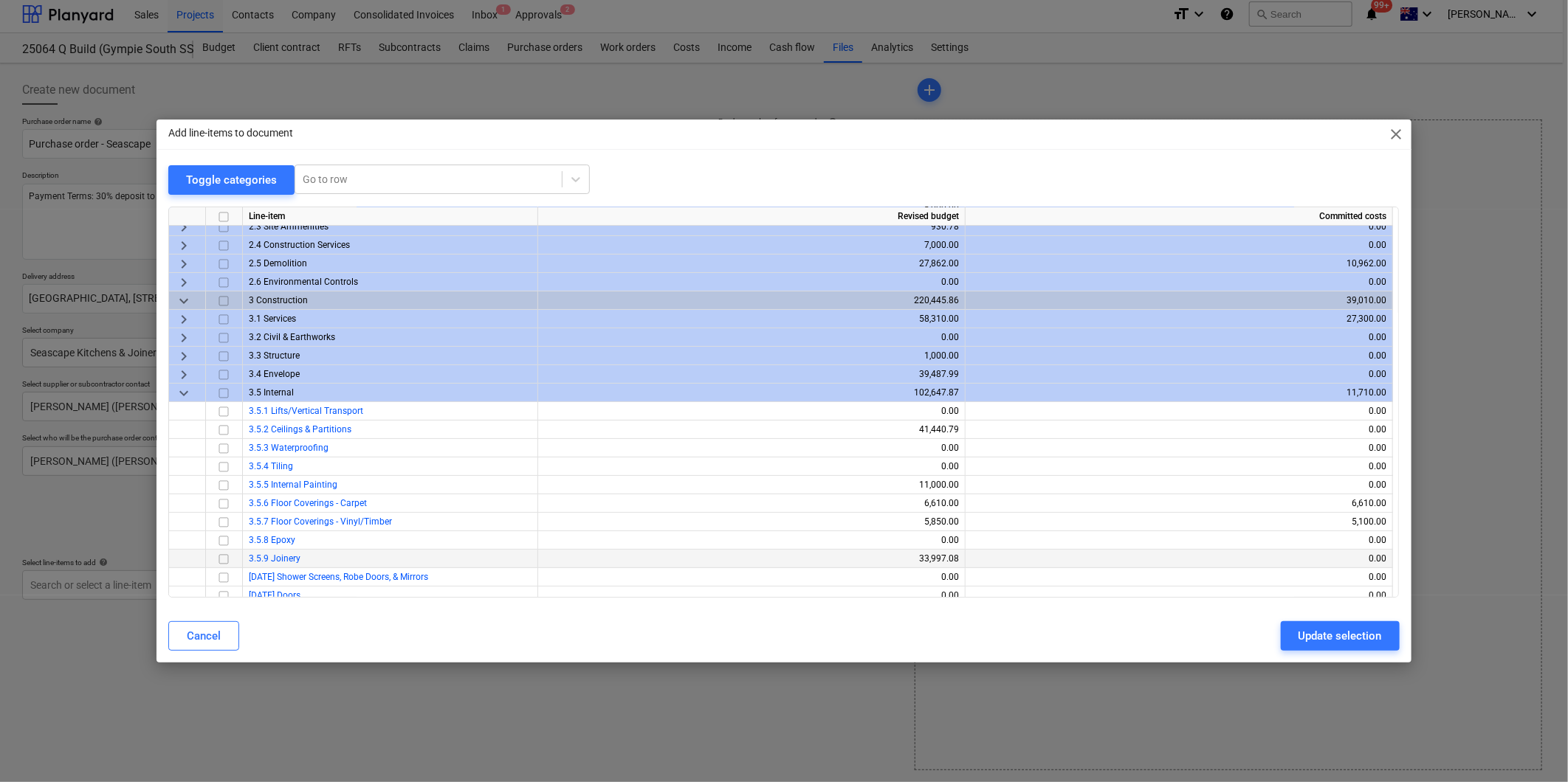
click at [219, 562] on input "checkbox" at bounding box center [223, 559] width 18 height 18
click at [1310, 639] on div "Update selection" at bounding box center [1341, 637] width 84 height 19
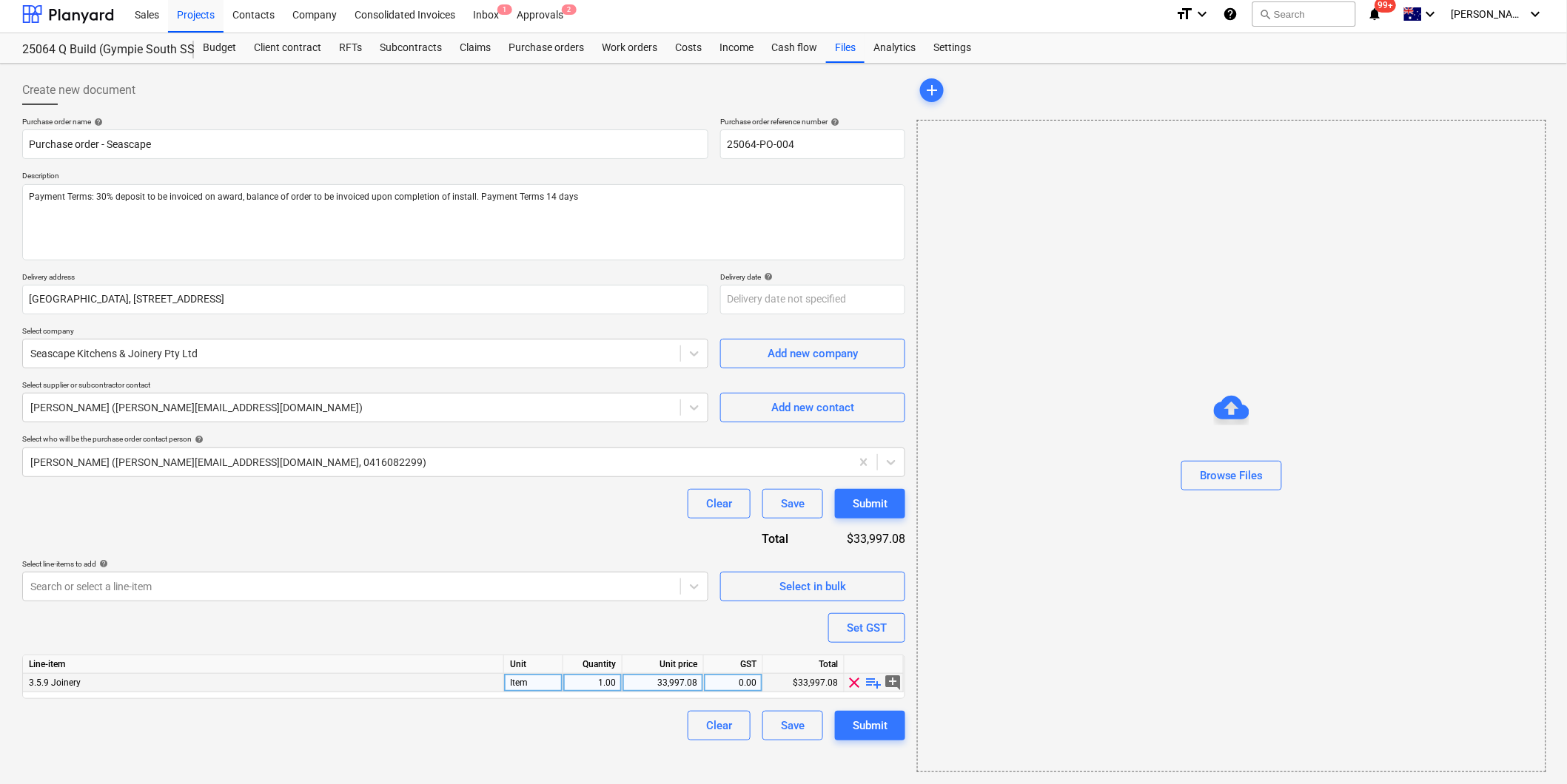
click at [874, 685] on span "playlist_add" at bounding box center [874, 683] width 18 height 18
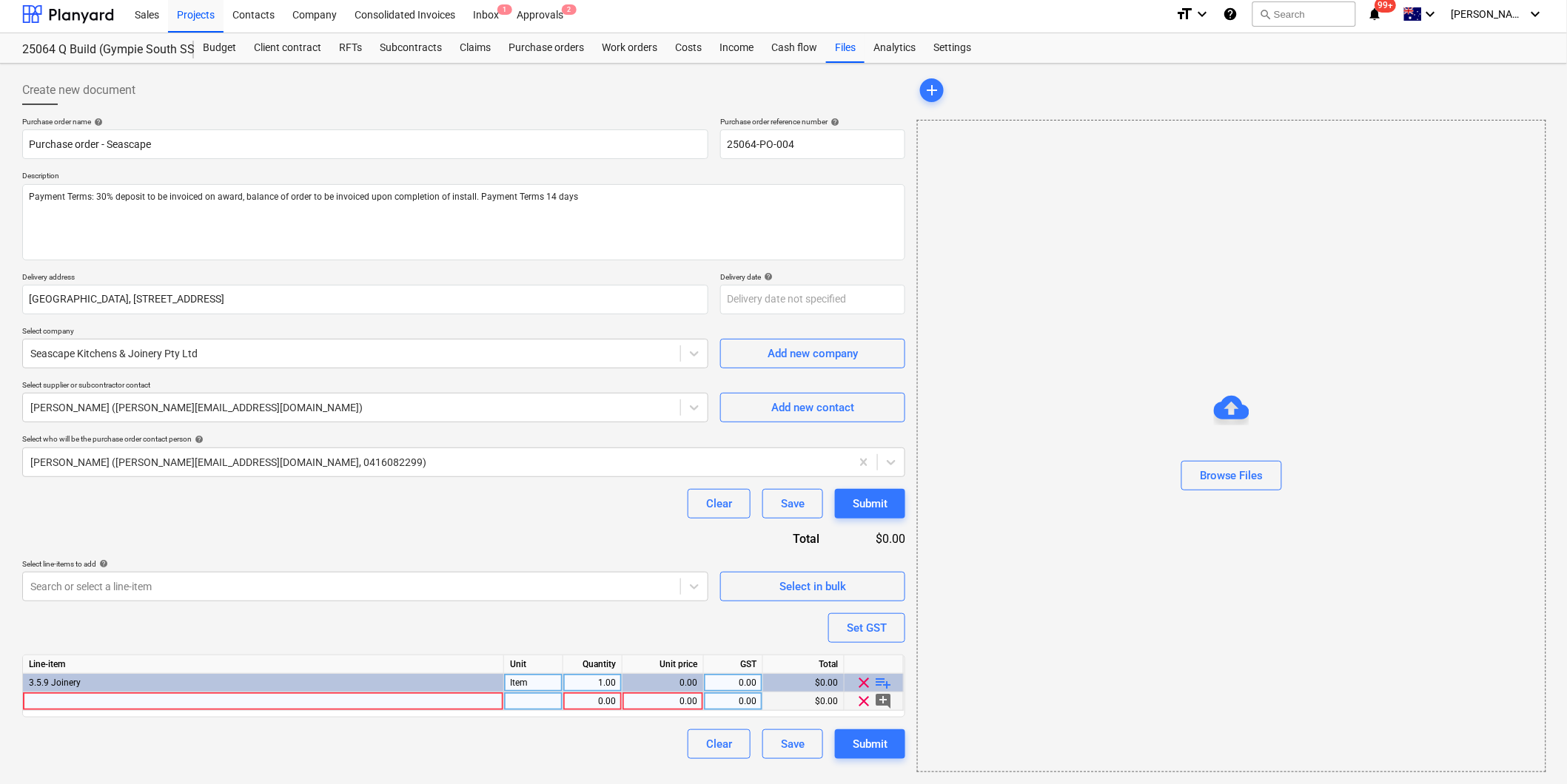
click at [77, 703] on div at bounding box center [263, 702] width 481 height 19
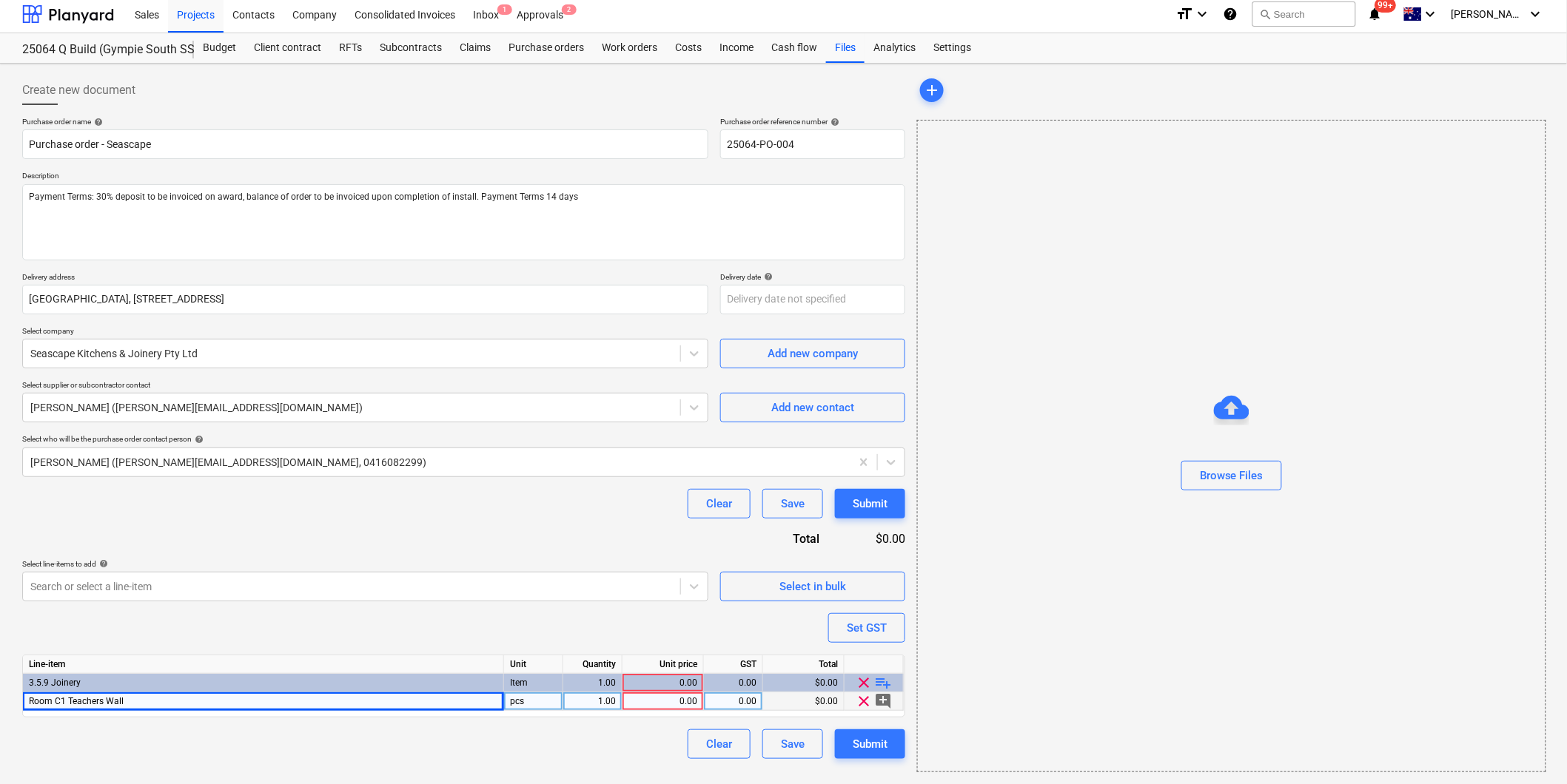
drag, startPoint x: 173, startPoint y: 692, endPoint x: -68, endPoint y: 704, distance: 241.3
click at [0, 704] on html "Sales Projects Contacts Company Consolidated Invoices Inbox 1 Approvals 2 forma…" at bounding box center [784, 388] width 1567 height 784
click at [143, 696] on div "Room C1 Teachers Wall" at bounding box center [263, 702] width 481 height 19
drag, startPoint x: 218, startPoint y: 703, endPoint x: 153, endPoint y: 703, distance: 65.0
click at [153, 703] on input "[PERSON_NAME] works as per quote 33997.08" at bounding box center [263, 702] width 481 height 18
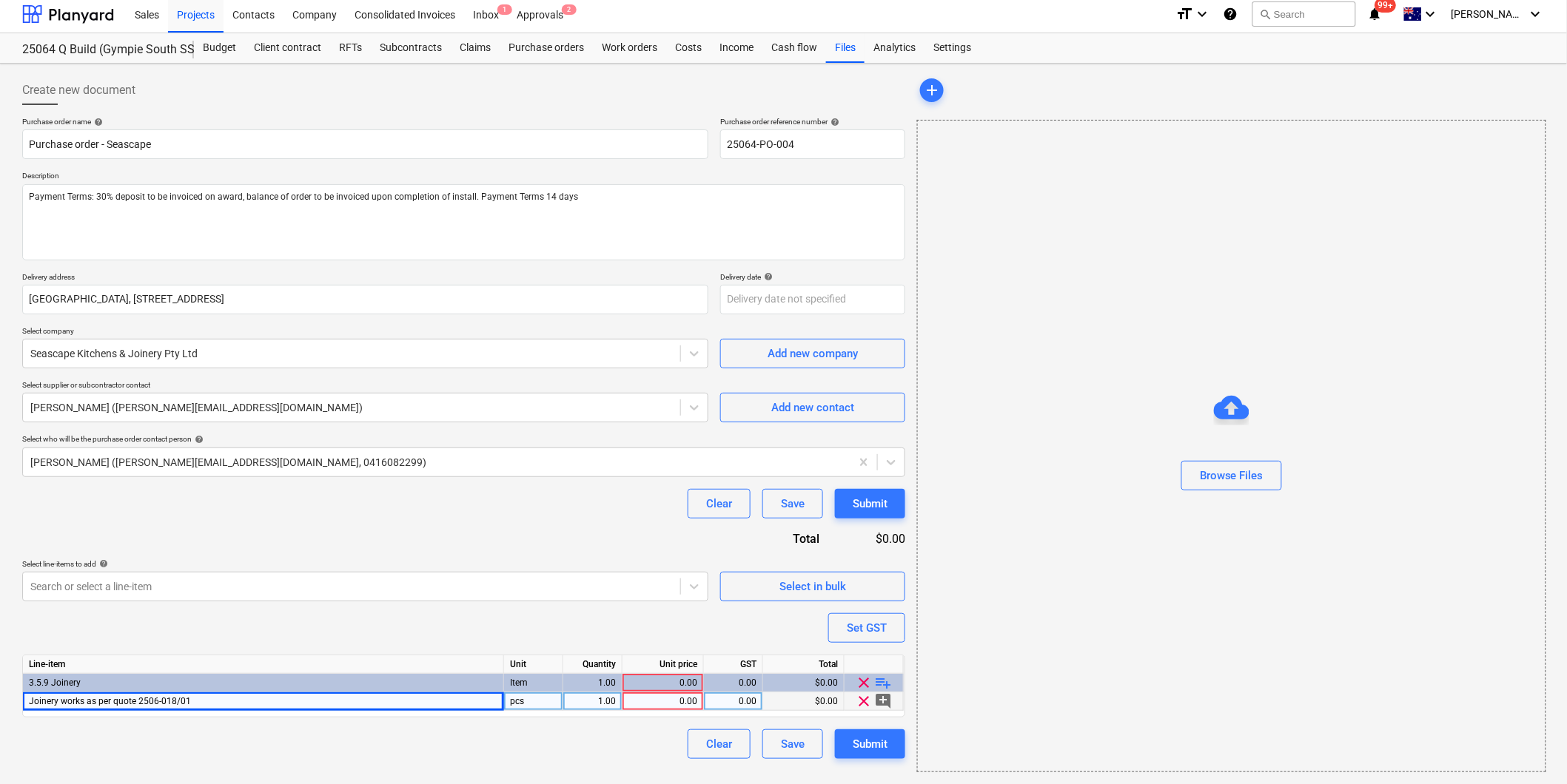
click at [645, 702] on div "0.00" at bounding box center [663, 702] width 69 height 19
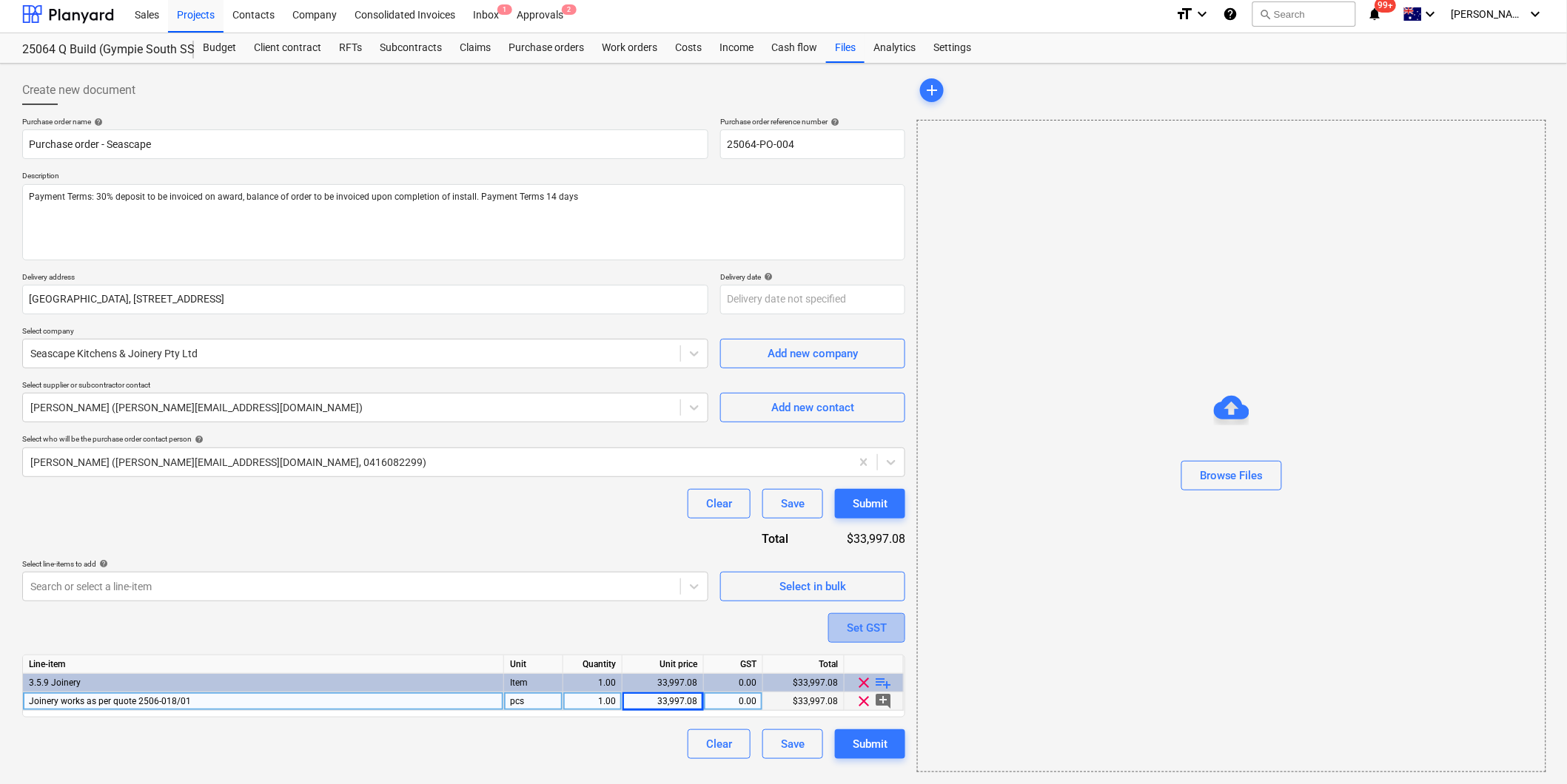
click at [884, 629] on div "Set GST" at bounding box center [867, 629] width 40 height 20
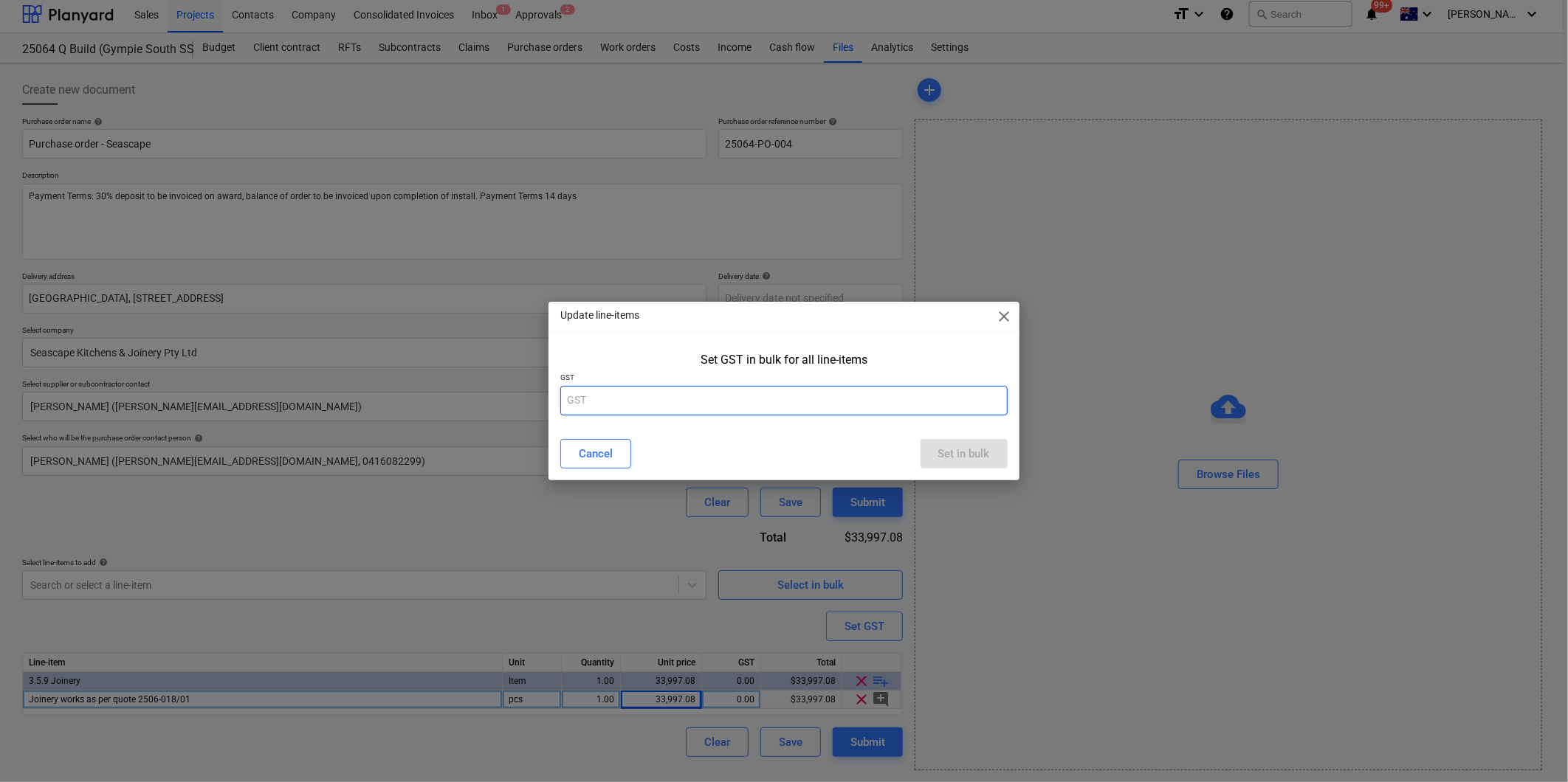
click at [722, 404] on input "text" at bounding box center [784, 400] width 447 height 29
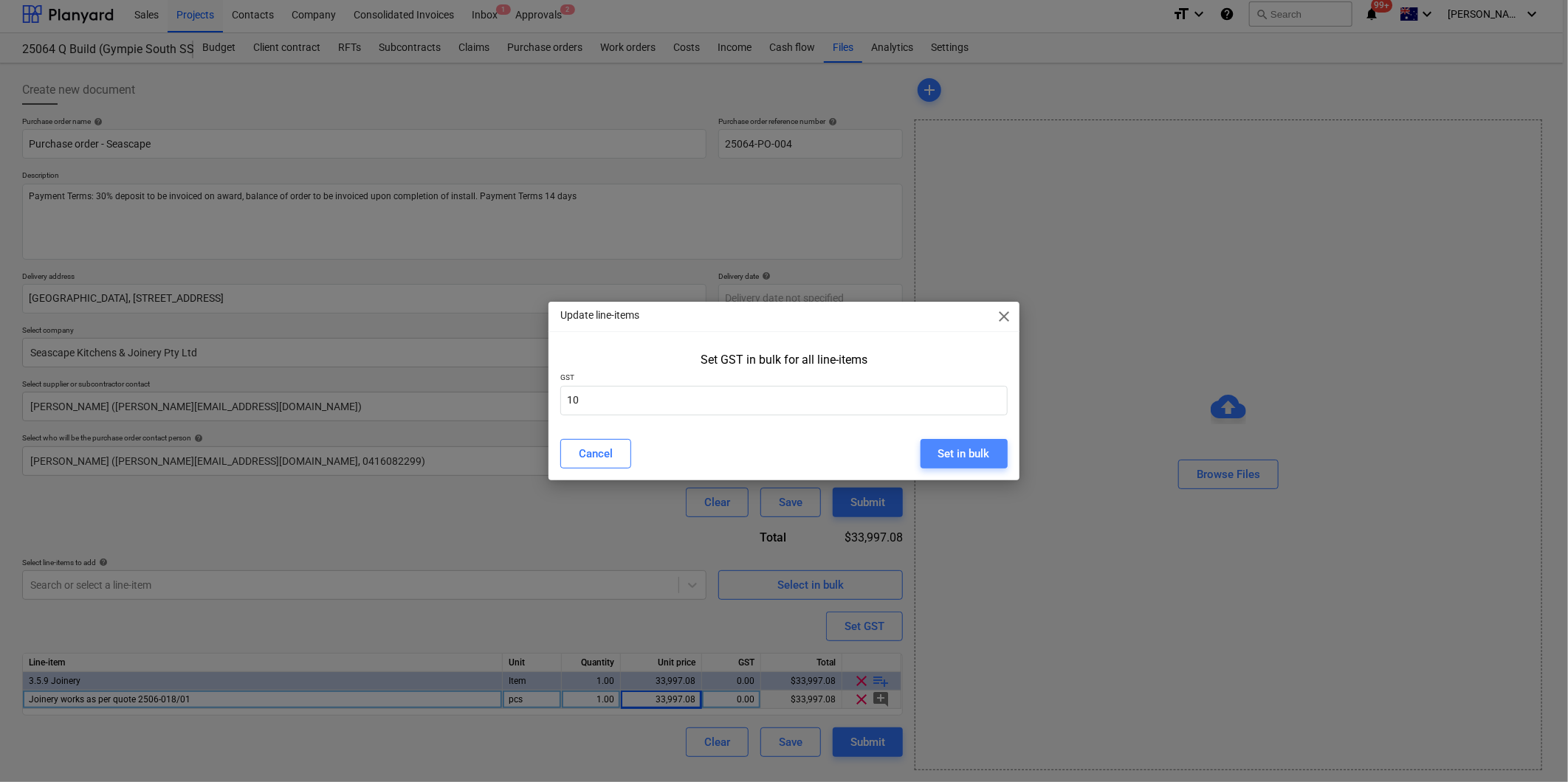
click at [997, 450] on button "Set in bulk" at bounding box center [964, 454] width 87 height 29
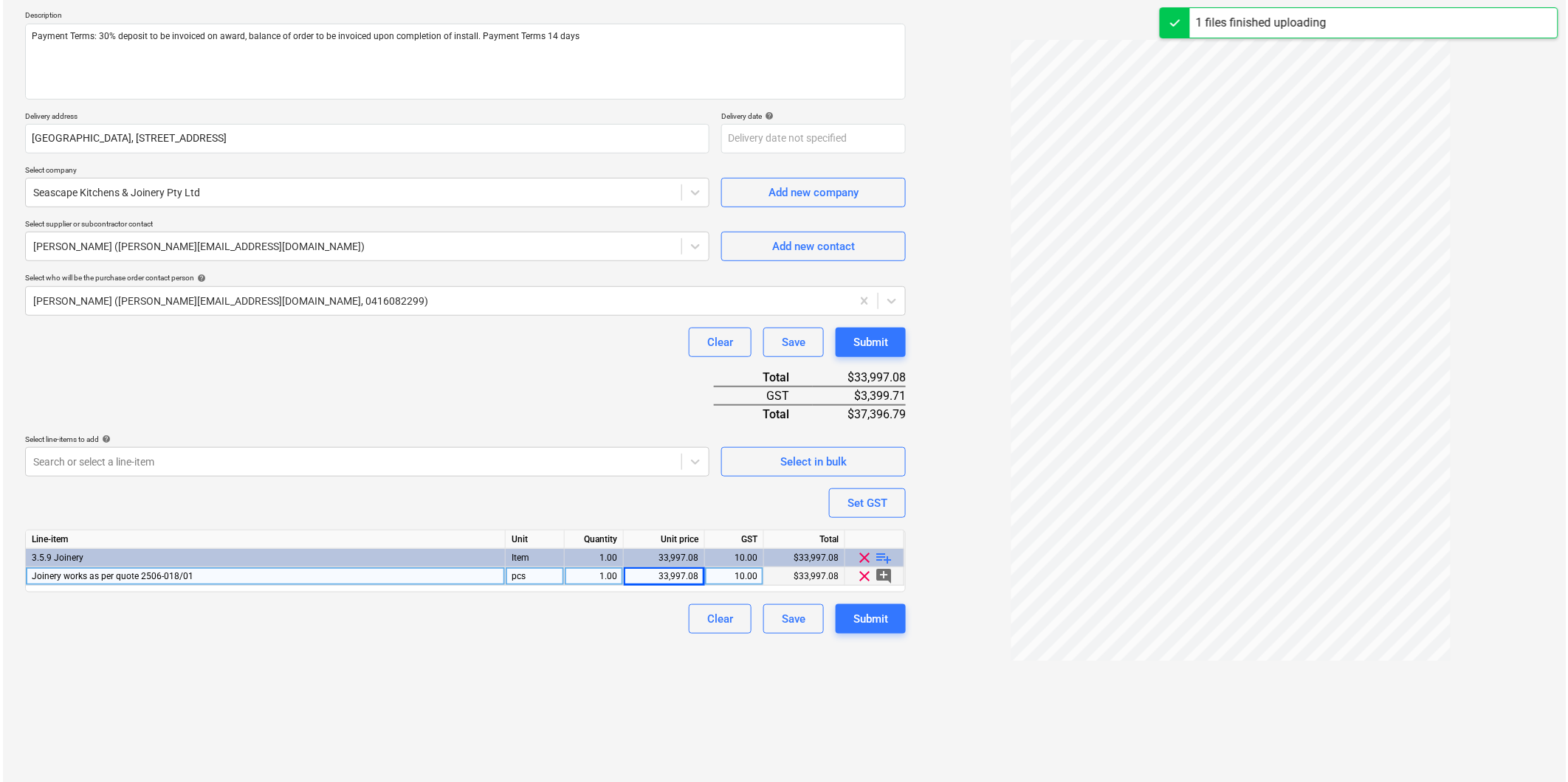
scroll to position [175, 0]
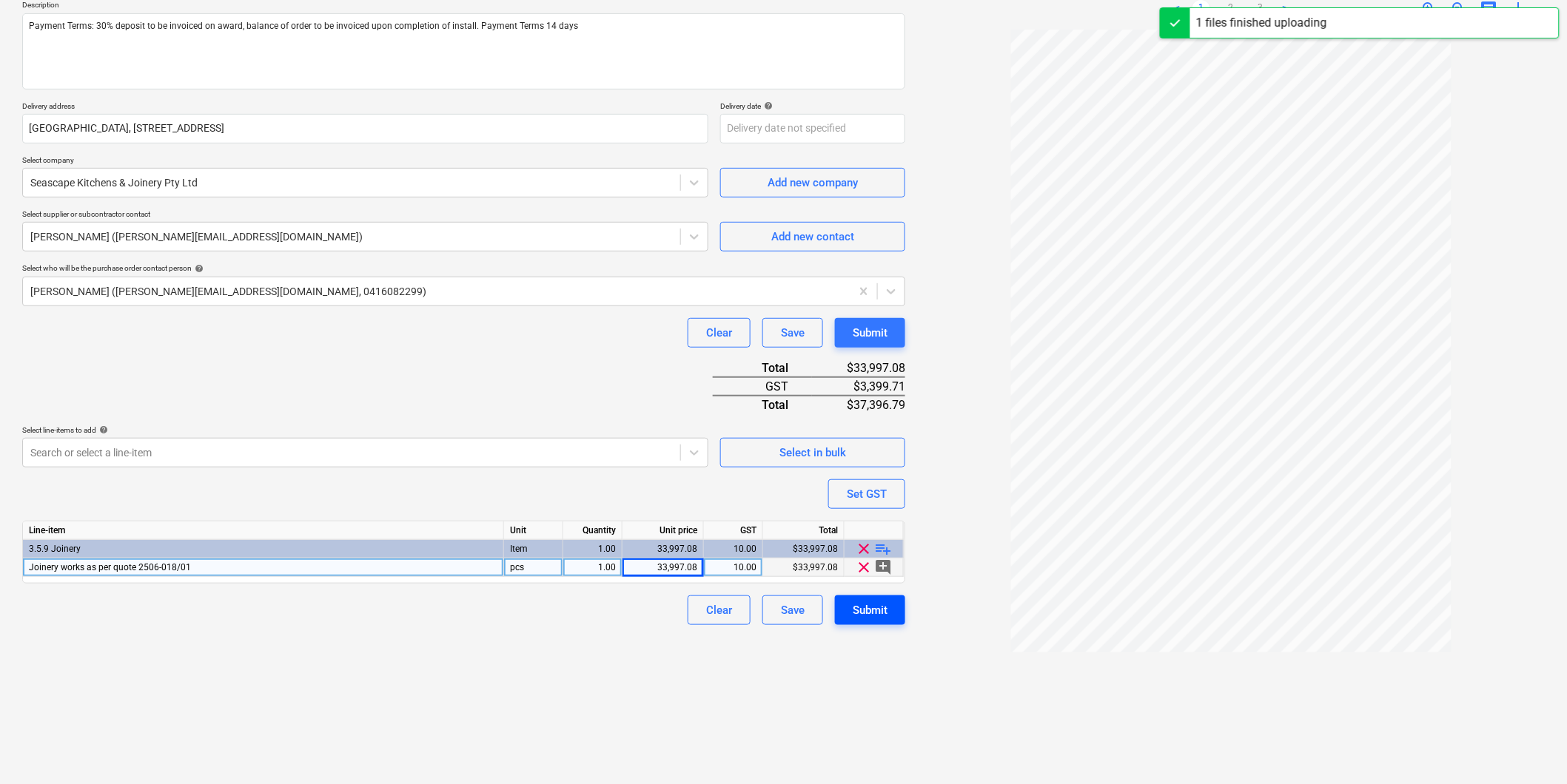
click at [875, 623] on button "Submit" at bounding box center [870, 611] width 70 height 29
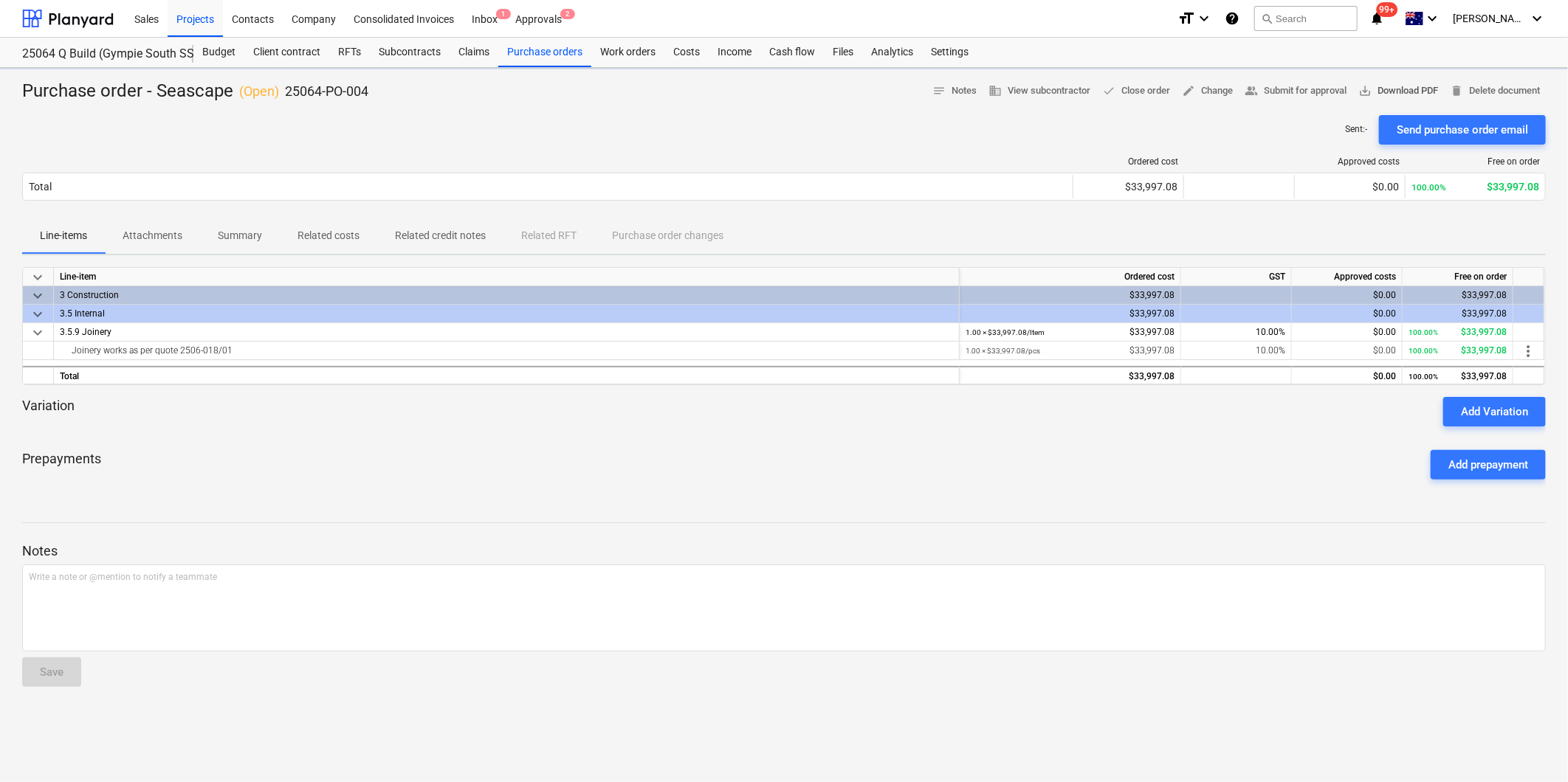
click at [1406, 93] on span "save_alt Download PDF" at bounding box center [1398, 91] width 80 height 17
click at [526, 58] on div "Purchase orders" at bounding box center [544, 52] width 93 height 29
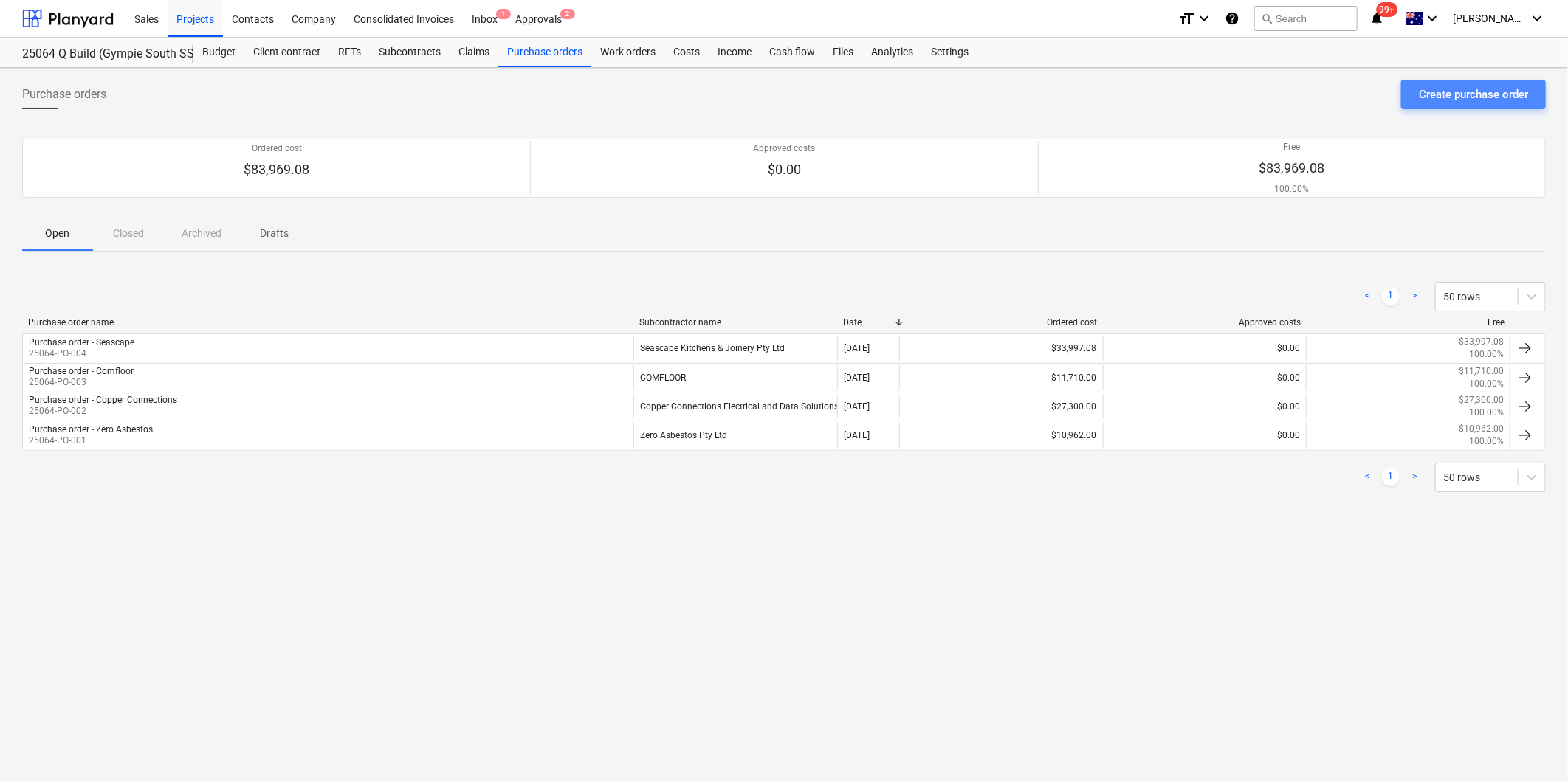
click at [1492, 97] on div "Create purchase order" at bounding box center [1474, 95] width 109 height 19
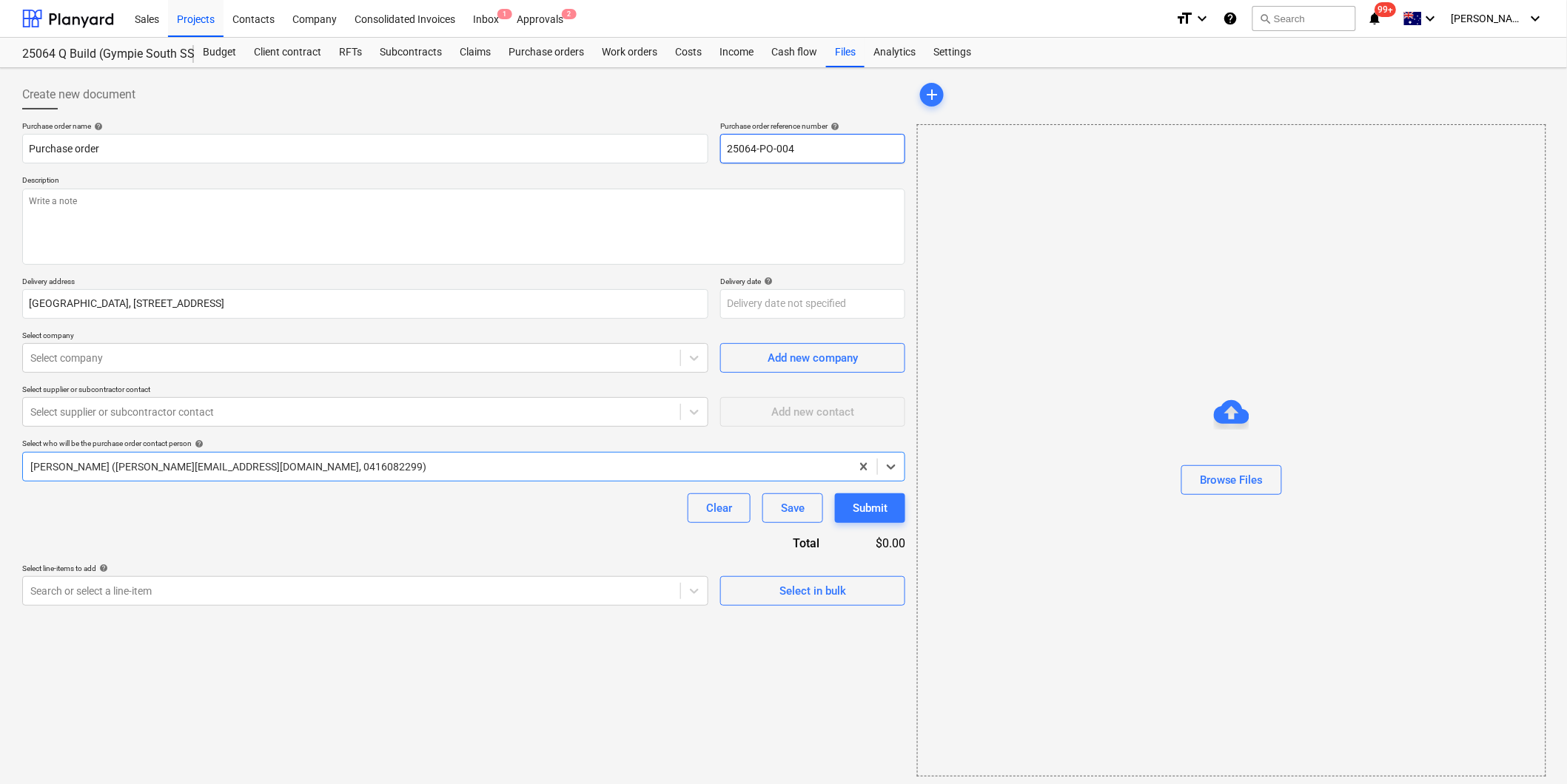
click at [832, 150] on input "25064-PO-004" at bounding box center [812, 148] width 185 height 29
click at [203, 147] on input "Purchase order" at bounding box center [365, 148] width 686 height 29
click at [180, 217] on textarea at bounding box center [463, 227] width 883 height 77
click at [143, 223] on textarea "Payment Terms: 14 days" at bounding box center [463, 227] width 883 height 77
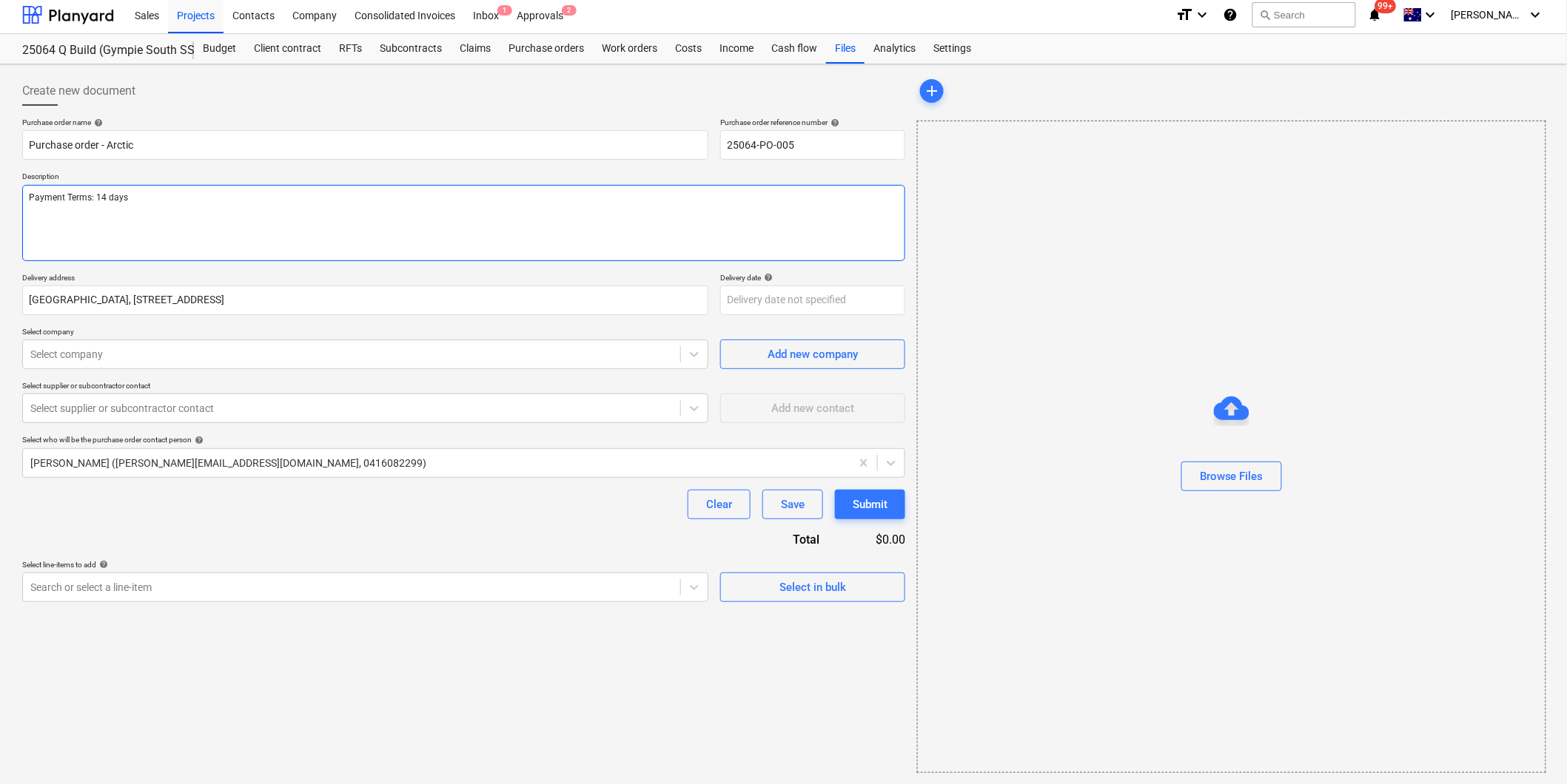
scroll to position [4, 0]
click at [165, 351] on div at bounding box center [351, 353] width 643 height 15
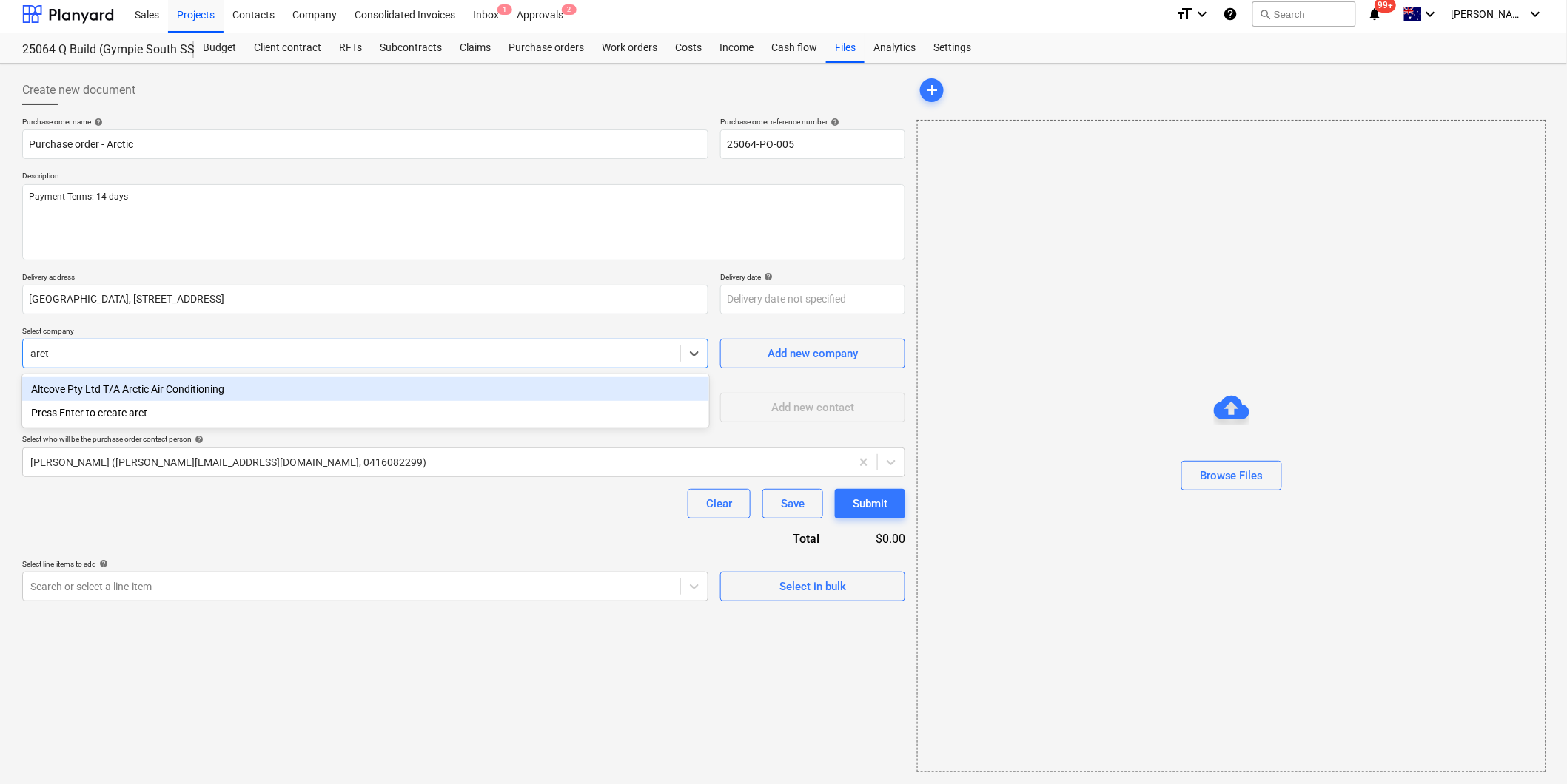
click at [151, 388] on div "Altcove Pty Ltd T/A Arctic Air Conditioning" at bounding box center [365, 388] width 687 height 24
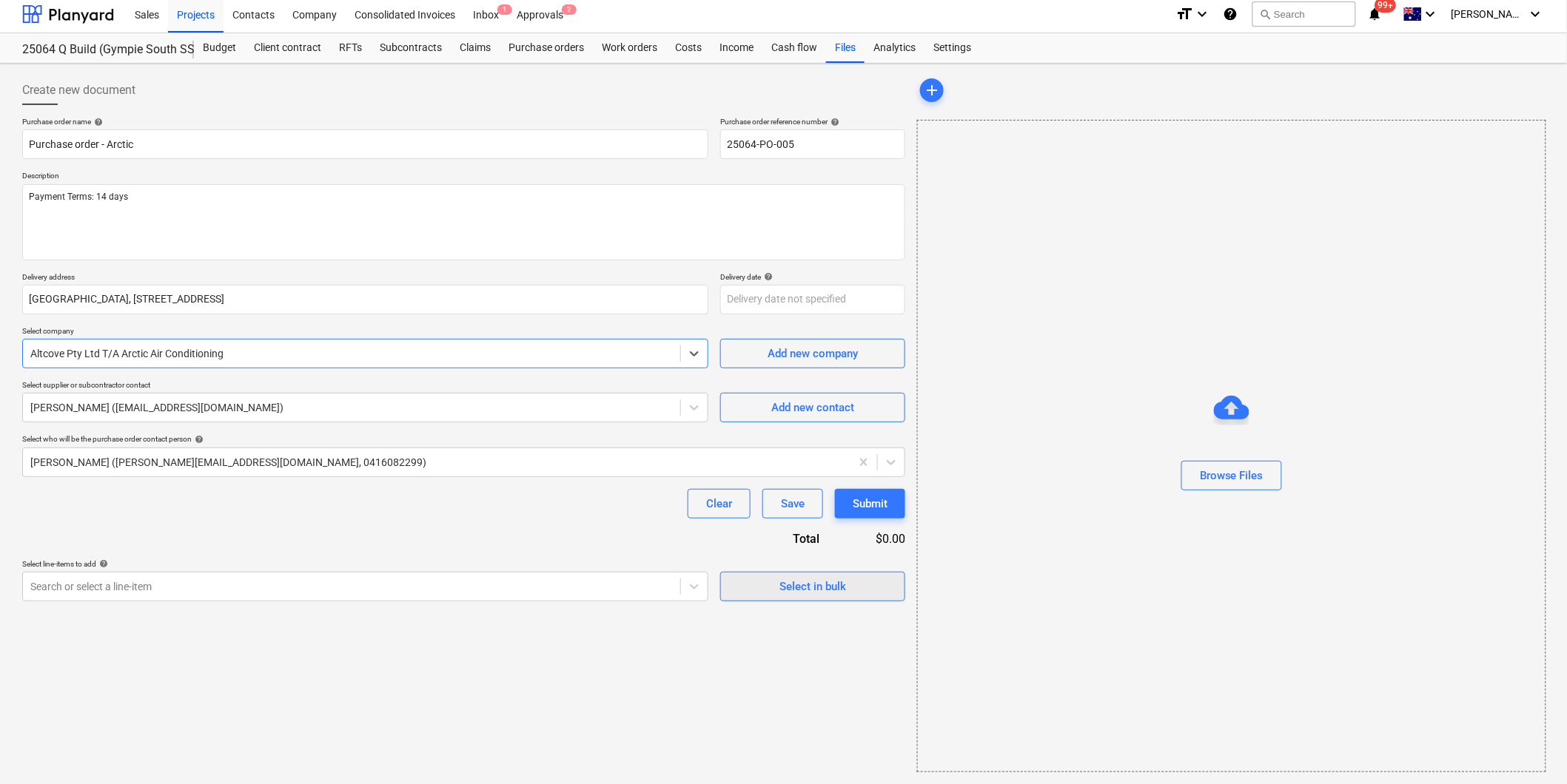
click at [824, 588] on div "Select in bulk" at bounding box center [813, 587] width 67 height 20
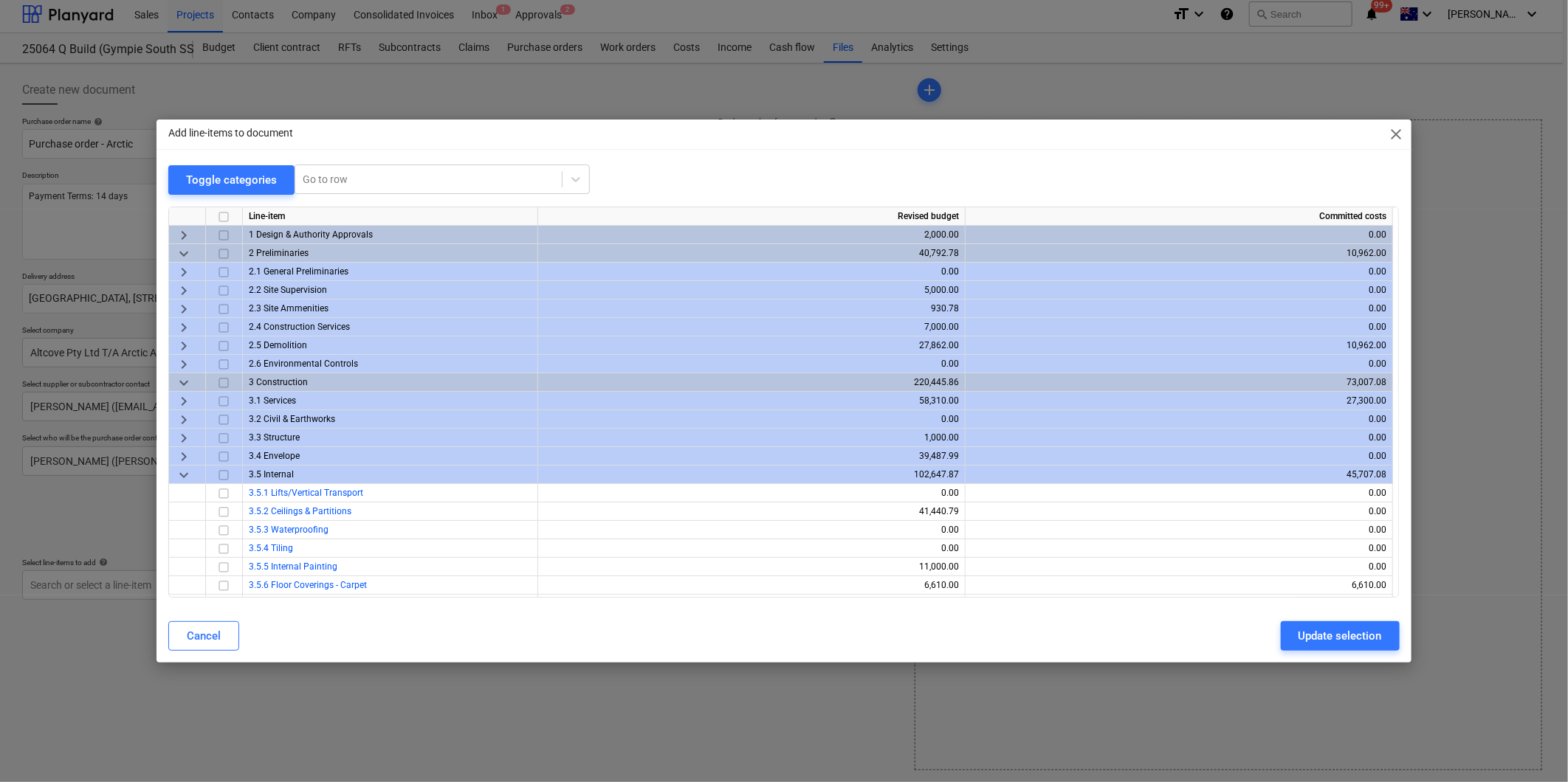
click at [182, 396] on span "keyboard_arrow_right" at bounding box center [184, 401] width 18 height 18
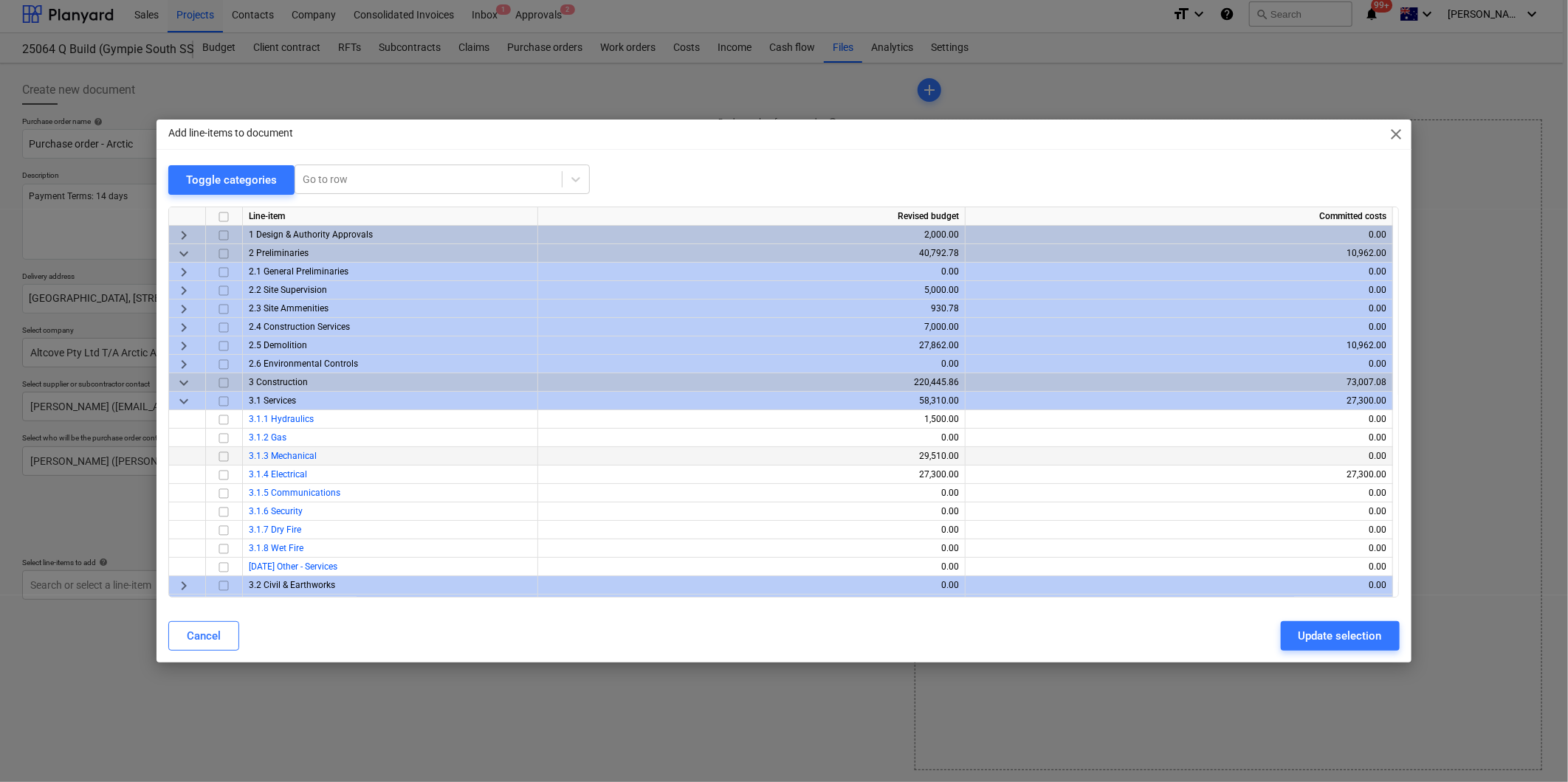
click at [227, 457] on input "checkbox" at bounding box center [223, 457] width 18 height 18
click at [1319, 631] on div "Update selection" at bounding box center [1341, 637] width 84 height 19
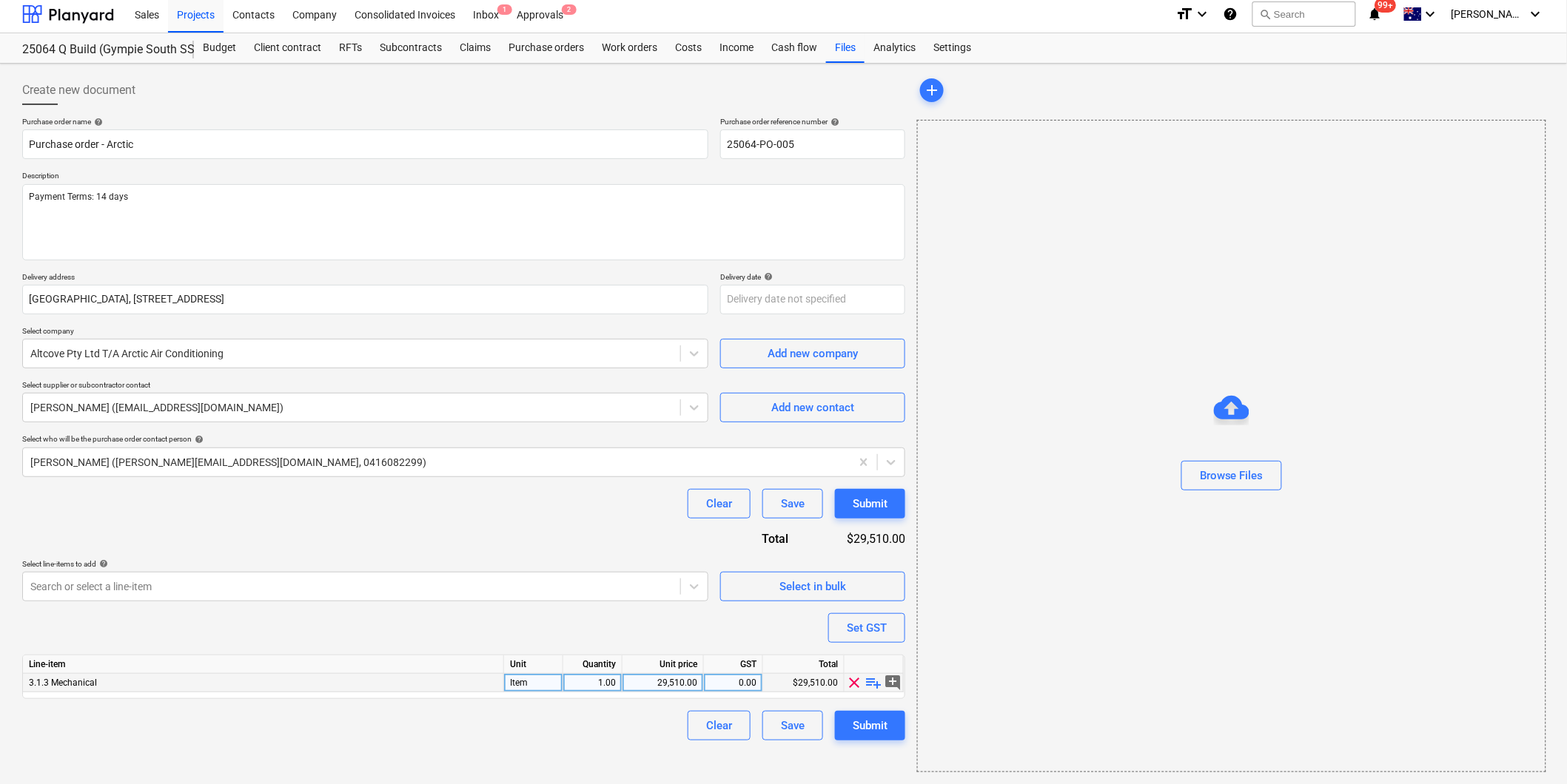
click at [876, 682] on span "playlist_add" at bounding box center [874, 683] width 18 height 18
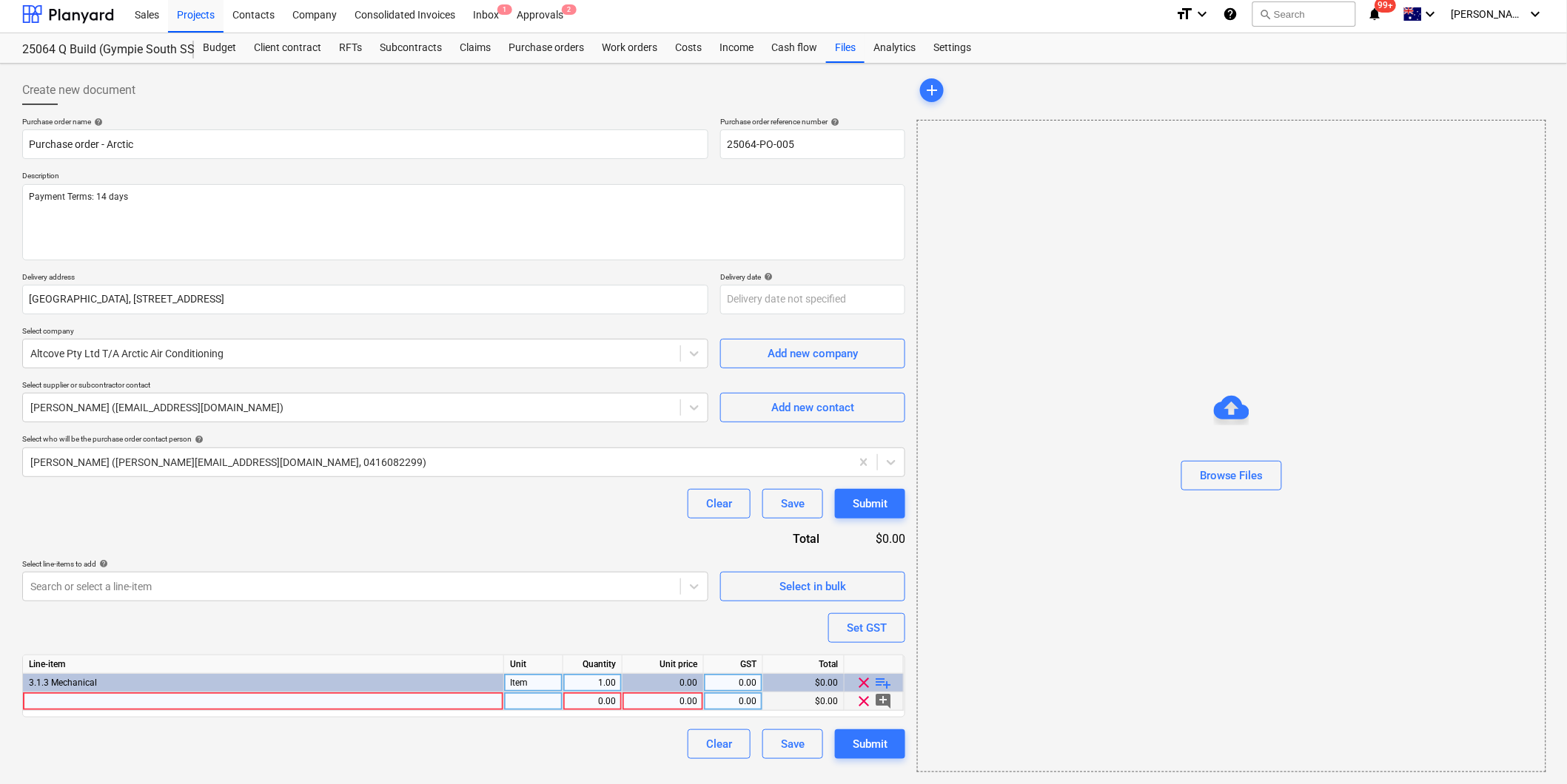
click at [156, 698] on div at bounding box center [263, 702] width 481 height 19
drag, startPoint x: 602, startPoint y: 705, endPoint x: 631, endPoint y: 704, distance: 29.0
click at [604, 705] on div "0.00" at bounding box center [592, 702] width 46 height 19
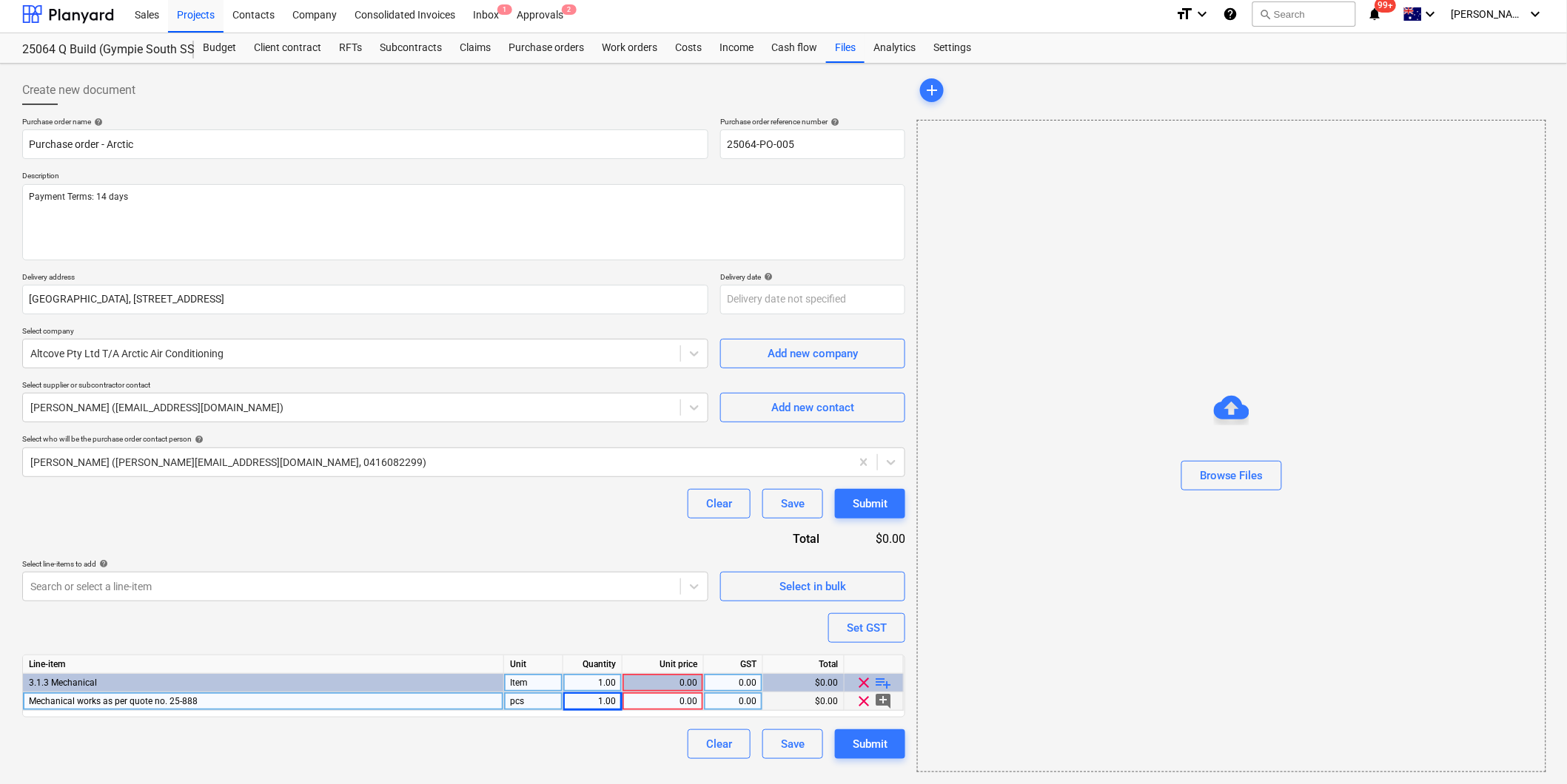
click at [670, 704] on div "0.00" at bounding box center [663, 702] width 69 height 19
click at [727, 695] on div "0.00" at bounding box center [733, 702] width 46 height 19
click at [268, 611] on div "Purchase order name help Purchase order - Arctic Purchase order reference numbe…" at bounding box center [463, 438] width 883 height 642
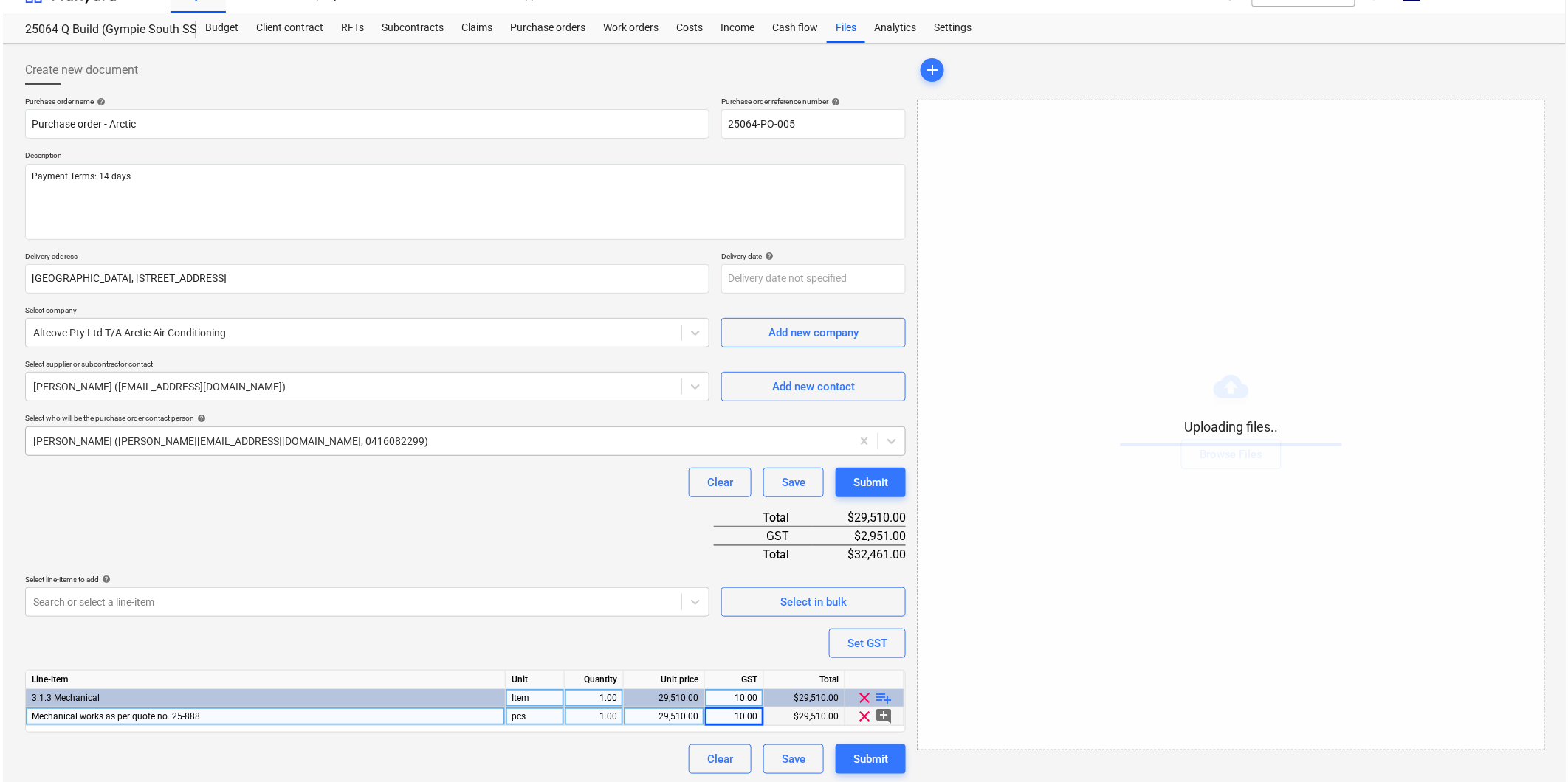
scroll to position [29, 0]
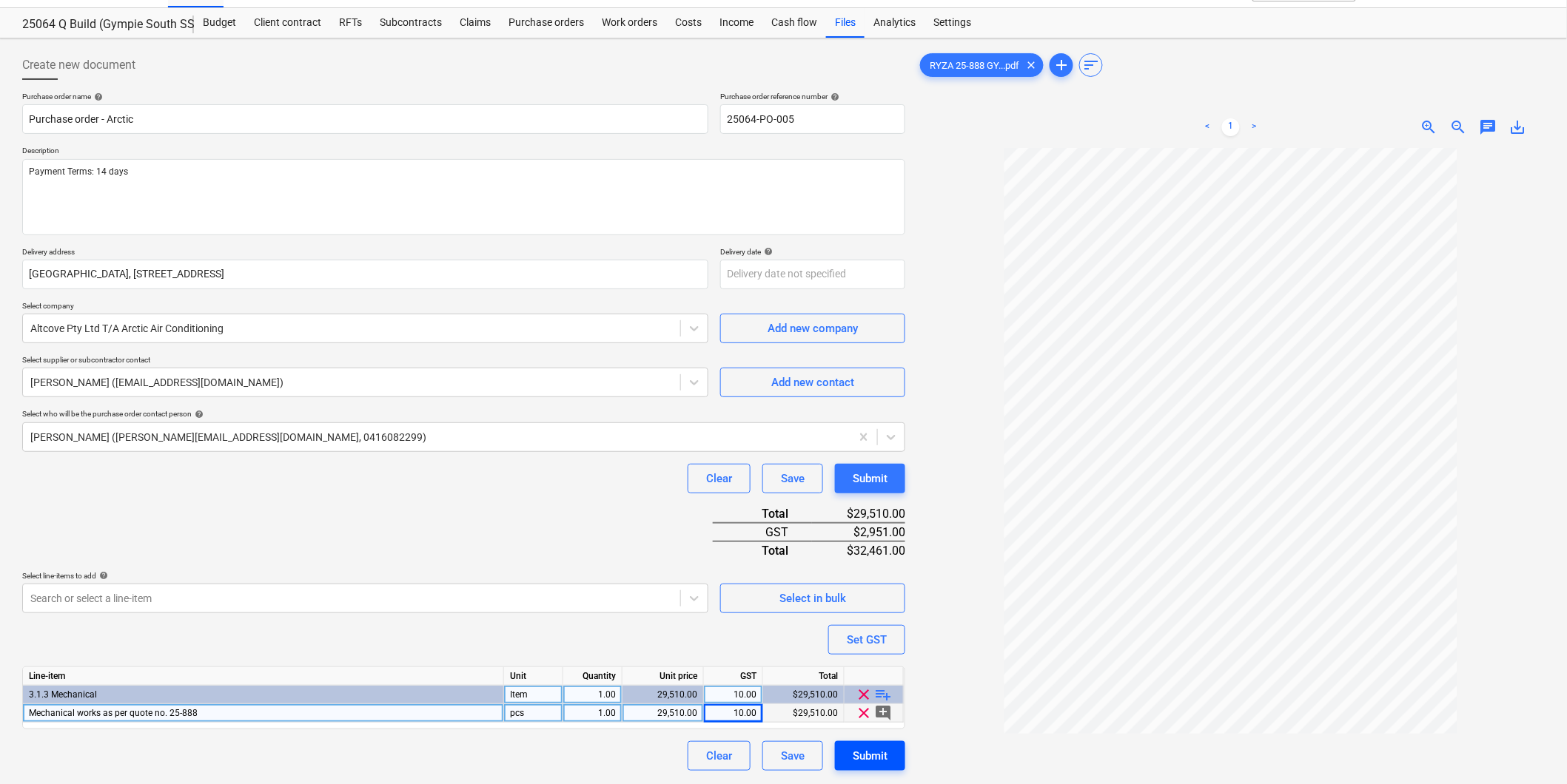
click at [866, 760] on div "Submit" at bounding box center [870, 756] width 35 height 20
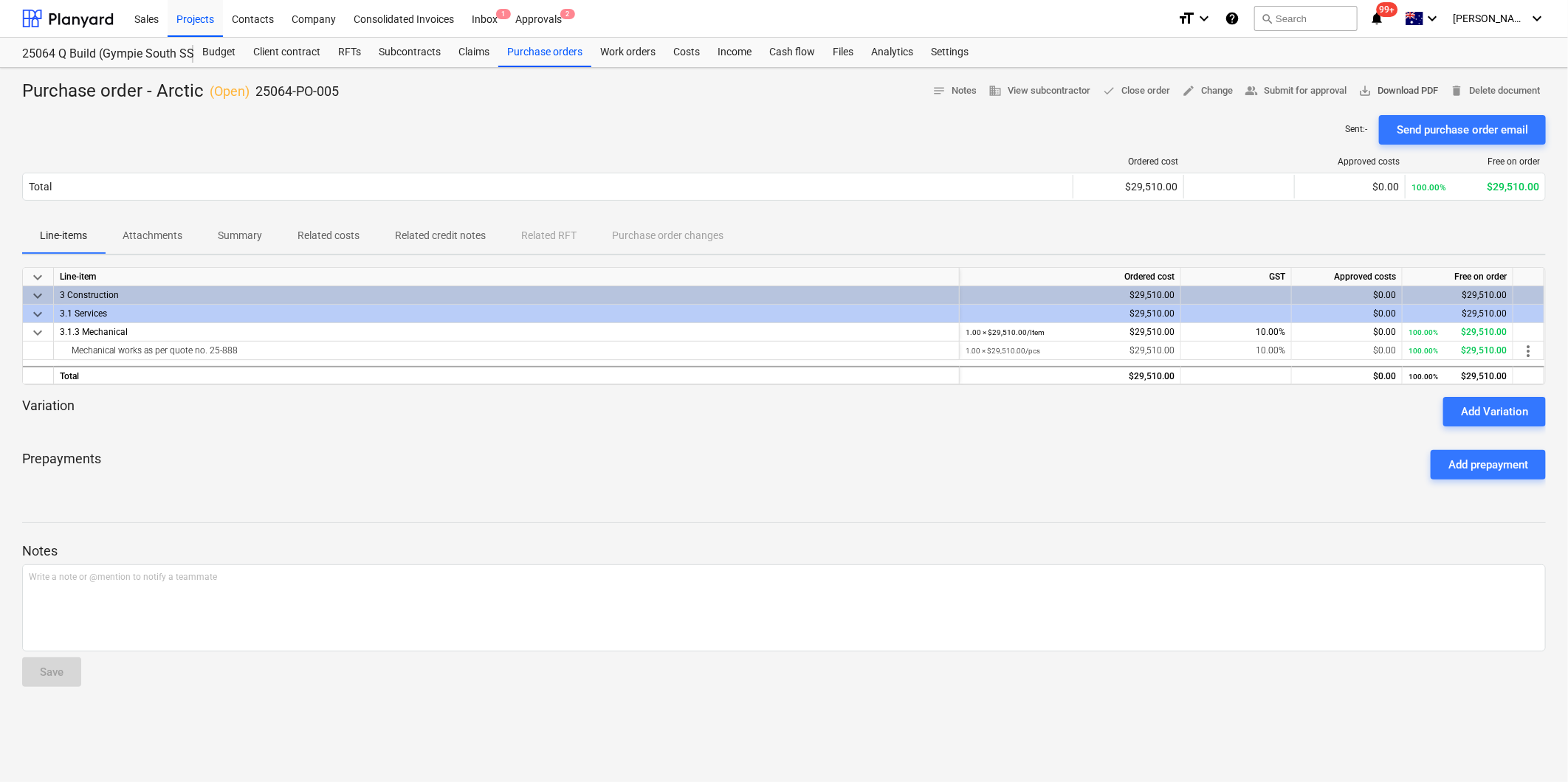
click at [1404, 91] on span "save_alt Download PDF" at bounding box center [1398, 91] width 80 height 17
click at [562, 53] on div "Purchase orders" at bounding box center [544, 52] width 93 height 29
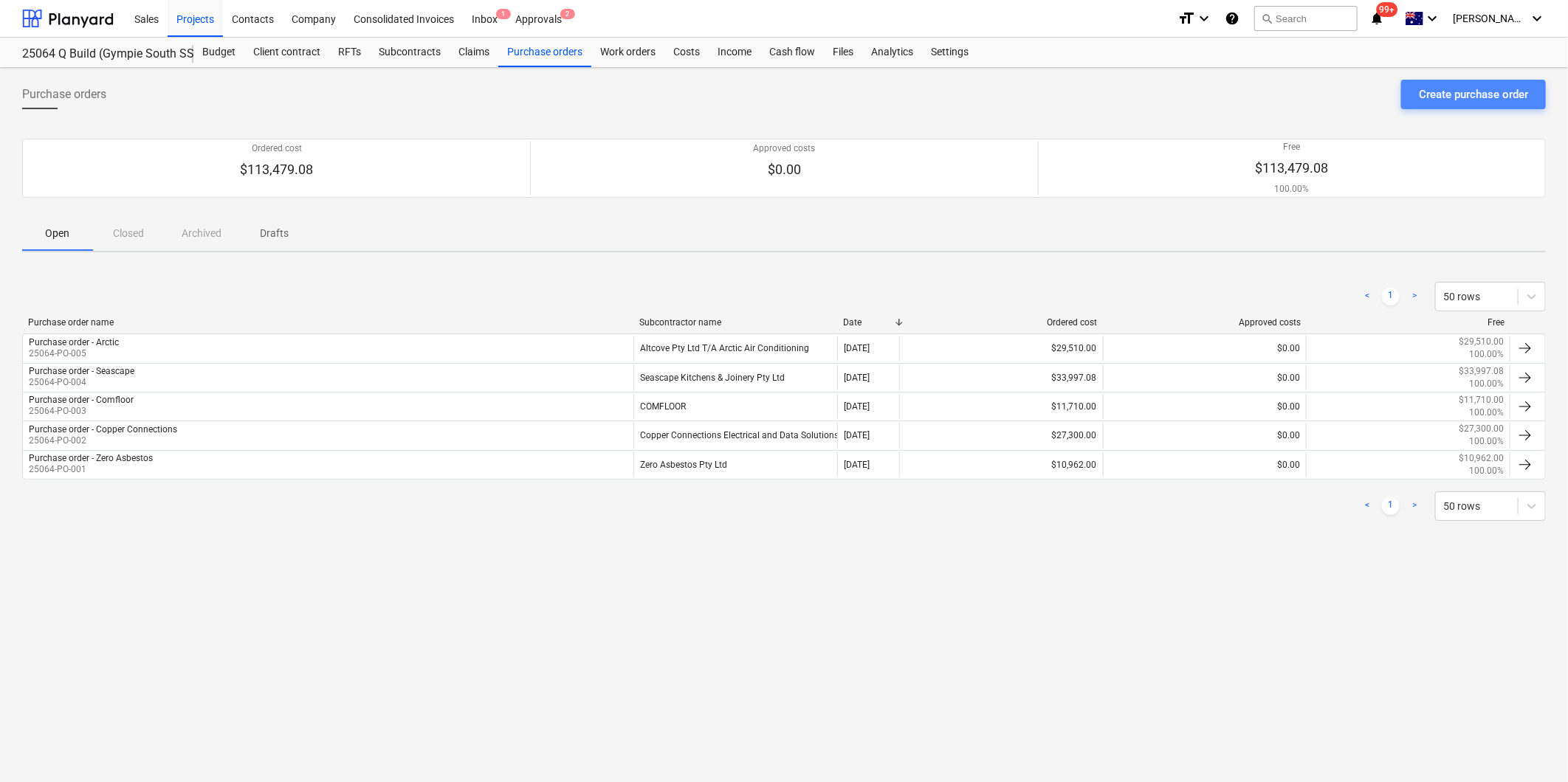
click at [1468, 93] on div "Create purchase order" at bounding box center [1474, 95] width 109 height 19
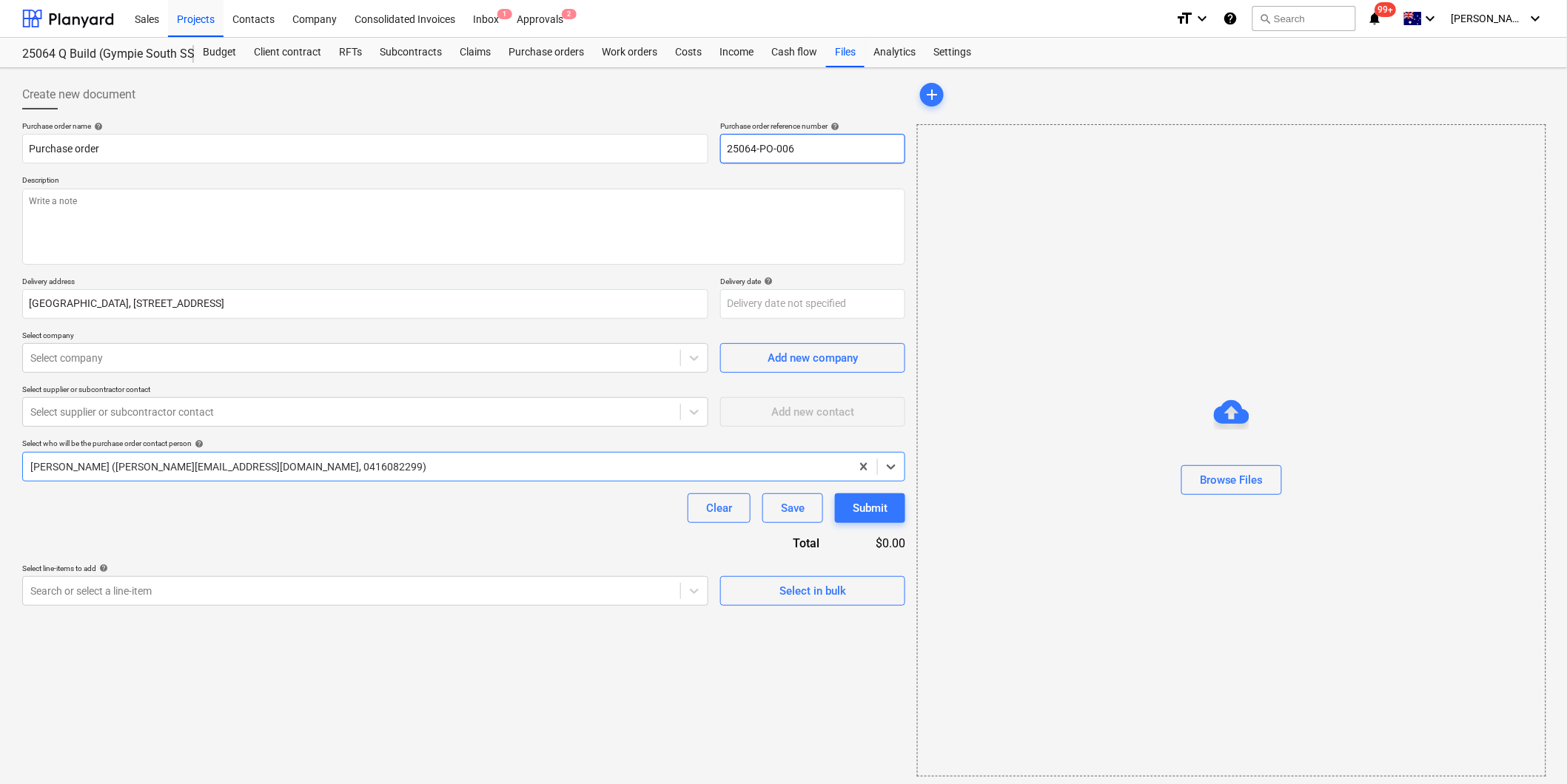
click at [801, 142] on input "25064-PO-006" at bounding box center [812, 148] width 185 height 29
click at [86, 205] on textarea at bounding box center [463, 227] width 883 height 77
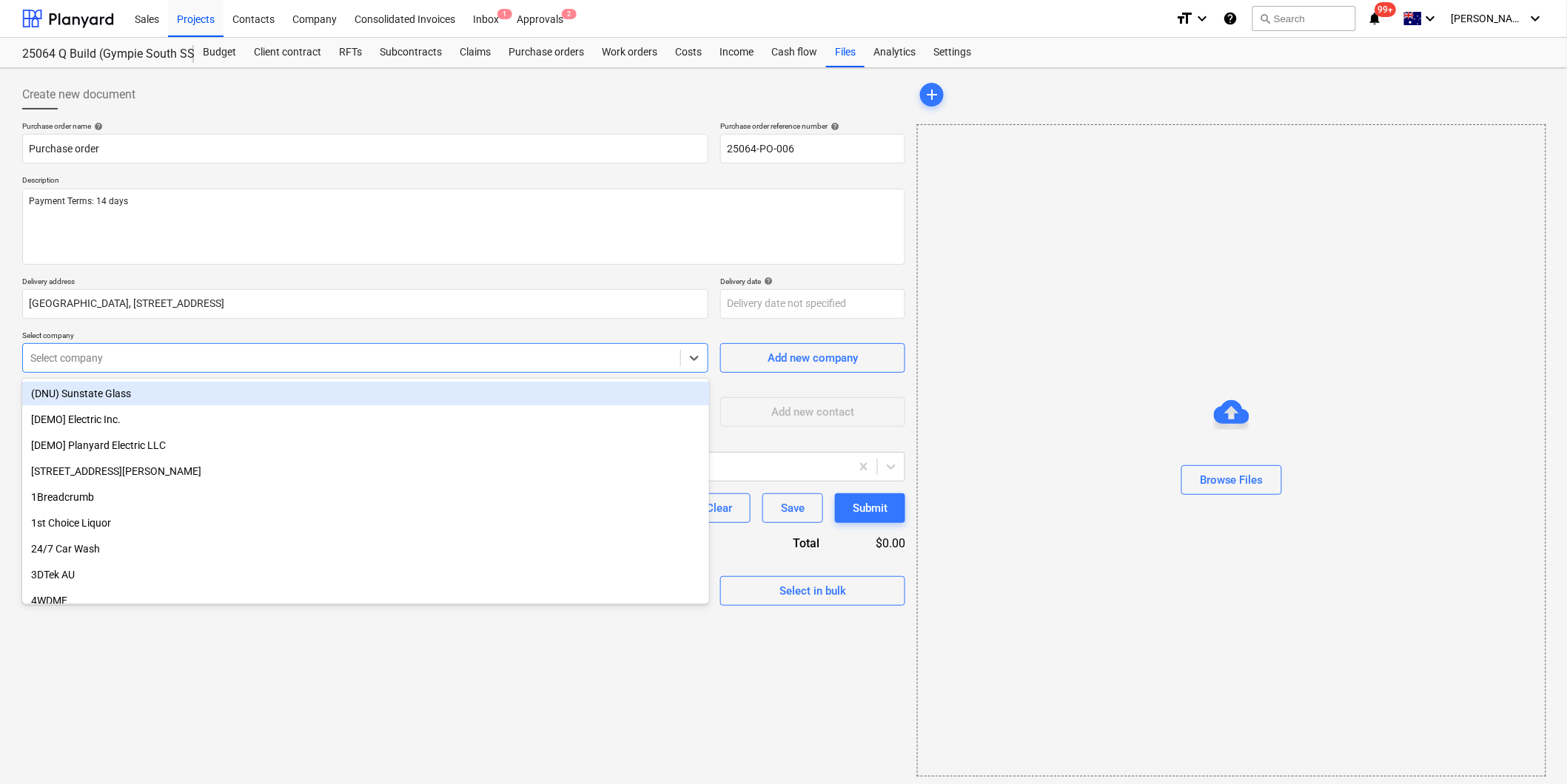
click at [113, 366] on div at bounding box center [351, 358] width 643 height 15
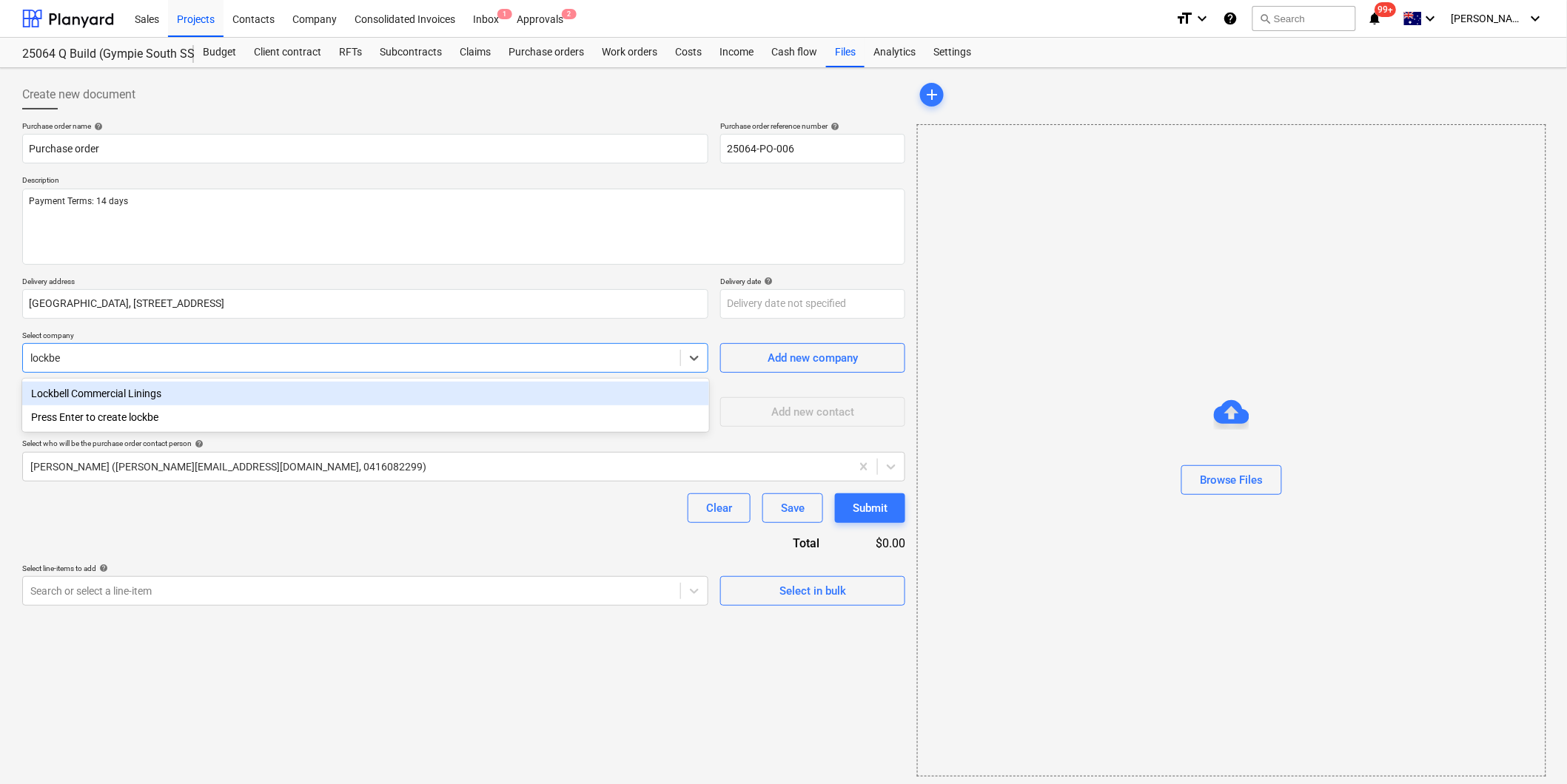
click at [119, 385] on div "Lockbell Commercial Linings" at bounding box center [365, 393] width 687 height 24
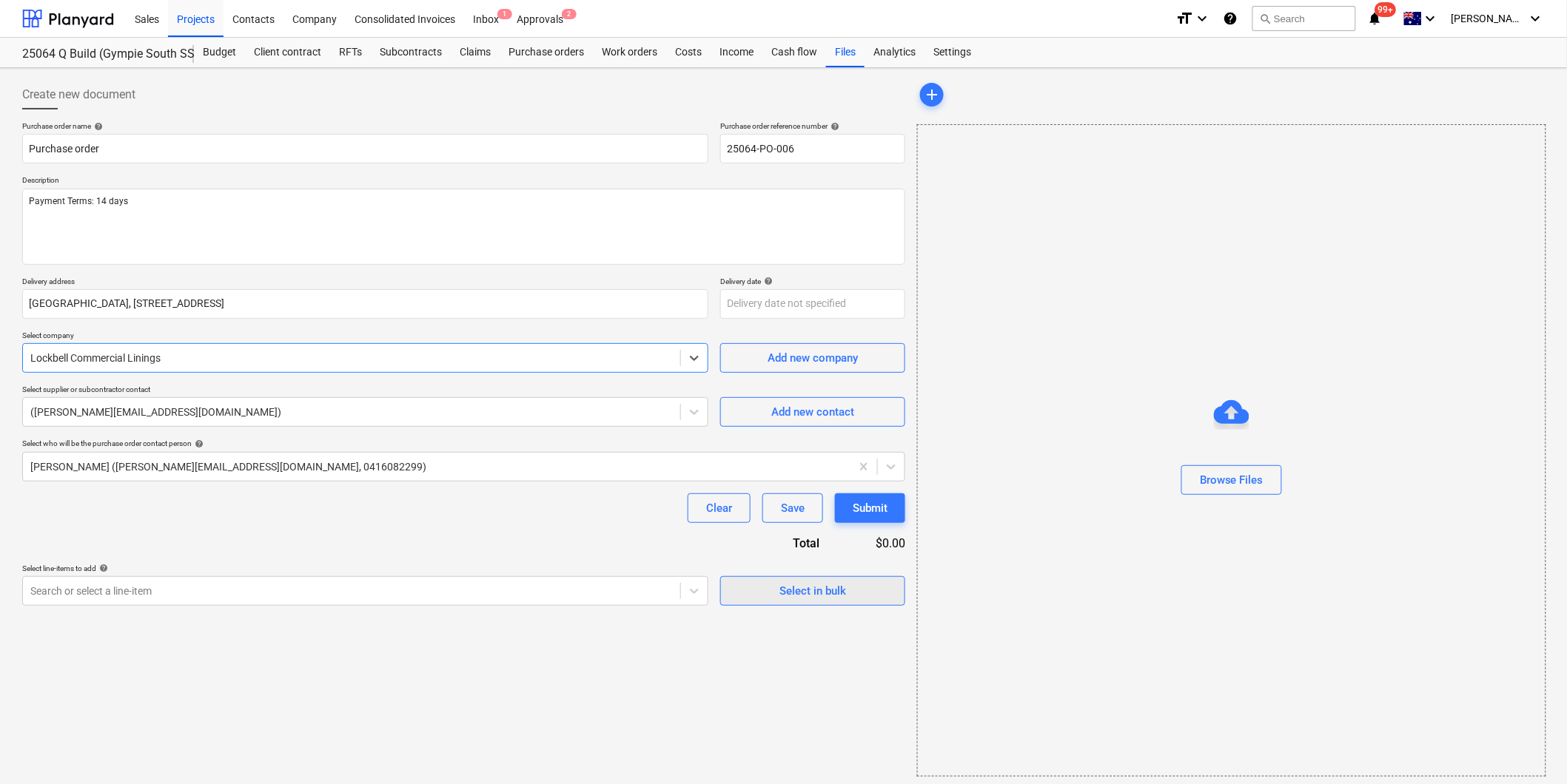
click at [808, 593] on div "Select in bulk" at bounding box center [813, 591] width 67 height 20
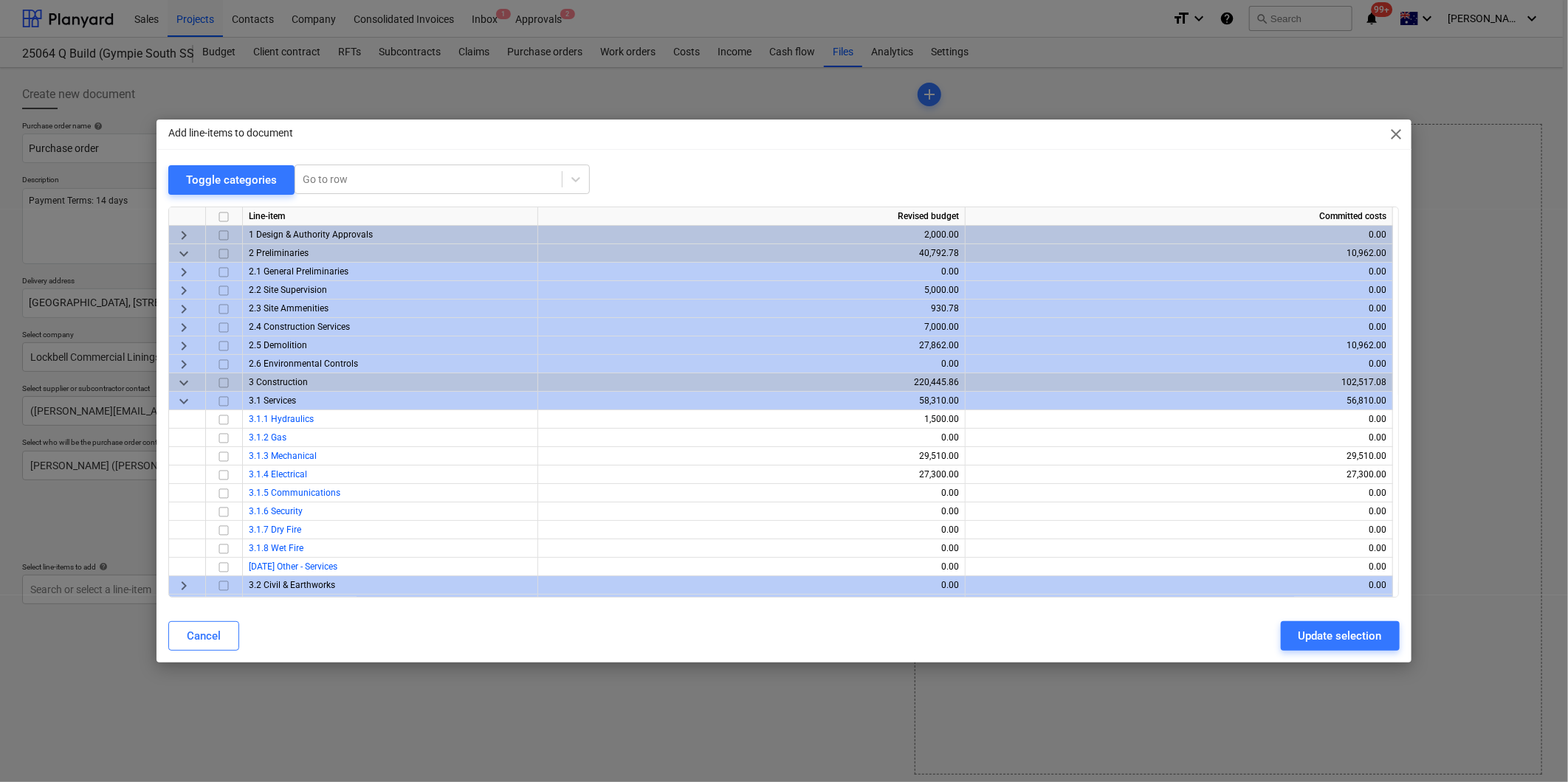
click at [182, 400] on span "keyboard_arrow_down" at bounding box center [184, 401] width 18 height 18
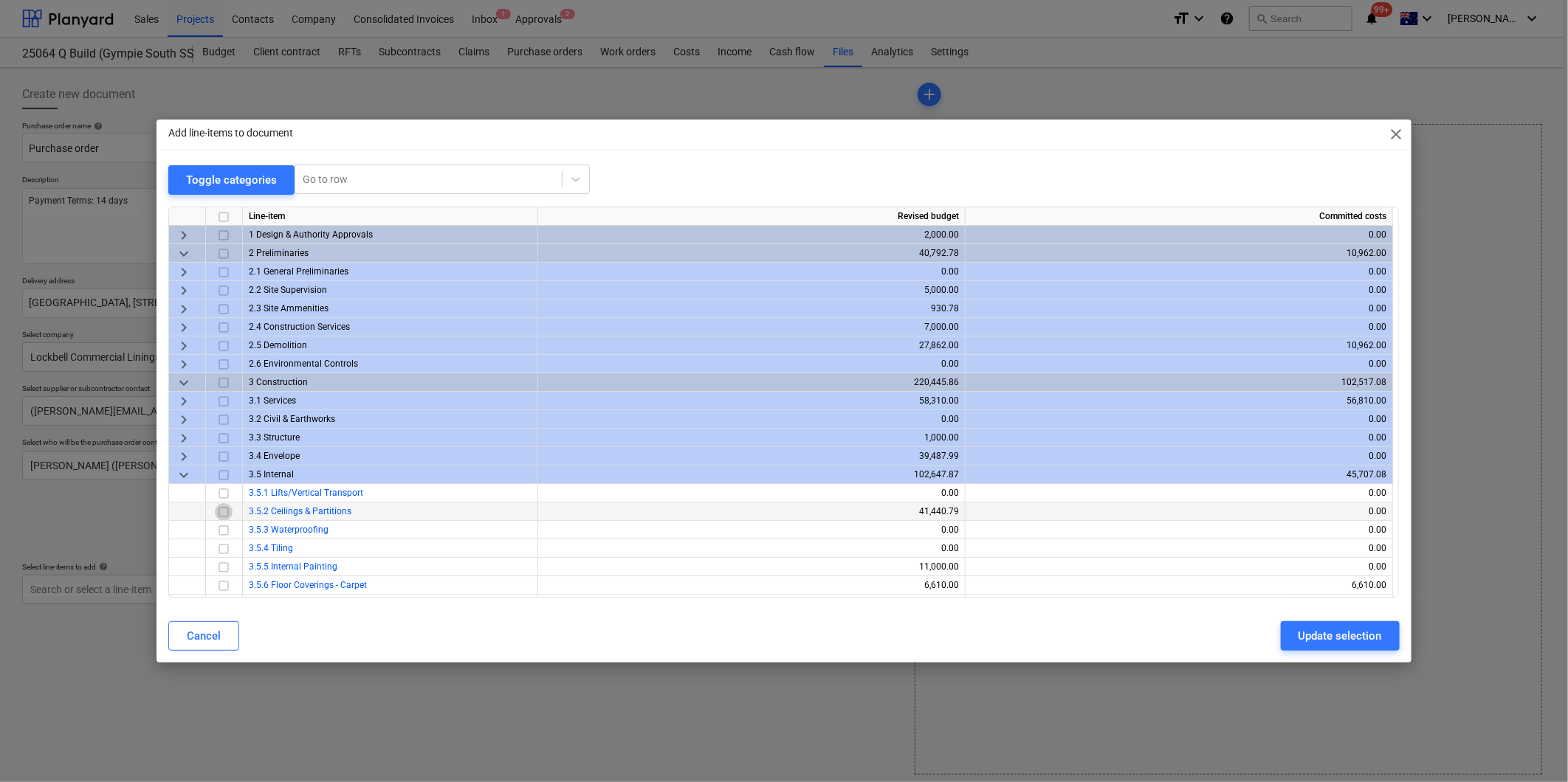
click at [232, 511] on input "checkbox" at bounding box center [223, 512] width 18 height 18
click at [1310, 640] on div "Update selection" at bounding box center [1341, 637] width 84 height 19
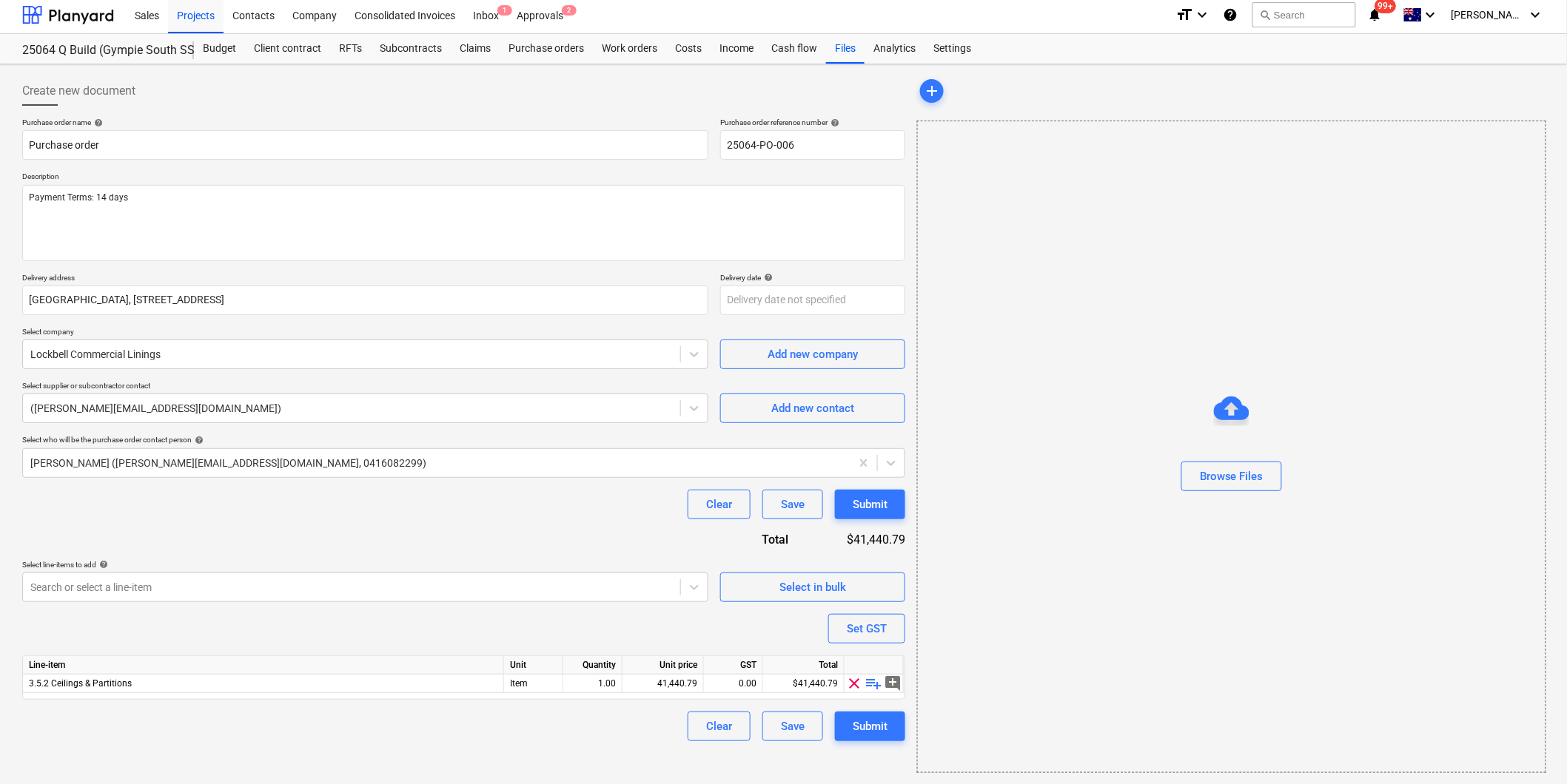
scroll to position [4, 0]
click at [877, 678] on span "playlist_add" at bounding box center [874, 683] width 18 height 18
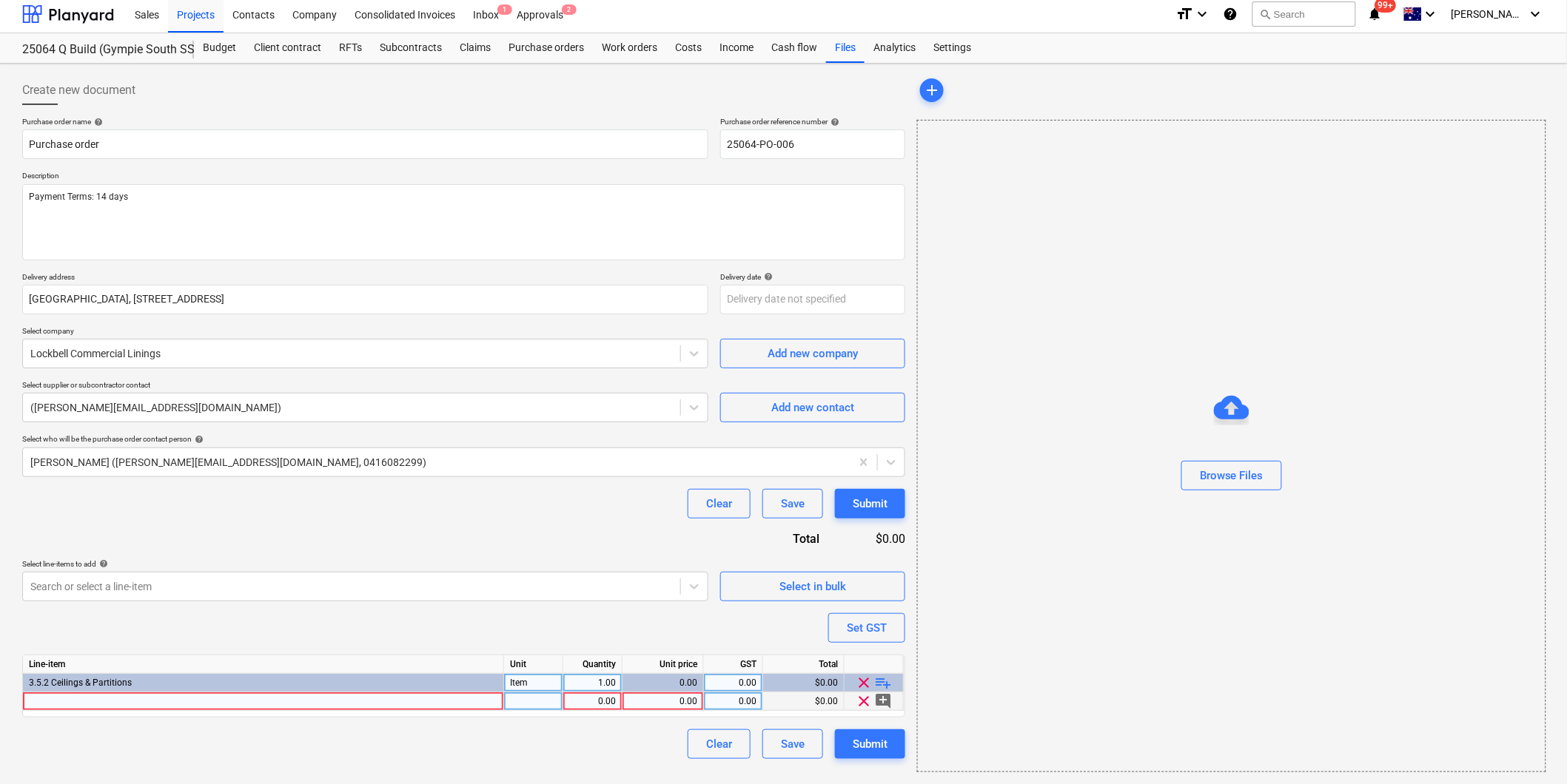
click at [75, 707] on div at bounding box center [263, 702] width 481 height 19
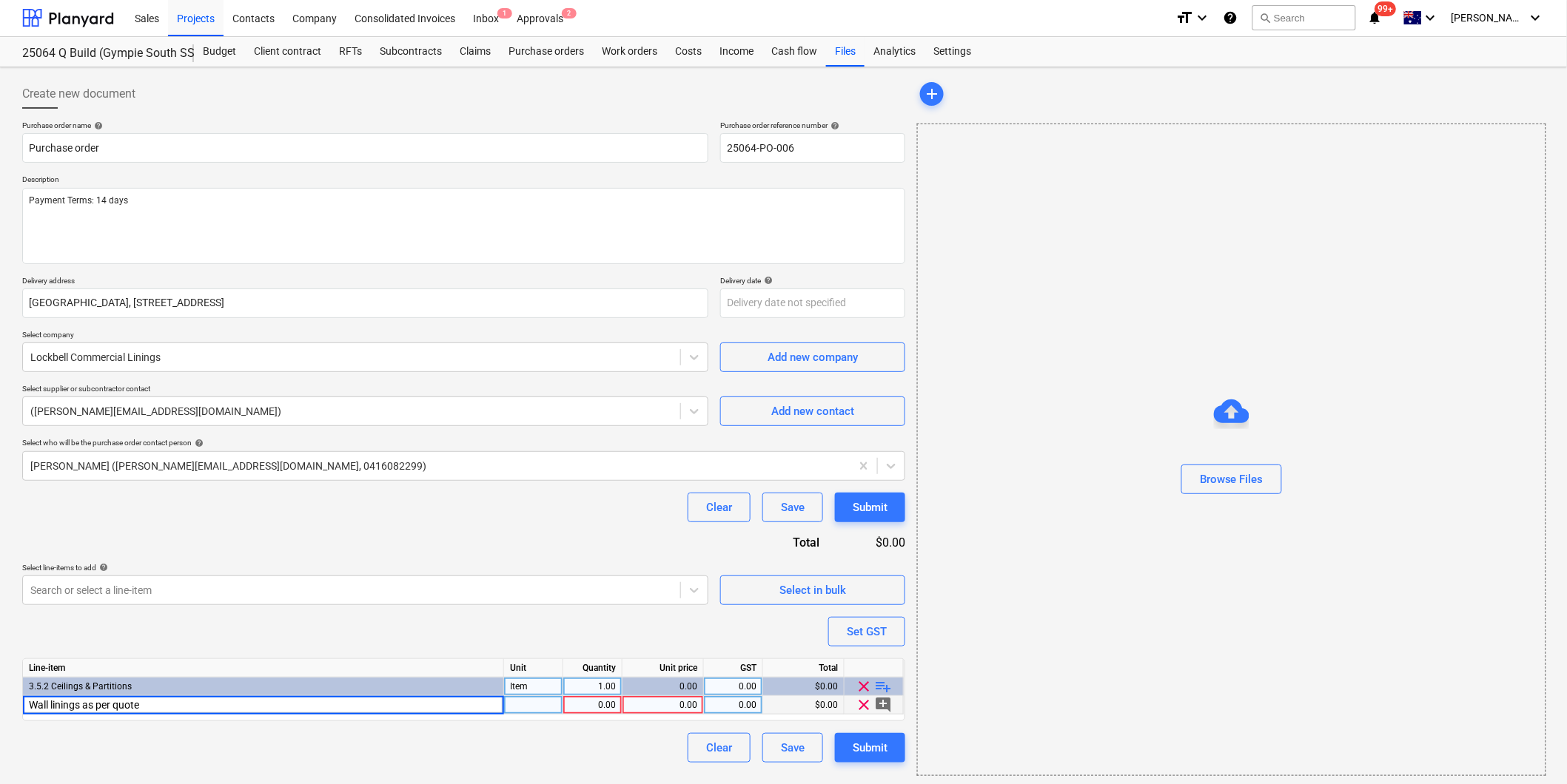
scroll to position [0, 0]
click at [614, 707] on div "0.00" at bounding box center [592, 706] width 46 height 19
click at [661, 706] on div "0.00" at bounding box center [663, 706] width 69 height 19
click at [619, 742] on div "Clear Save Submit" at bounding box center [463, 748] width 883 height 29
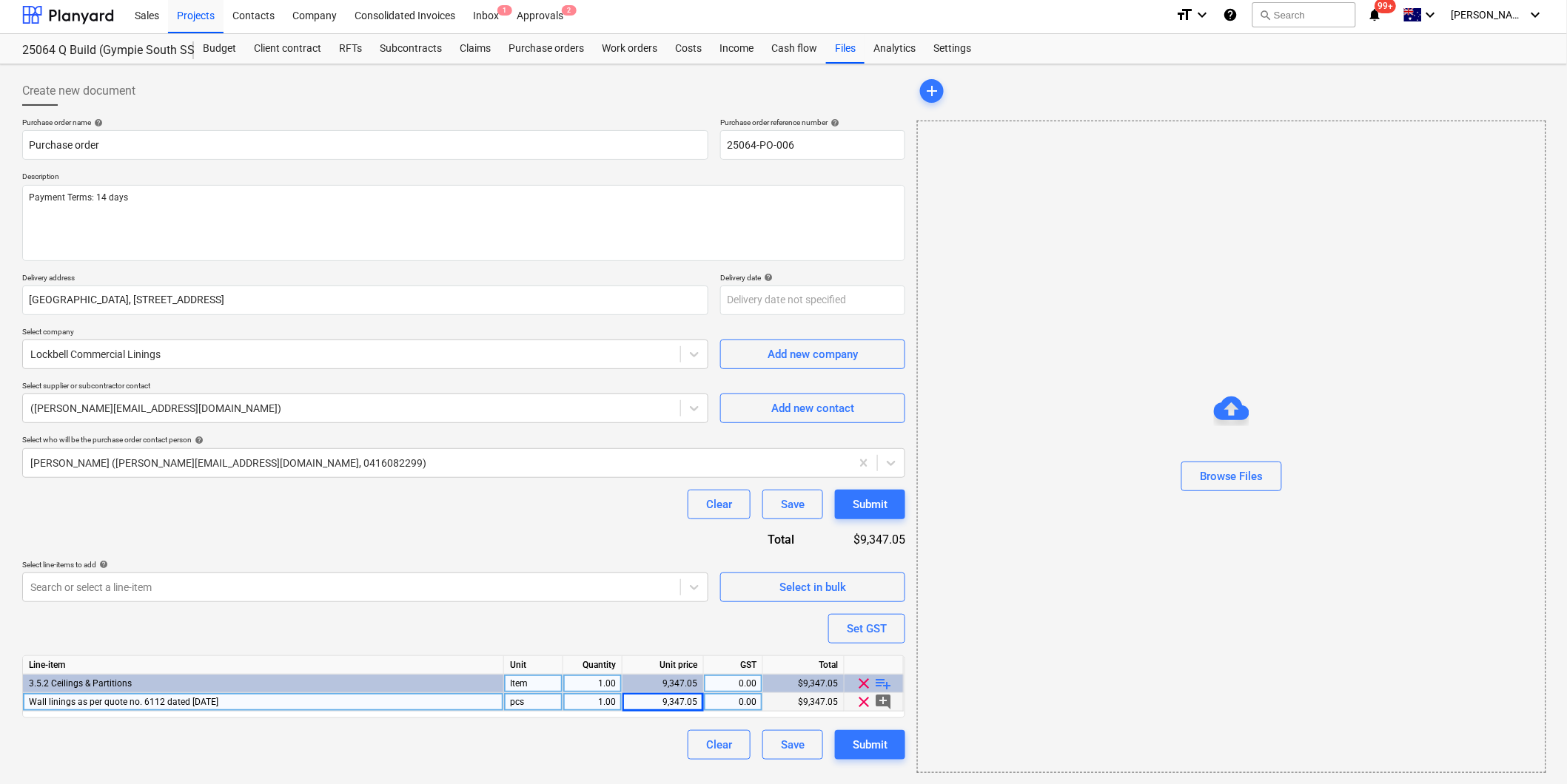
scroll to position [4, 0]
click at [880, 681] on span "playlist_add" at bounding box center [884, 683] width 18 height 18
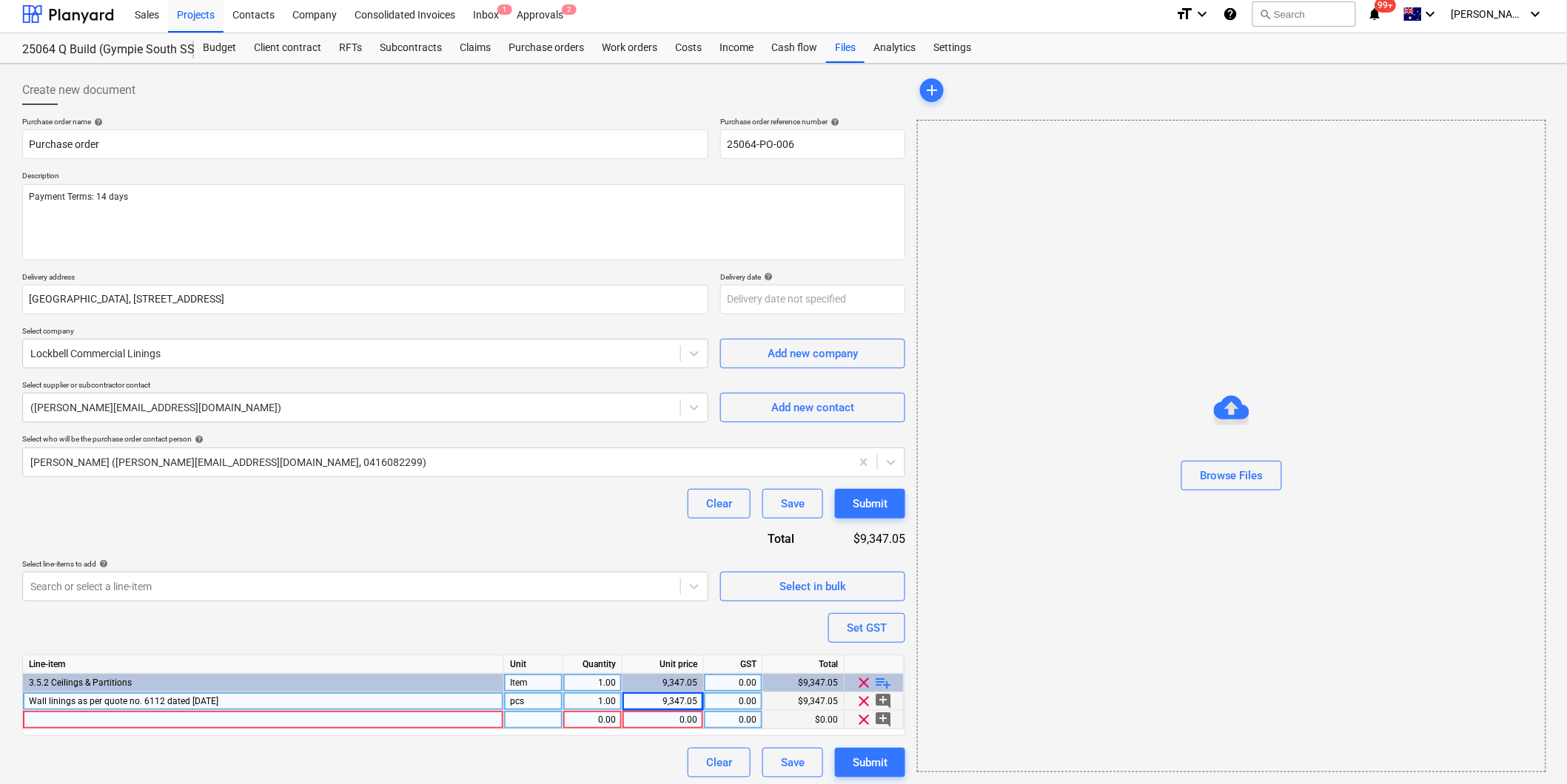
click at [64, 720] on div at bounding box center [263, 720] width 481 height 19
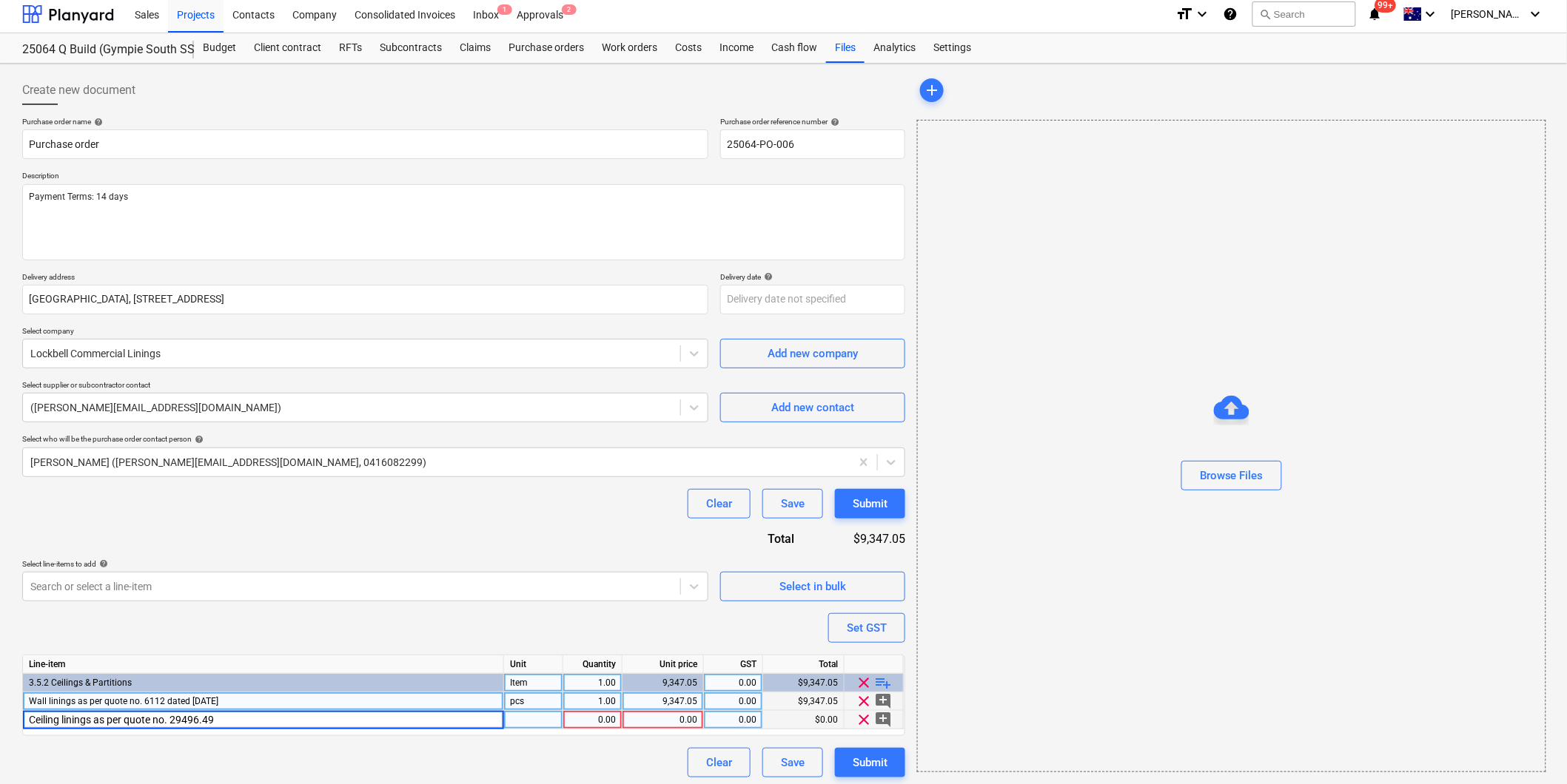
click at [138, 742] on div "Purchase order name help Purchase order Purchase order reference number help 25…" at bounding box center [463, 448] width 883 height 661
click at [187, 698] on span "Wall linings as per quote no. 6112 dated [DATE]" at bounding box center [123, 701] width 190 height 11
click at [233, 702] on input "Wall linings as per quote no. 6112 dated [DATE]" at bounding box center [263, 702] width 481 height 18
drag, startPoint x: 148, startPoint y: 703, endPoint x: 257, endPoint y: 700, distance: 109.0
click at [257, 700] on input "Wall linings as per quote no. 6112 dated [DATE]" at bounding box center [263, 702] width 481 height 18
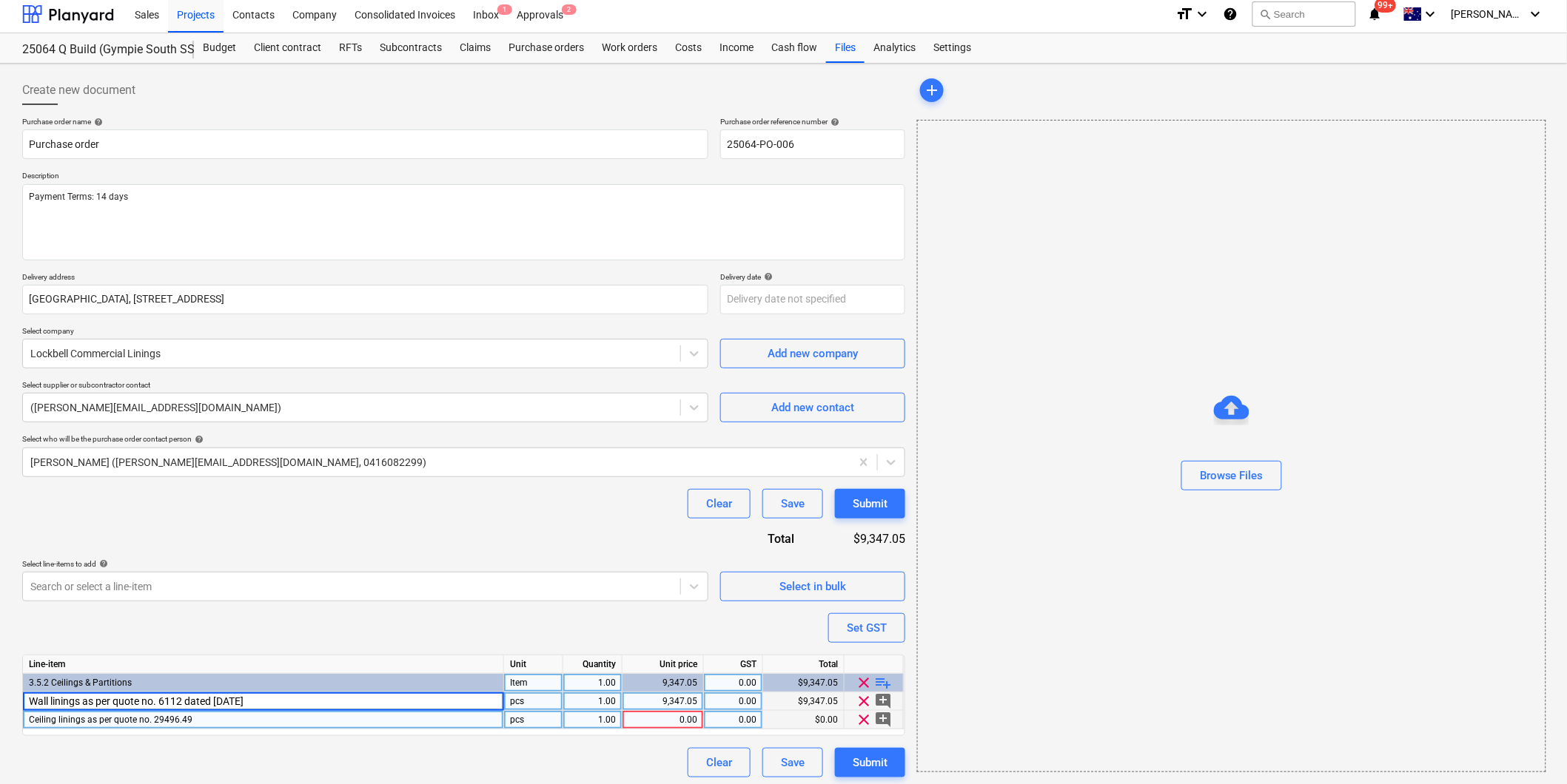
click at [163, 702] on input "Wall linings as per quote no. 6112 dated [DATE]" at bounding box center [263, 702] width 481 height 18
drag, startPoint x: 160, startPoint y: 699, endPoint x: 305, endPoint y: 707, distance: 145.2
click at [305, 707] on input "Wall linings as per quote no. 6112 dated [DATE]" at bounding box center [263, 702] width 481 height 18
click at [165, 718] on span "Ceiling linings as per quote no. 29496.49" at bounding box center [110, 720] width 164 height 11
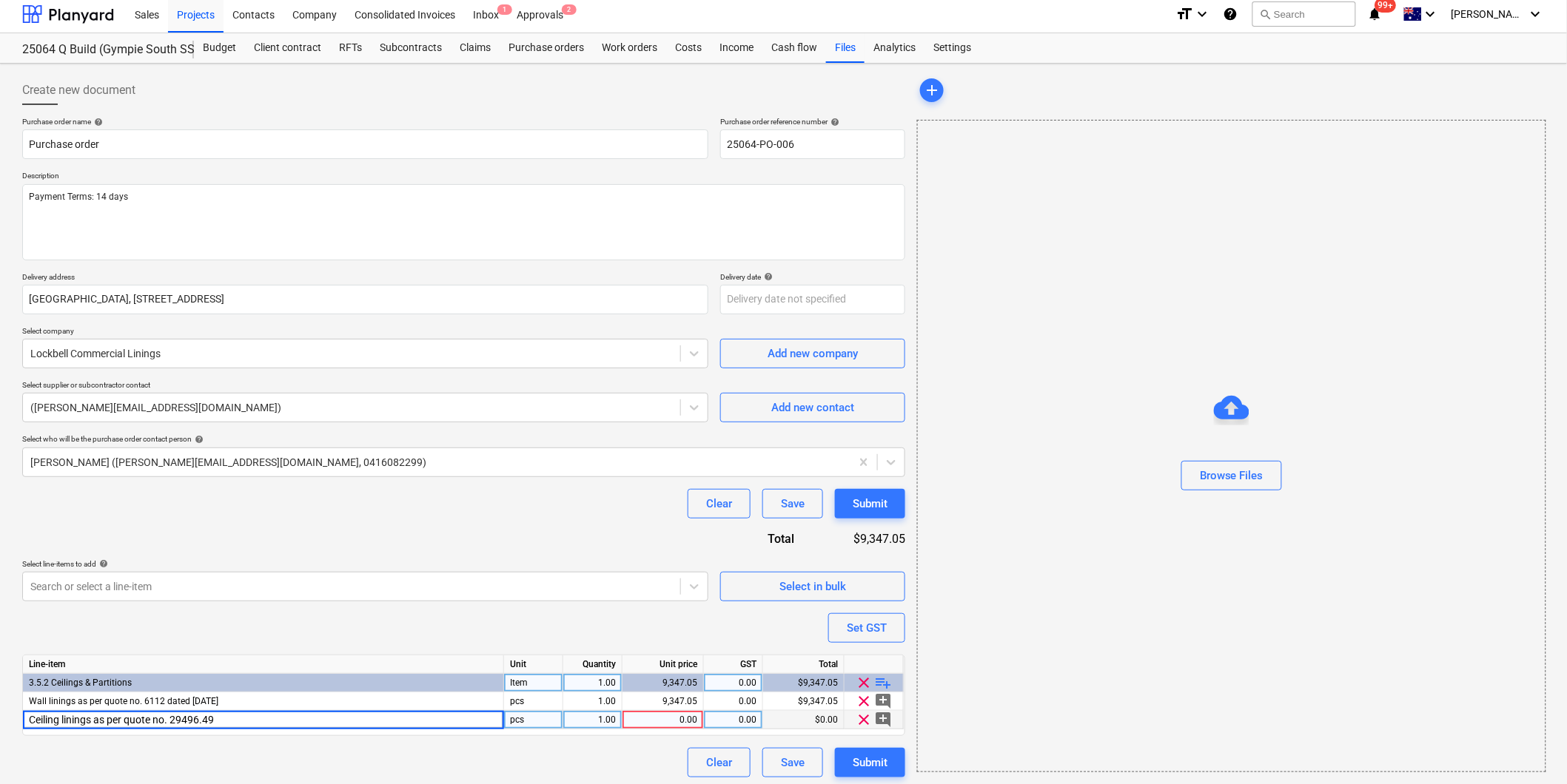
click at [215, 719] on input "Ceiling linings as per quote no. 29496.49" at bounding box center [263, 720] width 481 height 18
drag, startPoint x: 218, startPoint y: 719, endPoint x: 173, endPoint y: 723, distance: 45.2
click at [173, 723] on input "Ceiling linings as per quote no. 29496.49" at bounding box center [263, 720] width 481 height 18
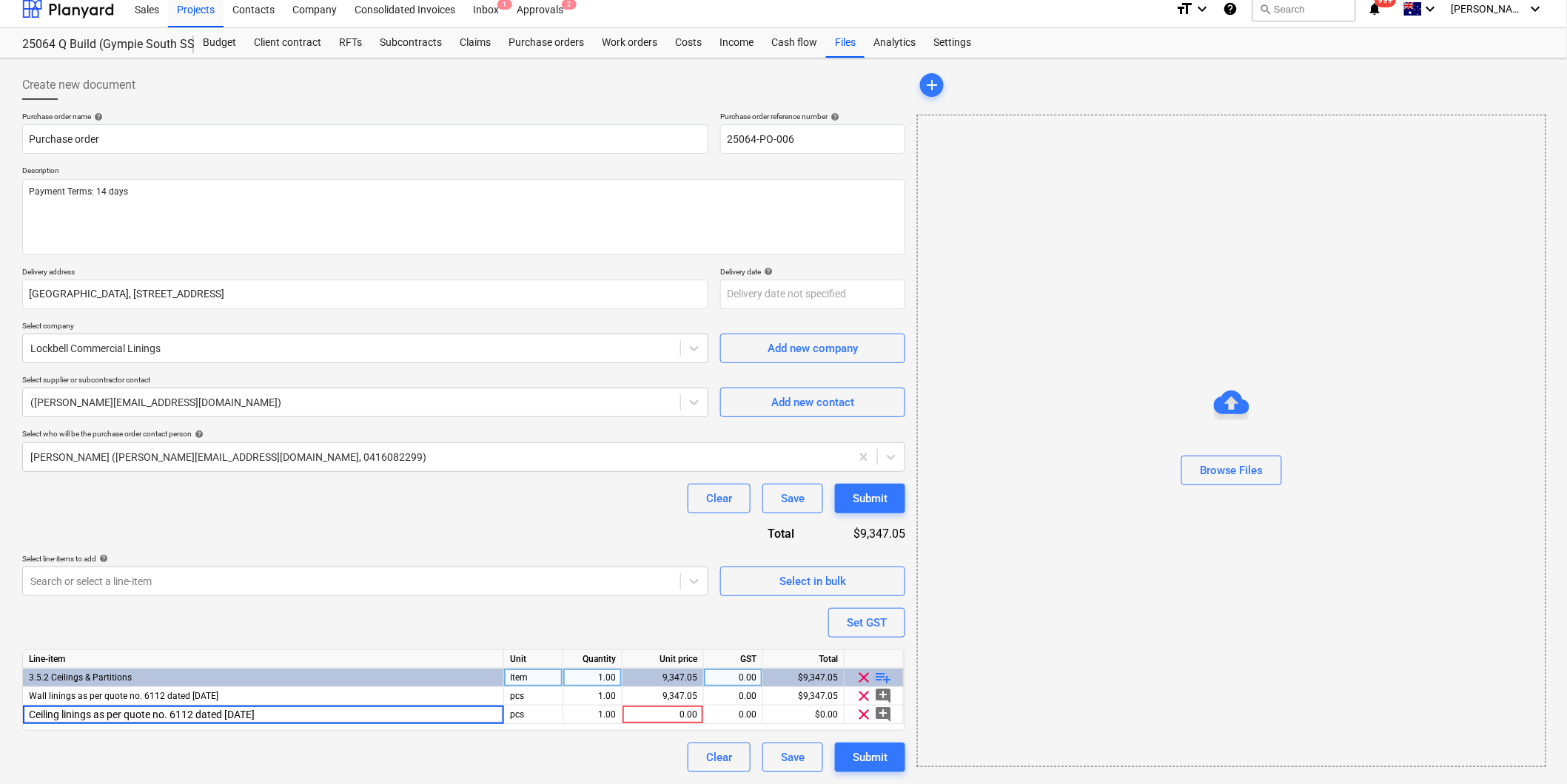
click at [676, 725] on div "Line-item Unit Quantity Unit price GST Total 3.5.2 Ceilings & Partitions Item 1…" at bounding box center [463, 690] width 883 height 81
click at [668, 712] on div "0.00" at bounding box center [663, 715] width 69 height 19
click at [883, 677] on span "playlist_add" at bounding box center [884, 678] width 18 height 18
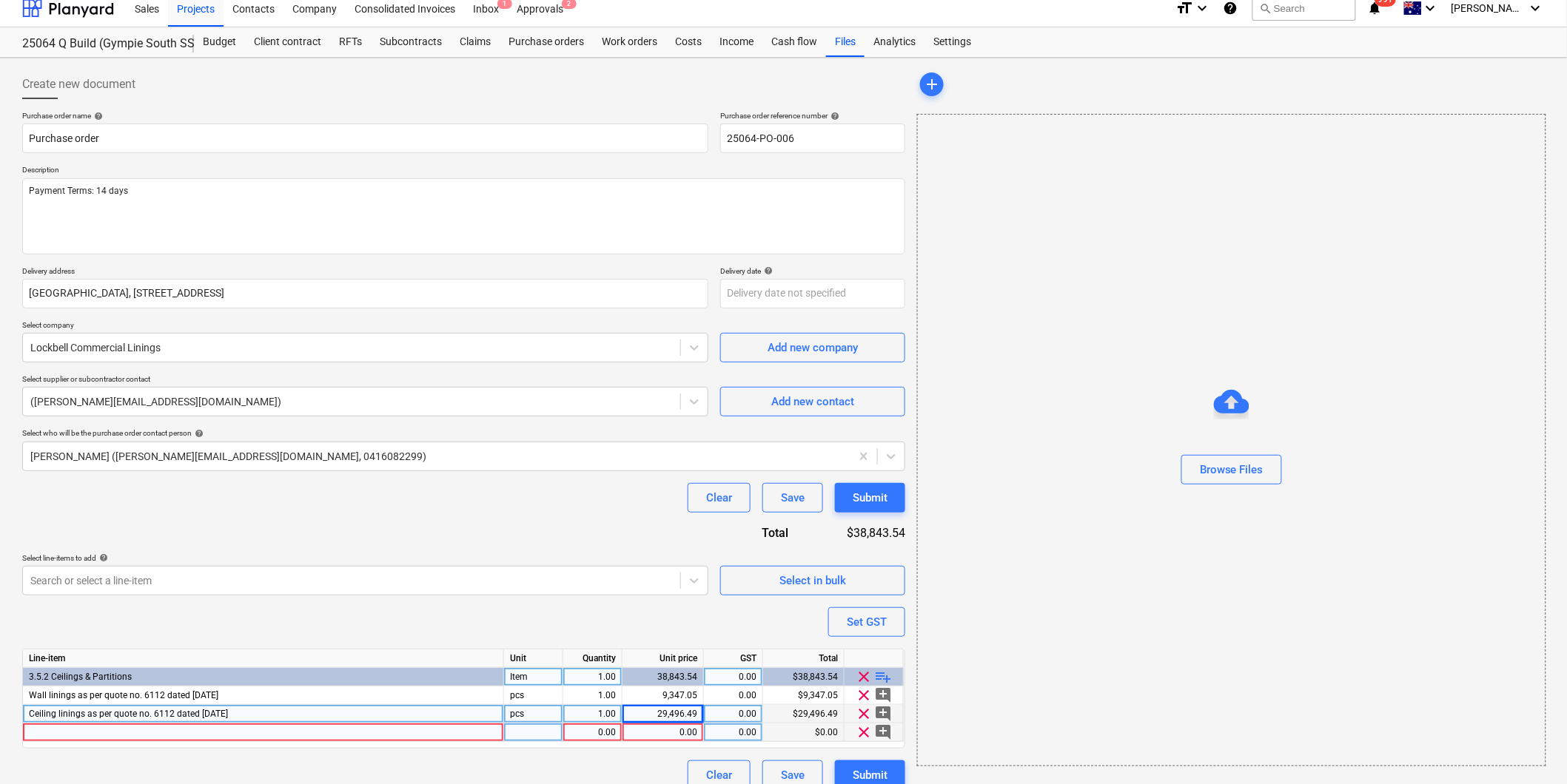
click at [121, 734] on div at bounding box center [263, 733] width 481 height 19
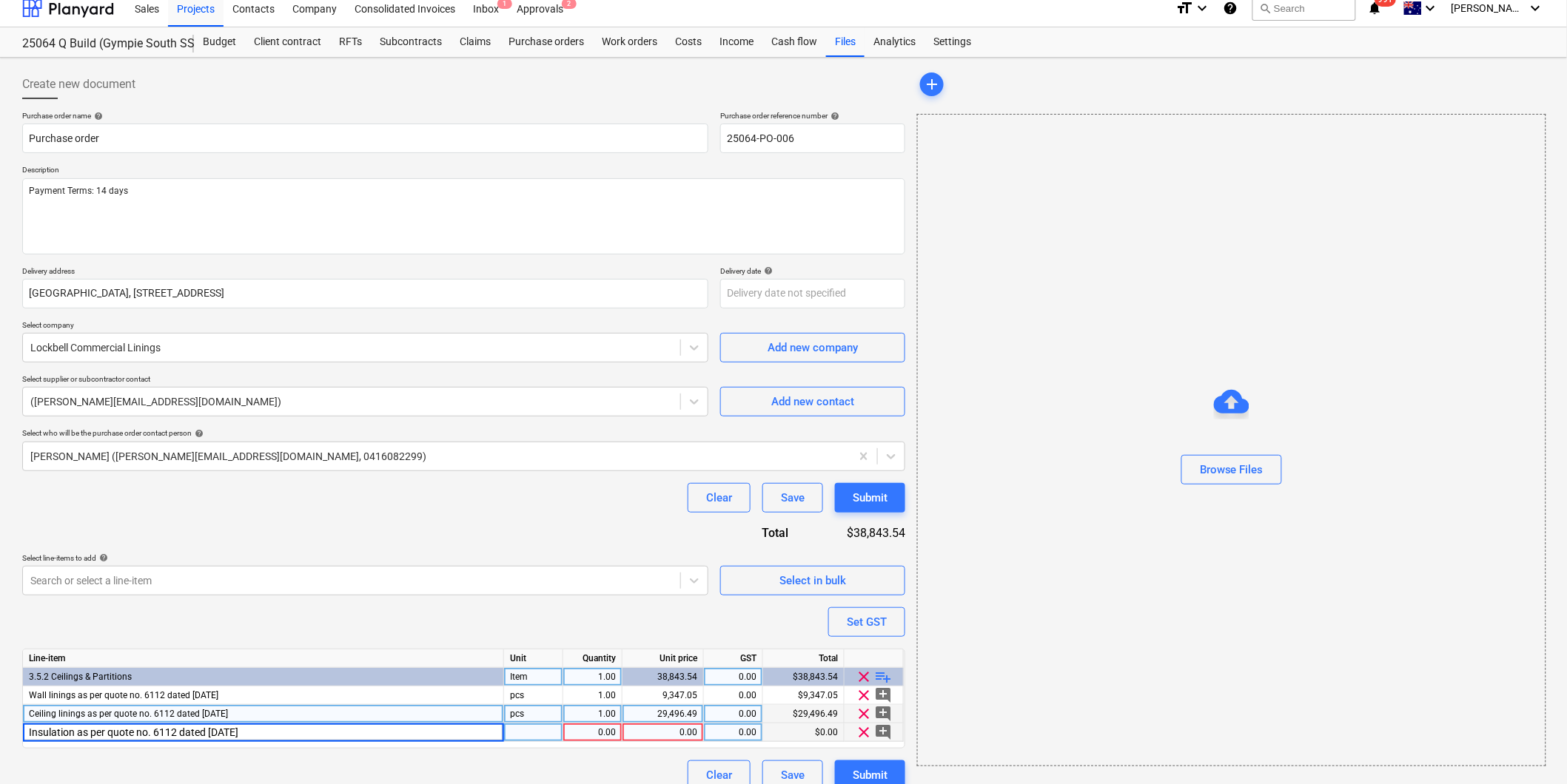
click at [670, 729] on div "0.00" at bounding box center [663, 733] width 69 height 19
click at [601, 629] on div "Purchase order name help Purchase order Purchase order reference number help 25…" at bounding box center [463, 450] width 883 height 679
click at [879, 619] on div "Set GST" at bounding box center [867, 622] width 40 height 20
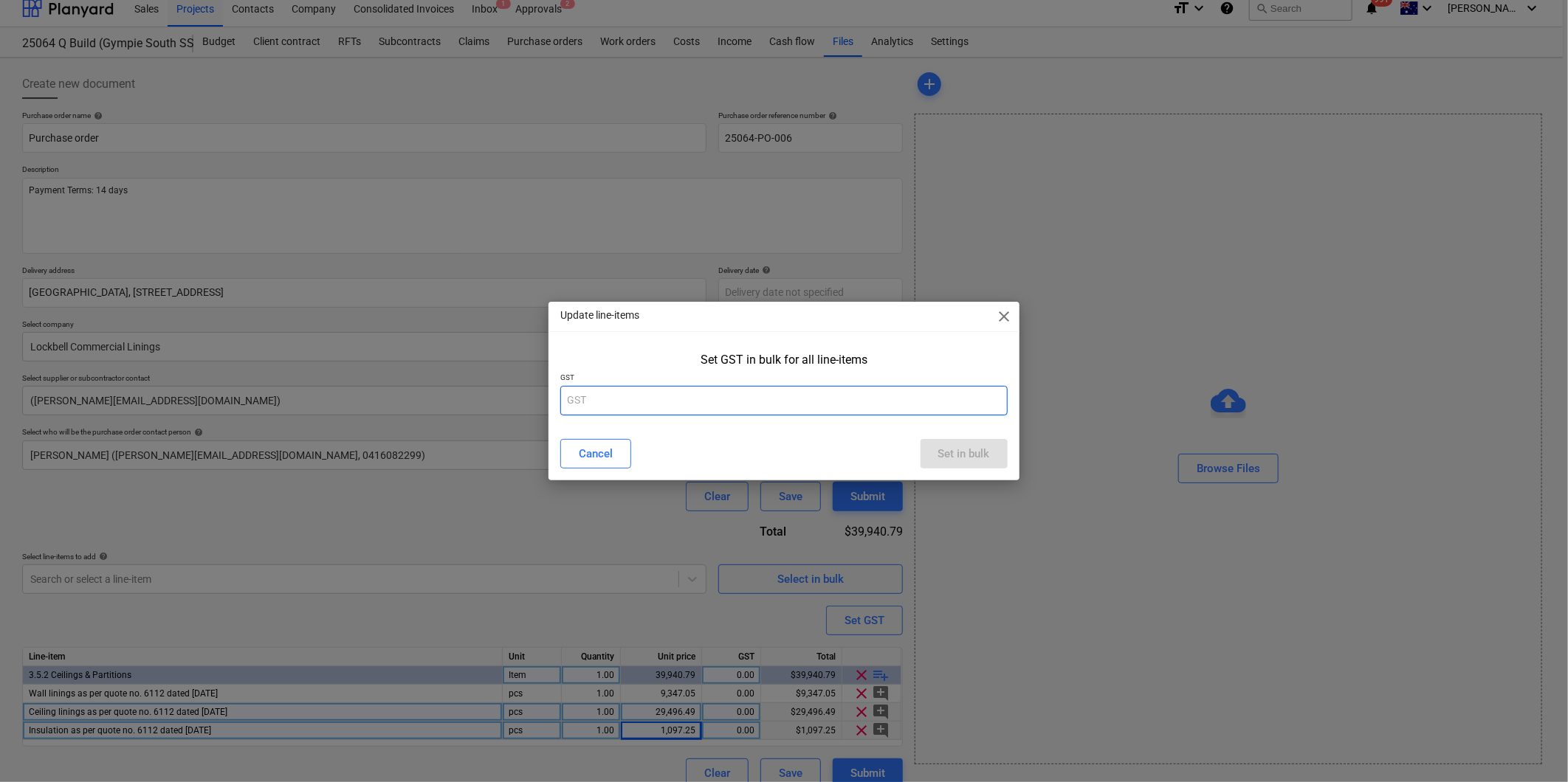
click at [643, 395] on input "text" at bounding box center [784, 400] width 447 height 29
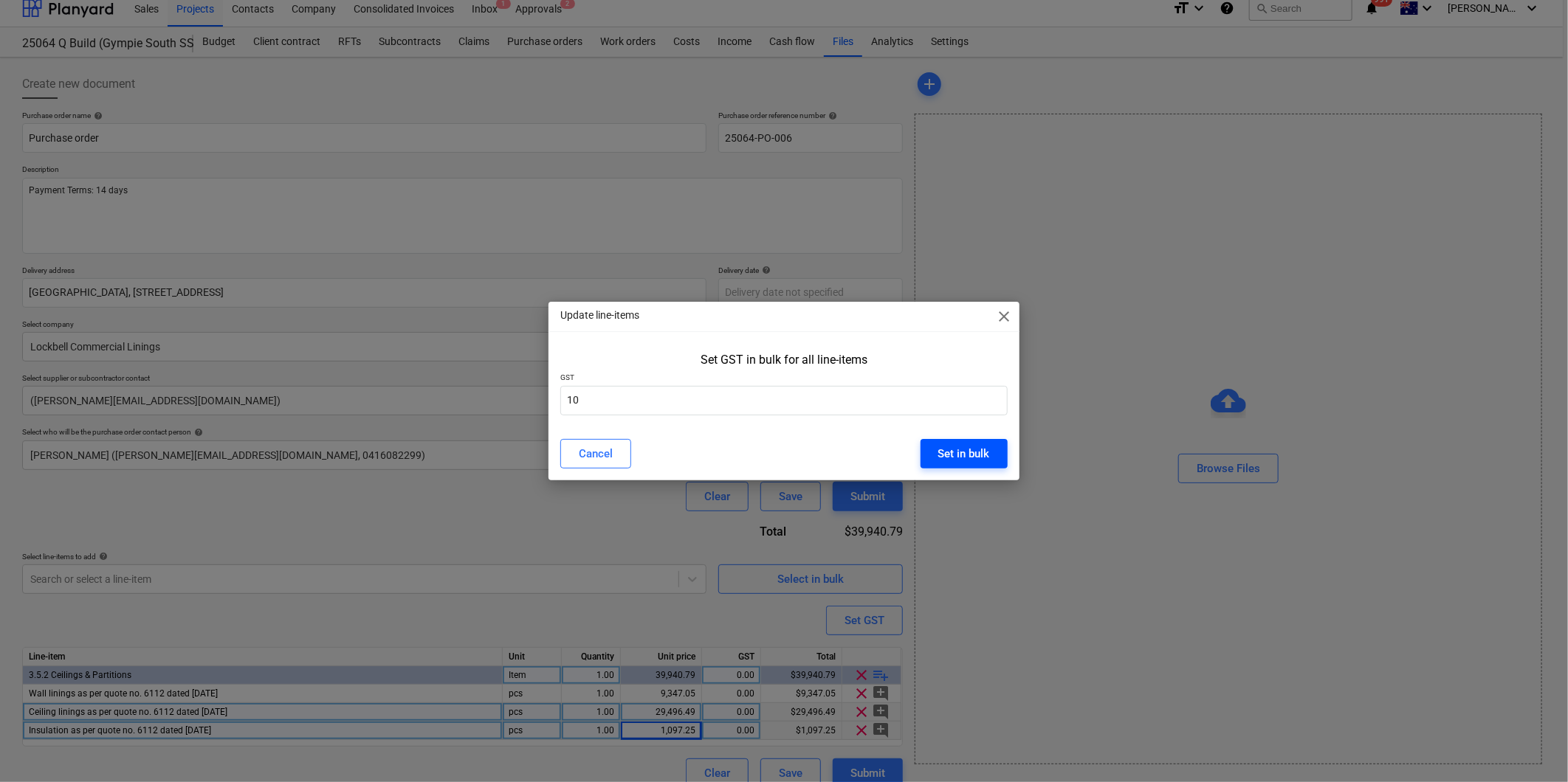
click at [979, 448] on div "Set in bulk" at bounding box center [964, 454] width 52 height 19
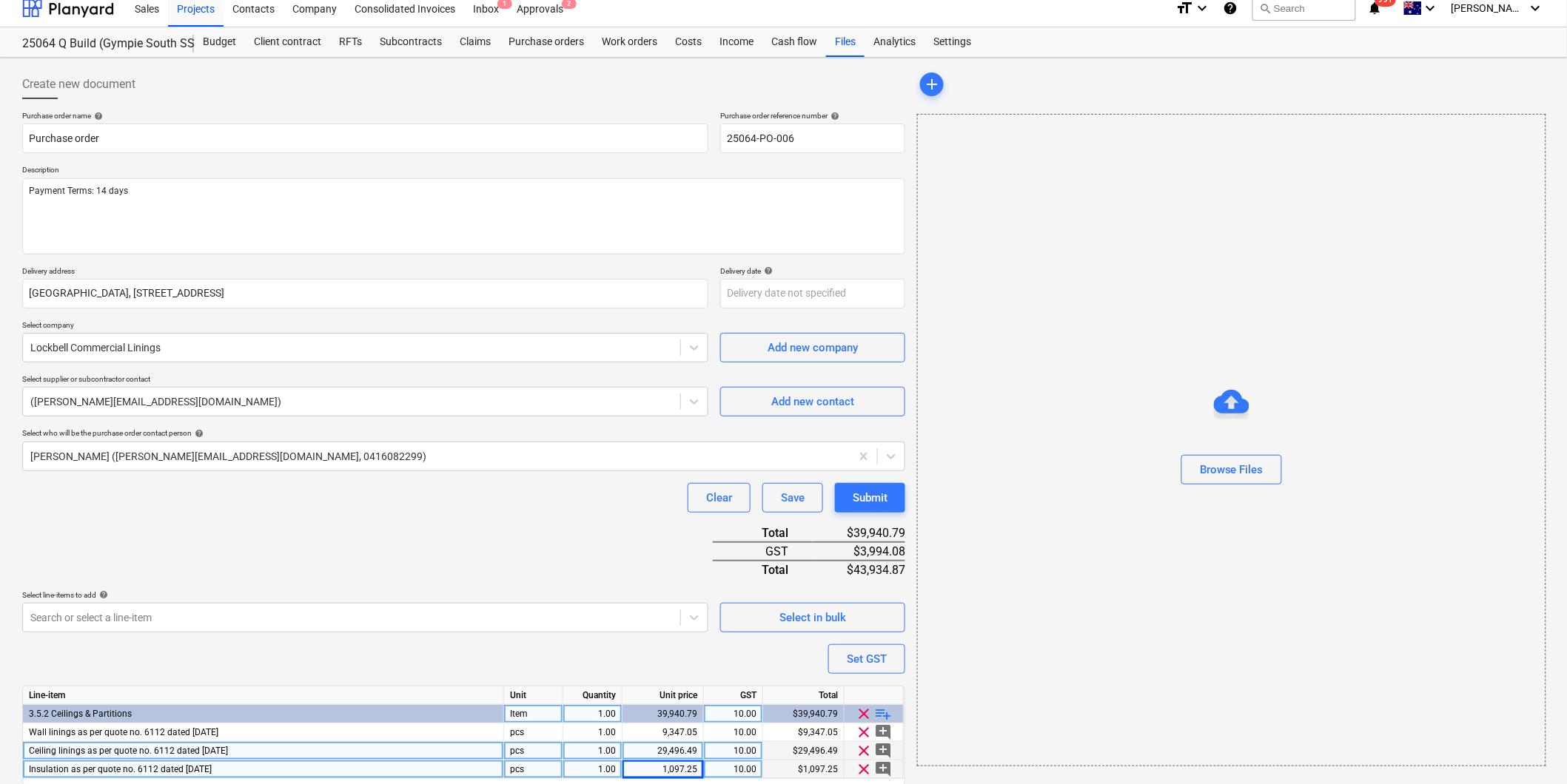
scroll to position [67, 0]
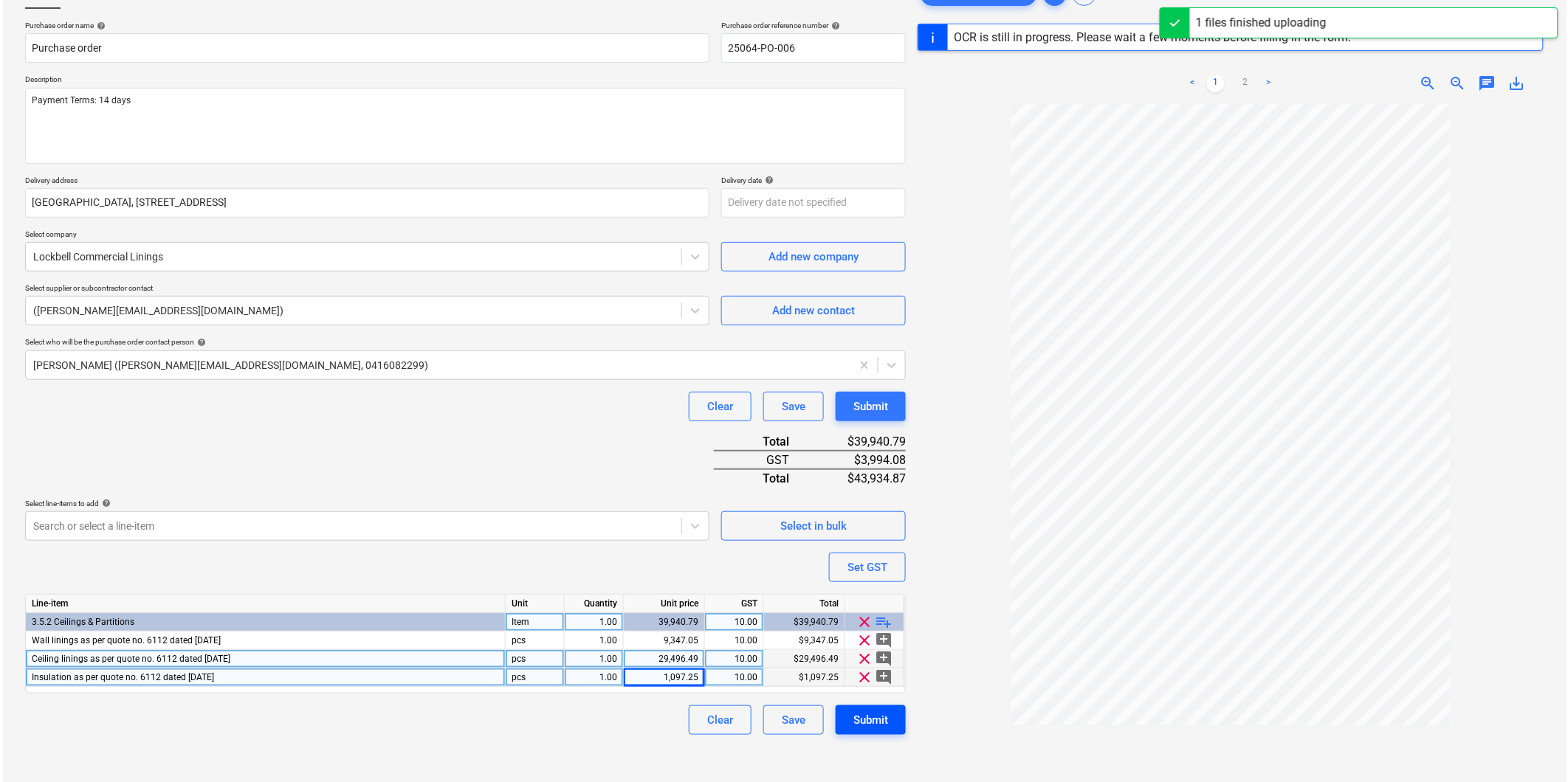
scroll to position [175, 0]
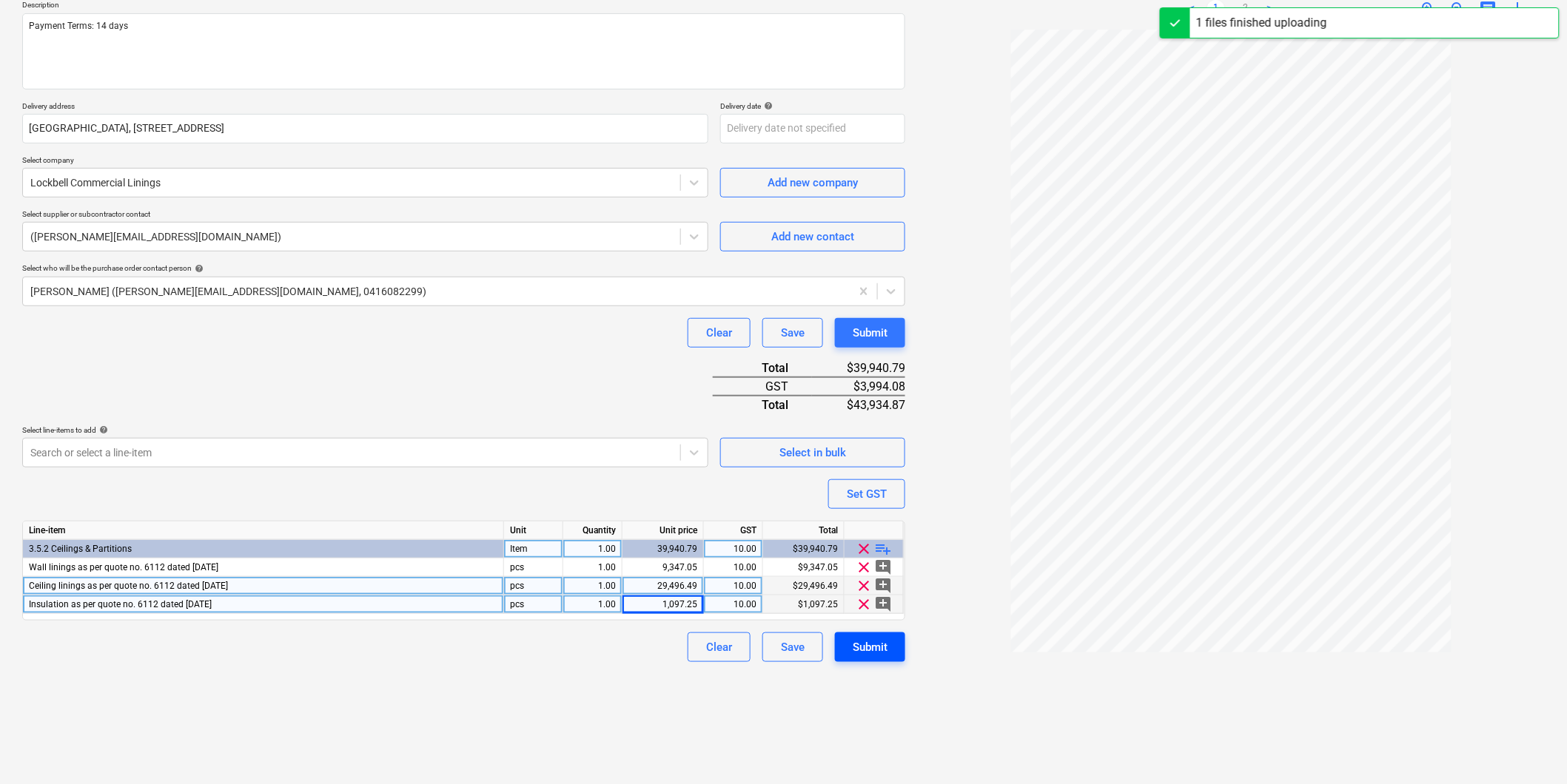
click at [876, 653] on div "Submit" at bounding box center [870, 647] width 35 height 20
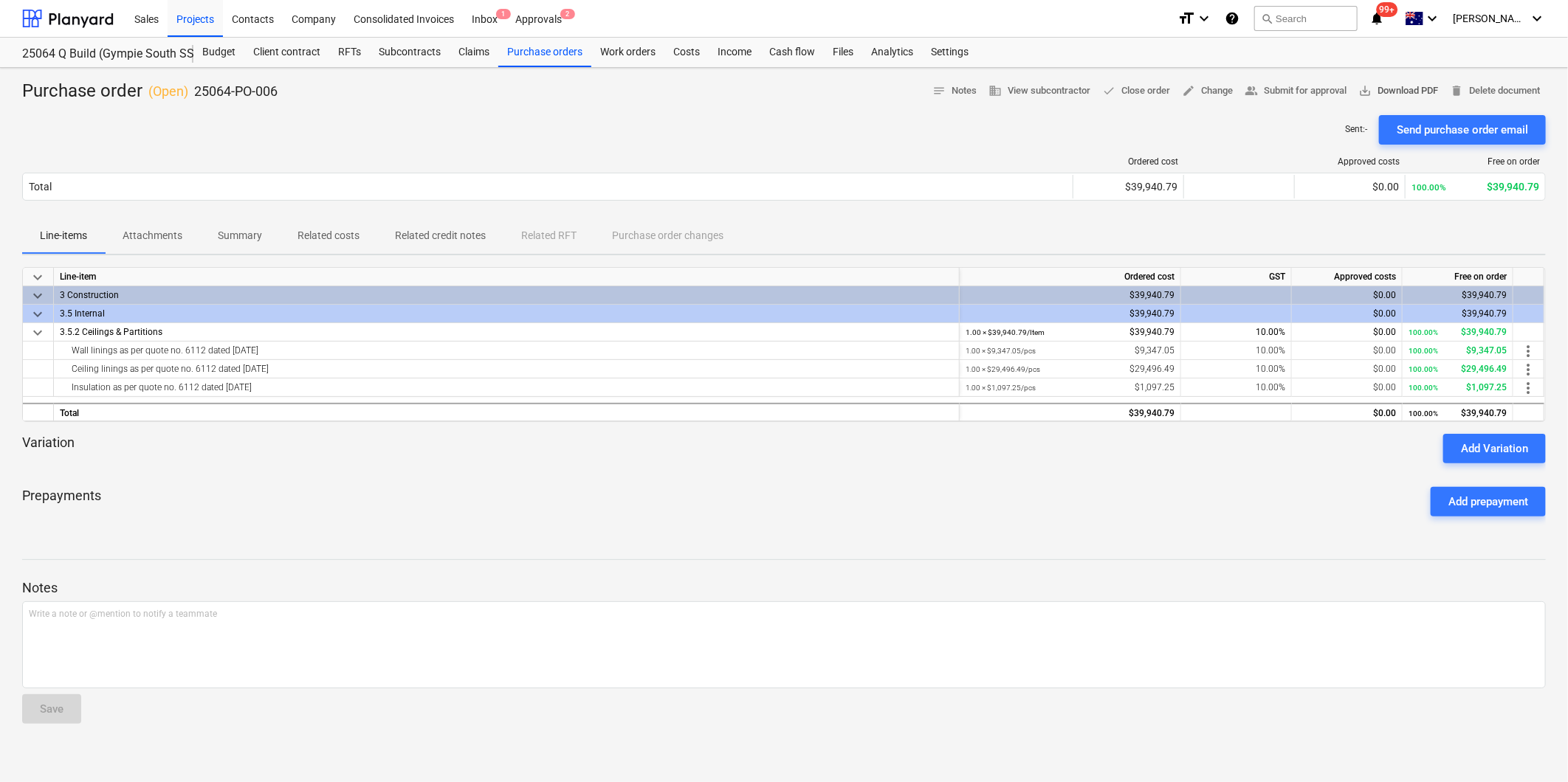
click at [1373, 86] on span "save_alt Download PDF" at bounding box center [1398, 91] width 80 height 17
click at [534, 54] on div "Purchase orders" at bounding box center [544, 52] width 93 height 29
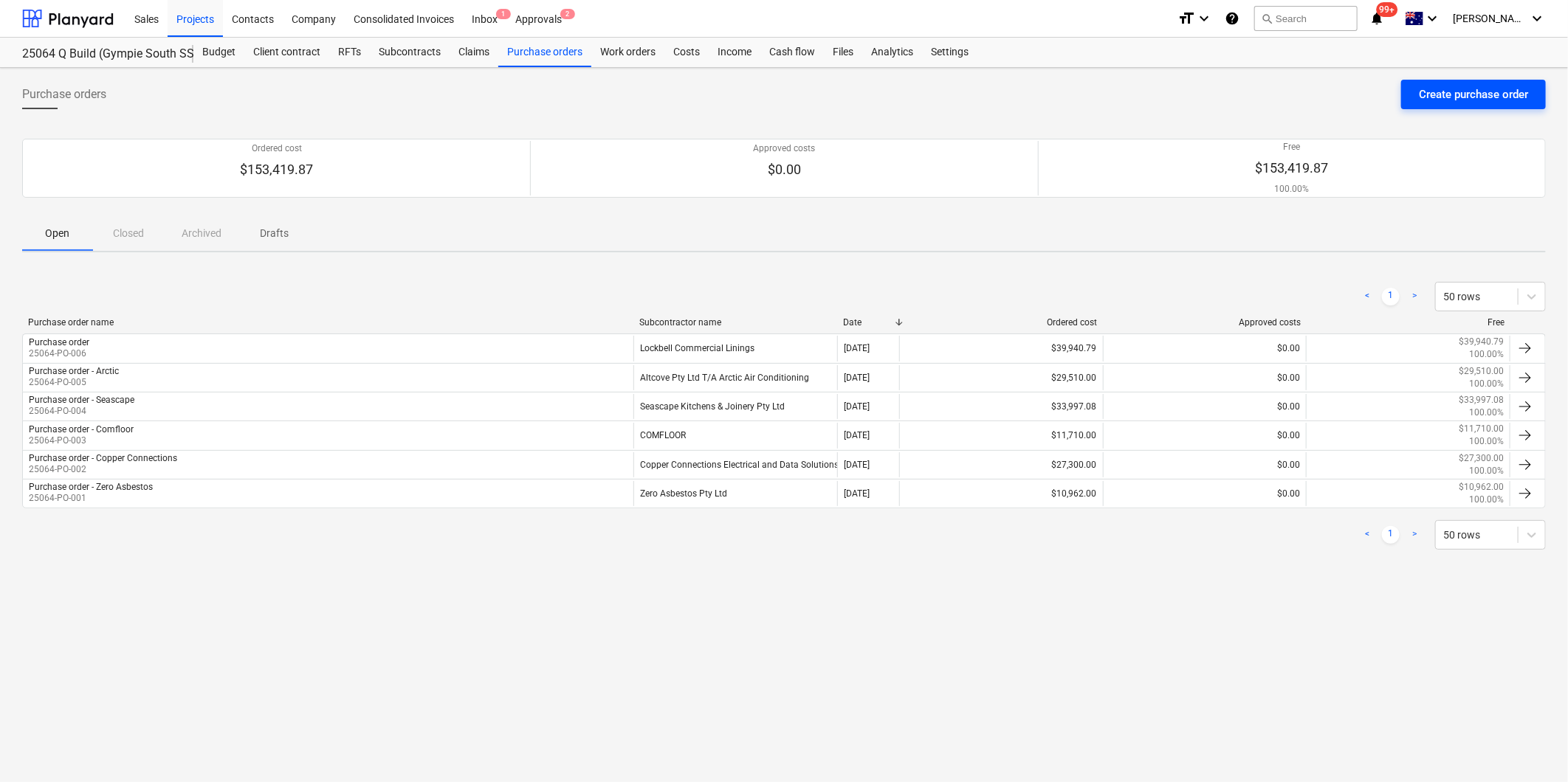
click at [1460, 93] on div "Create purchase order" at bounding box center [1474, 95] width 109 height 19
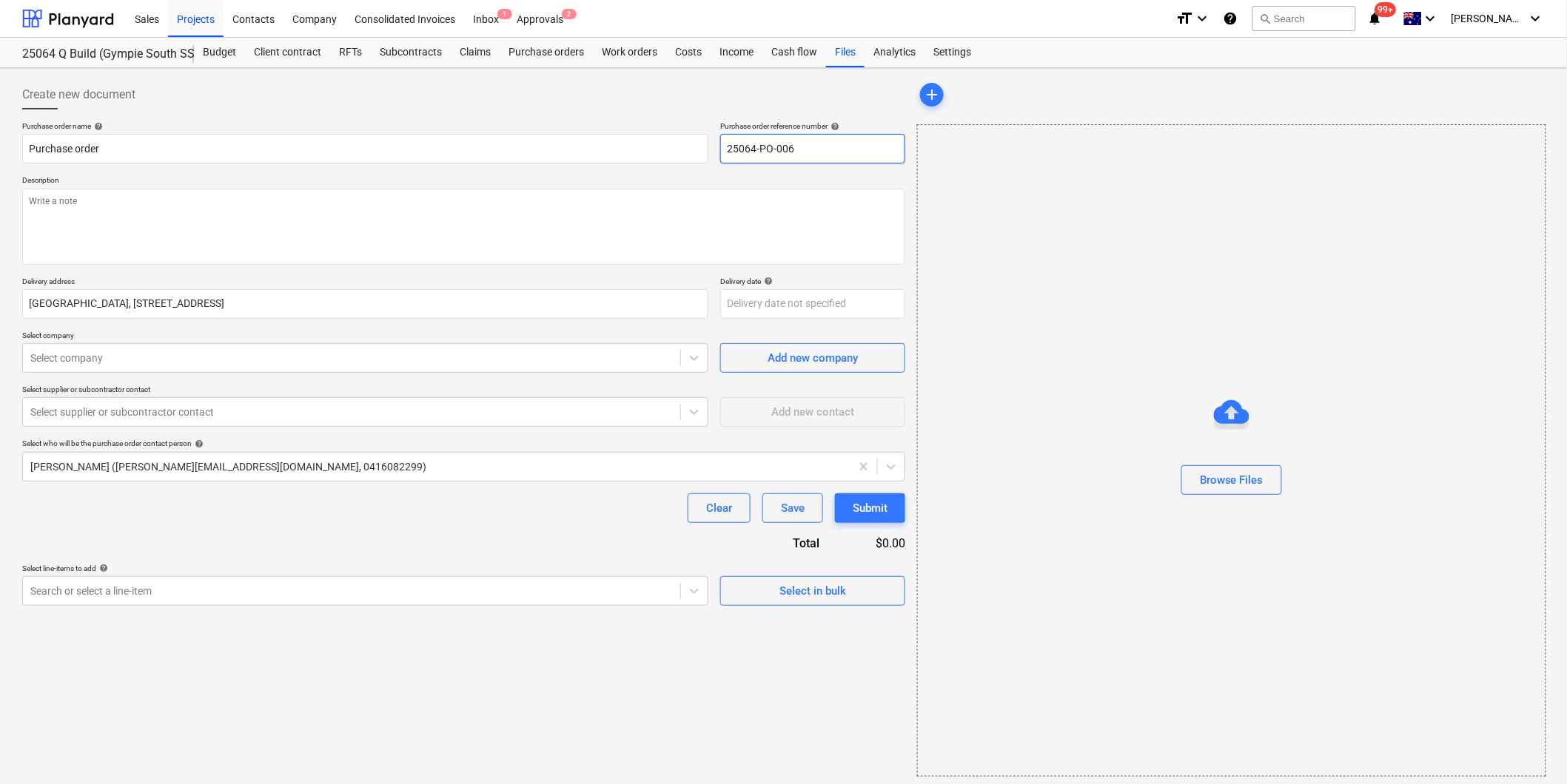
click at [852, 150] on input "25064-PO-006" at bounding box center [812, 148] width 185 height 29
click at [178, 150] on input "Purchase order" at bounding box center [365, 148] width 686 height 29
click at [130, 361] on div at bounding box center [351, 358] width 643 height 15
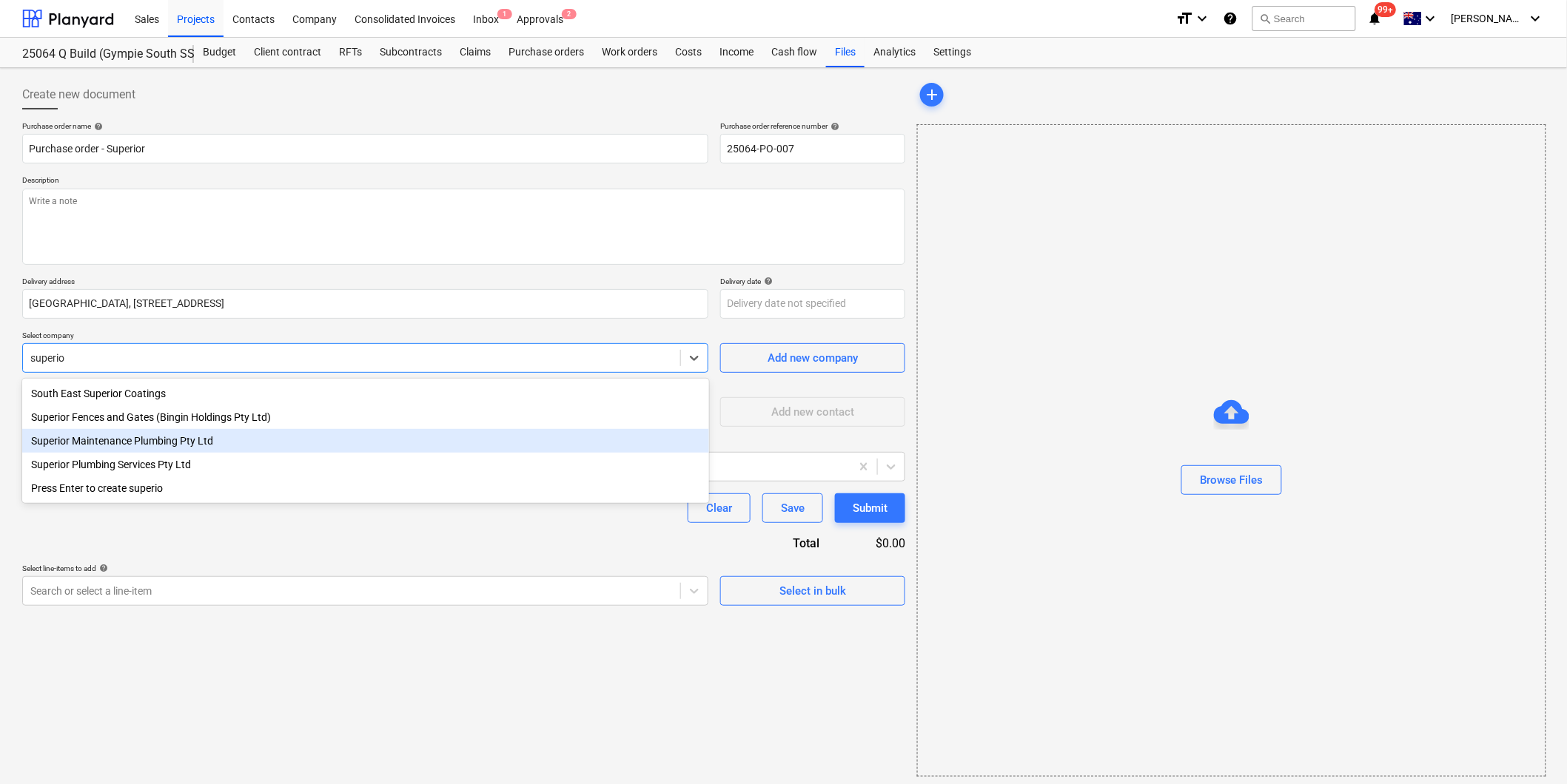
click at [189, 444] on div "Superior Maintenance Plumbing Pty Ltd" at bounding box center [365, 440] width 687 height 24
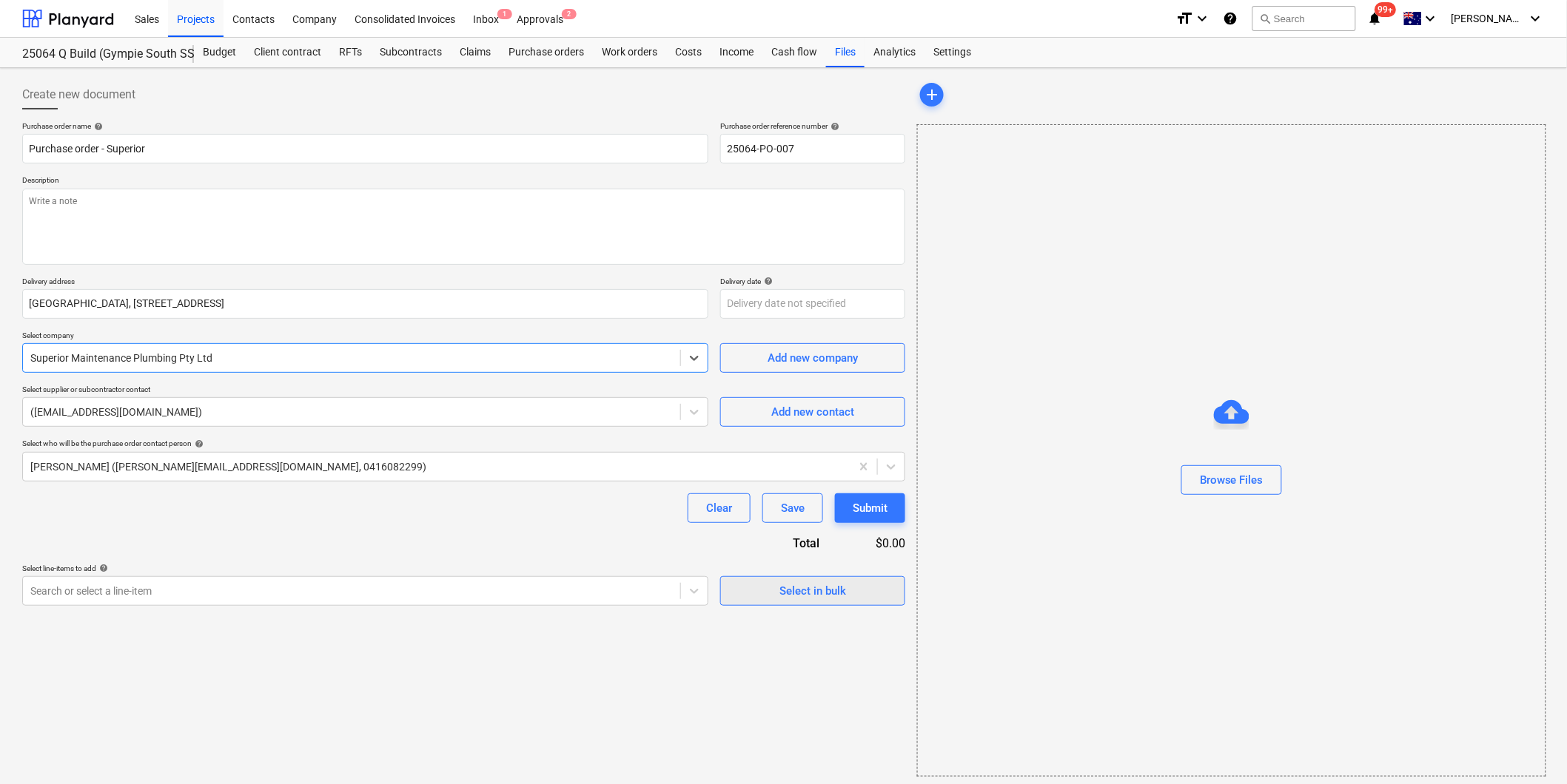
click at [832, 585] on div "Select in bulk" at bounding box center [813, 591] width 67 height 20
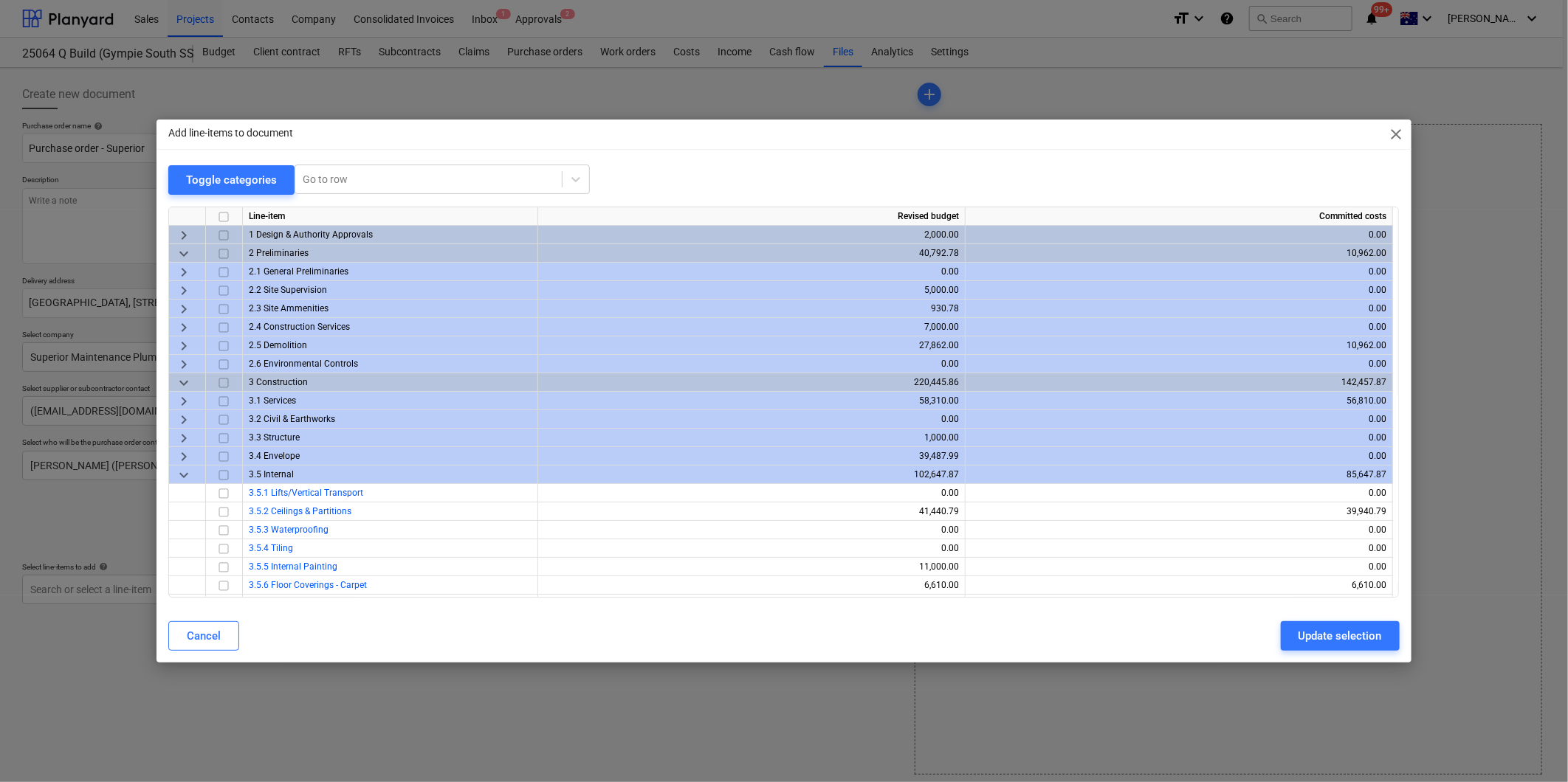
click at [183, 399] on span "keyboard_arrow_right" at bounding box center [184, 401] width 18 height 18
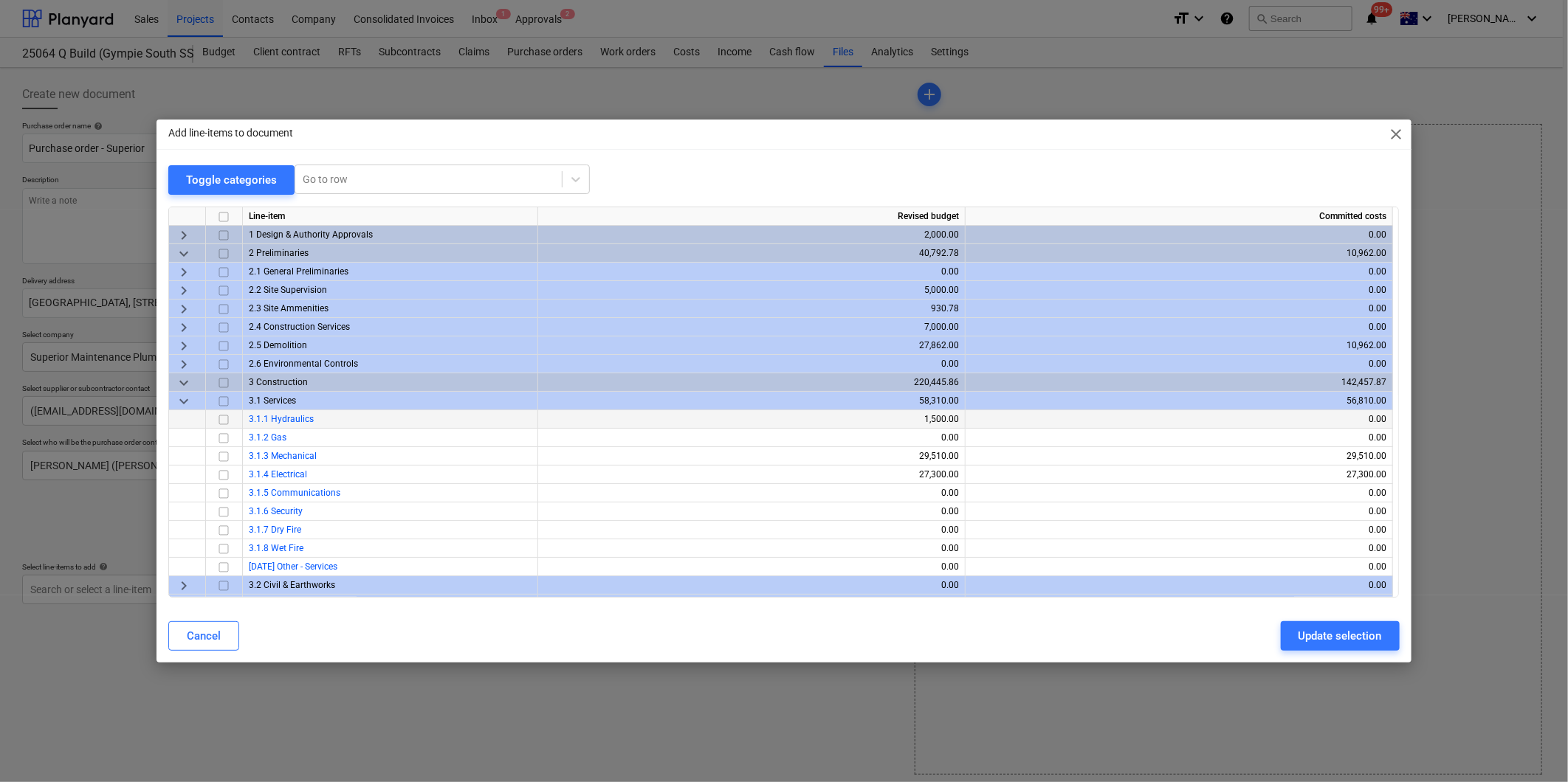
click at [222, 418] on input "checkbox" at bounding box center [223, 420] width 18 height 18
click at [1339, 636] on div "Update selection" at bounding box center [1341, 637] width 84 height 19
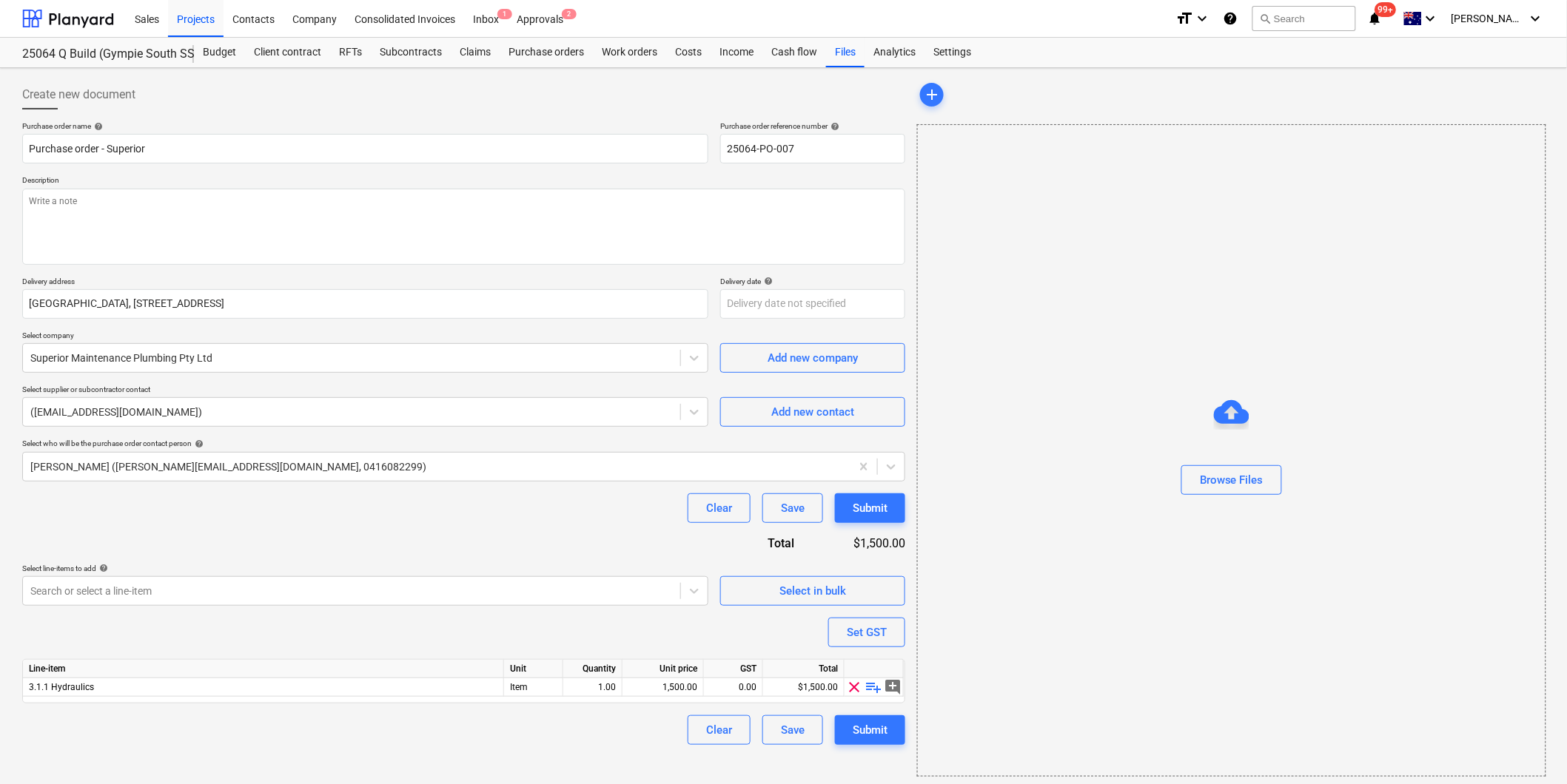
click at [876, 688] on span "playlist_add" at bounding box center [874, 687] width 18 height 18
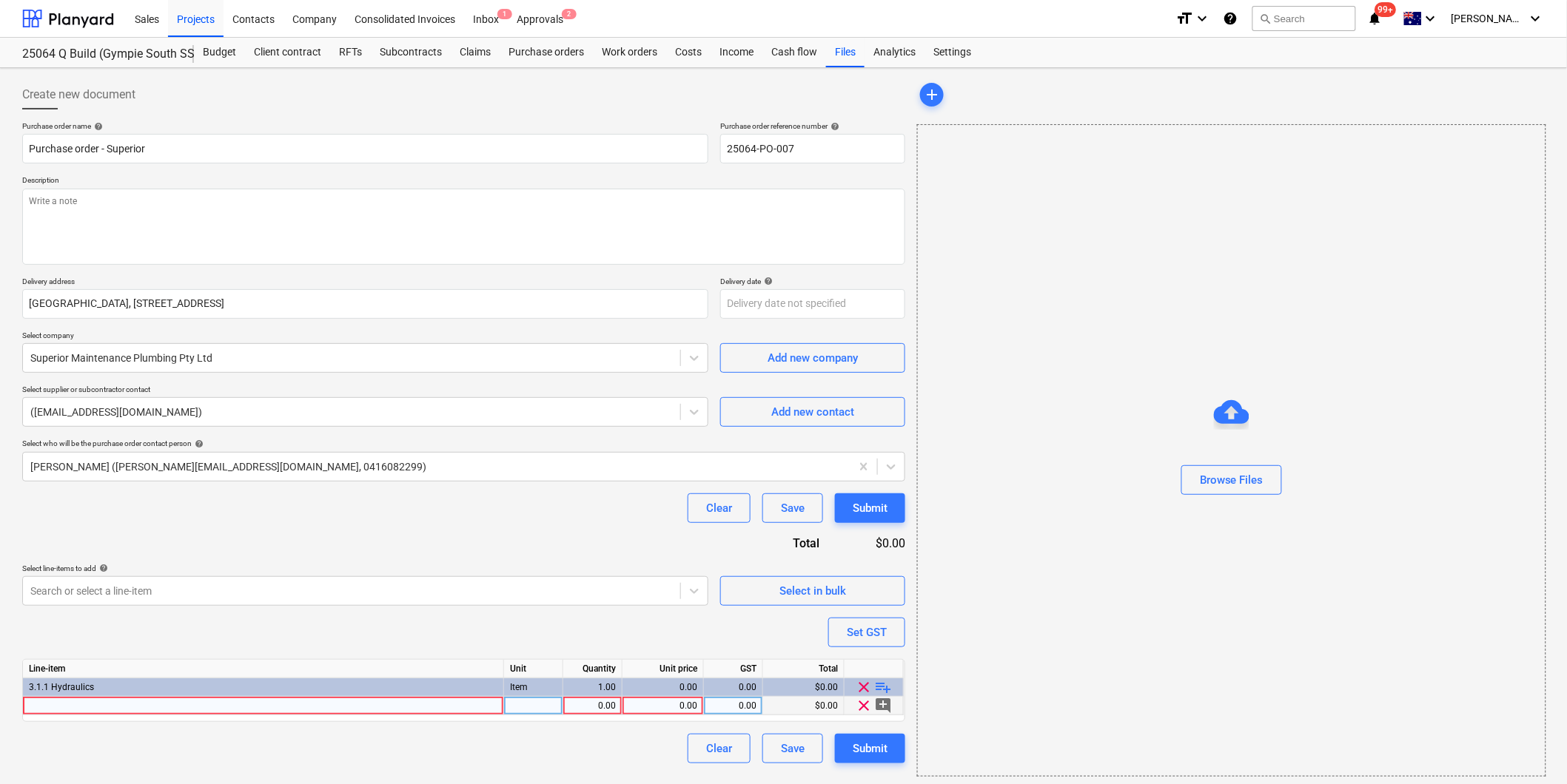
click at [83, 700] on div at bounding box center [263, 706] width 481 height 19
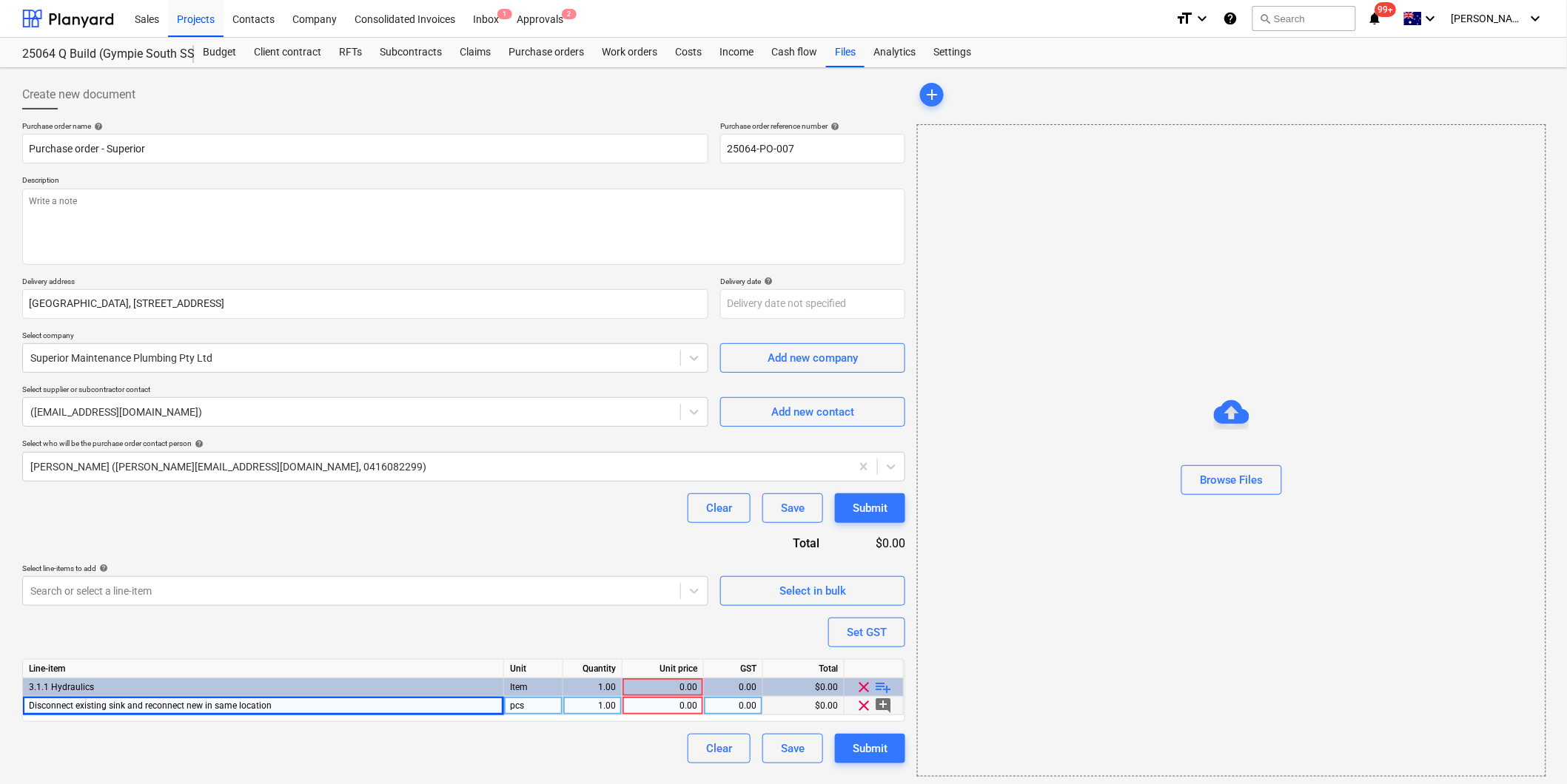
click at [595, 708] on div "1.00" at bounding box center [592, 706] width 46 height 19
click at [657, 708] on div "0.00" at bounding box center [663, 706] width 69 height 19
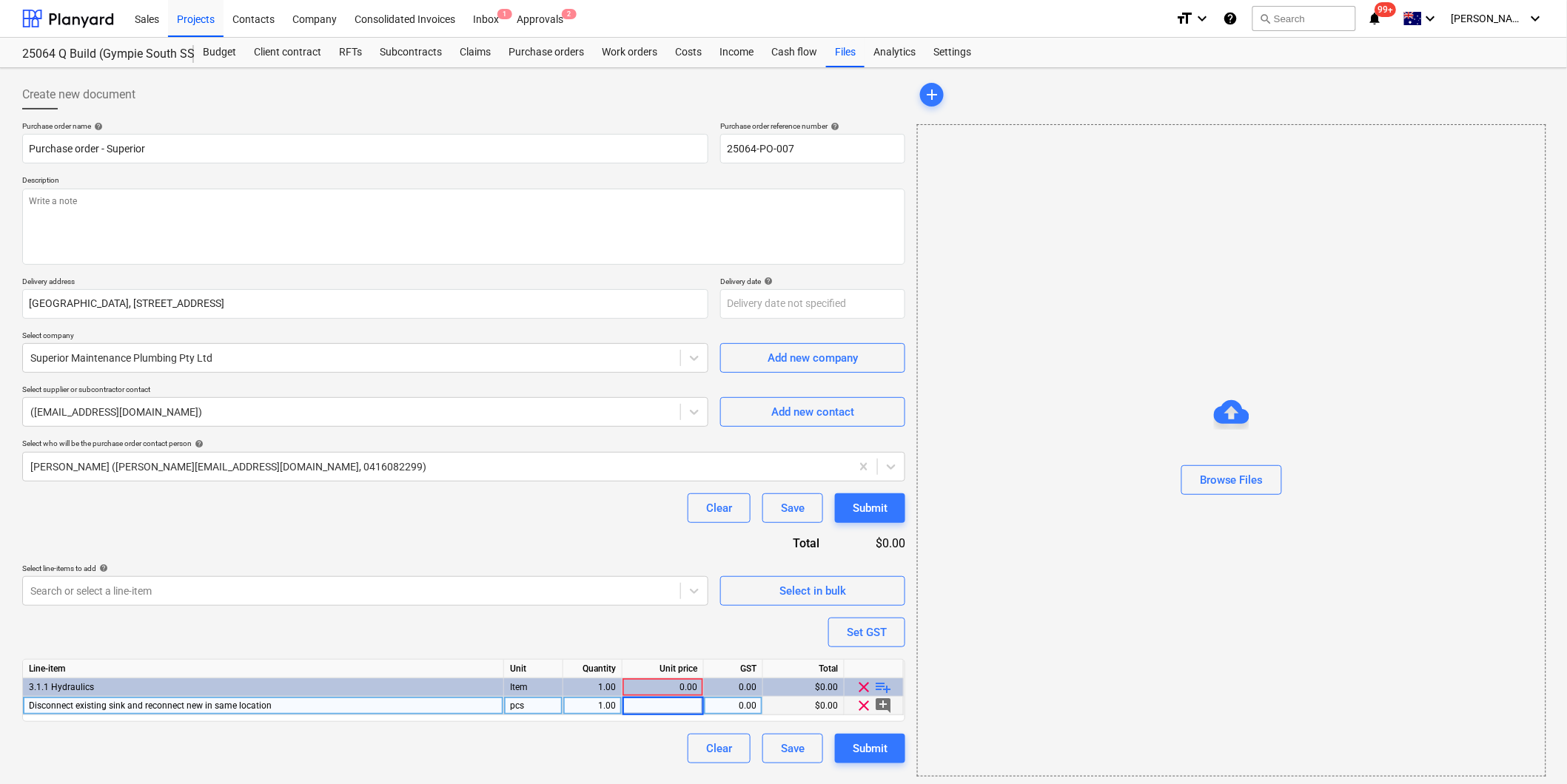
click at [311, 702] on div "Disconnect existing sink and reconnect new in same location" at bounding box center [263, 706] width 481 height 19
click at [343, 705] on input "Disconnect existing sink and reconnect new in same location" at bounding box center [263, 706] width 481 height 18
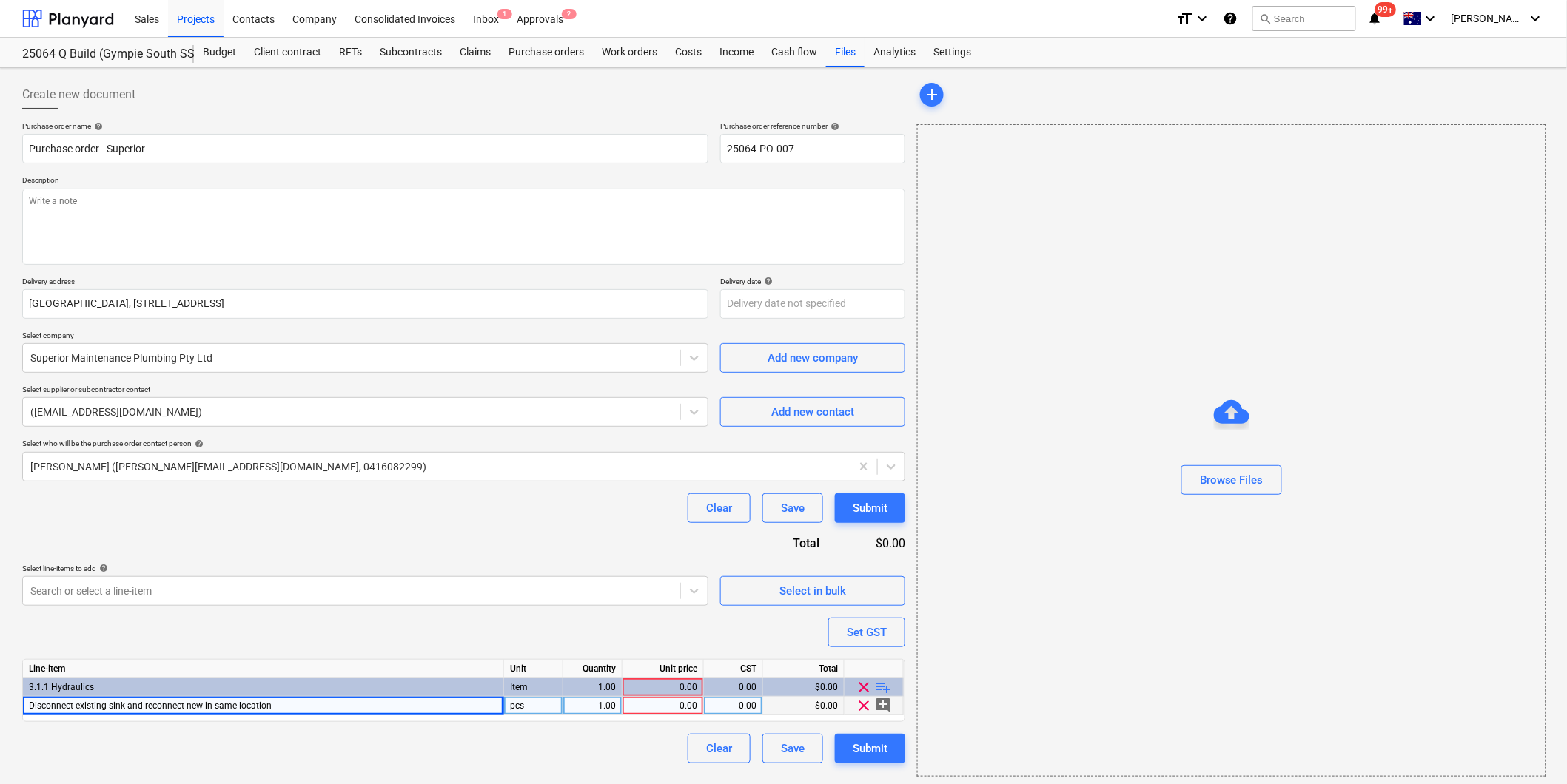
click at [683, 704] on div "0.00" at bounding box center [663, 706] width 69 height 19
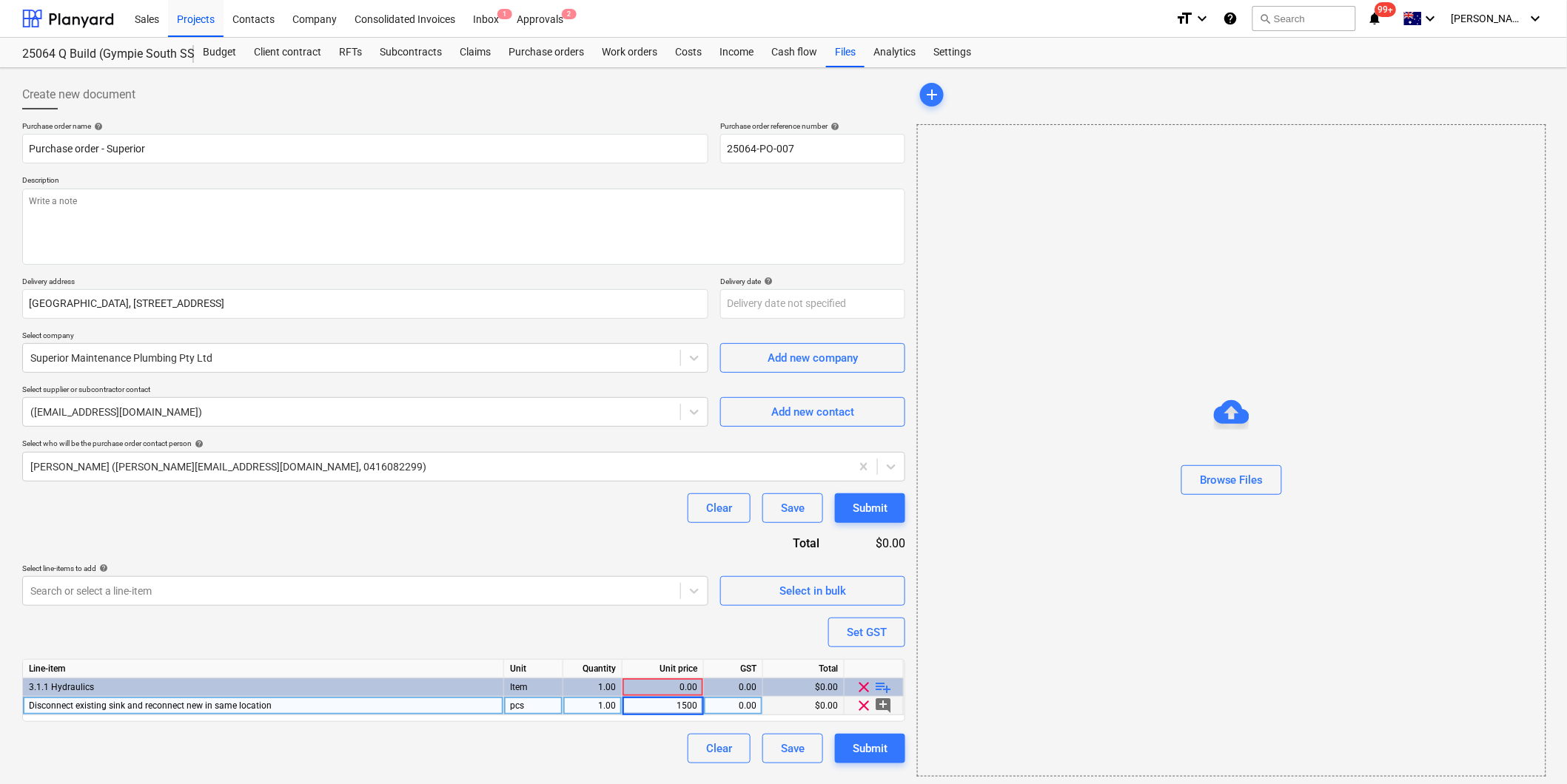
click at [734, 705] on div "0.00" at bounding box center [733, 706] width 46 height 19
click at [632, 705] on div "1,500.00" at bounding box center [663, 706] width 69 height 19
click at [711, 705] on div "0.00" at bounding box center [733, 706] width 46 height 19
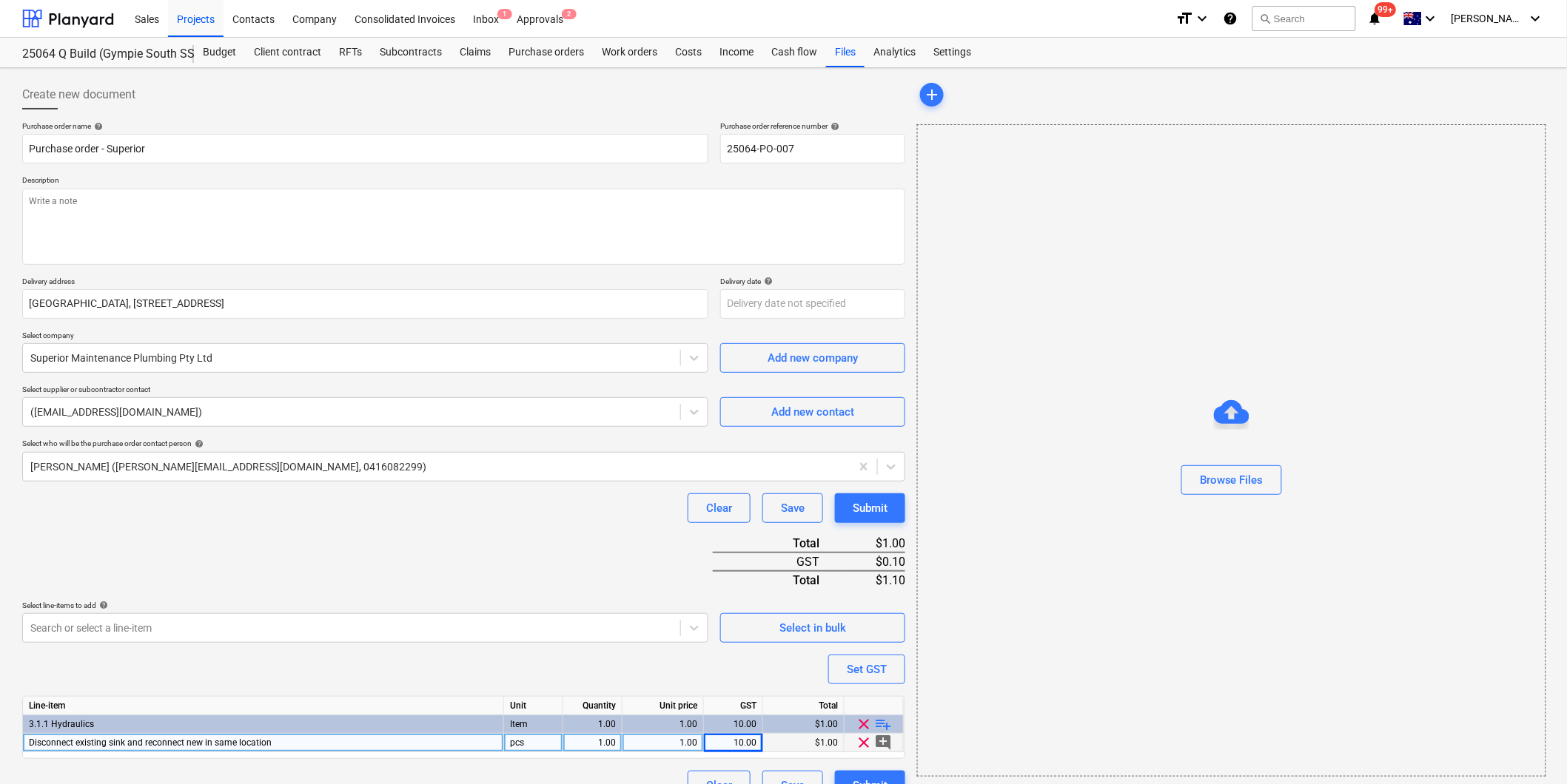
click at [302, 702] on div "Line-item Unit Quantity Unit price GST Total 3.1.1 Hydraulics Item 1.00 1.00 10…" at bounding box center [463, 727] width 883 height 63
click at [295, 744] on div "Disconnect existing sink and reconnect new in same location" at bounding box center [263, 742] width 481 height 19
click at [94, 204] on textarea at bounding box center [463, 227] width 883 height 77
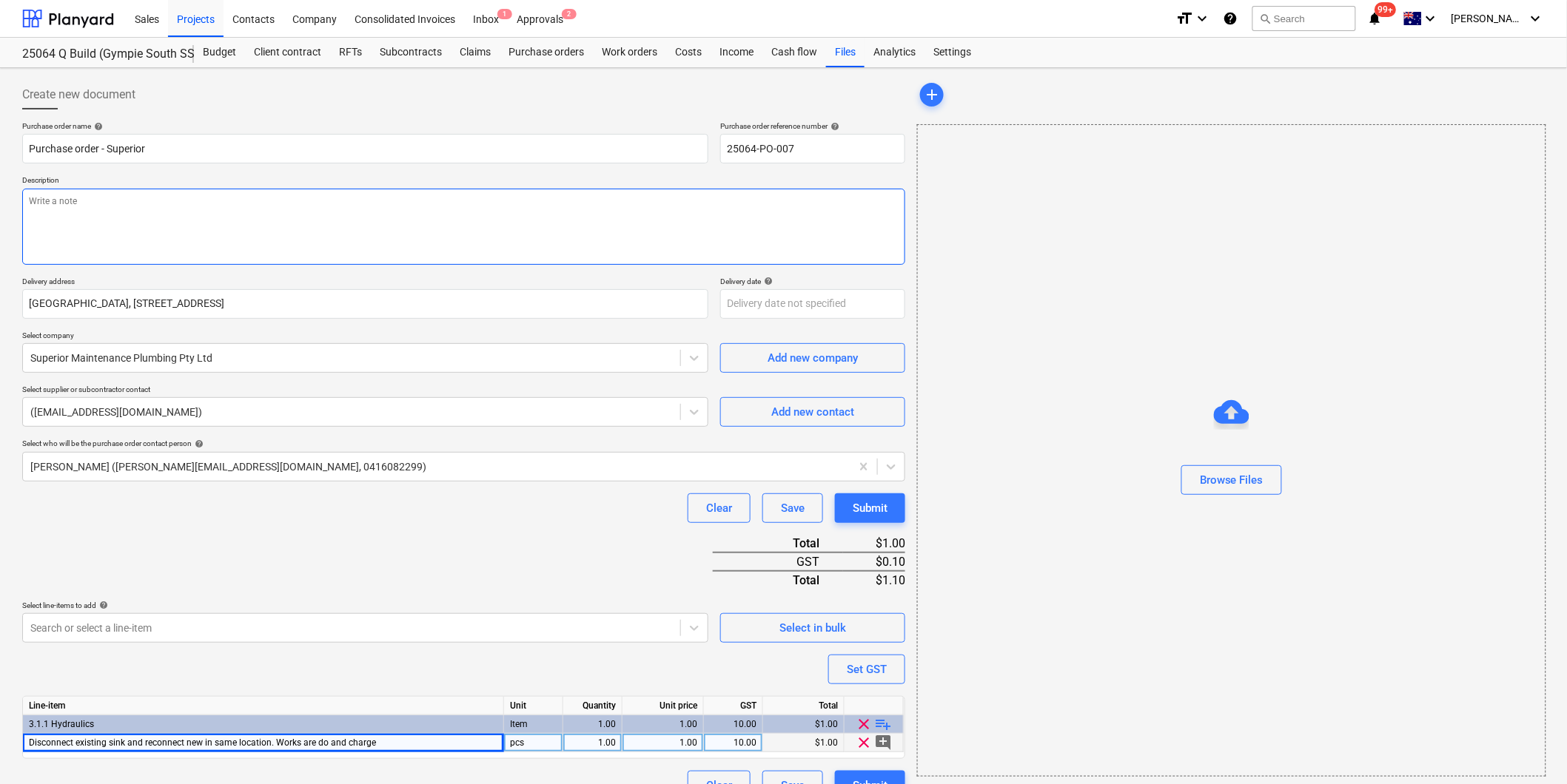
click at [46, 191] on textarea at bounding box center [463, 227] width 883 height 77
click at [233, 582] on div "Purchase order name help Purchase order - Superior Purchase order reference num…" at bounding box center [463, 461] width 883 height 679
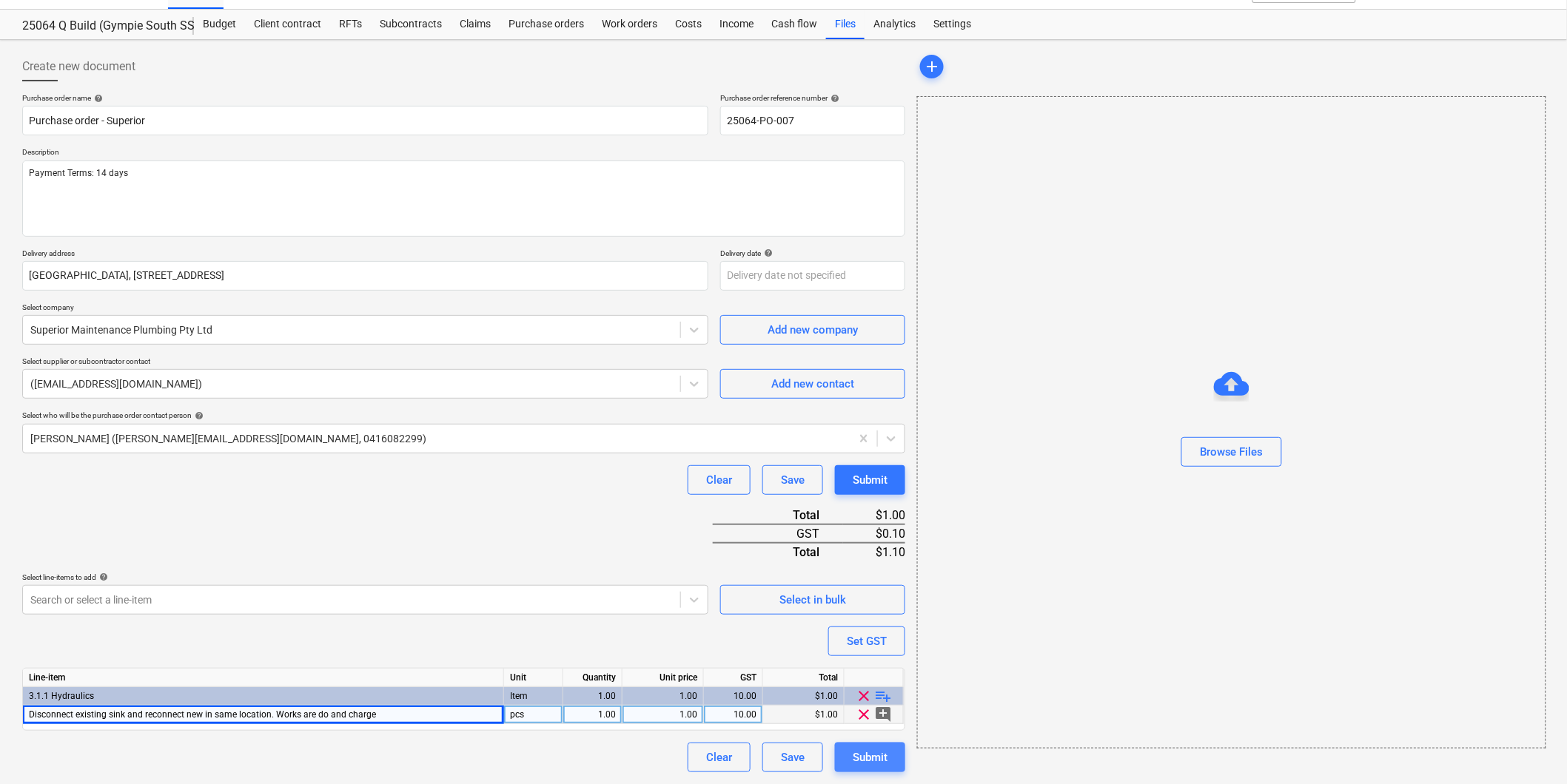
click at [864, 757] on div "Submit" at bounding box center [870, 758] width 35 height 20
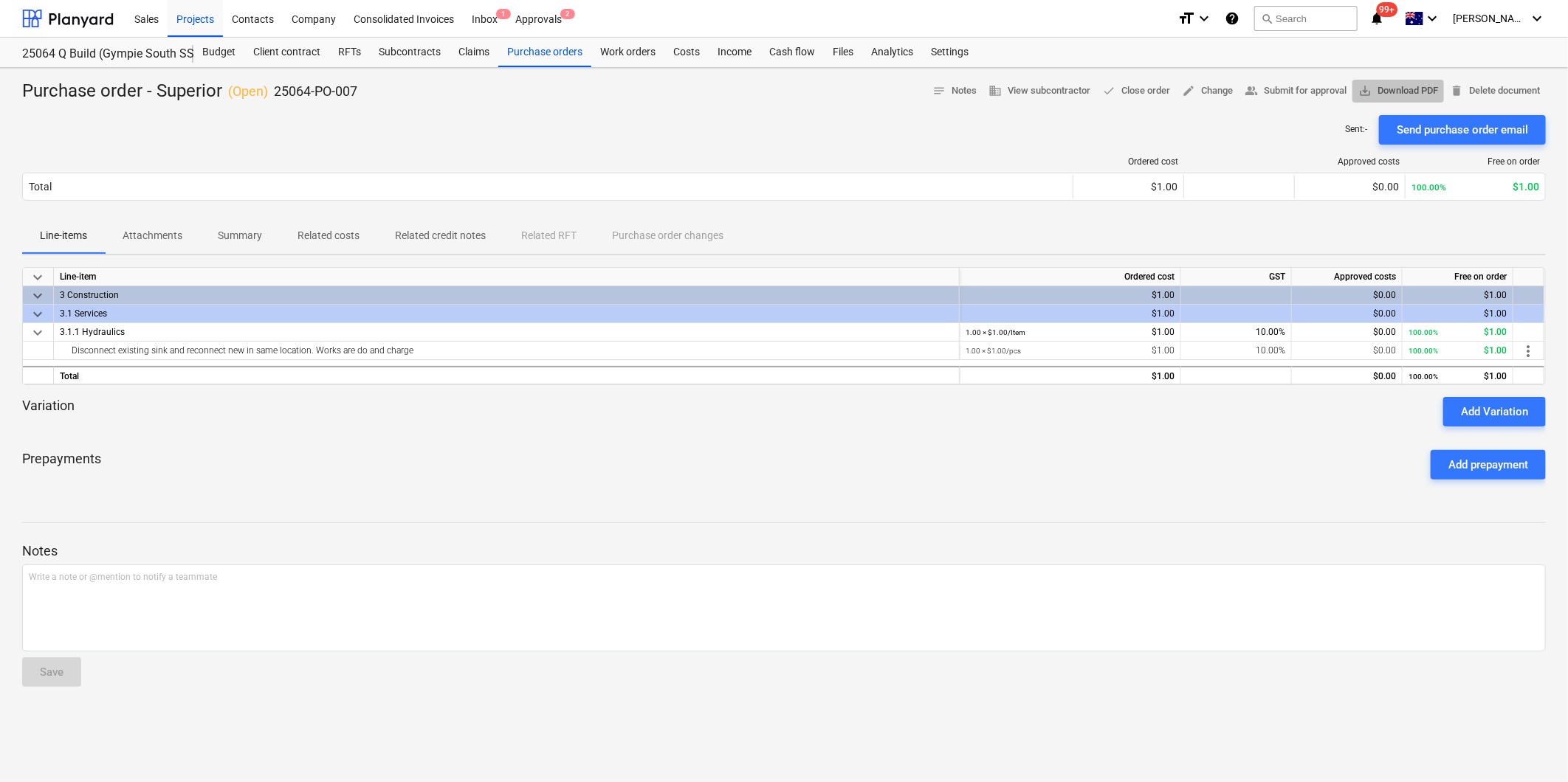
click at [1401, 87] on span "save_alt Download PDF" at bounding box center [1398, 91] width 80 height 17
click at [195, 17] on div "Projects" at bounding box center [195, 18] width 55 height 37
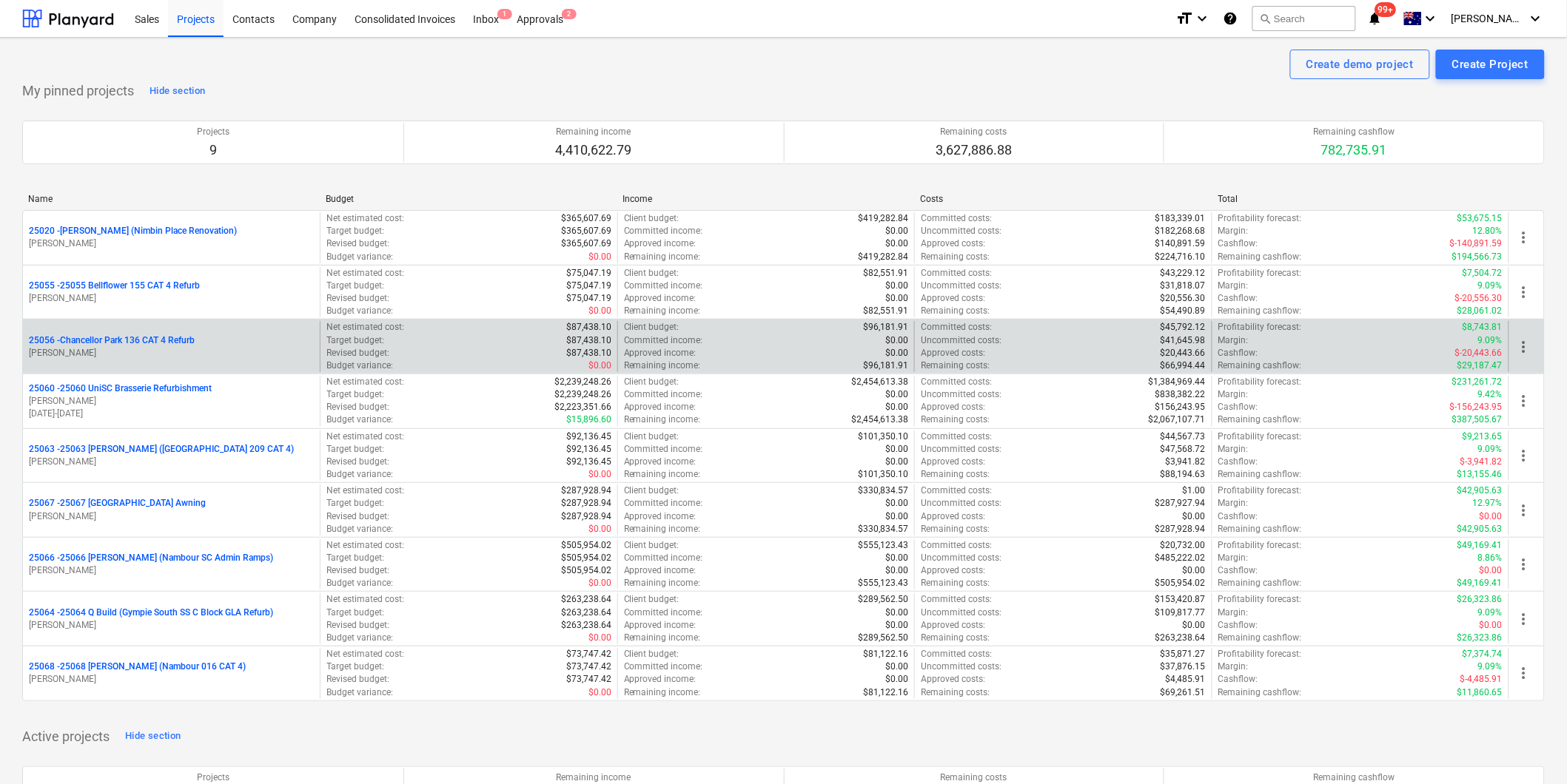
click at [148, 350] on p "[PERSON_NAME]" at bounding box center [171, 353] width 285 height 12
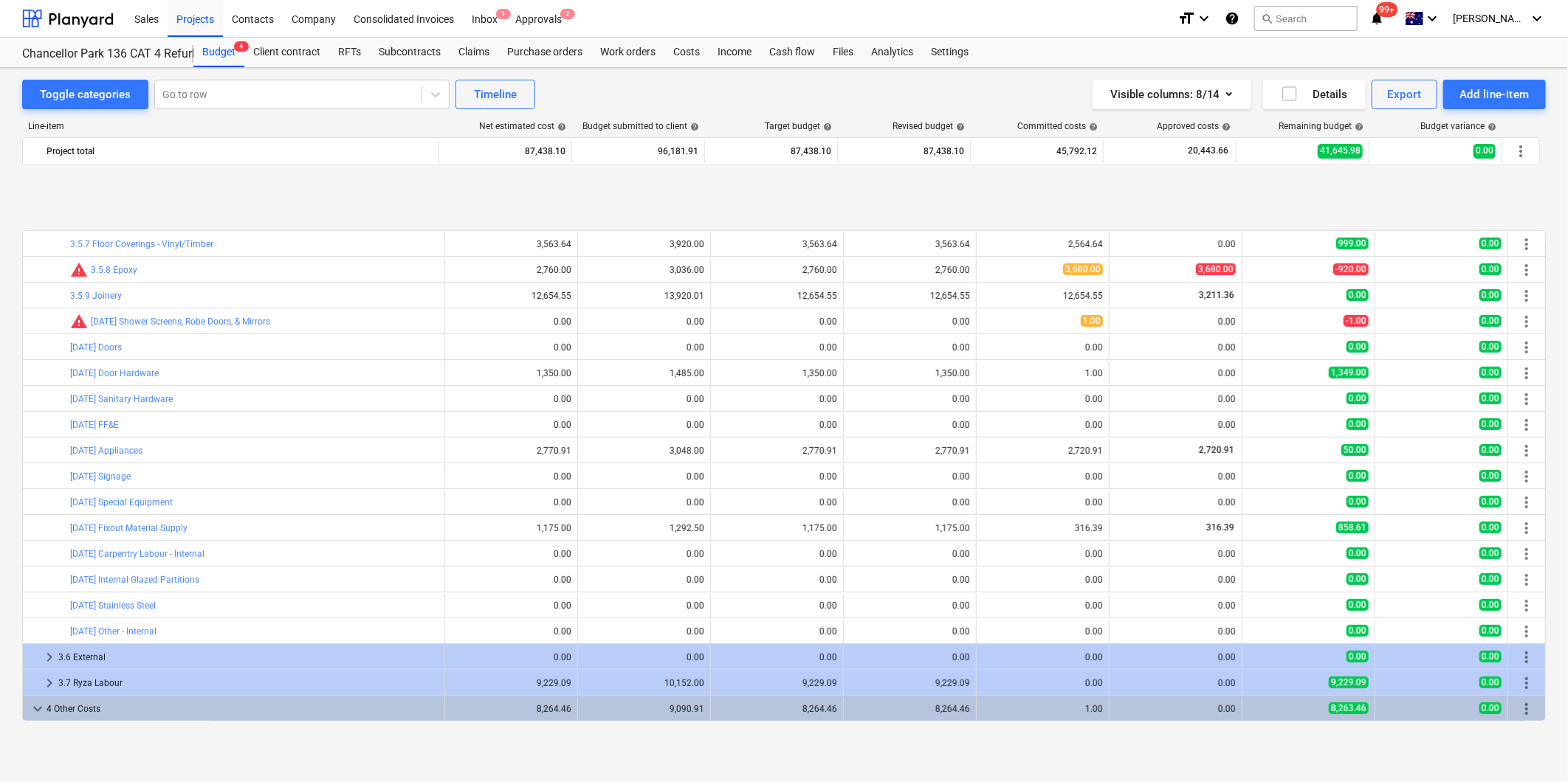
scroll to position [406, 0]
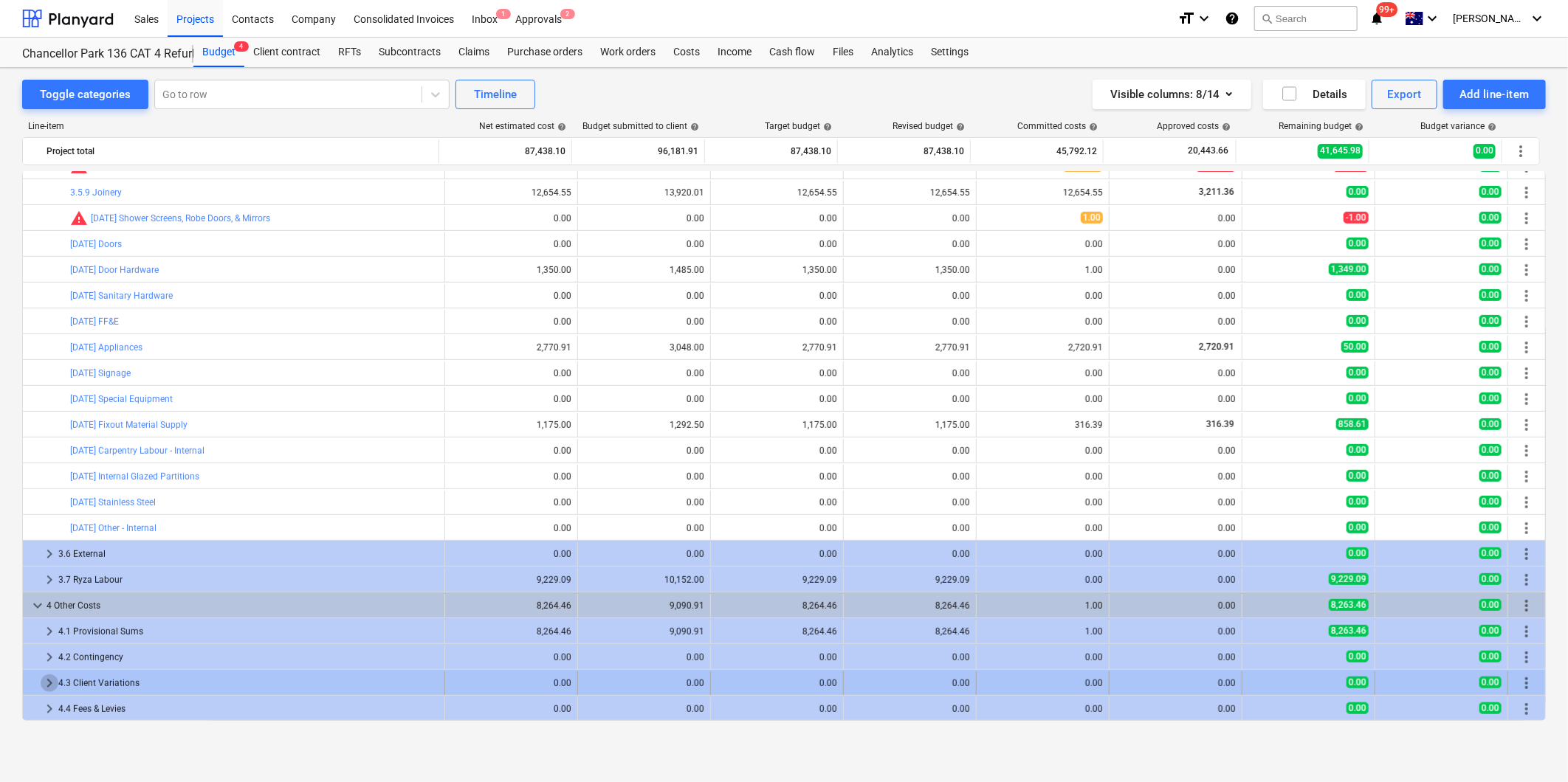
click at [49, 682] on span "keyboard_arrow_right" at bounding box center [50, 684] width 18 height 18
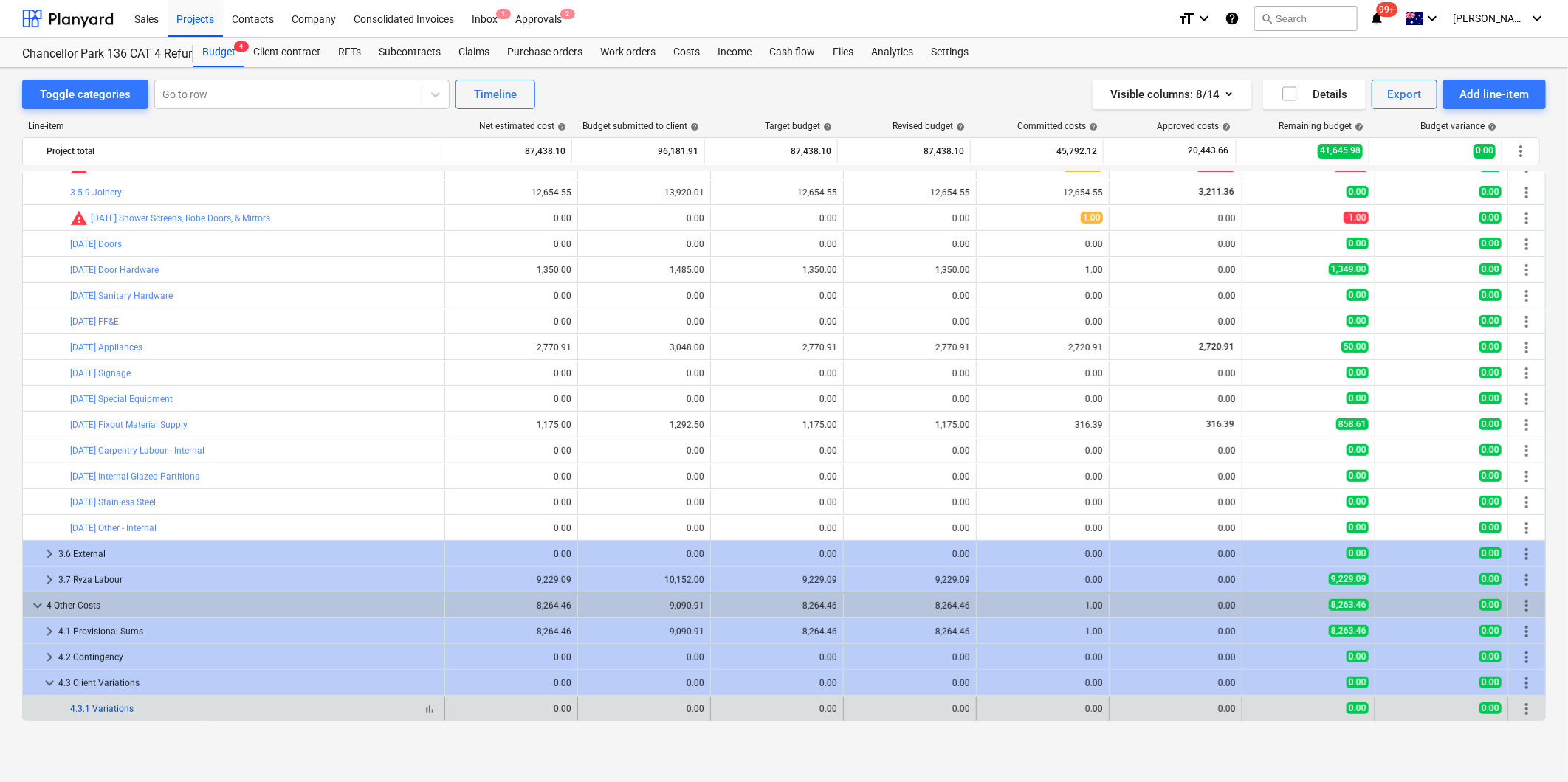
scroll to position [431, 0]
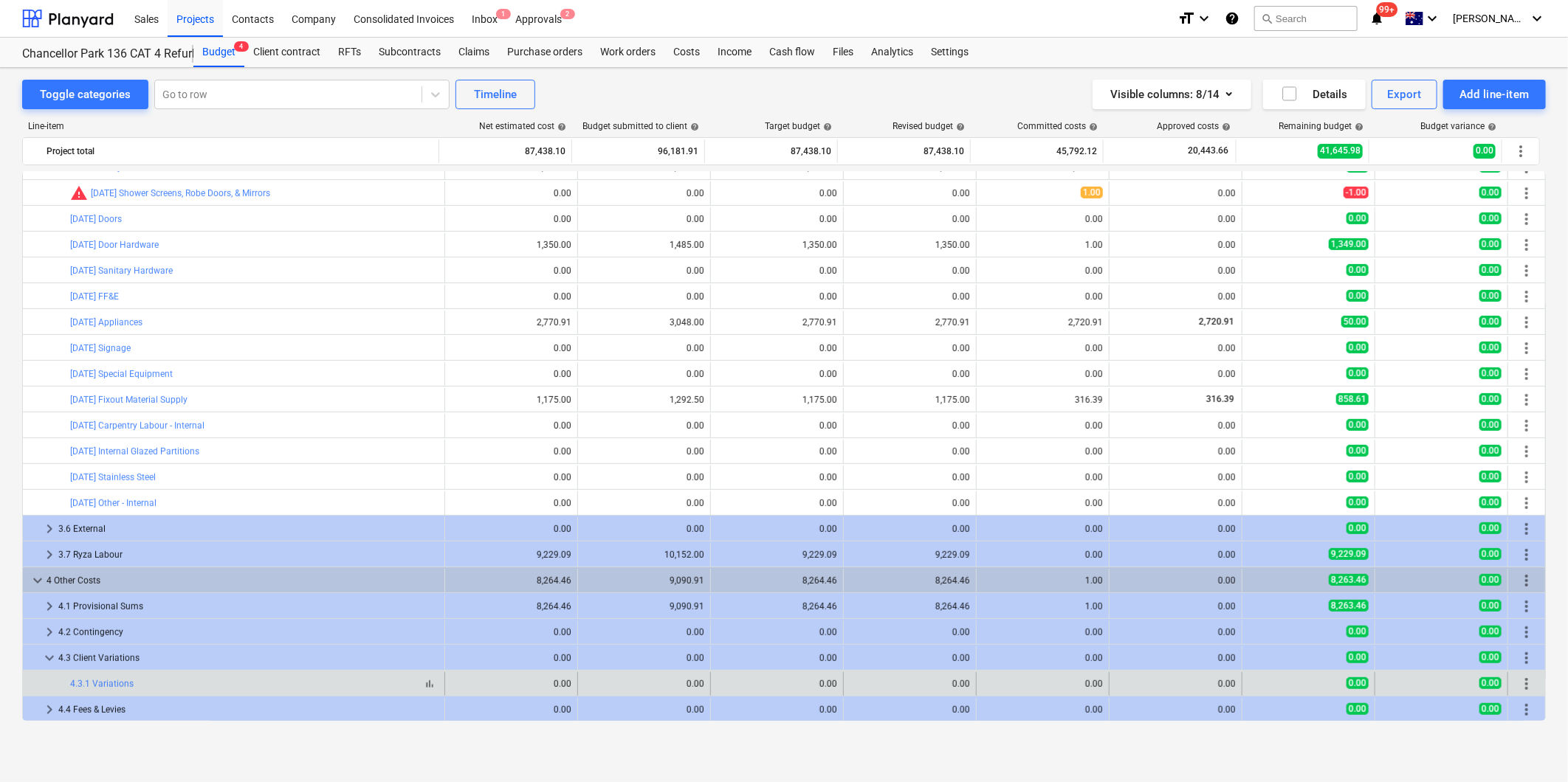
click at [205, 689] on div "bar_chart 4.3.1 Variations" at bounding box center [253, 684] width 368 height 11
click at [1526, 684] on span "more_vert" at bounding box center [1527, 685] width 18 height 18
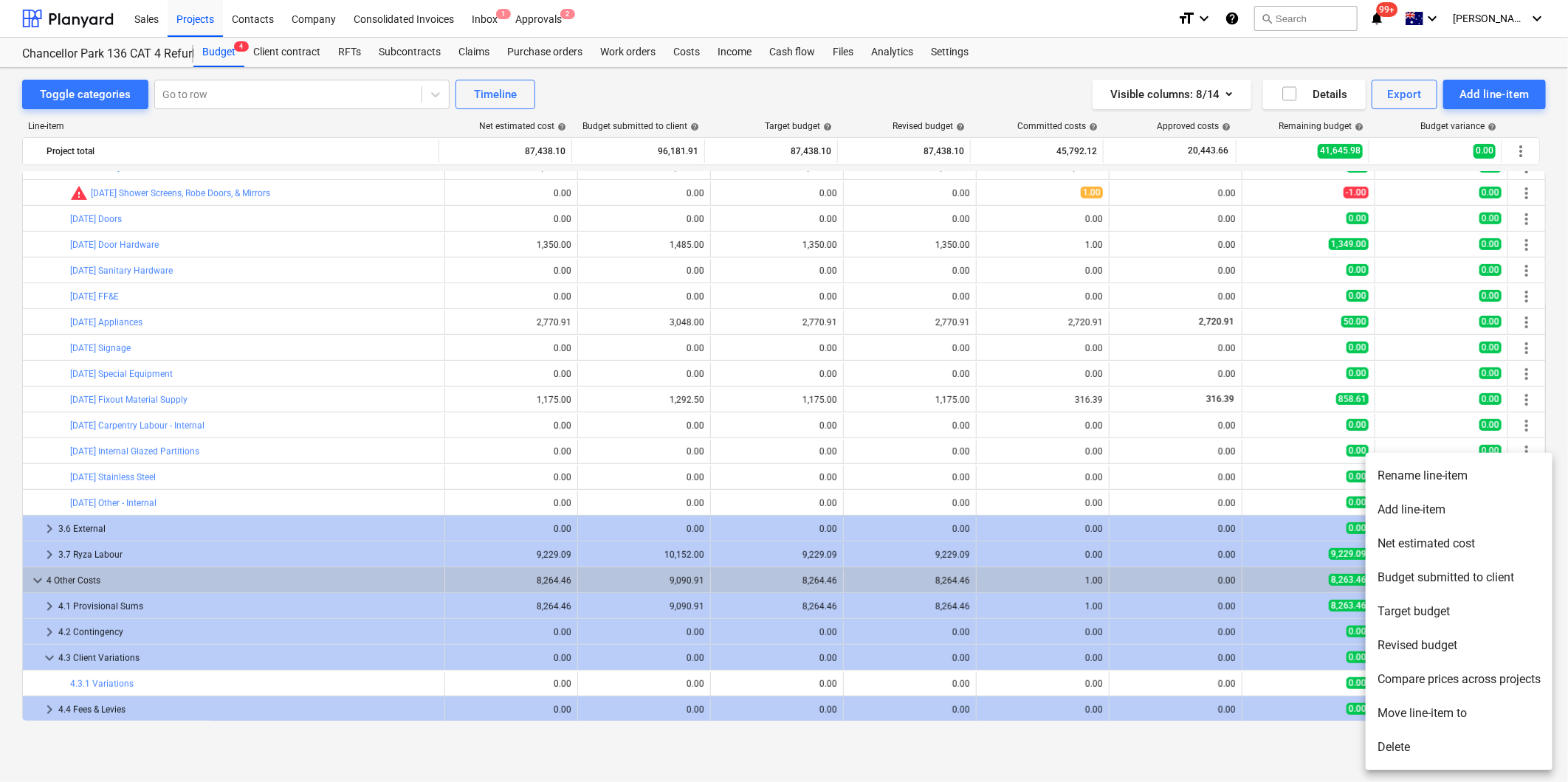
click at [1454, 477] on li "Rename line-item" at bounding box center [1459, 476] width 187 height 34
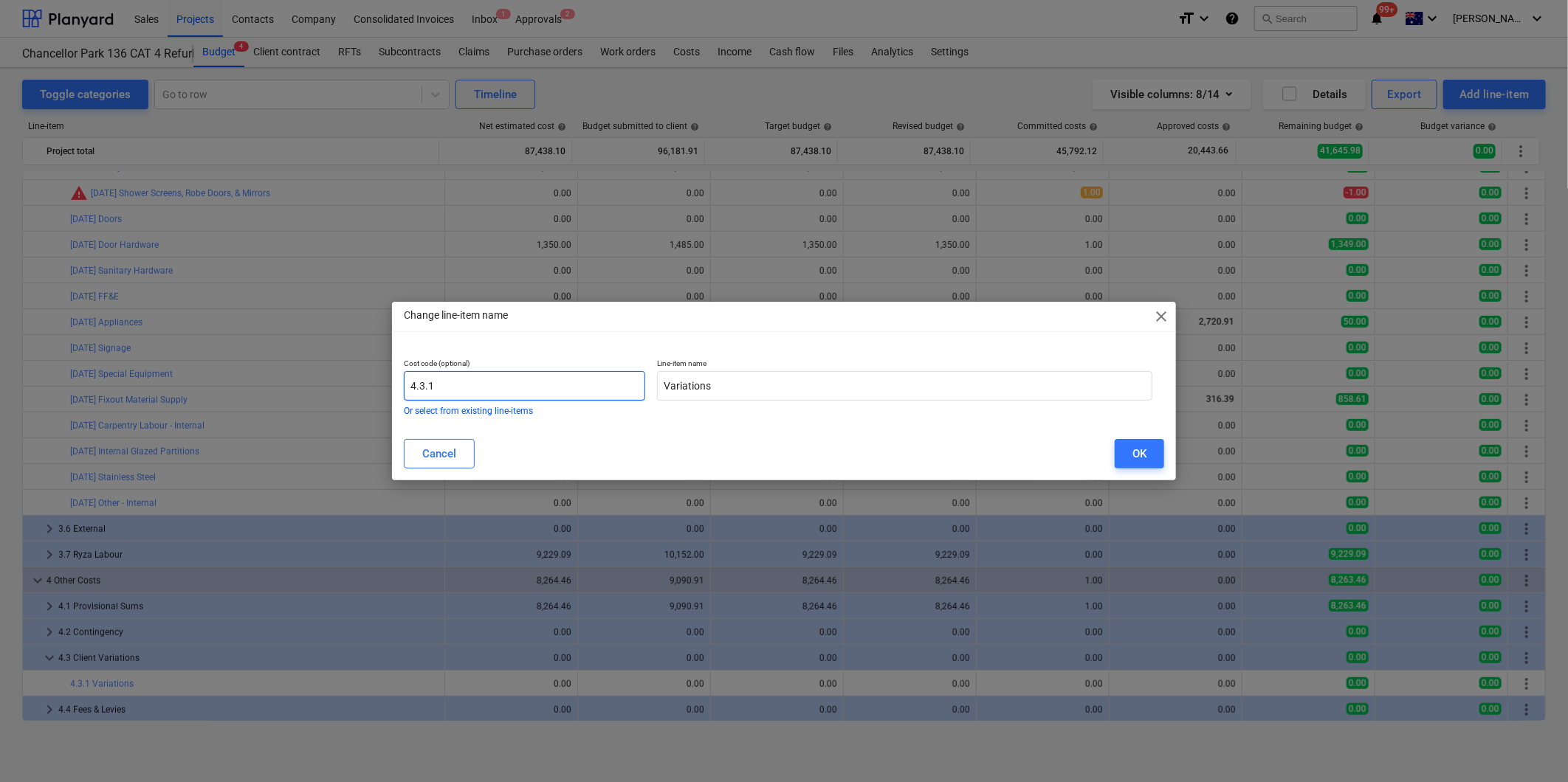
click at [459, 387] on input "4.3.1" at bounding box center [524, 386] width 241 height 29
drag, startPoint x: 791, startPoint y: 390, endPoint x: 588, endPoint y: 388, distance: 203.0
click at [588, 388] on div "Cost code (optional) 4.3.1 Or select from existing line-items Line-item name Va…" at bounding box center [778, 387] width 760 height 69
click at [1145, 458] on div "OK" at bounding box center [1139, 454] width 14 height 19
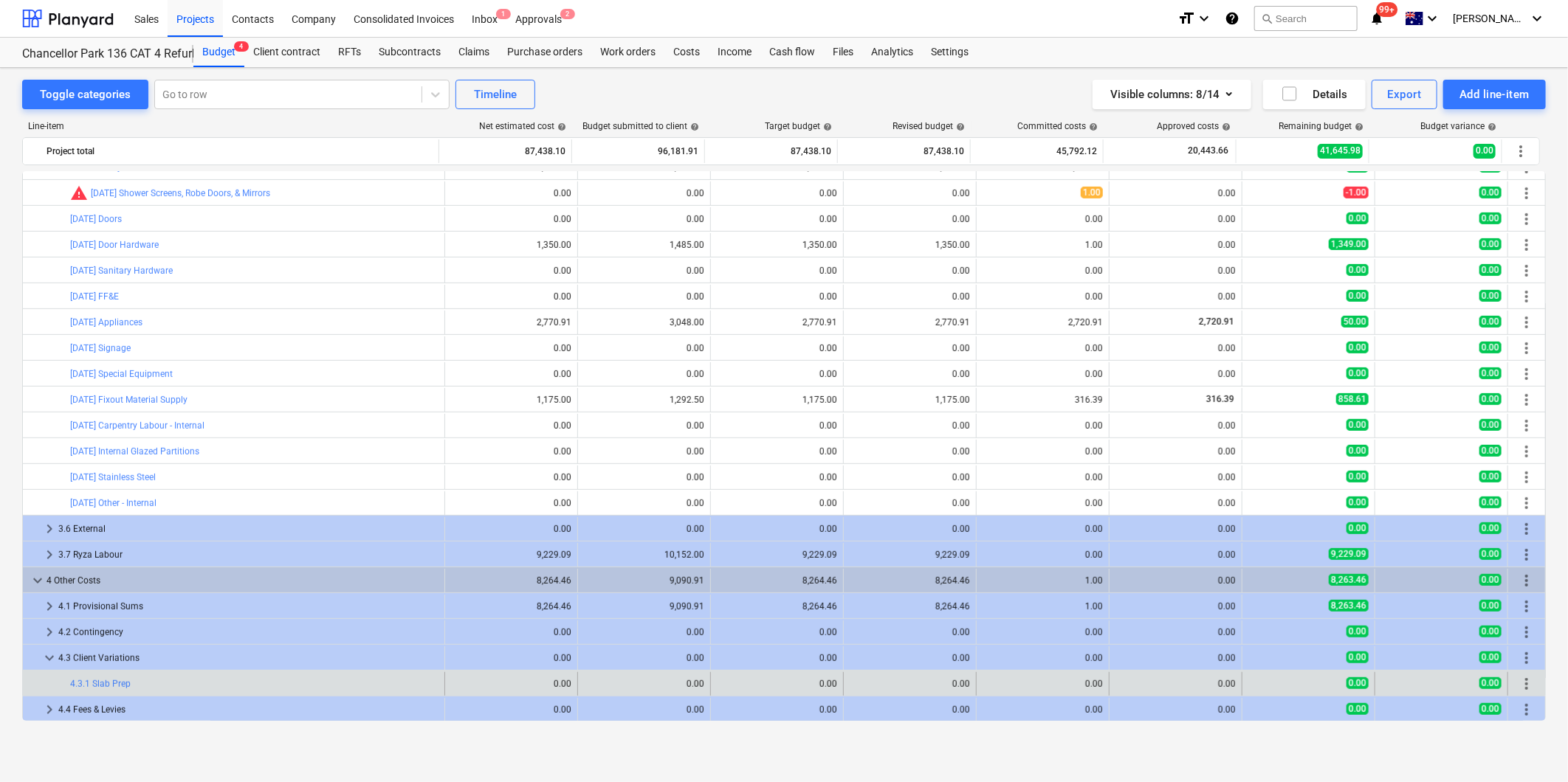
click at [445, 688] on div "edit 0.00" at bounding box center [512, 684] width 133 height 24
click at [456, 689] on span "edit" at bounding box center [460, 684] width 12 height 12
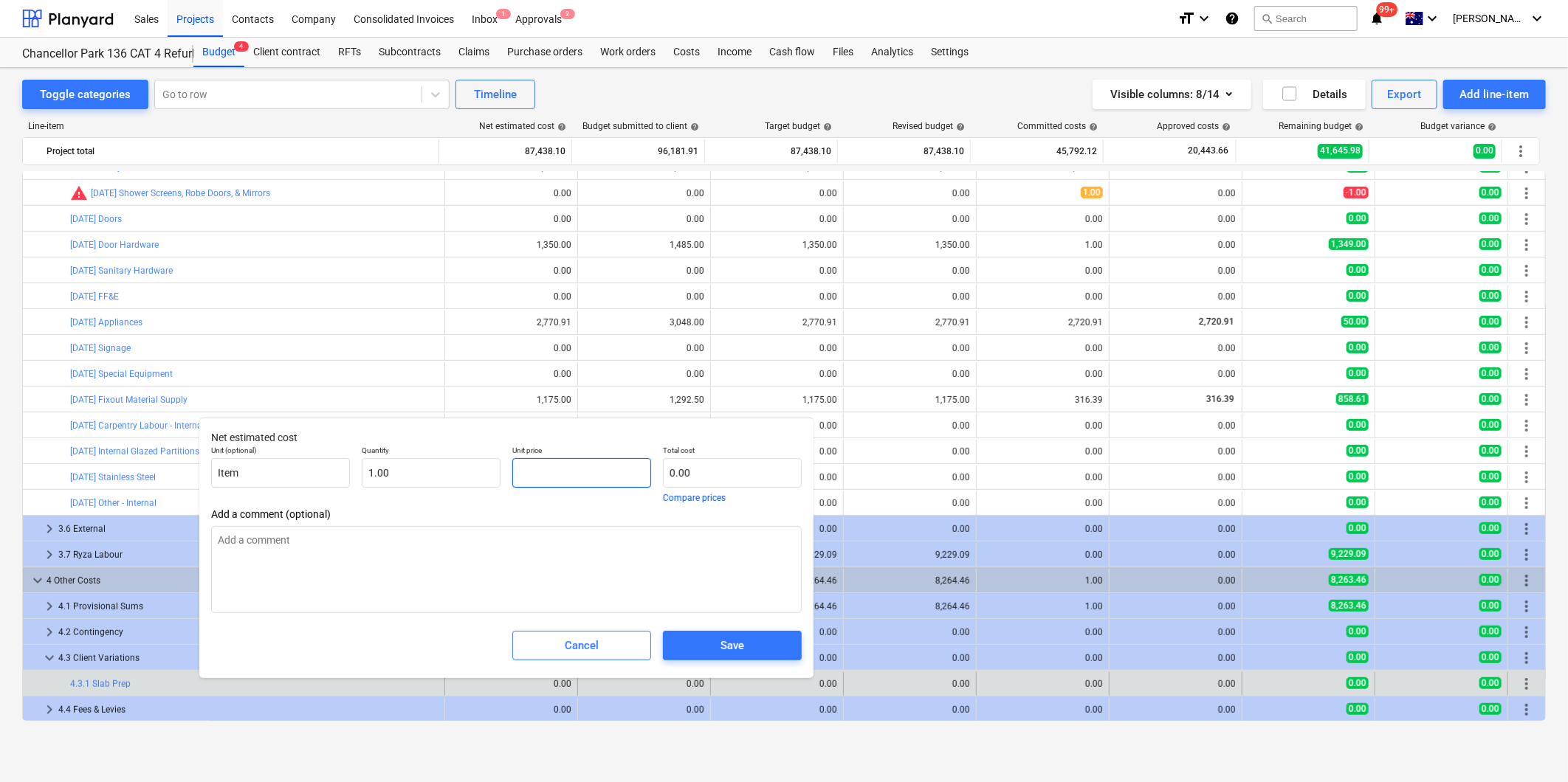
click at [561, 477] on input "text" at bounding box center [582, 473] width 139 height 29
click at [724, 643] on div "Save" at bounding box center [732, 646] width 24 height 19
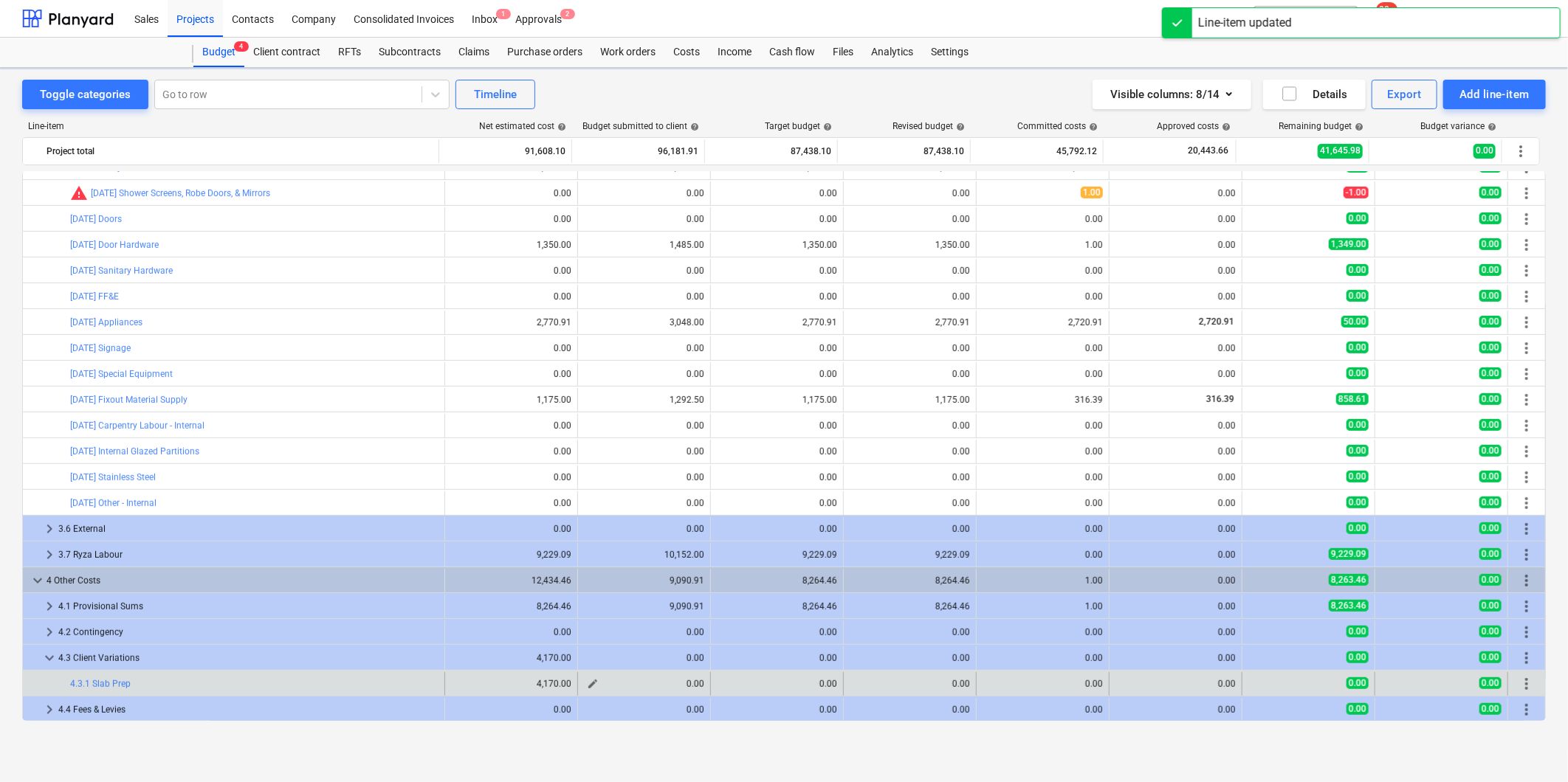
click at [627, 685] on div "0.00" at bounding box center [644, 684] width 120 height 11
click at [587, 686] on span "edit" at bounding box center [592, 684] width 12 height 12
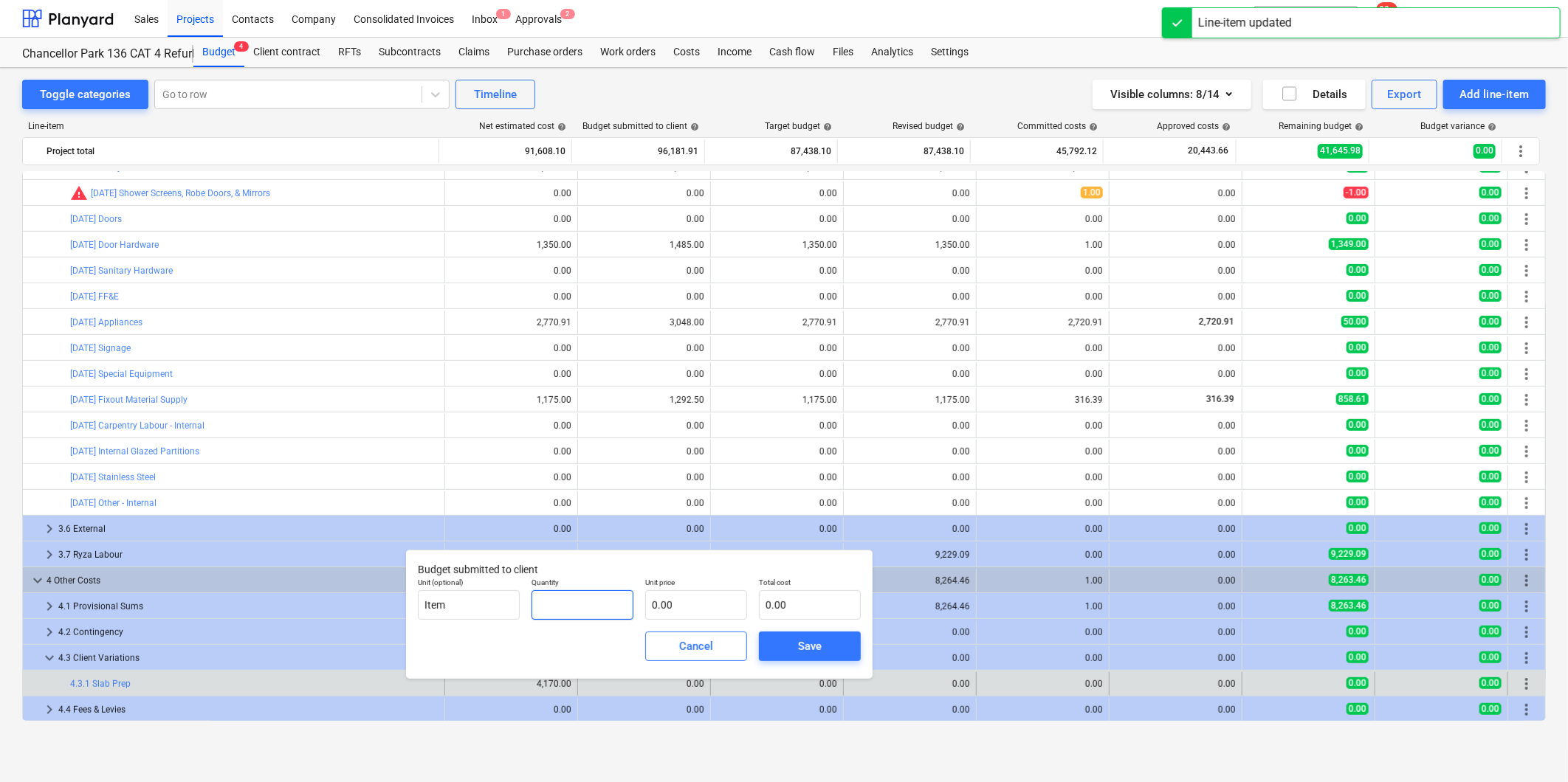
click at [565, 609] on input "text" at bounding box center [582, 605] width 102 height 29
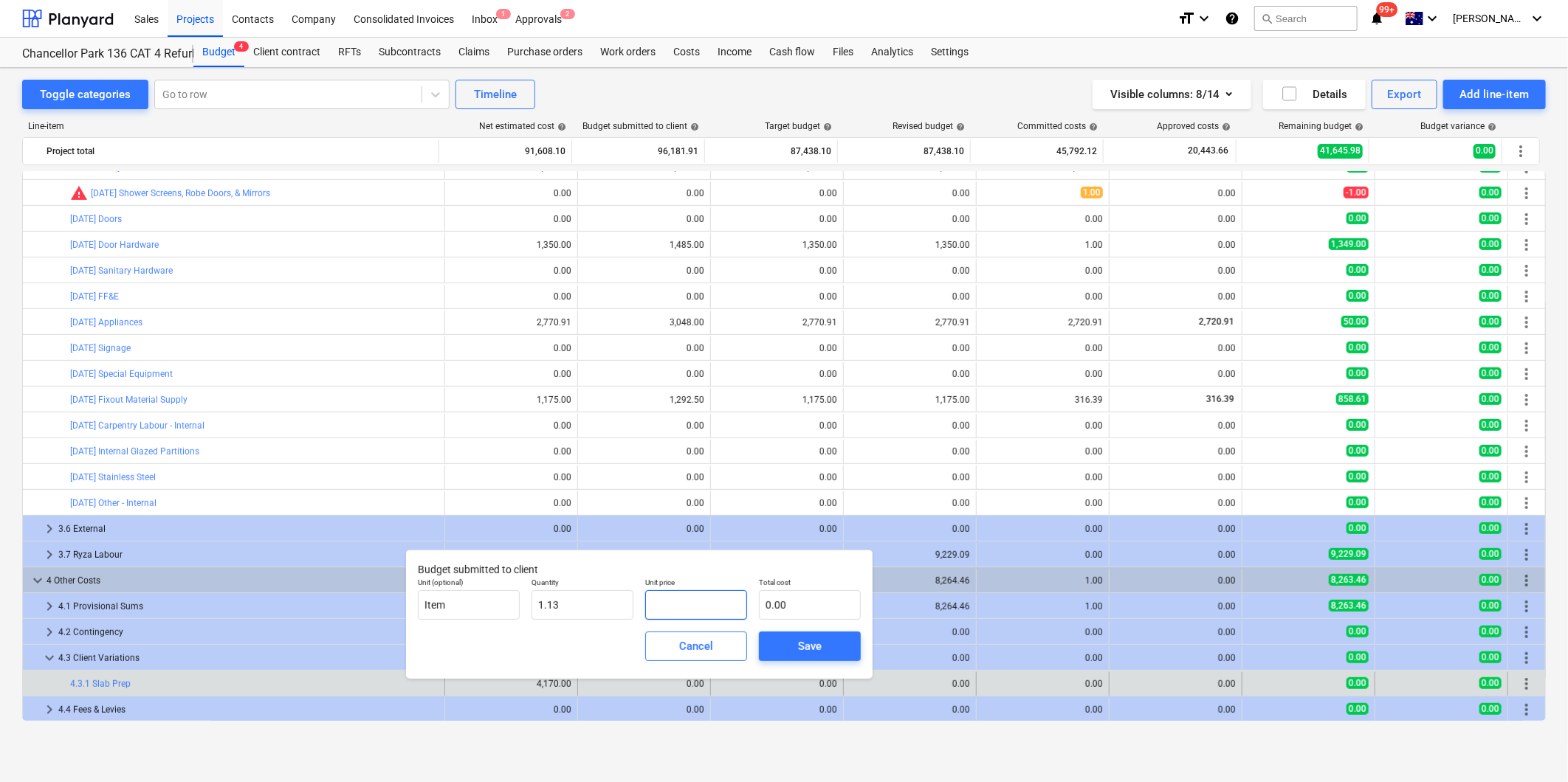
click at [727, 610] on input "text" at bounding box center [695, 605] width 102 height 29
click at [825, 646] on span "Save" at bounding box center [810, 646] width 67 height 19
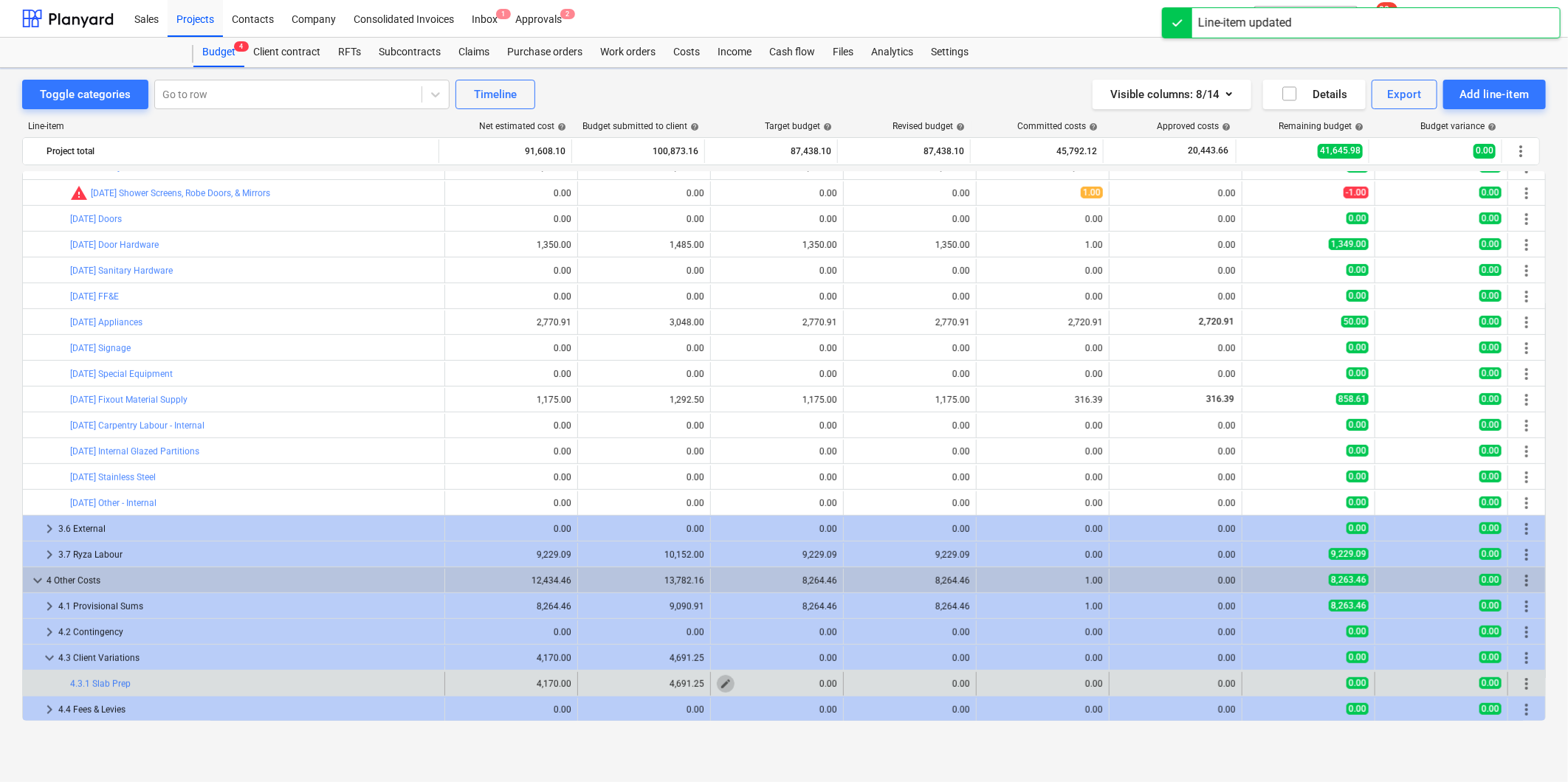
click at [720, 684] on span "edit" at bounding box center [726, 684] width 12 height 12
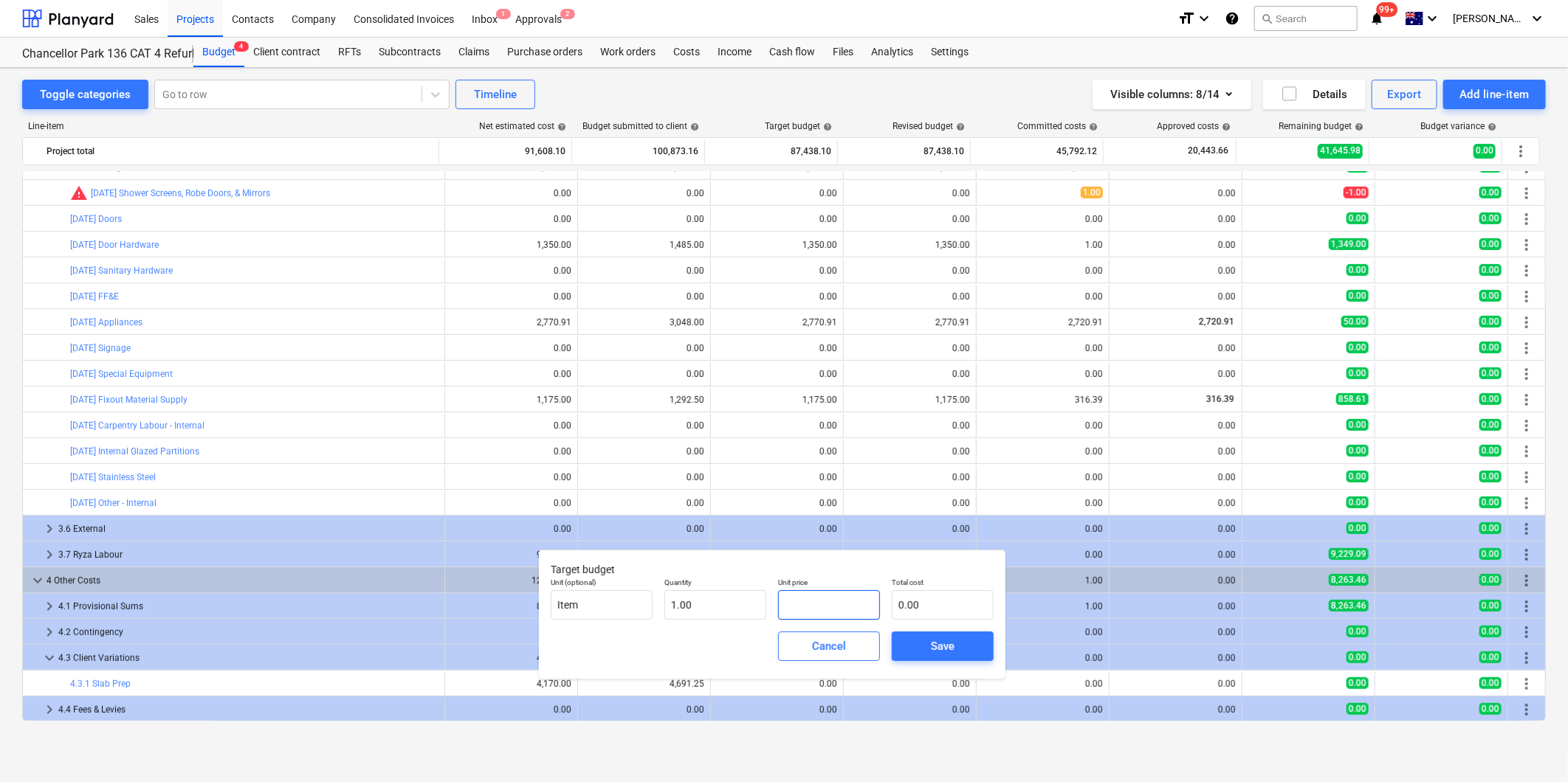
click at [812, 615] on input "text" at bounding box center [829, 605] width 102 height 29
click at [942, 641] on div "Save" at bounding box center [942, 646] width 24 height 19
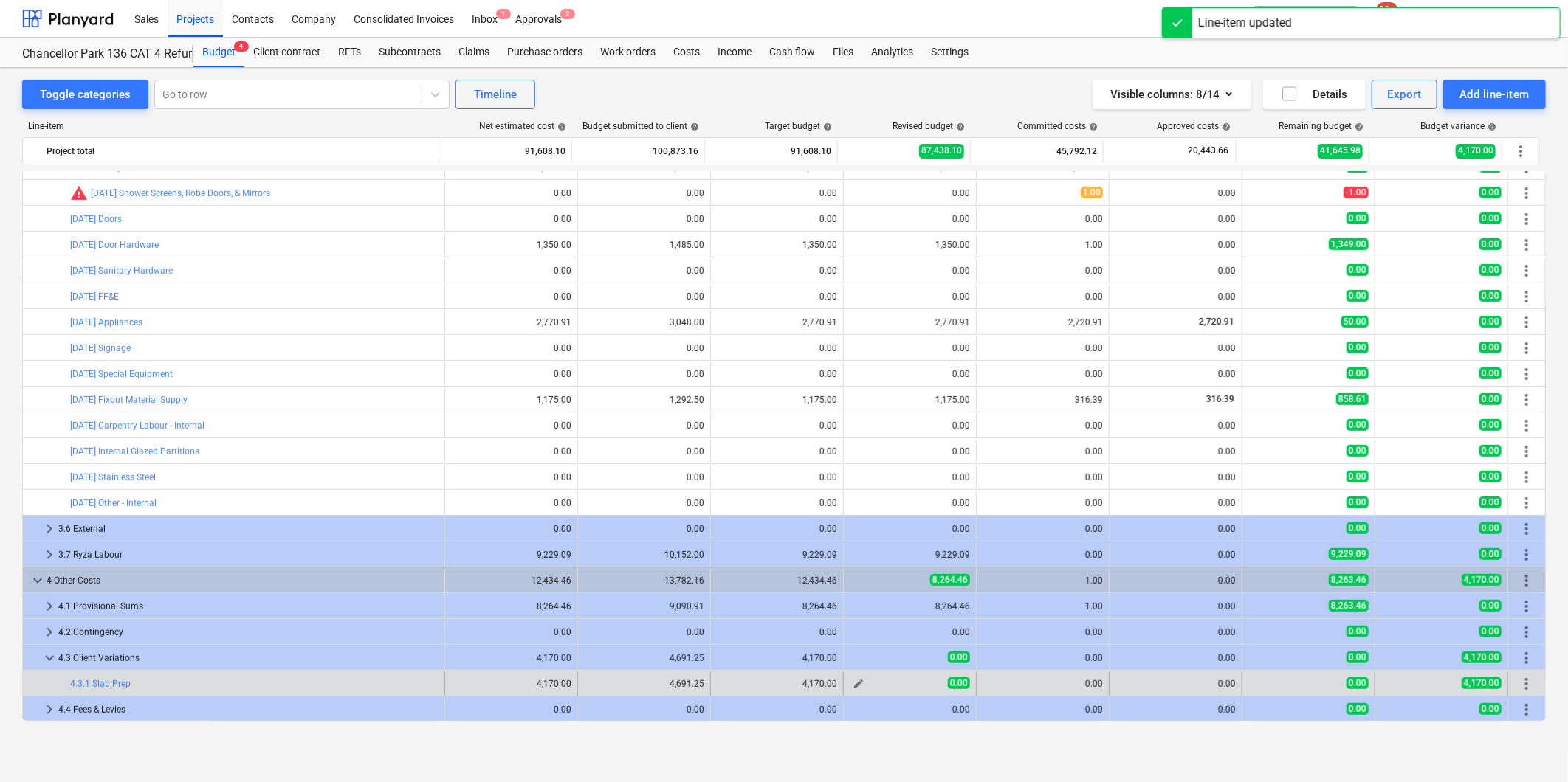
click at [853, 684] on span "edit" at bounding box center [859, 684] width 12 height 12
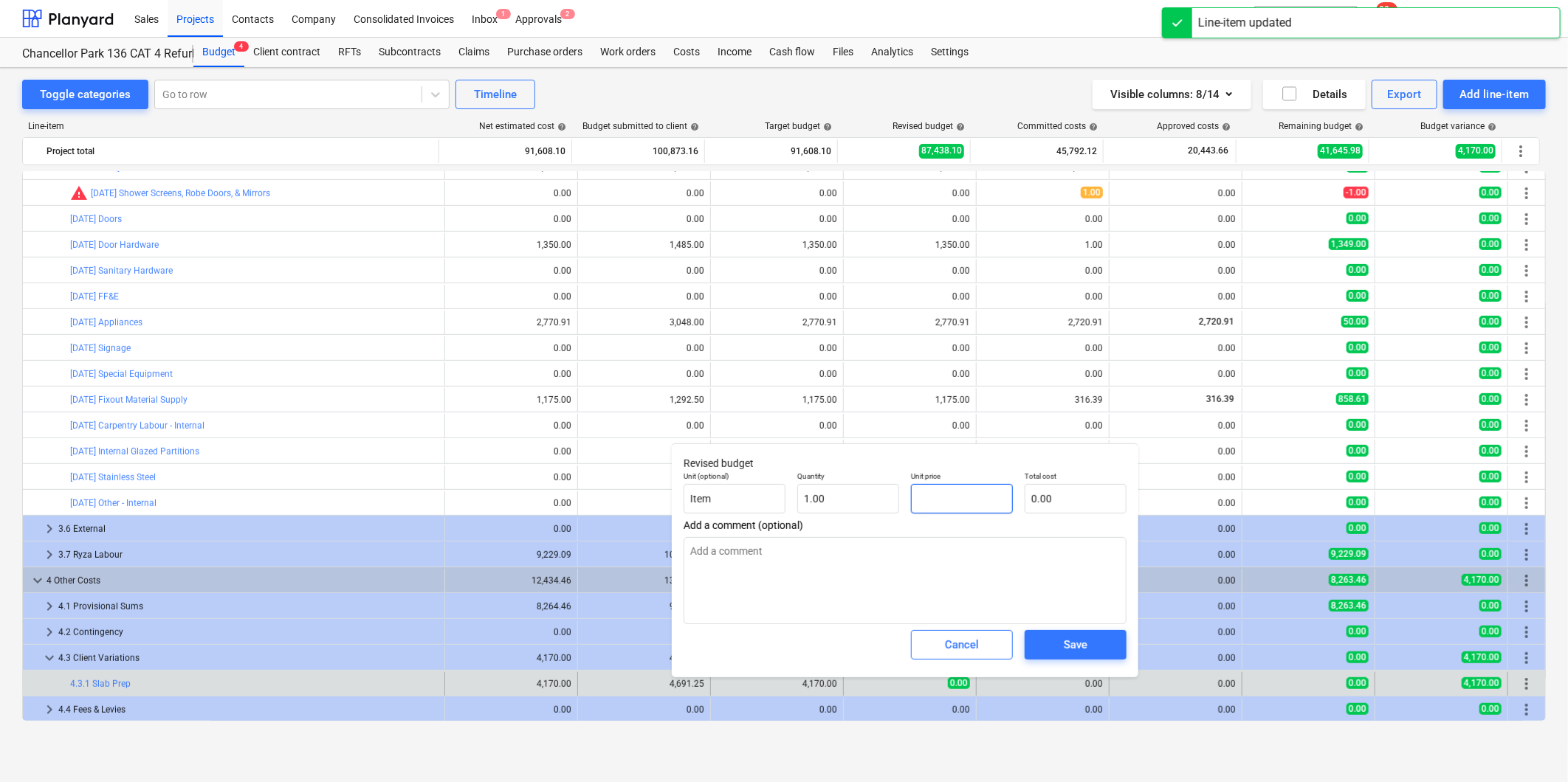
click at [933, 506] on input "text" at bounding box center [961, 499] width 102 height 29
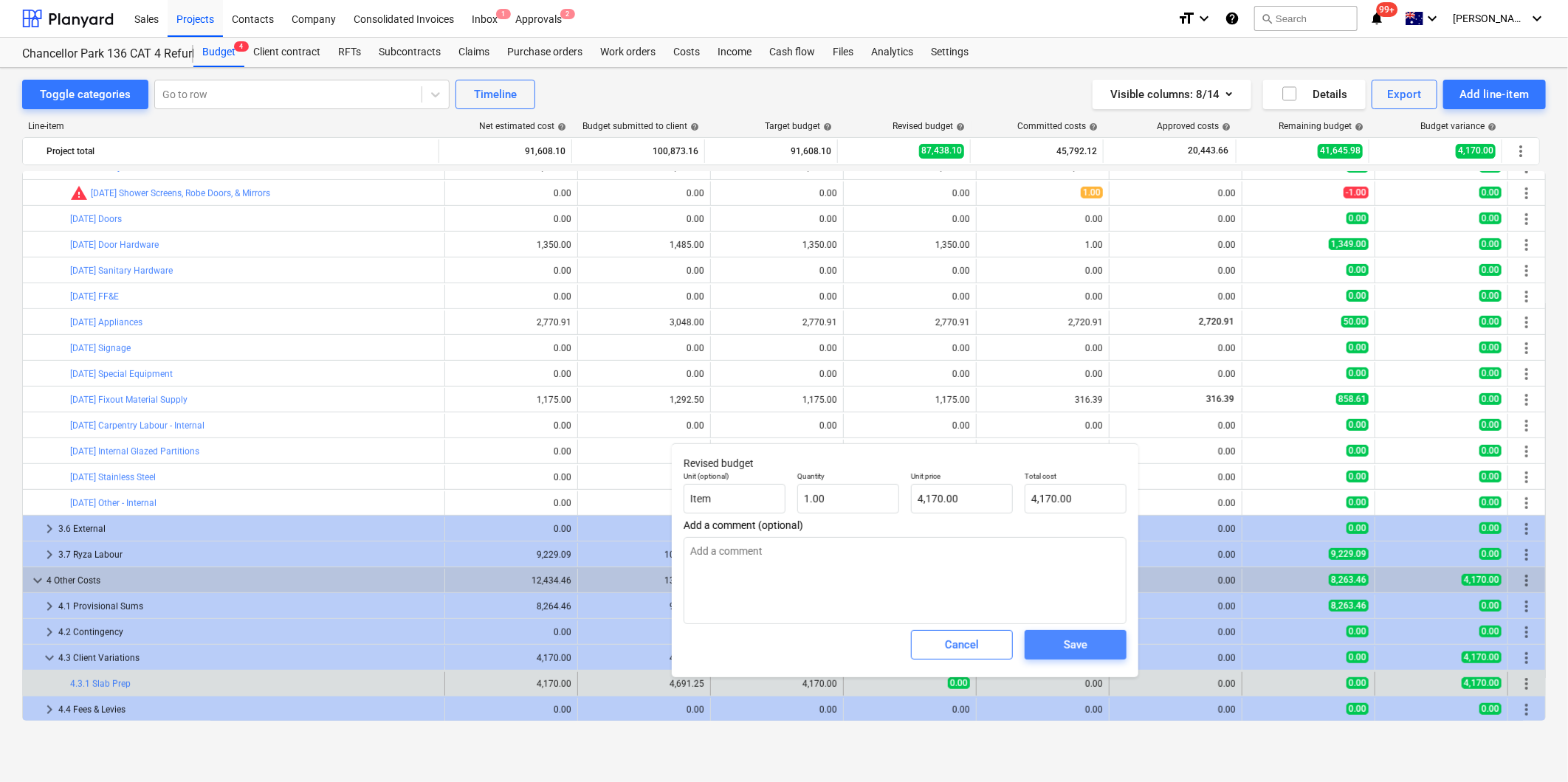
click at [1089, 637] on span "Save" at bounding box center [1076, 645] width 67 height 19
